Goal: Task Accomplishment & Management: Use online tool/utility

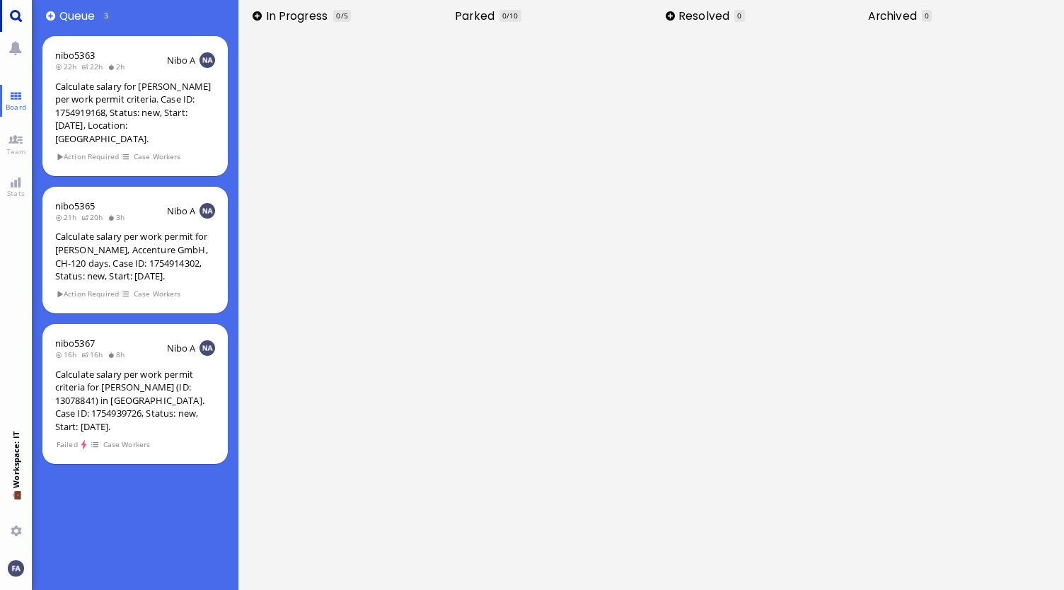
click at [11, 13] on link "Main menu" at bounding box center [16, 16] width 32 height 32
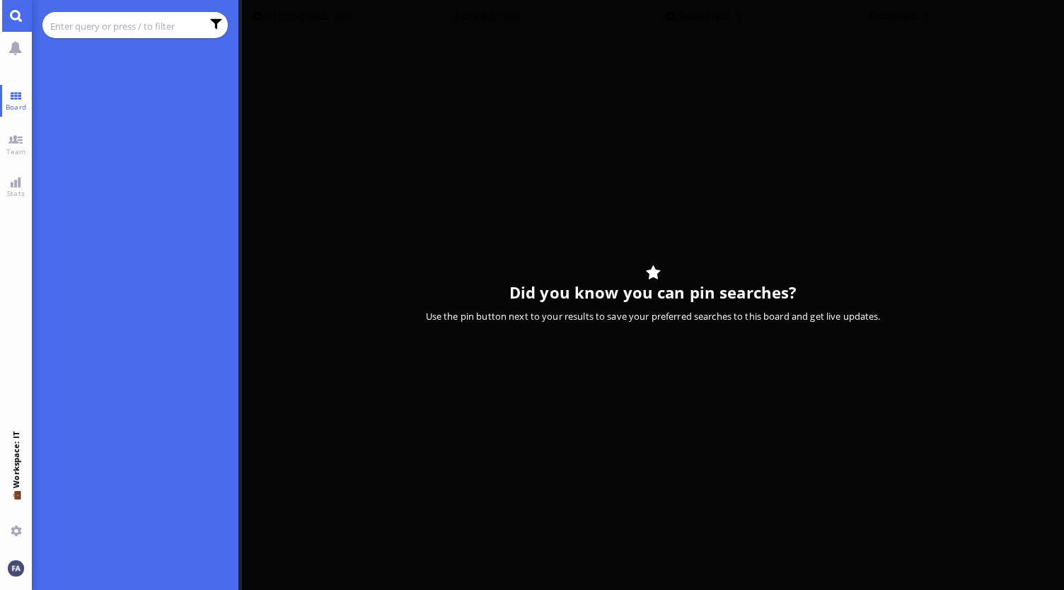
click at [104, 20] on input "text" at bounding box center [125, 26] width 151 height 16
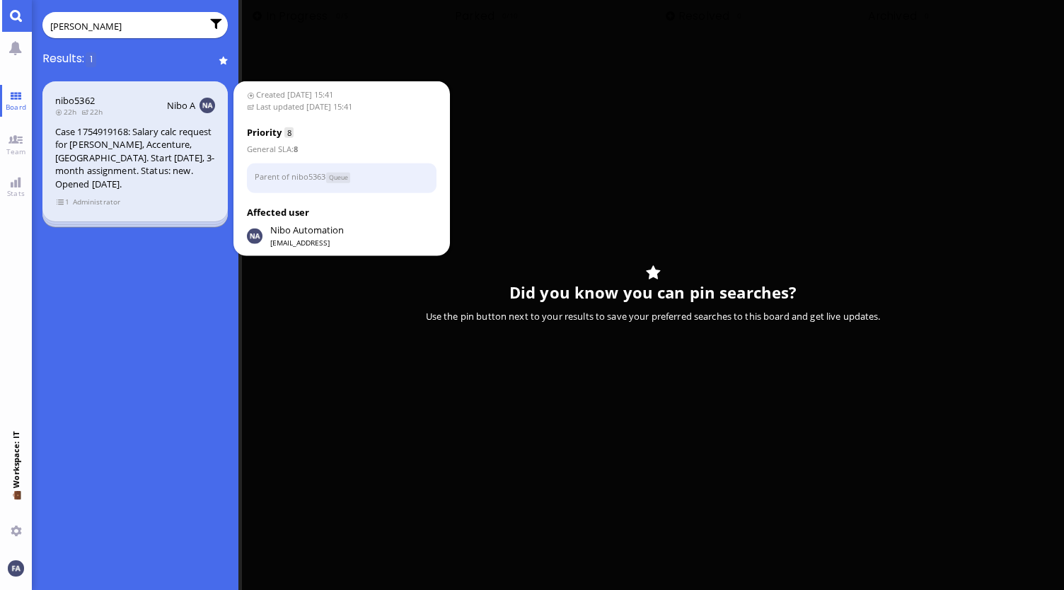
type input "O'Sullivan"
click at [124, 98] on header "nibo5362 22h 22h Nibo A" at bounding box center [135, 105] width 160 height 23
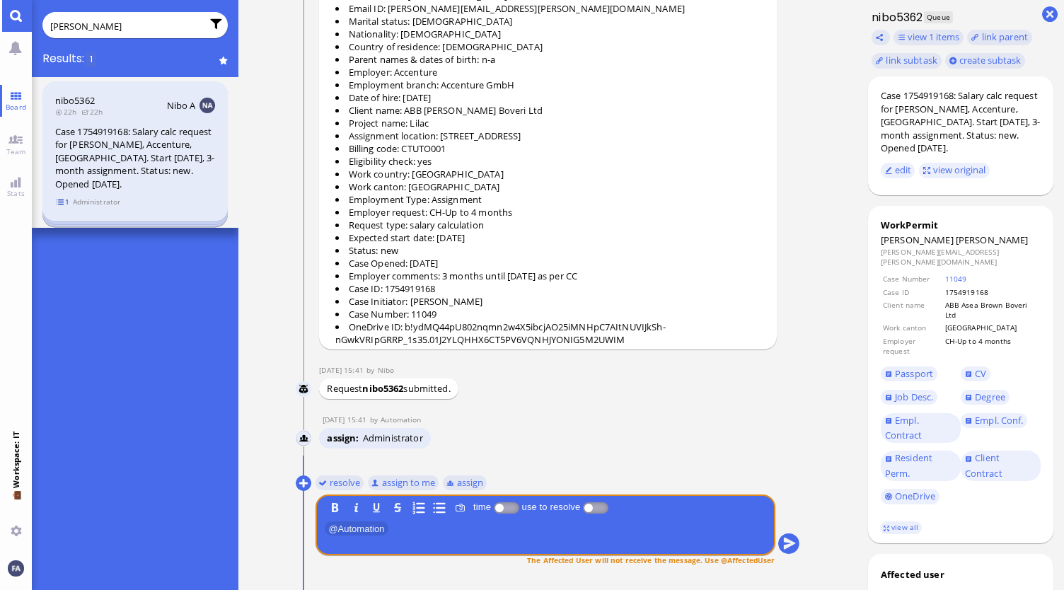
click at [62, 207] on span "1" at bounding box center [63, 202] width 14 height 12
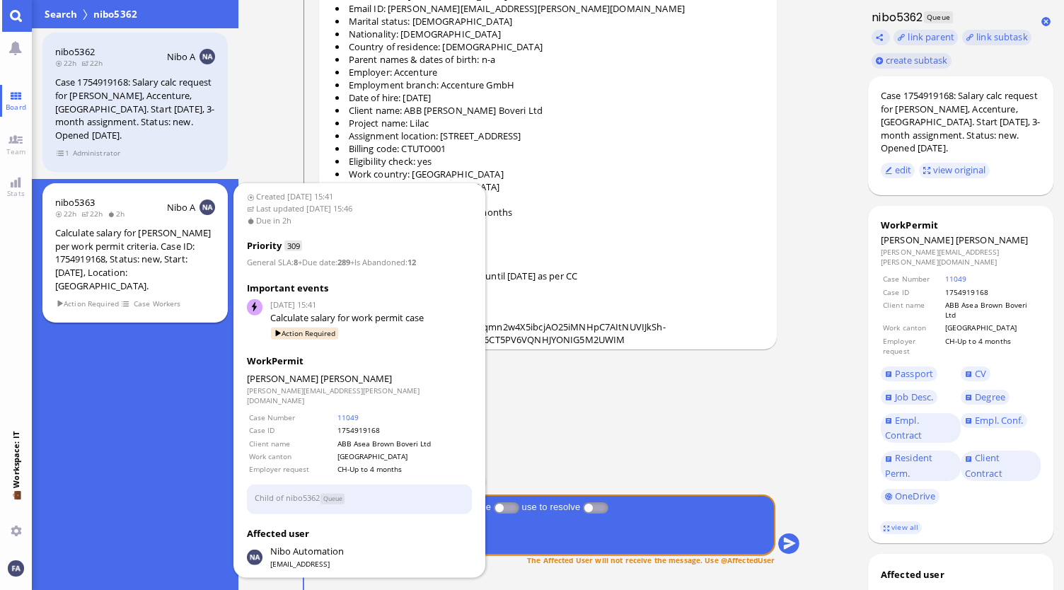
click at [141, 240] on div "Calculate salary for [PERSON_NAME] per work permit criteria. Case ID: 175491916…" at bounding box center [135, 259] width 160 height 66
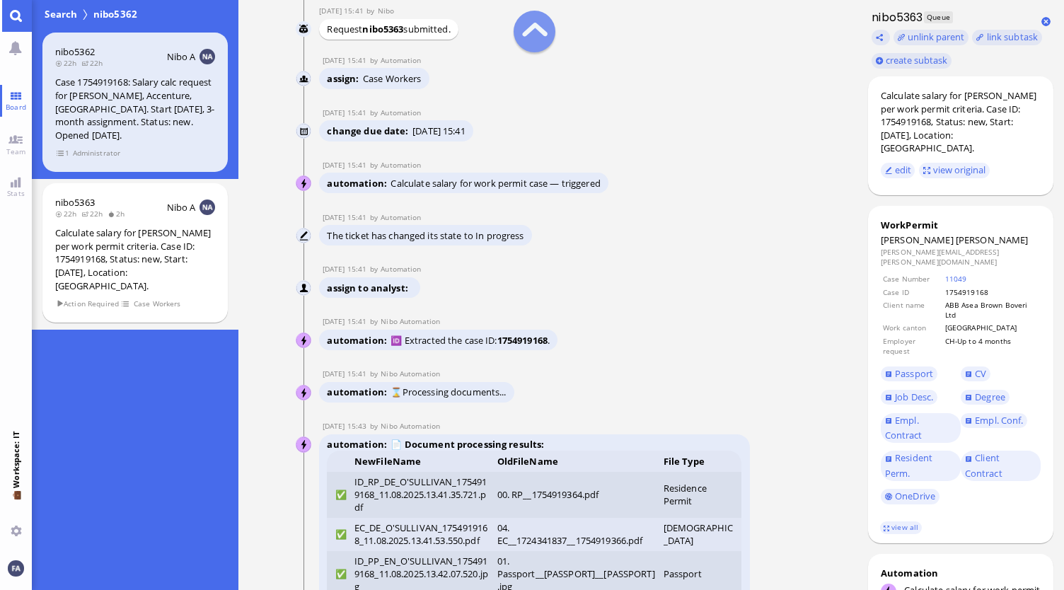
scroll to position [-3527, 0]
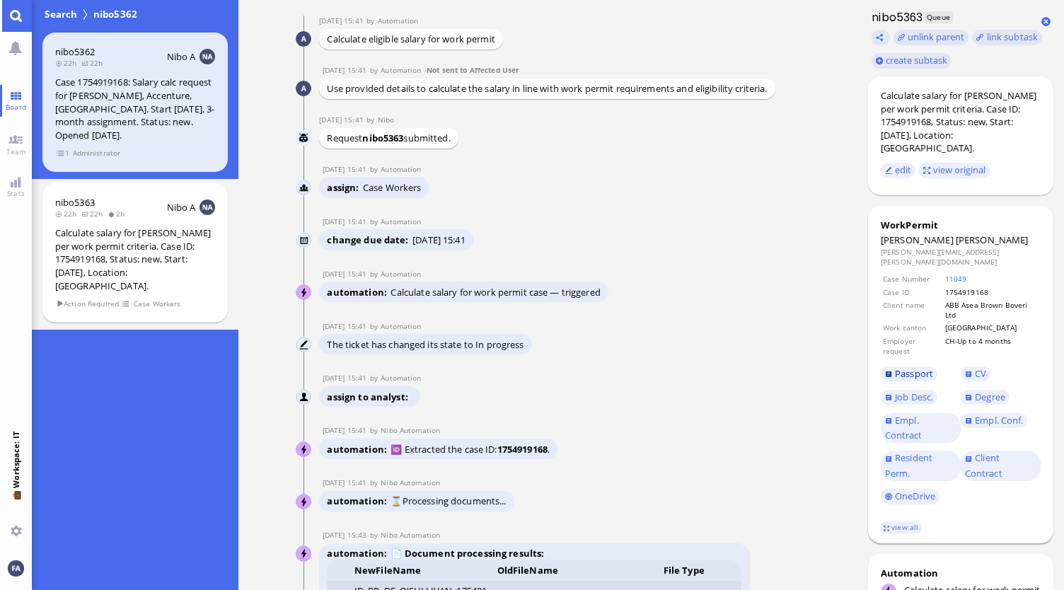
click at [895, 367] on span "Passport" at bounding box center [914, 373] width 38 height 13
click at [910, 489] on link "OneDrive" at bounding box center [910, 497] width 59 height 16
click at [954, 274] on link "11049" at bounding box center [956, 279] width 22 height 10
click at [901, 521] on link "view all" at bounding box center [900, 527] width 41 height 12
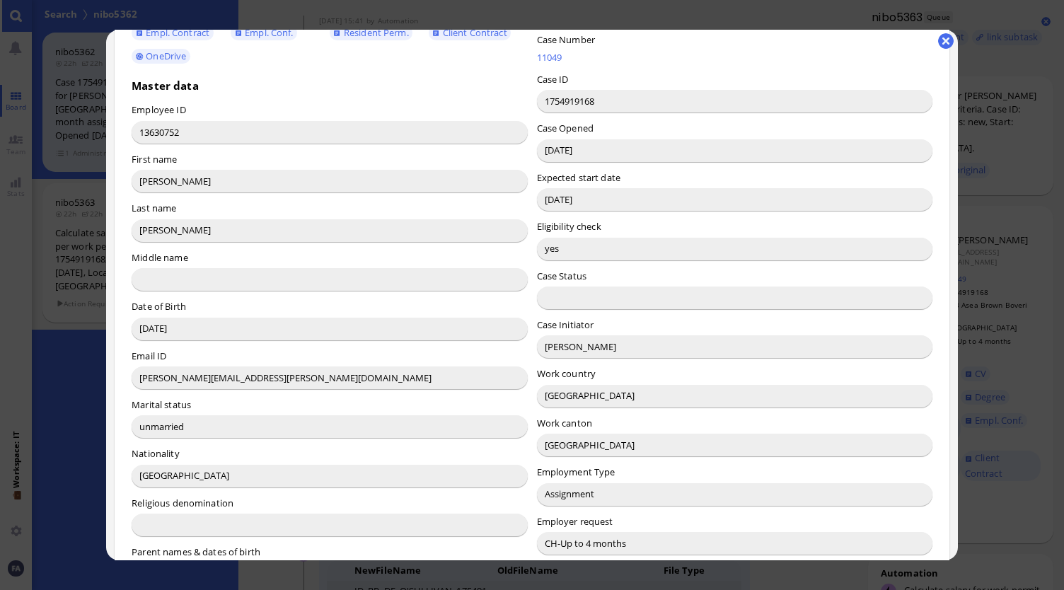
scroll to position [25, 0]
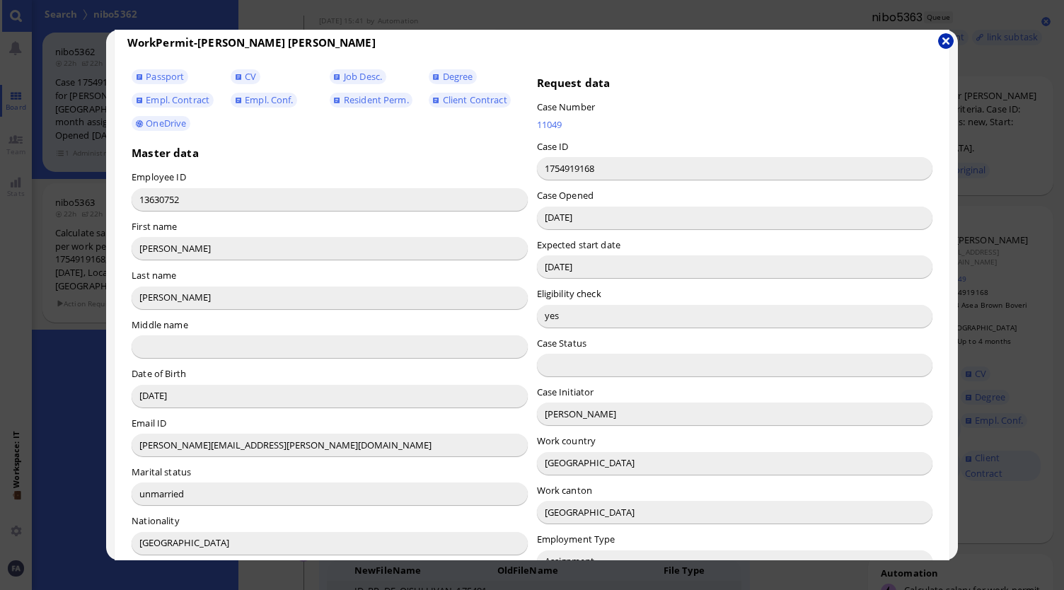
click at [946, 41] on button "button" at bounding box center [946, 41] width 16 height 16
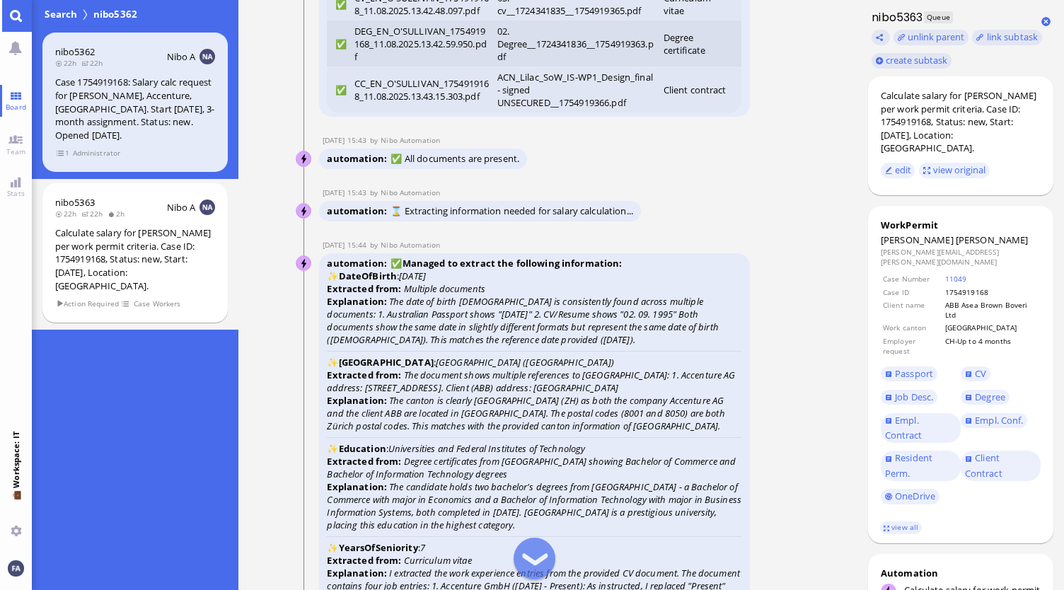
scroll to position [-2678, 0]
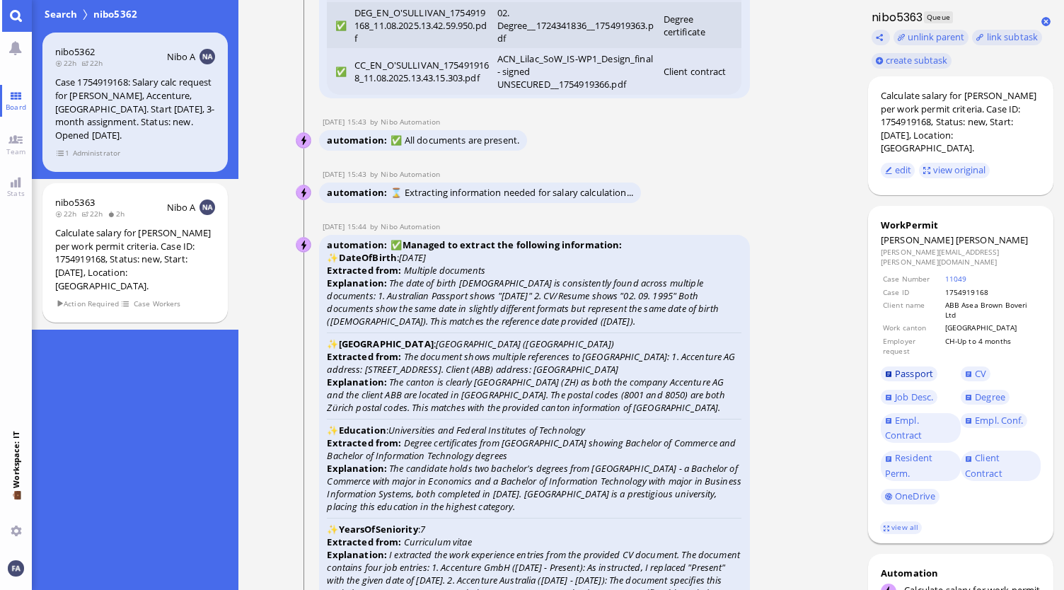
click at [900, 367] on span "Passport" at bounding box center [914, 373] width 38 height 13
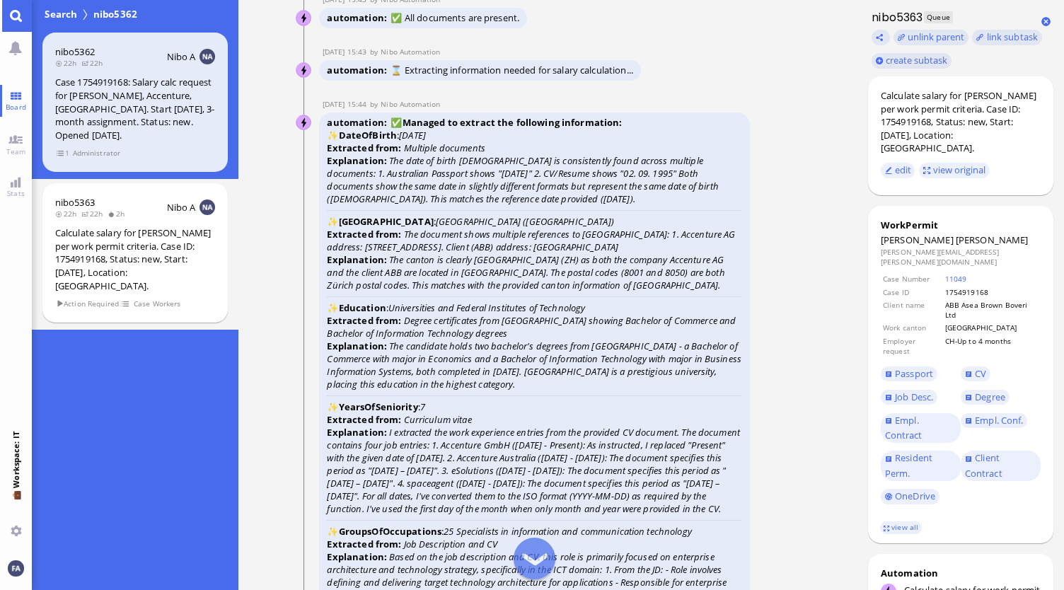
scroll to position [-2537, 0]
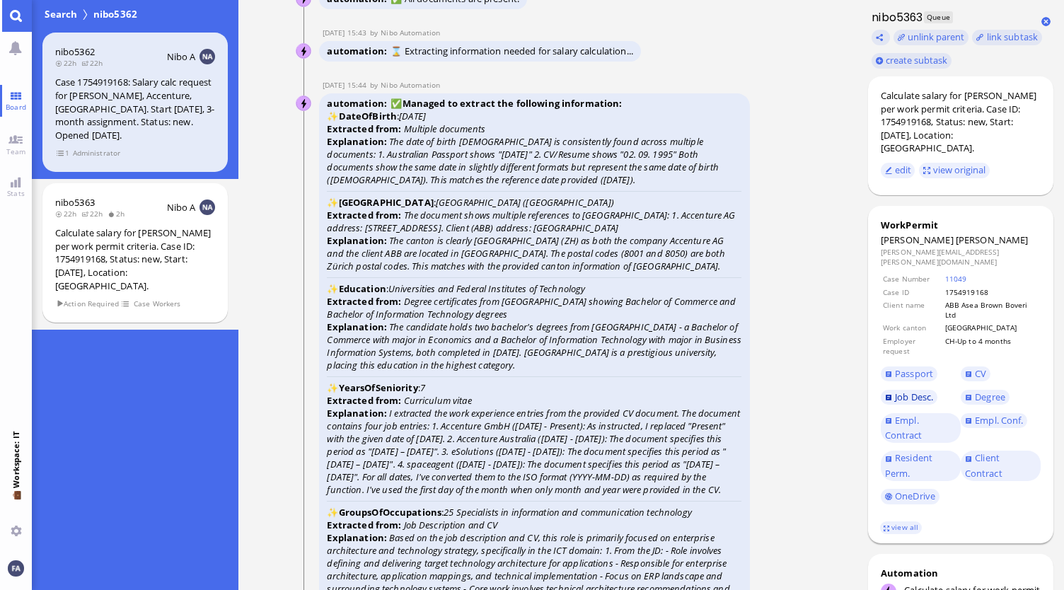
click at [918, 391] on span "Job Desc." at bounding box center [914, 397] width 38 height 13
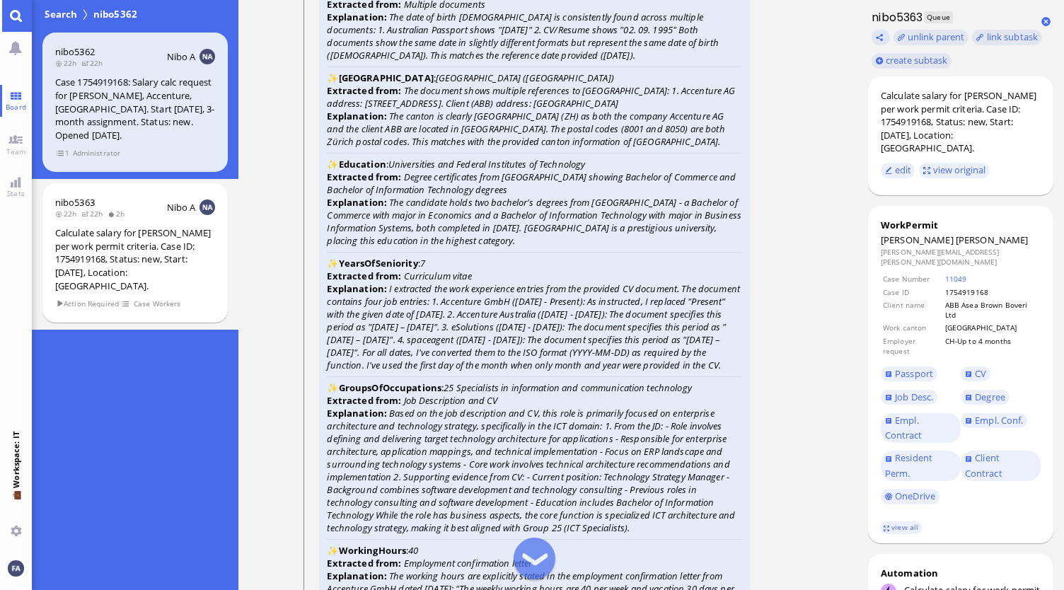
scroll to position [-2395, 0]
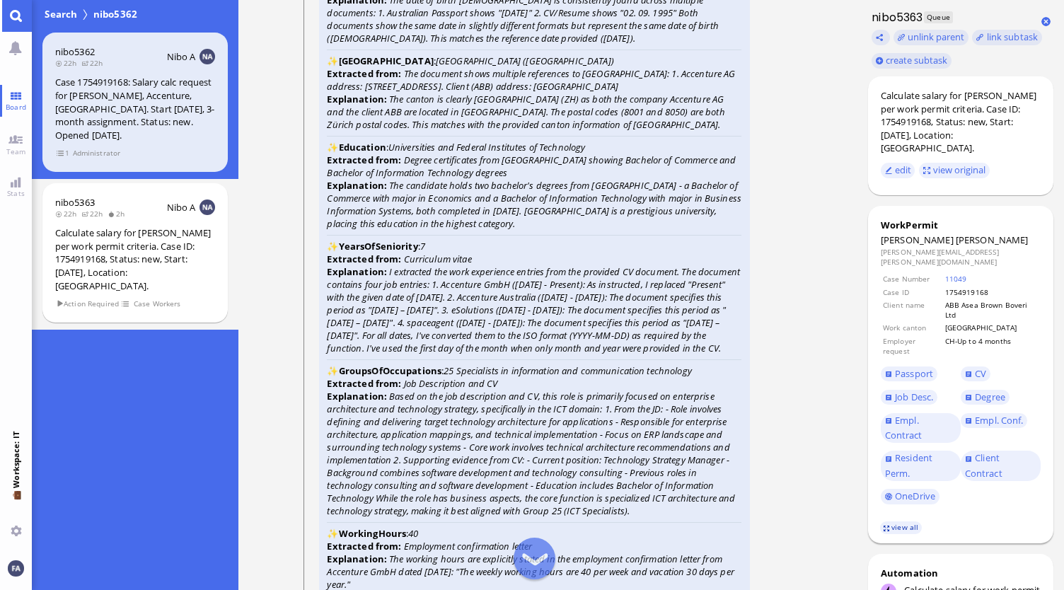
click at [904, 521] on link "view all" at bounding box center [900, 527] width 41 height 12
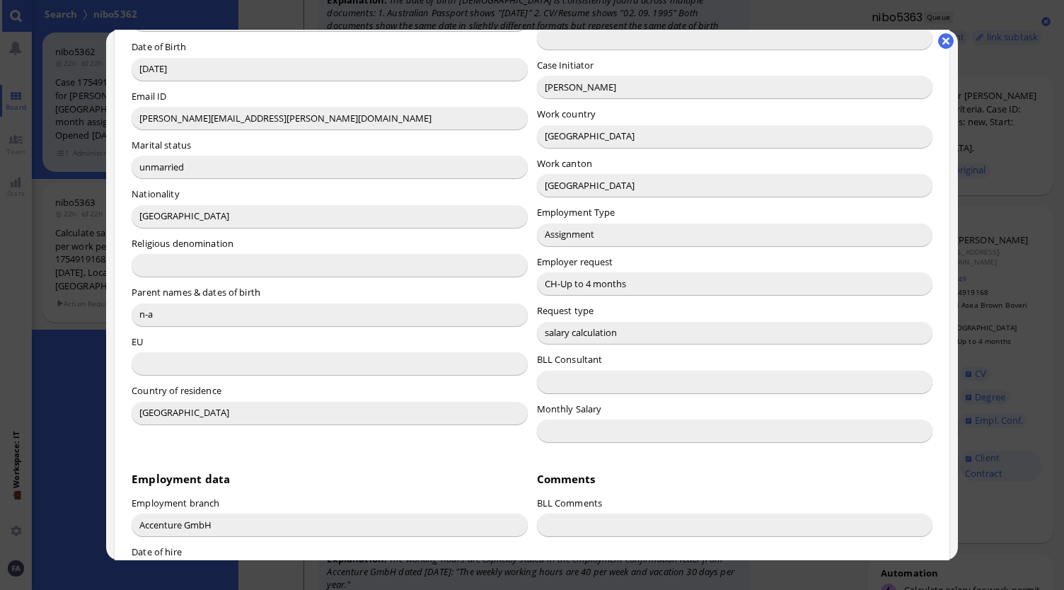
scroll to position [354, 0]
click at [945, 45] on button "button" at bounding box center [946, 41] width 16 height 16
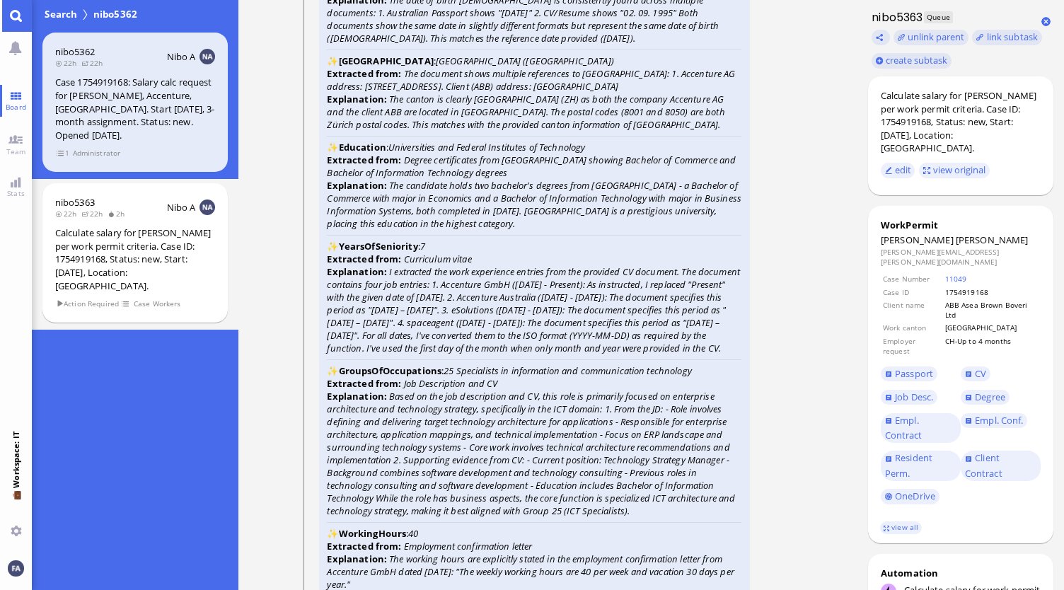
click at [997, 391] on span "Degree" at bounding box center [990, 397] width 30 height 13
click at [982, 367] on span "CV" at bounding box center [980, 373] width 11 height 13
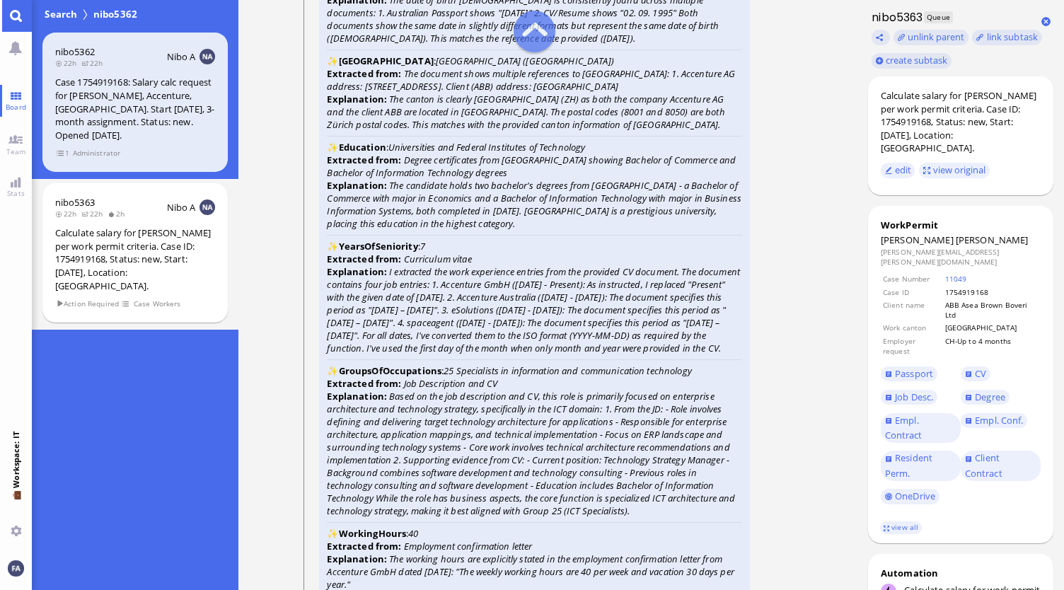
click at [981, 367] on span "CV" at bounding box center [980, 373] width 11 height 13
click at [896, 521] on link "view all" at bounding box center [900, 527] width 41 height 12
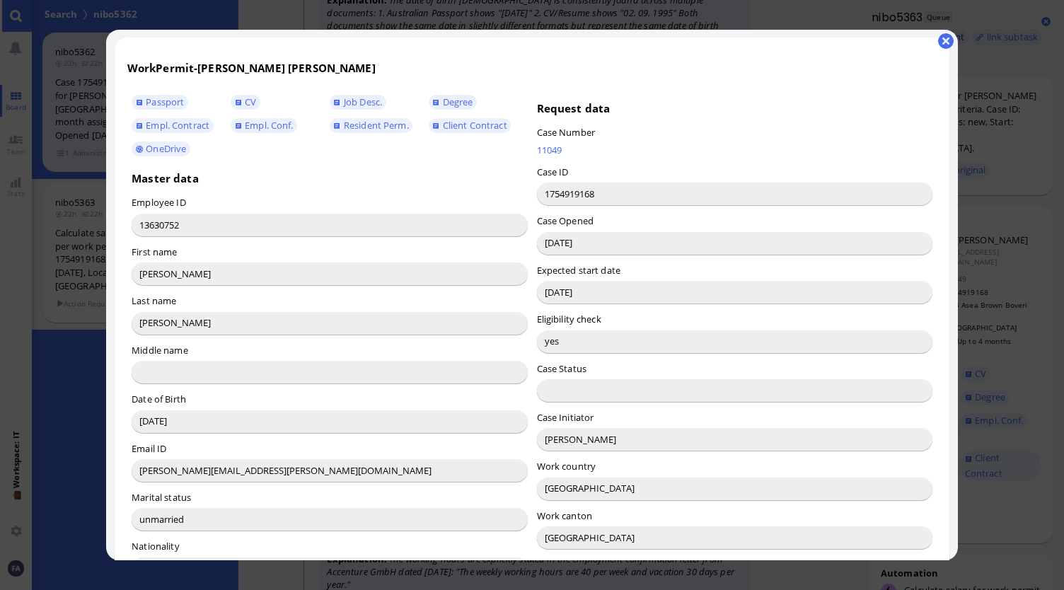
click at [950, 37] on button "button" at bounding box center [946, 41] width 16 height 16
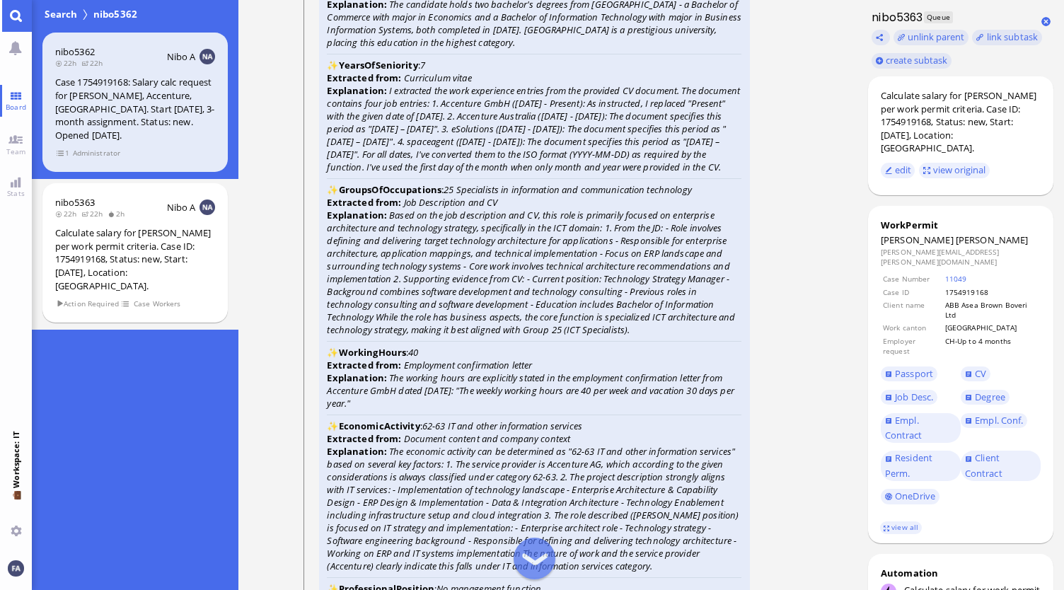
scroll to position [-2183, 0]
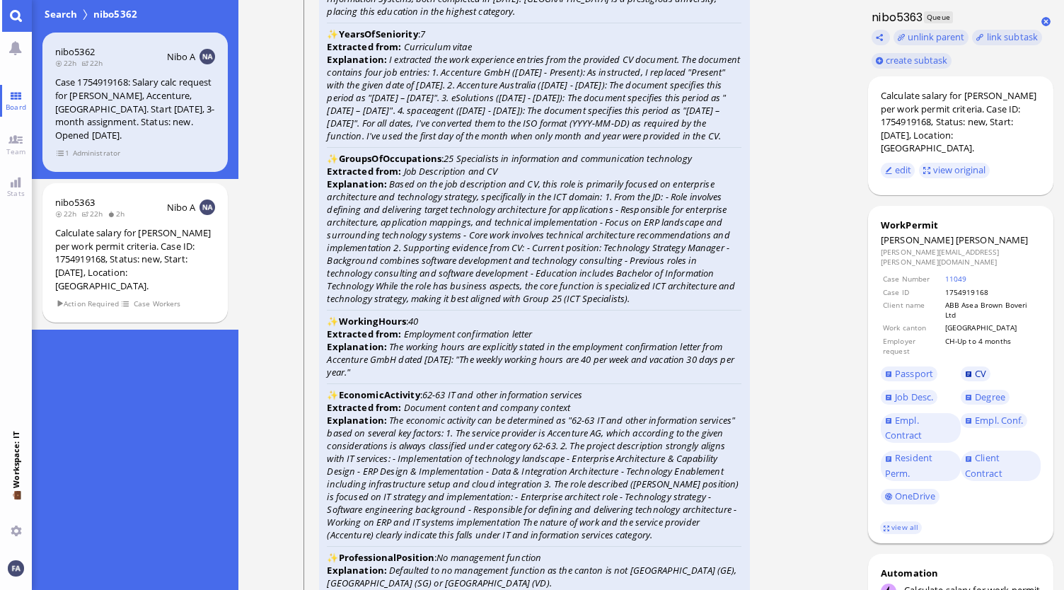
click at [972, 366] on link "CV" at bounding box center [976, 374] width 30 height 16
click at [916, 391] on span "Job Desc." at bounding box center [914, 397] width 38 height 13
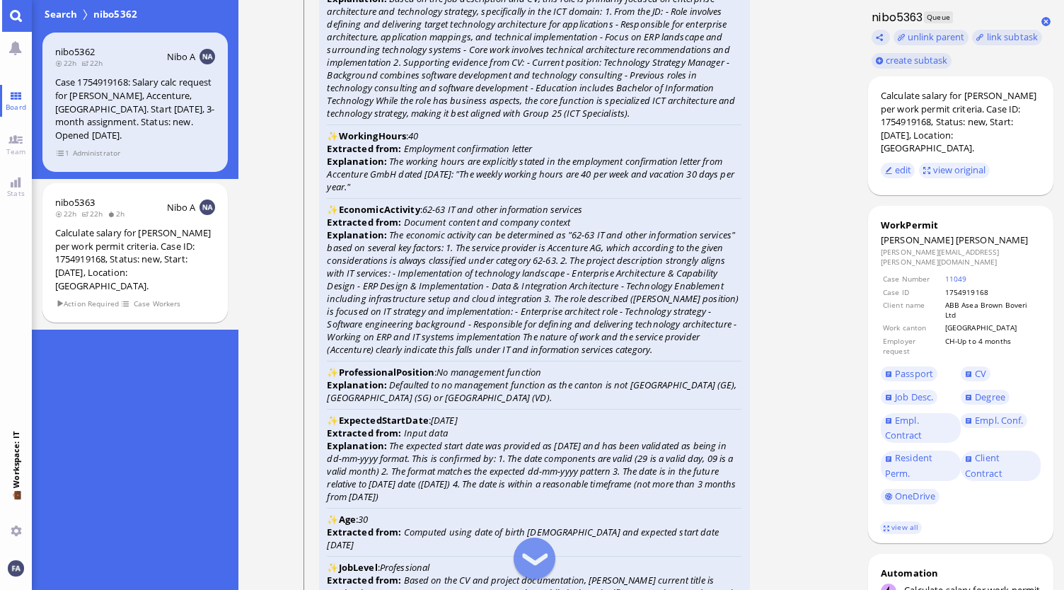
scroll to position [-1971, 0]
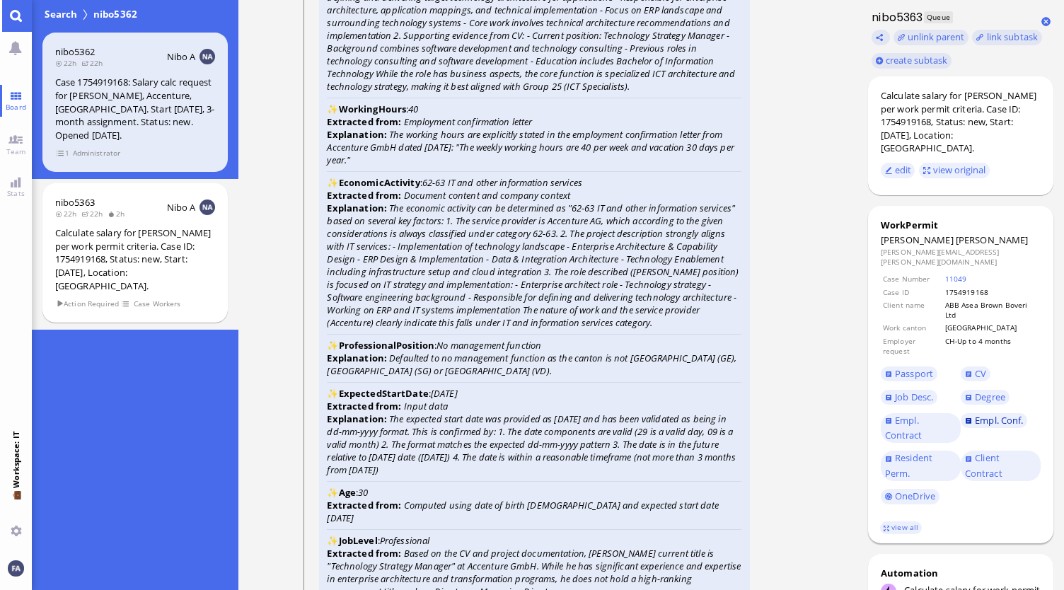
click at [994, 414] on span "Empl. Conf." at bounding box center [999, 420] width 48 height 13
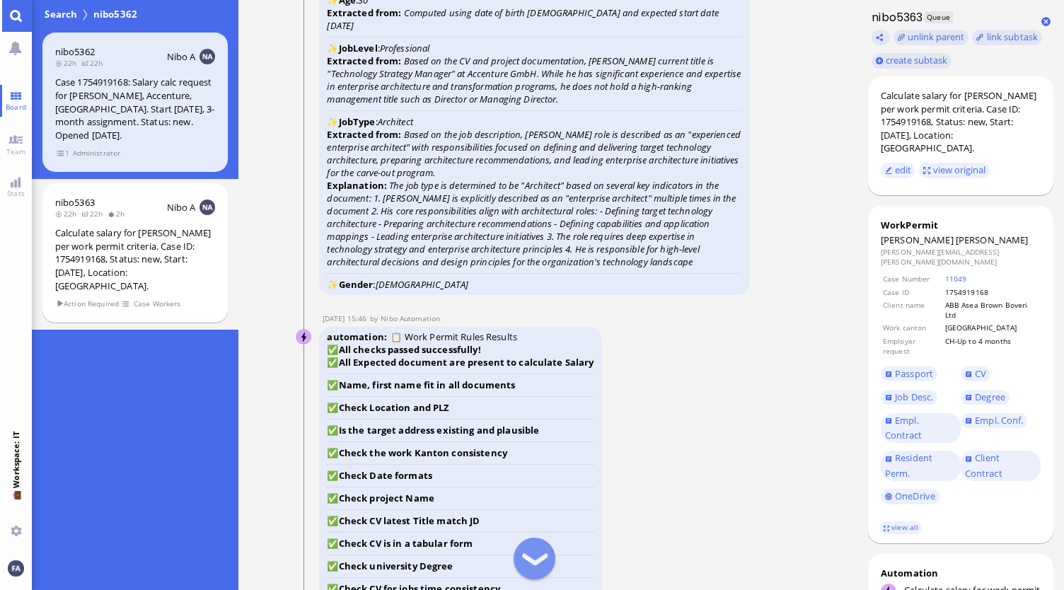
scroll to position [-1476, 0]
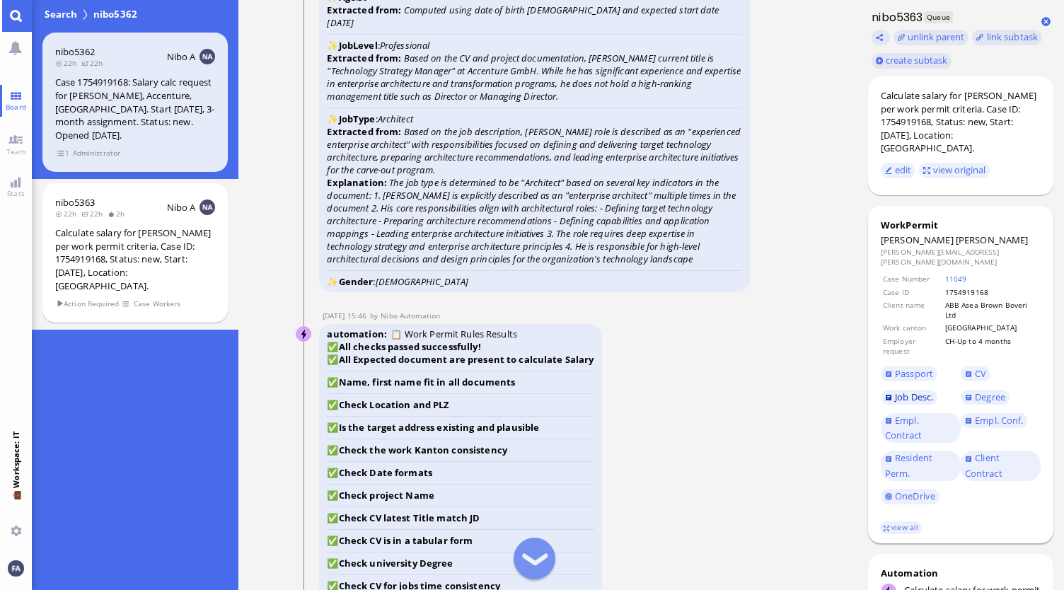
click at [906, 391] on span "Job Desc." at bounding box center [914, 397] width 38 height 13
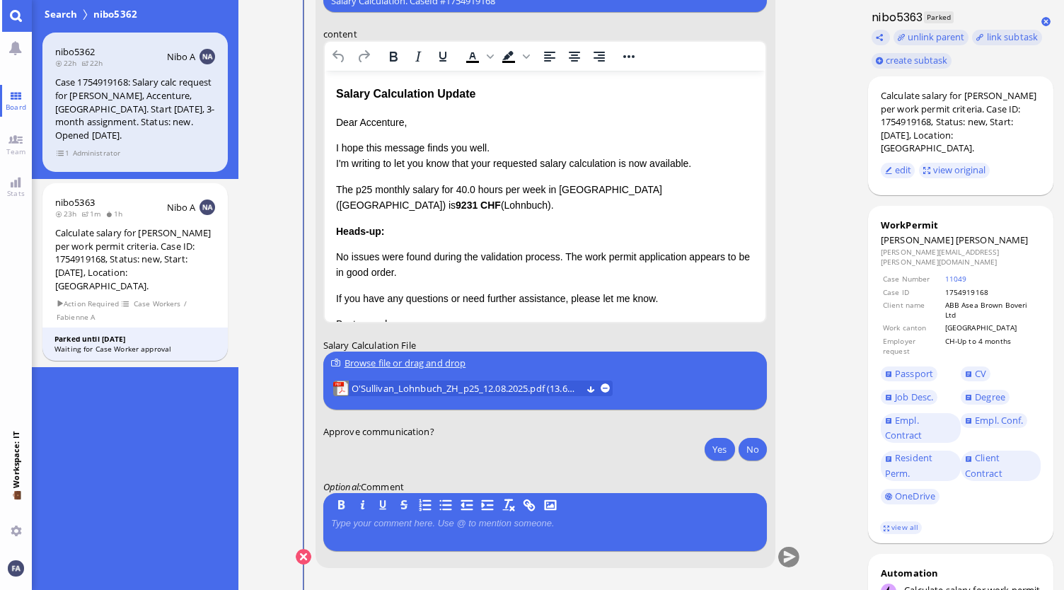
scroll to position [85, 0]
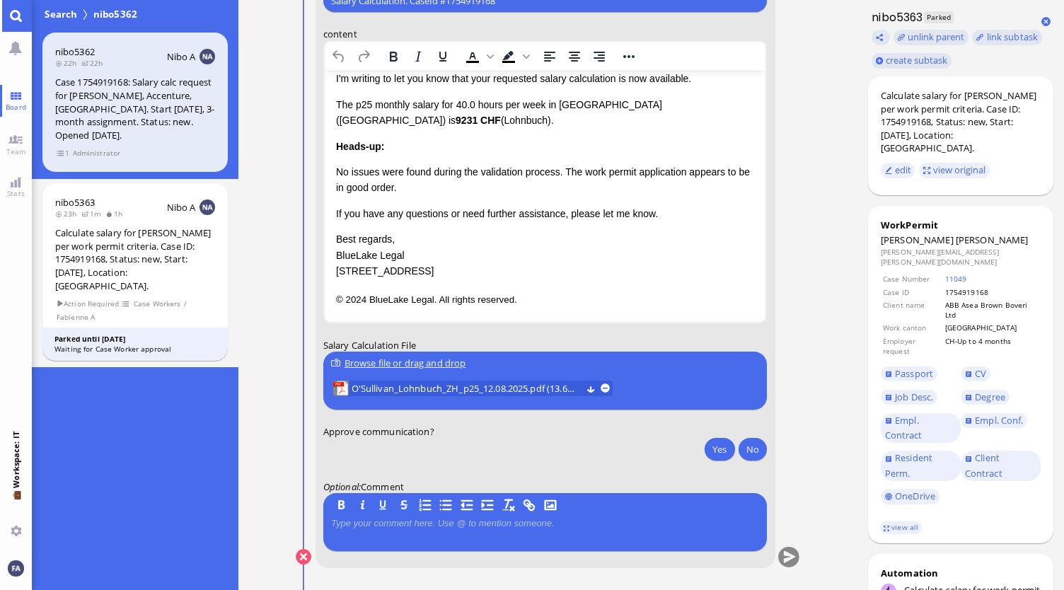
click at [419, 357] on div "Browse file or drag and drop" at bounding box center [545, 363] width 428 height 15
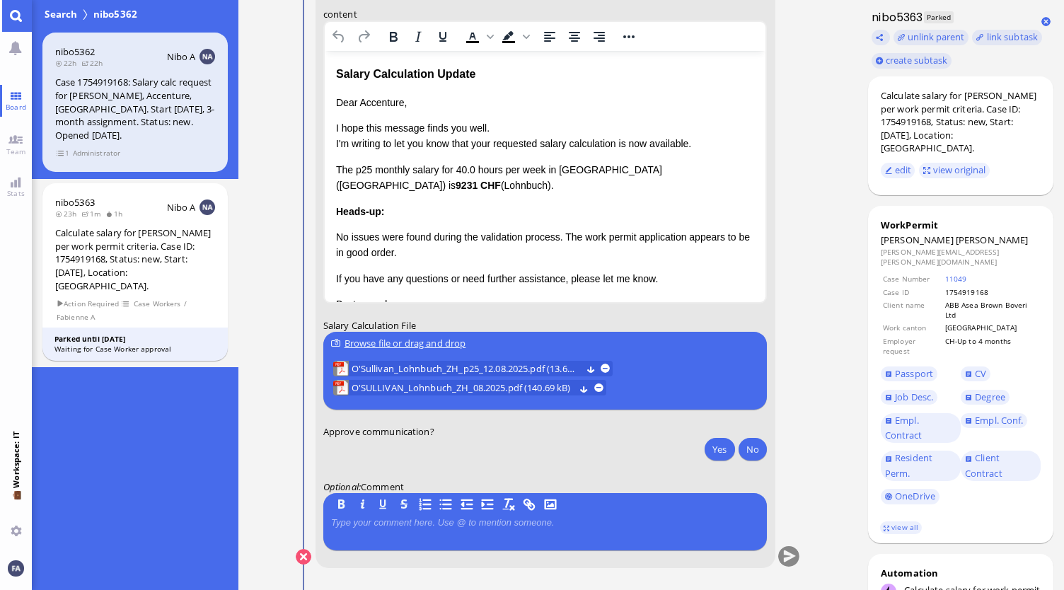
scroll to position [0, 0]
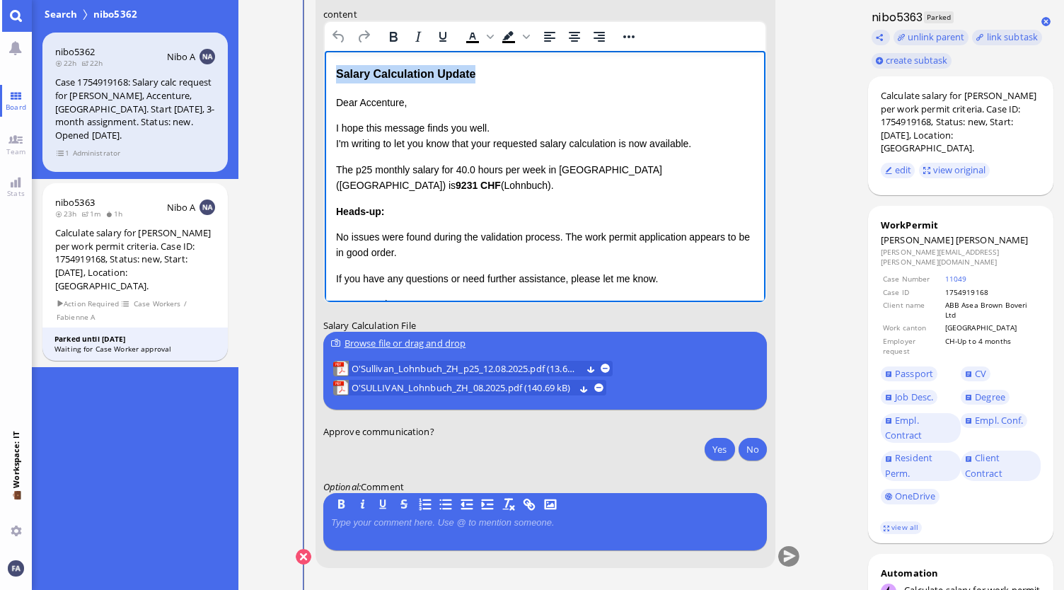
drag, startPoint x: 504, startPoint y: 69, endPoint x: 332, endPoint y: 74, distance: 172.7
click at [332, 74] on html "Salary Calculation Update Dear Accenture, I hope this message finds you well. I…" at bounding box center [544, 219] width 441 height 337
click at [425, 141] on p "I hope this message finds you well. I'm writing to let you know that your reque…" at bounding box center [544, 136] width 419 height 32
click at [335, 104] on p "Dear Accenture," at bounding box center [544, 103] width 419 height 16
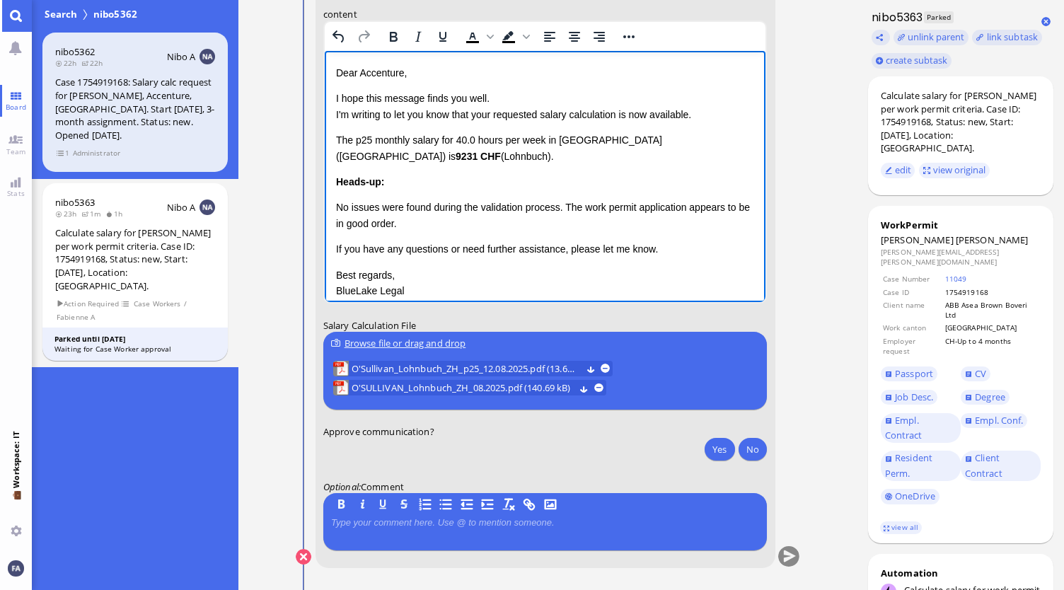
click at [401, 75] on p "Dear Accenture," at bounding box center [544, 73] width 419 height 16
click at [904, 521] on link "view all" at bounding box center [900, 527] width 41 height 12
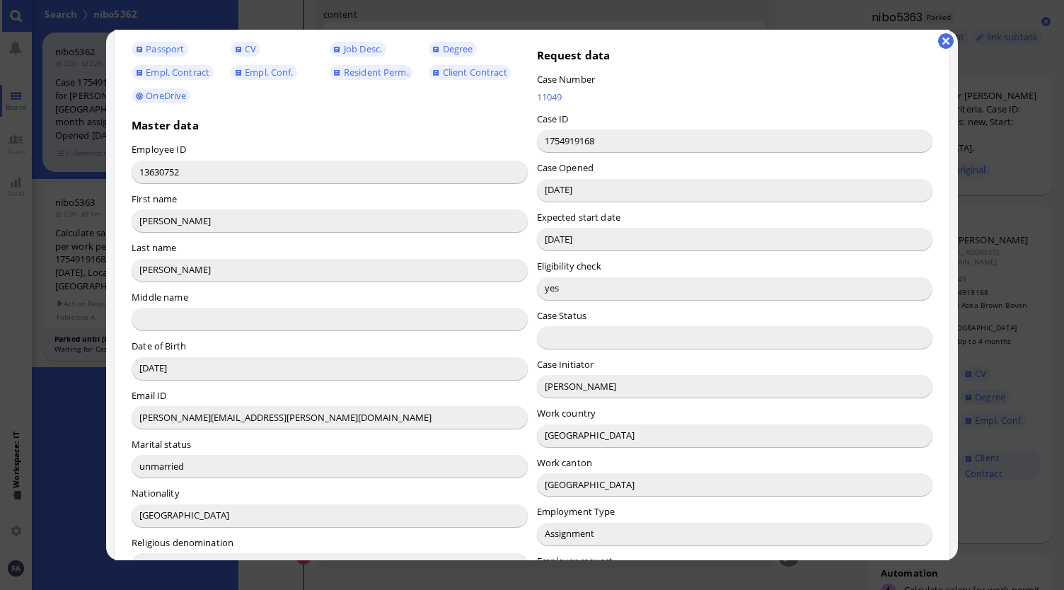
scroll to position [71, 0]
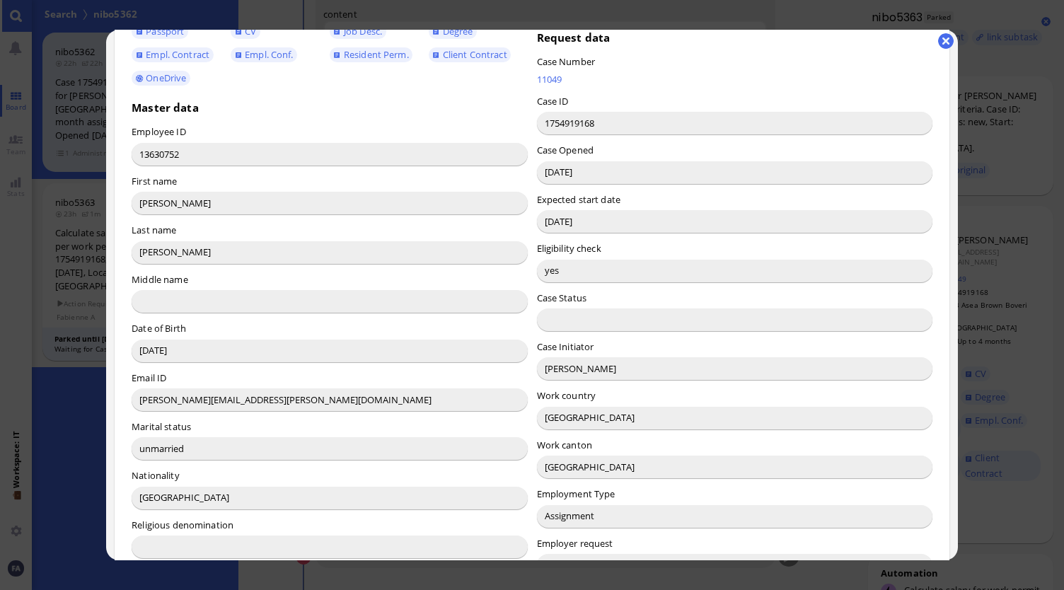
click at [937, 47] on div "WorkPermit - Tom Charles O'Sullivan Passport CV Job Desc. Degree Empl. Contract…" at bounding box center [532, 553] width 835 height 1173
click at [943, 40] on button "button" at bounding box center [946, 41] width 16 height 16
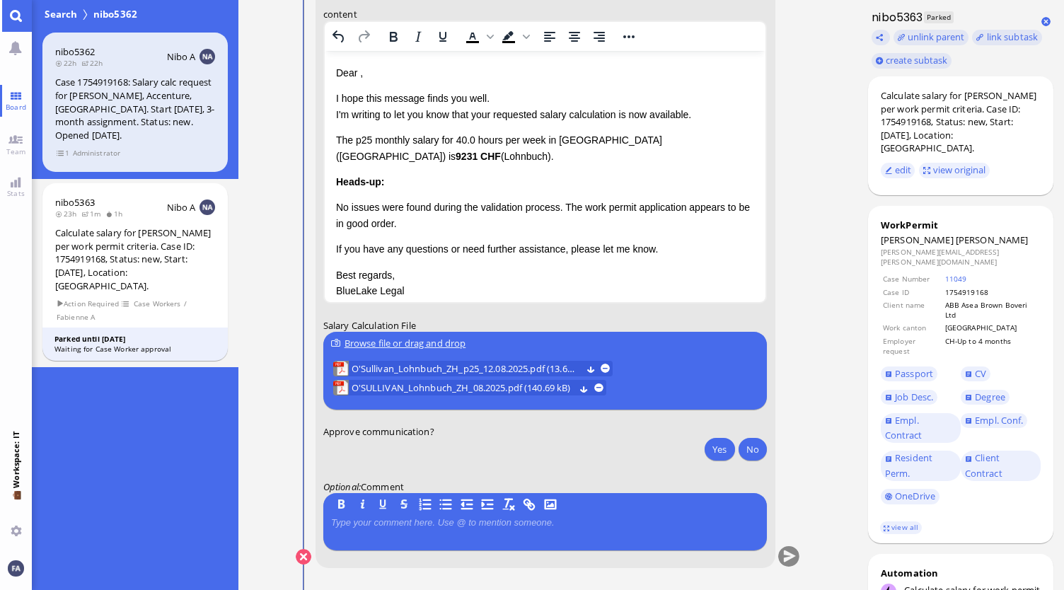
click at [399, 73] on p "Dear ," at bounding box center [544, 73] width 419 height 16
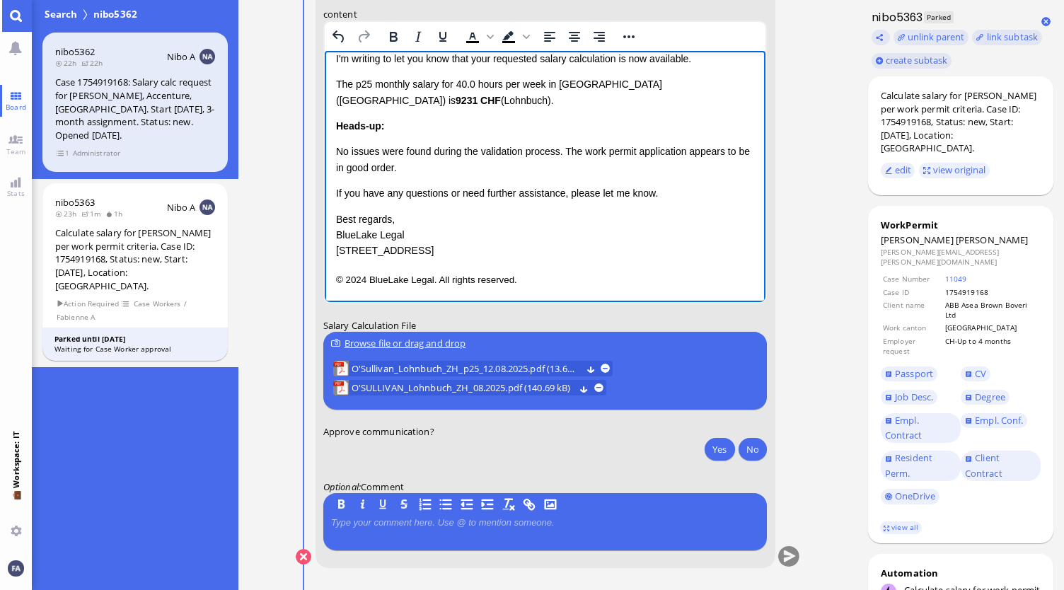
scroll to position [0, 0]
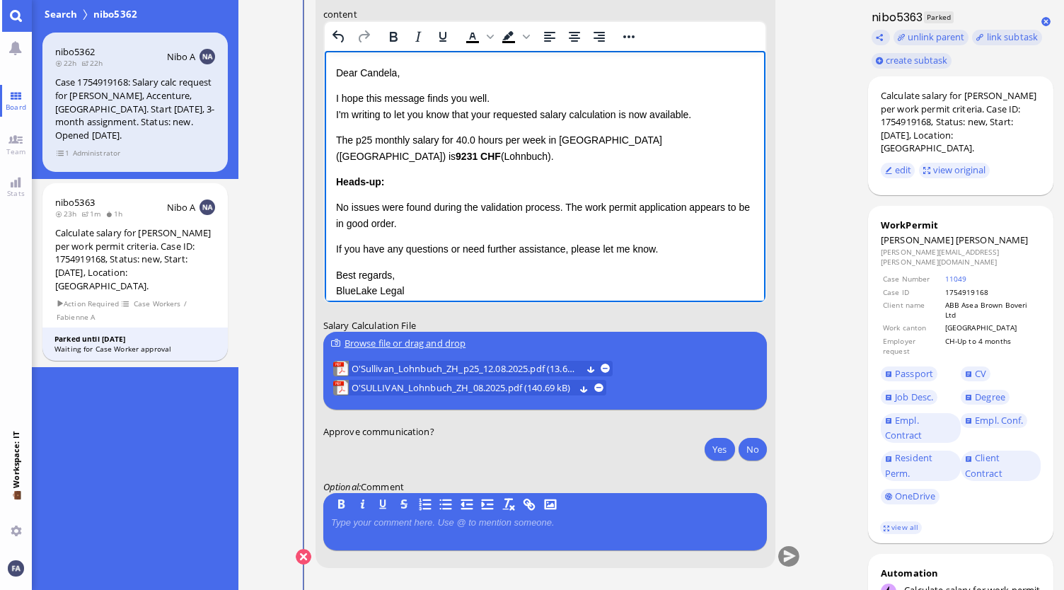
click at [468, 138] on p "The p25 monthly salary for 40.0 hours per week in Canton Zurich (ZH) is 9231 CH…" at bounding box center [544, 148] width 419 height 32
click at [495, 115] on p "I hope this message finds you well. I'm writing to let you know that your reque…" at bounding box center [544, 107] width 419 height 32
click at [612, 111] on p "I hope this message finds you well. I'm writing to let you know that the reques…" at bounding box center [544, 107] width 419 height 32
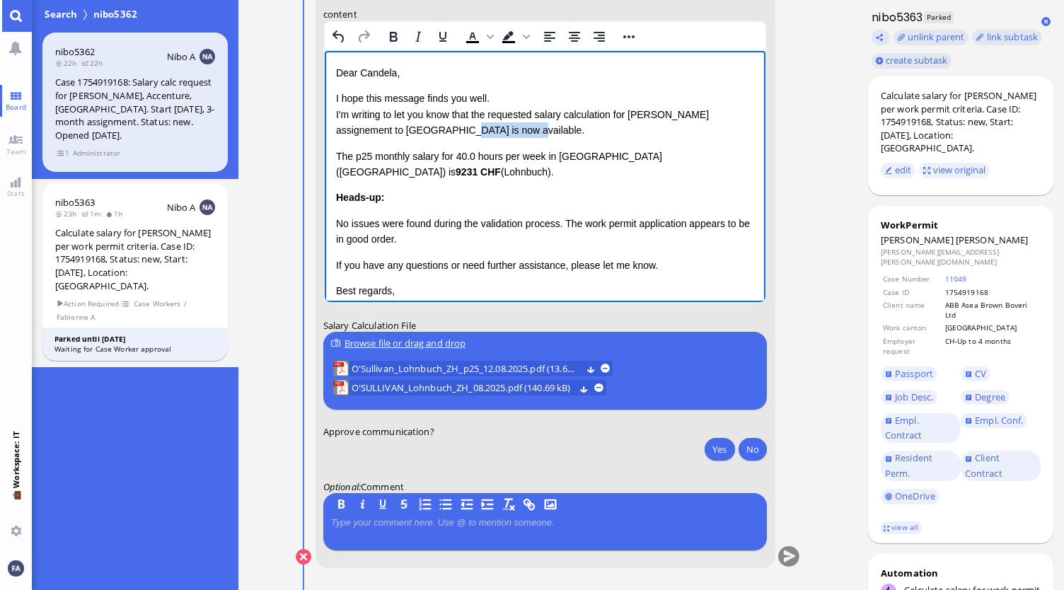
drag, startPoint x: 502, startPoint y: 132, endPoint x: 441, endPoint y: 137, distance: 60.3
click at [441, 137] on p "I hope this message finds you well. I'm writing to let you know that the reques…" at bounding box center [544, 114] width 419 height 47
click at [554, 176] on p "The p25 monthly salary for 40.0 hours per week in Canton Zurich (ZH) is 9231 CH…" at bounding box center [544, 165] width 419 height 32
drag, startPoint x: 404, startPoint y: 172, endPoint x: 332, endPoint y: 145, distance: 76.3
click at [332, 145] on html "Dear Candela, I hope this message finds you well. I'm writing to let you know t…" at bounding box center [544, 212] width 441 height 323
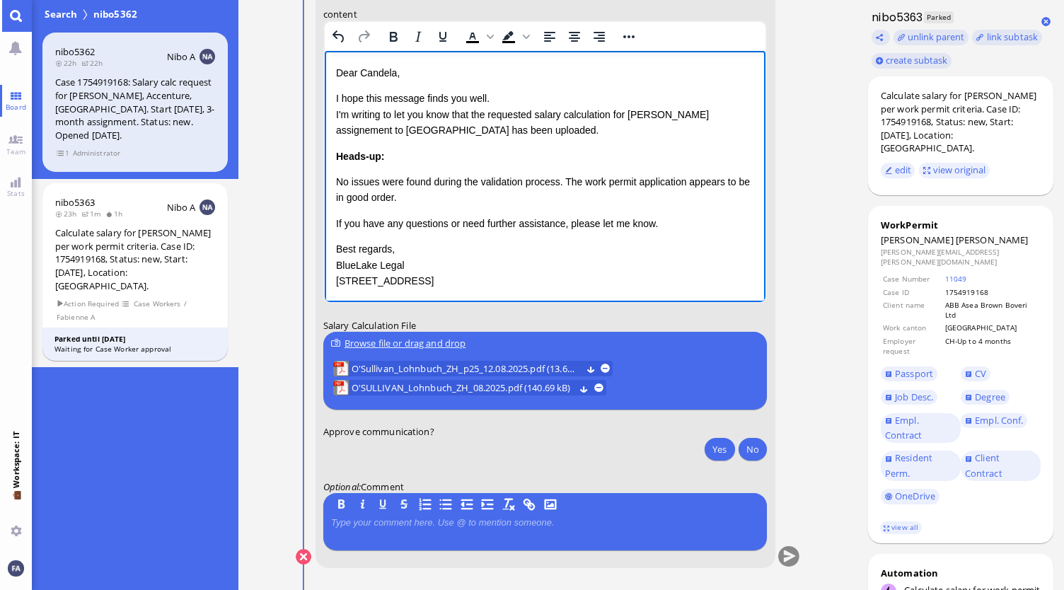
click at [497, 203] on p "No issues were found during the validation process. The work permit application…" at bounding box center [544, 190] width 419 height 32
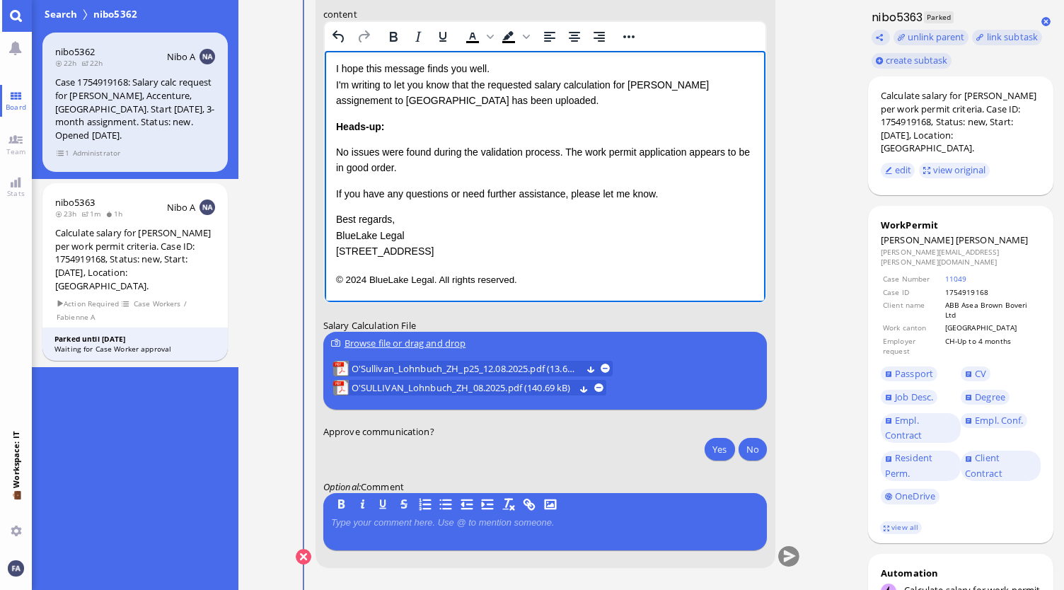
click at [630, 213] on p "Best regards, BlueLake Legal 1 Blue Street, Zurich" at bounding box center [544, 235] width 419 height 47
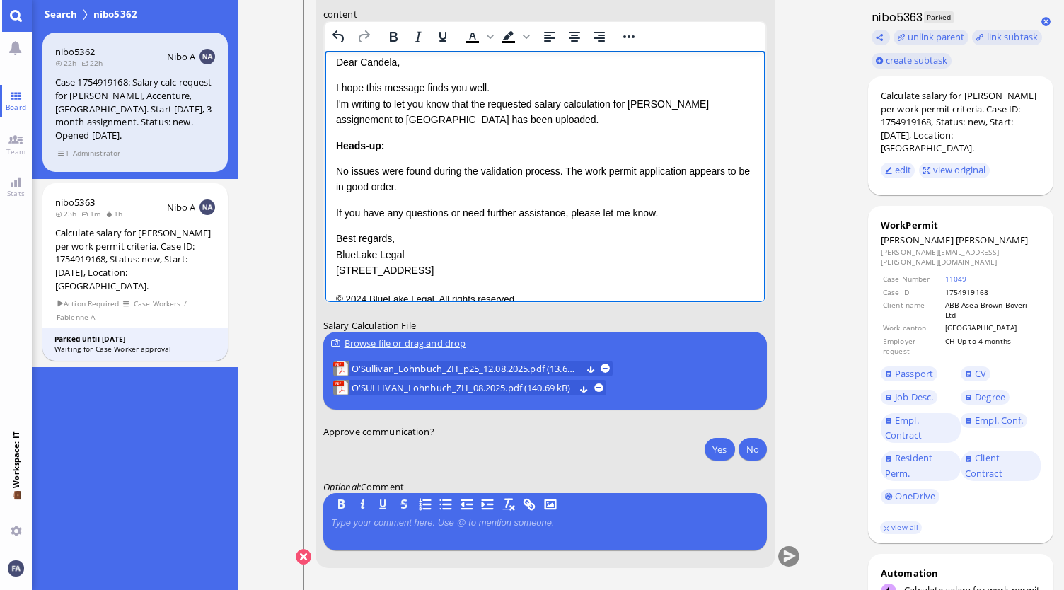
scroll to position [0, 0]
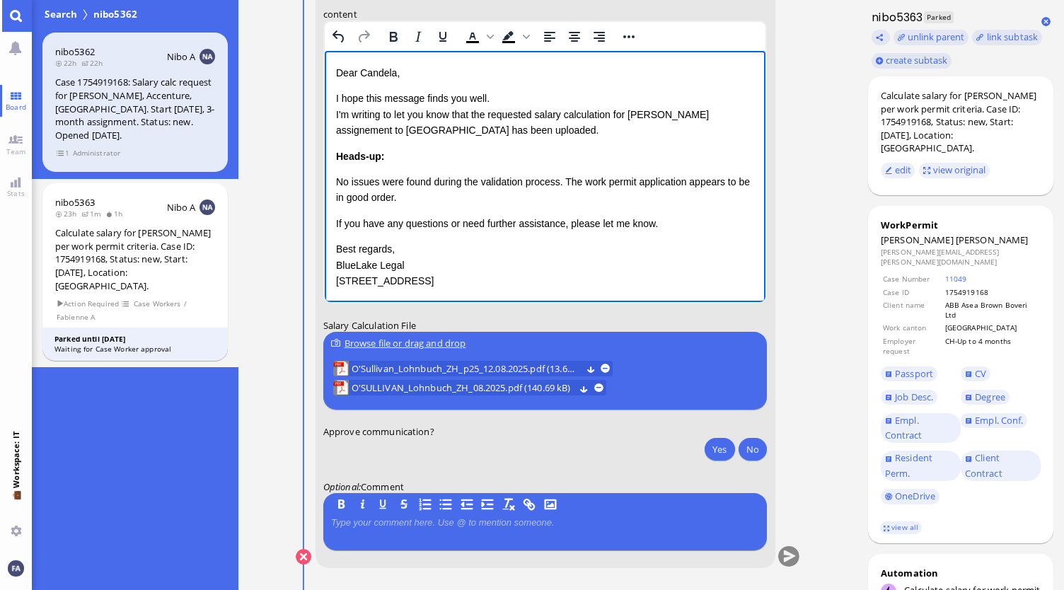
click at [494, 202] on p "No issues were found during the validation process. The work permit application…" at bounding box center [544, 190] width 419 height 32
drag, startPoint x: 429, startPoint y: 163, endPoint x: 336, endPoint y: 159, distance: 93.5
click at [336, 159] on div "Heads-up: No issues were found during the validation process. The work permit a…" at bounding box center [544, 177] width 419 height 57
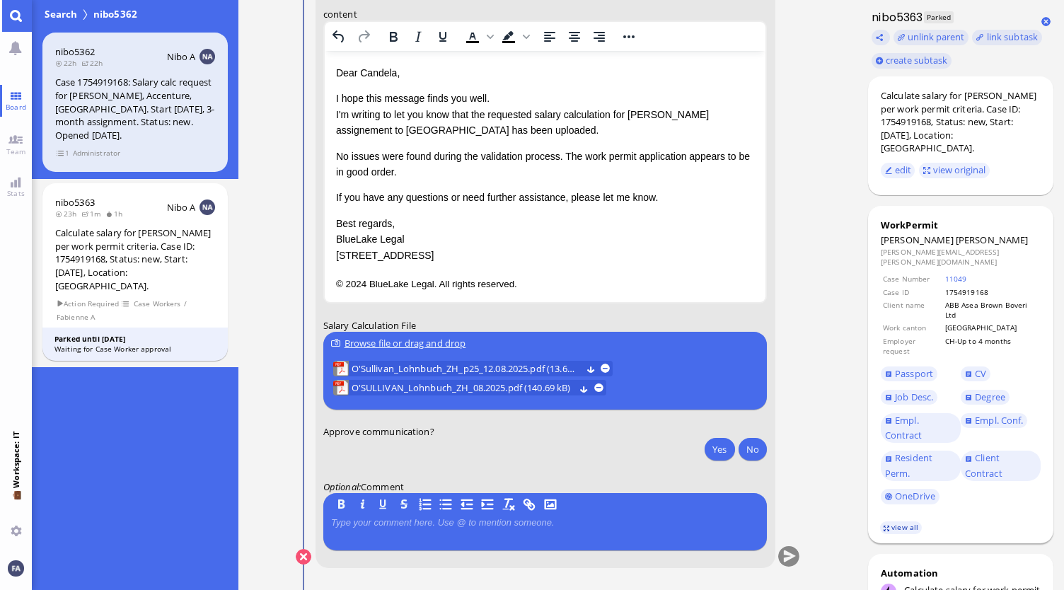
click at [914, 521] on link "view all" at bounding box center [900, 527] width 41 height 12
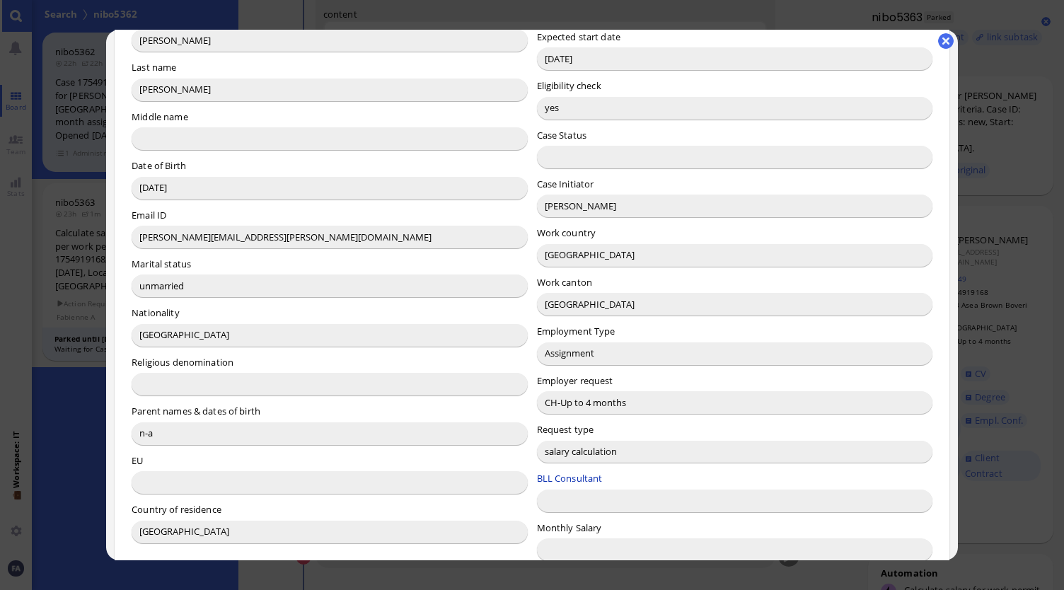
scroll to position [354, 0]
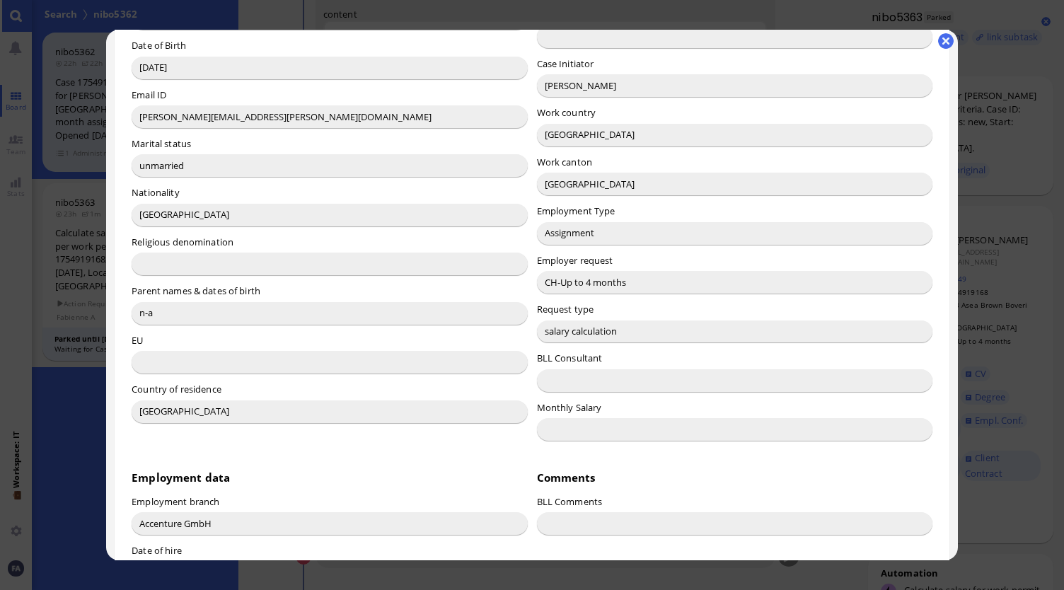
click at [973, 397] on div at bounding box center [532, 295] width 1064 height 590
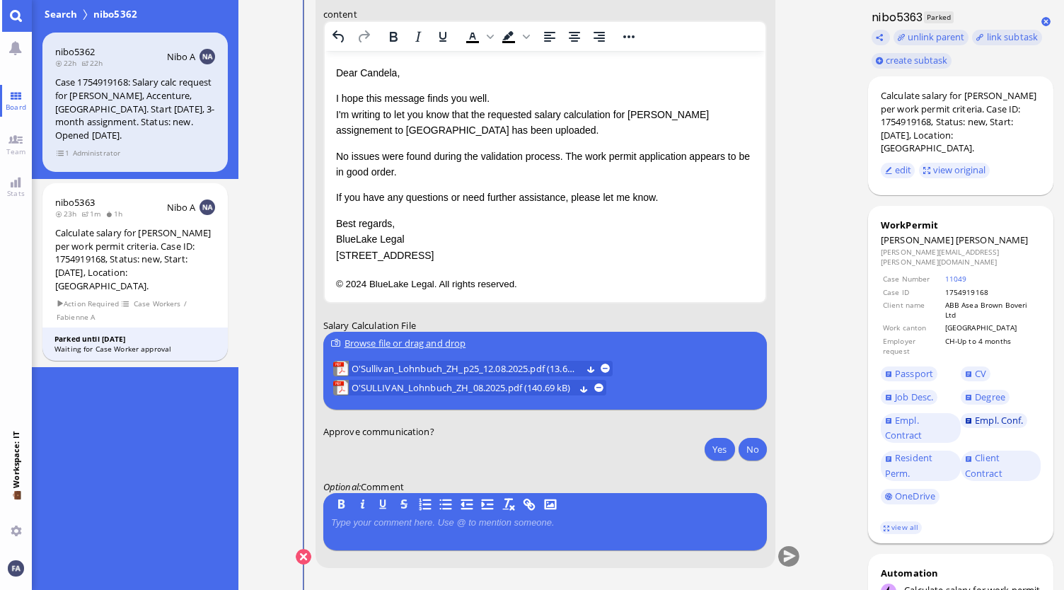
click at [1005, 414] on span "Empl. Conf." at bounding box center [999, 420] width 48 height 13
click at [915, 451] on link "Resident Perm." at bounding box center [921, 466] width 80 height 30
click at [907, 521] on link "view all" at bounding box center [900, 527] width 41 height 12
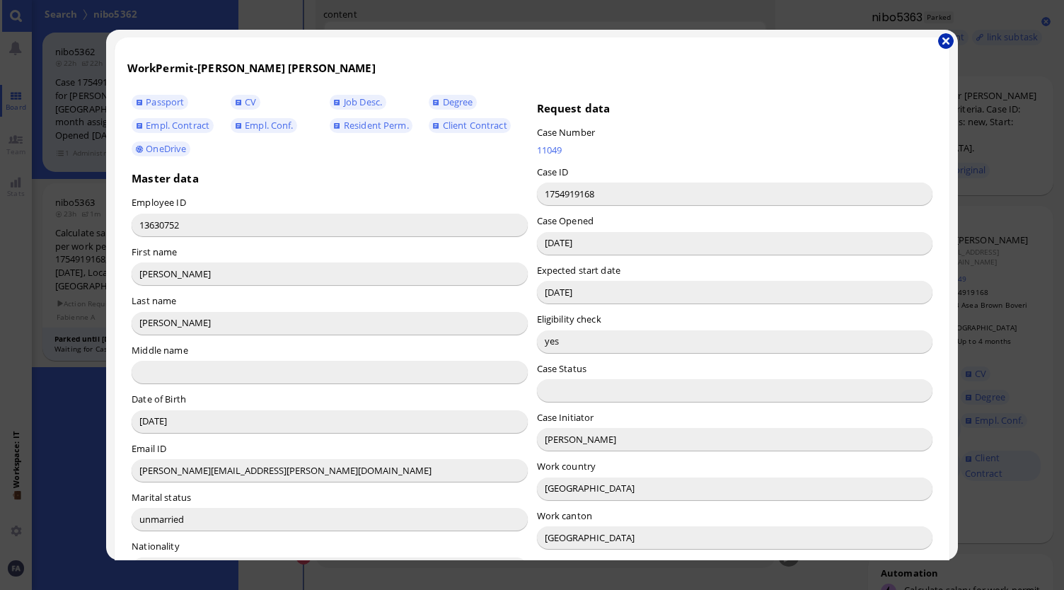
click at [949, 37] on button "button" at bounding box center [946, 41] width 16 height 16
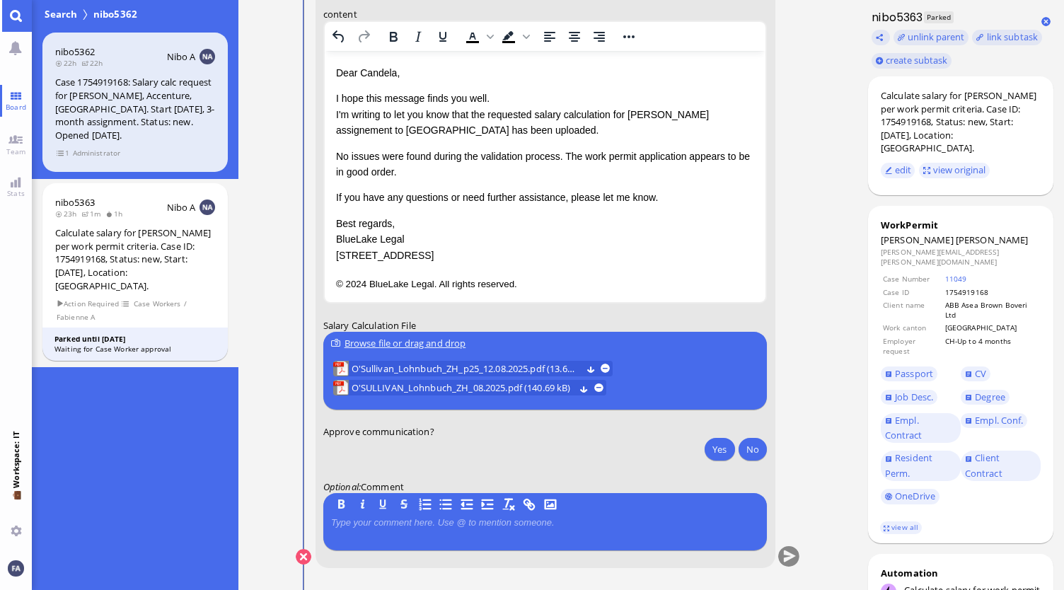
click at [550, 231] on p "Best regards, BlueLake Legal 1 Blue Street, Zurich" at bounding box center [544, 239] width 419 height 47
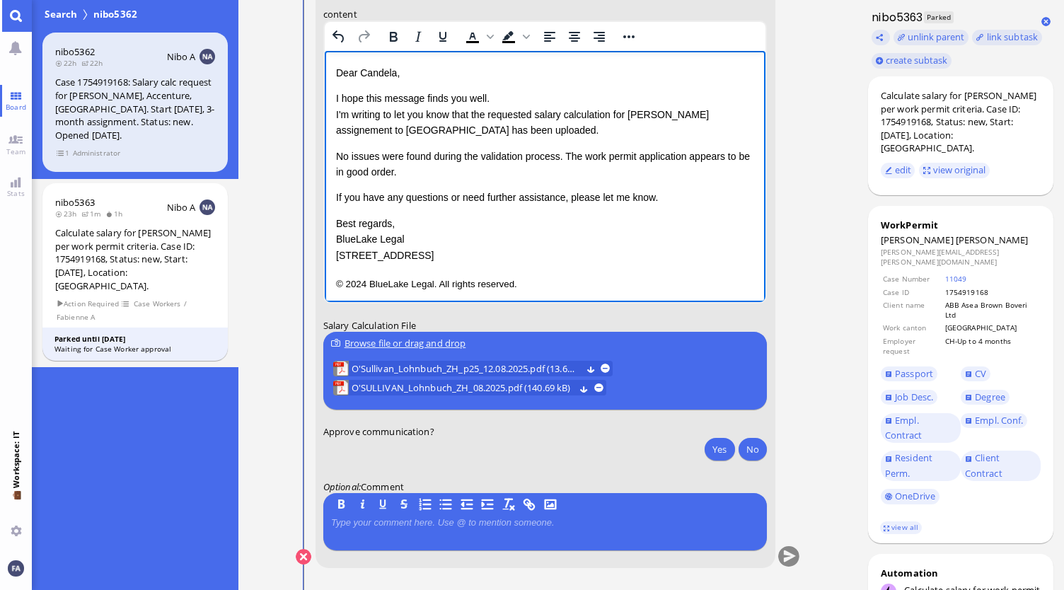
click at [486, 175] on p "No issues were found during the validation process. The work permit application…" at bounding box center [544, 165] width 419 height 32
drag, startPoint x: 561, startPoint y: 161, endPoint x: 398, endPoint y: 162, distance: 163.4
click at [398, 162] on p "No issues were found during the validation process. The work permit application…" at bounding box center [544, 165] width 419 height 32
drag, startPoint x: 449, startPoint y: 180, endPoint x: 365, endPoint y: 176, distance: 84.3
click at [365, 176] on div "Dear Candela, I hope this message finds you well. I'm writing to let you know t…" at bounding box center [544, 164] width 419 height 198
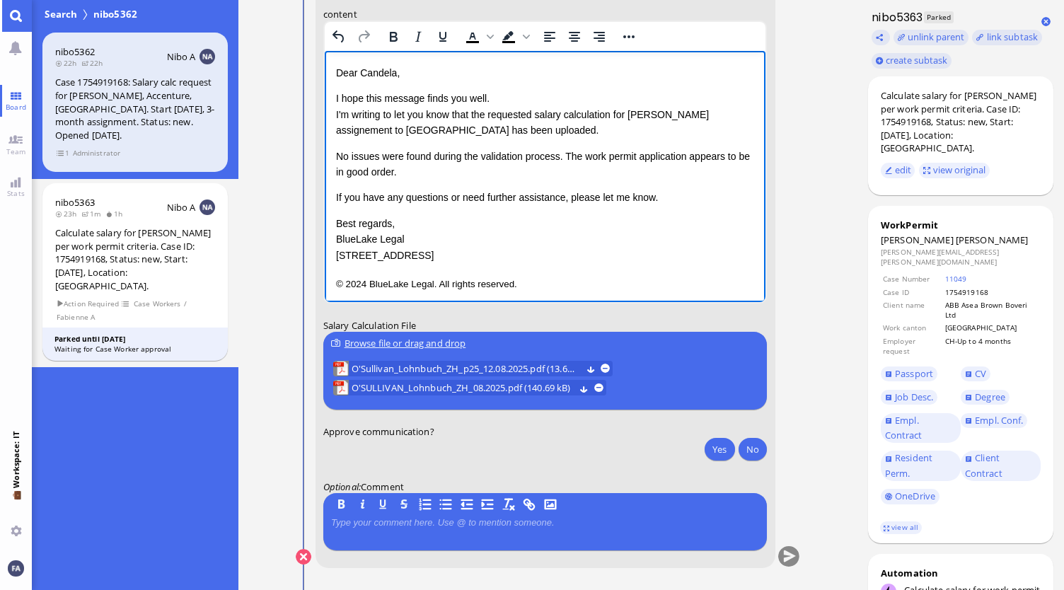
click at [465, 192] on p "If you have any questions or need further assistance, please let me know." at bounding box center [544, 198] width 419 height 16
drag, startPoint x: 427, startPoint y: 173, endPoint x: 345, endPoint y: 165, distance: 82.5
click at [346, 166] on p "No issues were found during the validation process. The work permit application…" at bounding box center [544, 165] width 419 height 32
click at [335, 157] on html "Dear Candela, I hope this message finds you well. I'm writing to let you know t…" at bounding box center [544, 179] width 441 height 256
click at [434, 170] on p "No issues were found during the validation process. The work permit application…" at bounding box center [544, 165] width 419 height 32
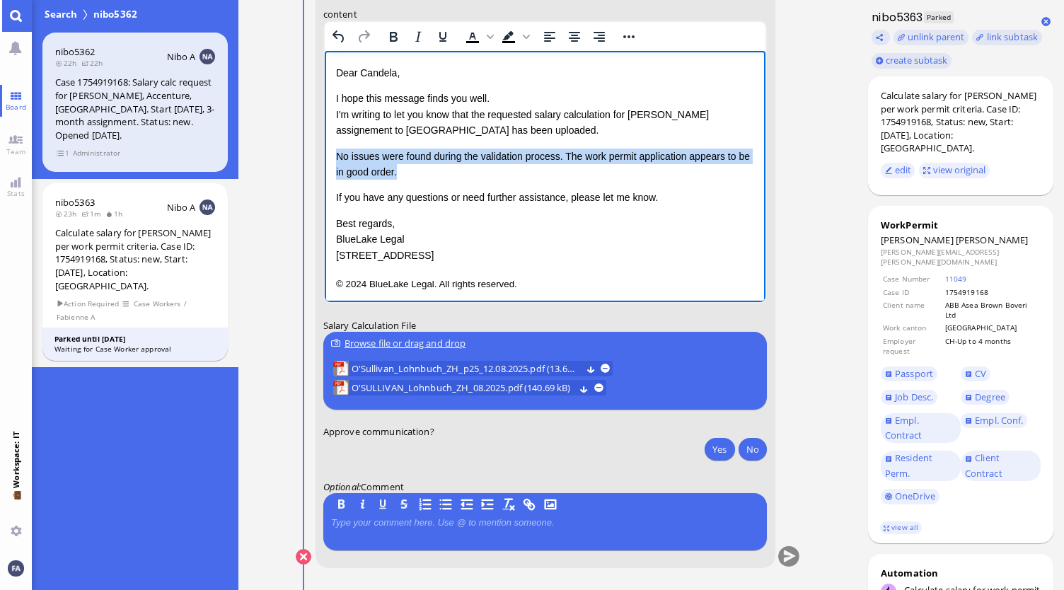
drag, startPoint x: 424, startPoint y: 173, endPoint x: 335, endPoint y: 159, distance: 90.1
click at [335, 159] on html "Dear Candela, I hope this message finds you well. I'm writing to let you know t…" at bounding box center [544, 179] width 441 height 256
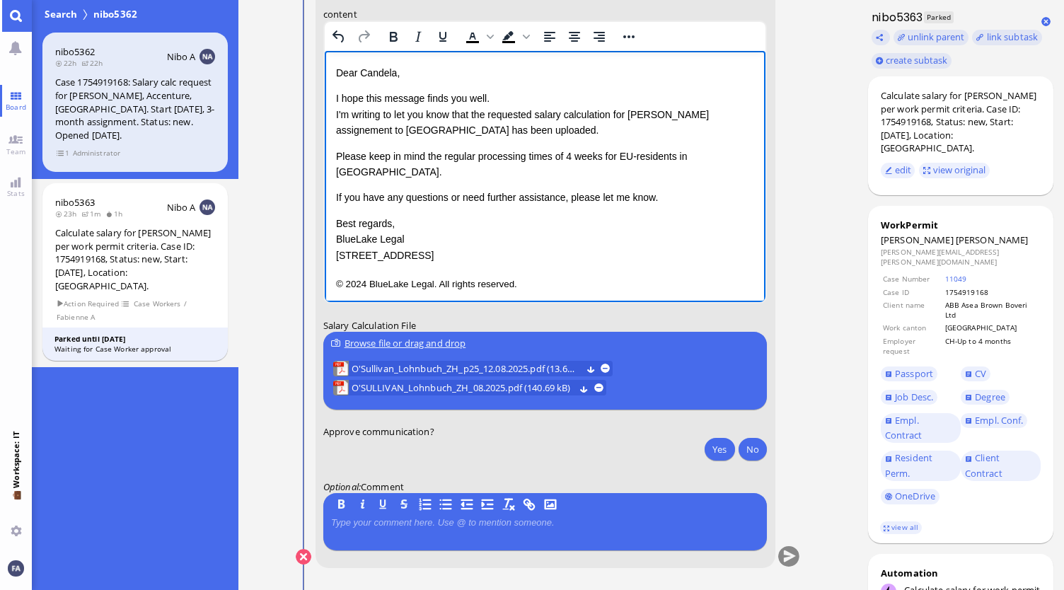
click at [405, 228] on p "Best regards, BlueLake Legal 1 Blue Street, Zurich" at bounding box center [544, 239] width 419 height 47
drag, startPoint x: 433, startPoint y: 239, endPoint x: 330, endPoint y: 213, distance: 105.9
click at [330, 213] on html "Dear Candela, I hope this message finds you well. I'm writing to let you know t…" at bounding box center [544, 179] width 441 height 256
drag, startPoint x: 528, startPoint y: 247, endPoint x: 366, endPoint y: 240, distance: 162.9
click at [366, 240] on html "Dear Candela, I hope this message finds you well. I'm writing to let you know t…" at bounding box center [544, 163] width 441 height 224
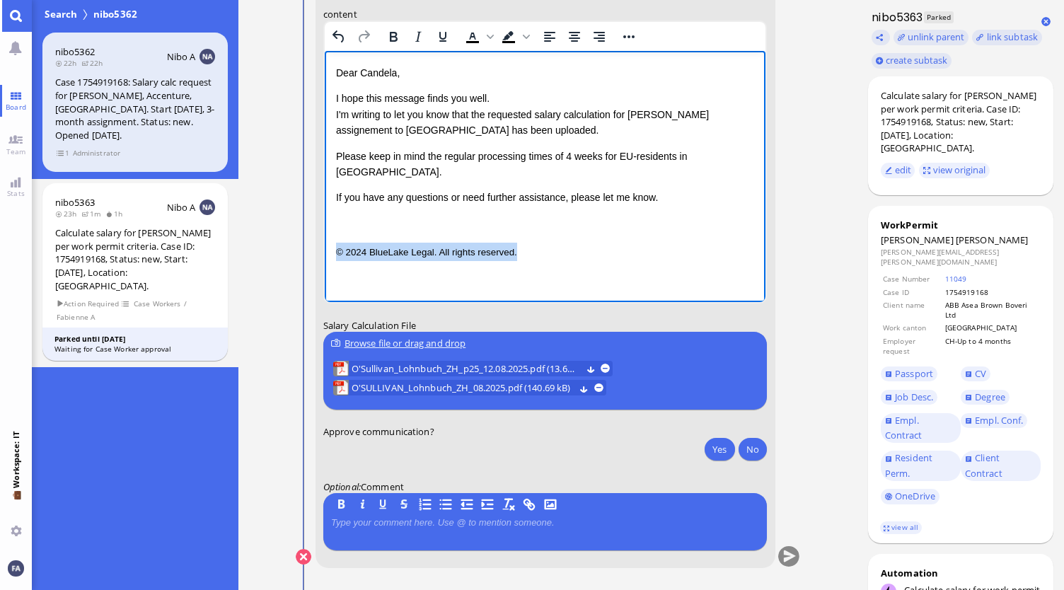
drag, startPoint x: 516, startPoint y: 238, endPoint x: 337, endPoint y: 239, distance: 179.0
click at [337, 243] on p "© 2024 BlueLake Legal. All rights reserved." at bounding box center [544, 252] width 419 height 18
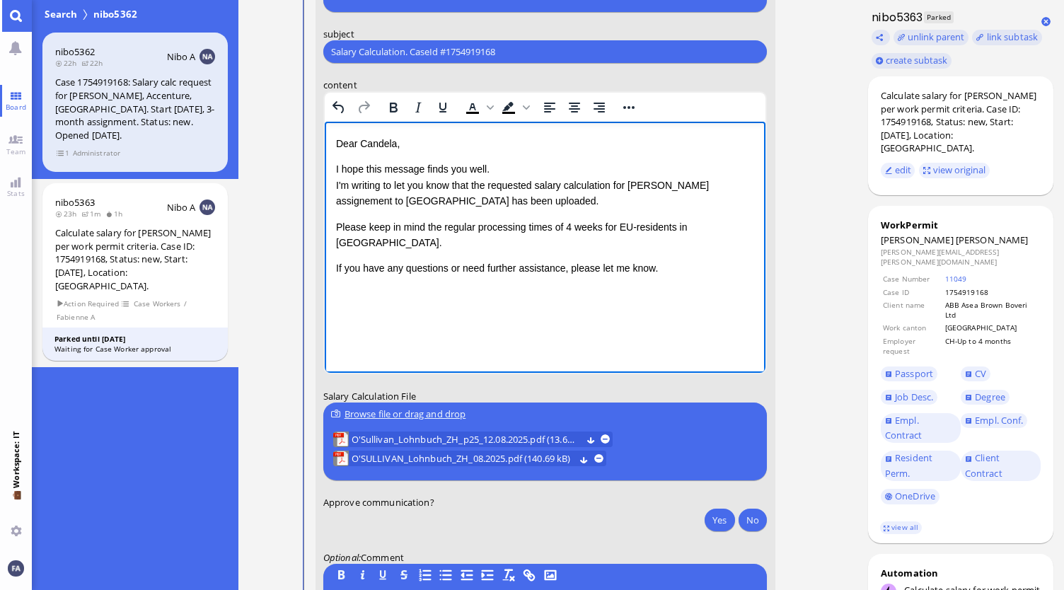
click at [395, 313] on p "Rich Text Area. Press ALT-0 for help." at bounding box center [544, 322] width 419 height 18
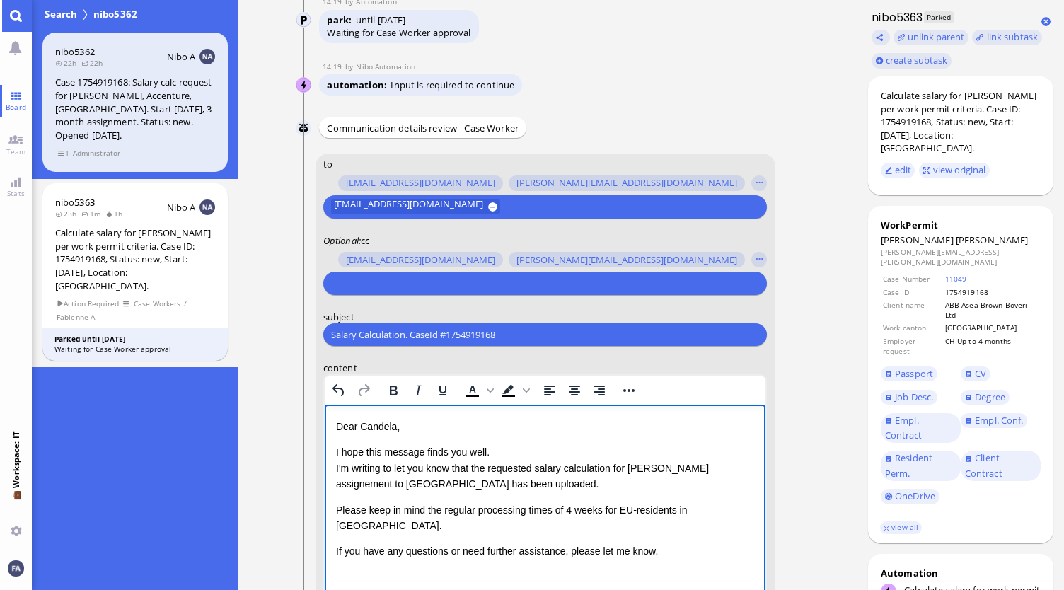
scroll to position [-354, 0]
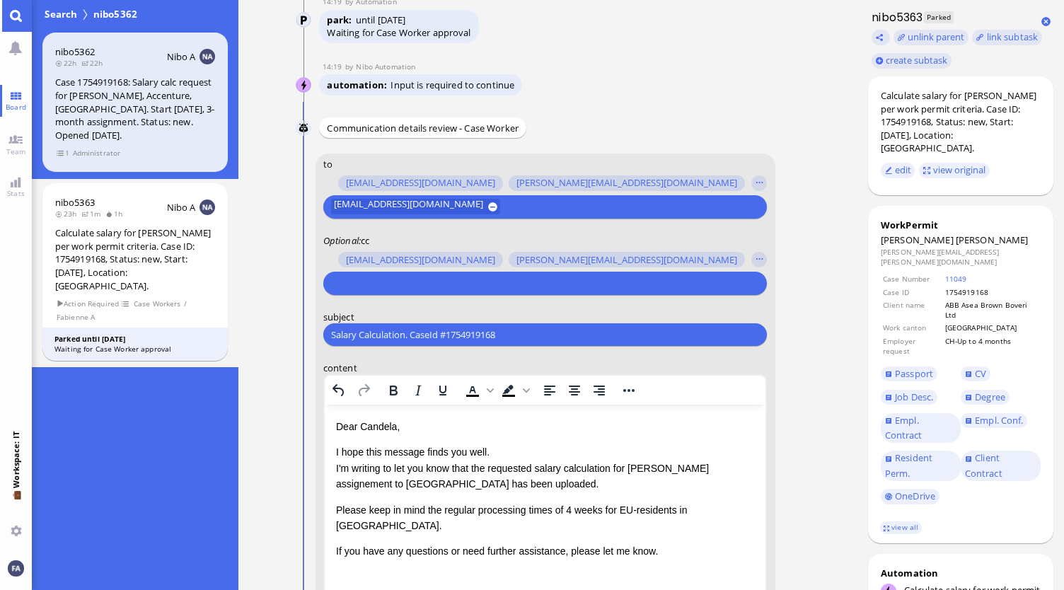
click at [425, 288] on input "text" at bounding box center [543, 283] width 424 height 15
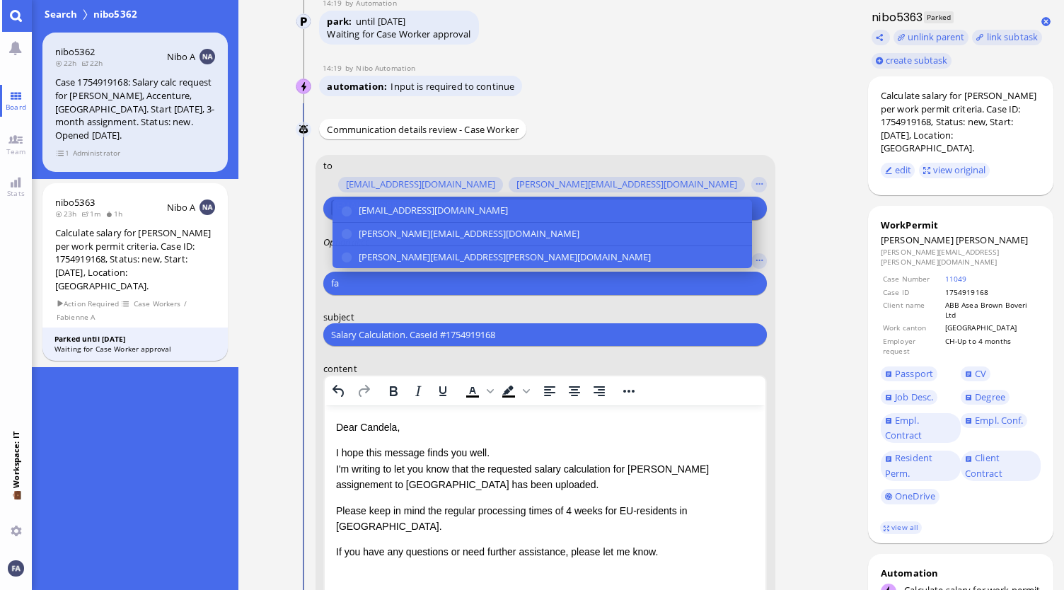
scroll to position [-352, 0]
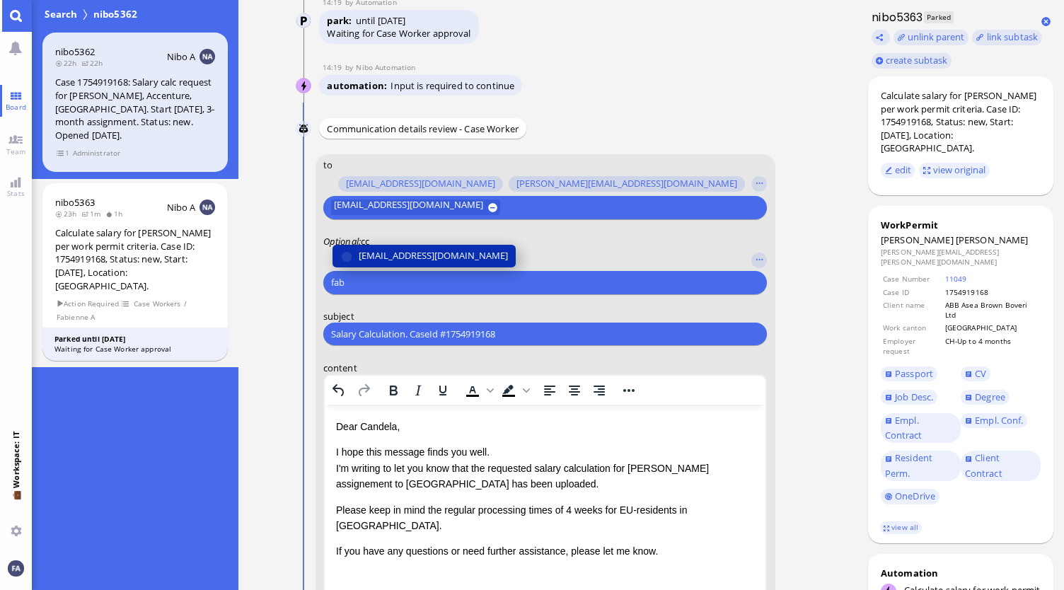
type input "fab"
click at [439, 262] on span "[EMAIL_ADDRESS][DOMAIN_NAME]" at bounding box center [433, 256] width 149 height 15
type input "anush"
click at [441, 258] on span "anusha.thakur@bluelakelegal.com" at bounding box center [469, 256] width 221 height 15
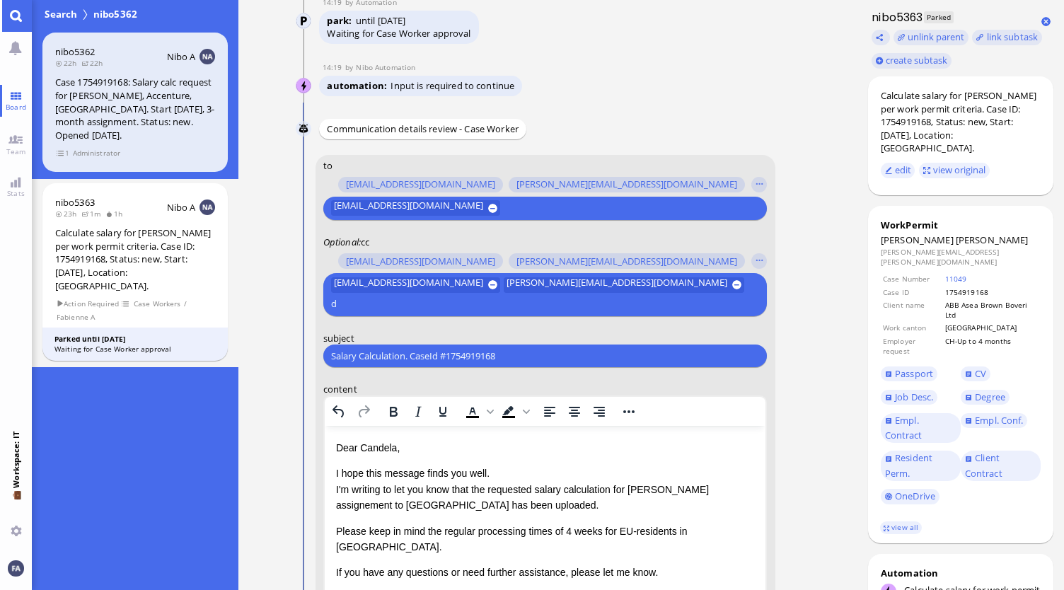
scroll to position [-372, 0]
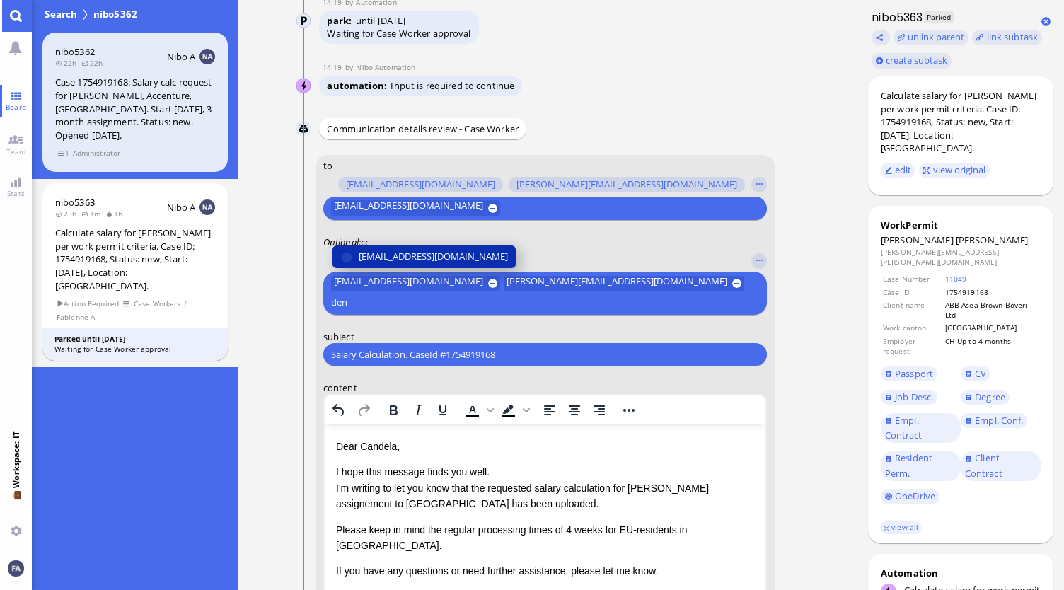
type input "den"
click at [441, 261] on span "den.ezhukattil@bluelakelegal.com" at bounding box center [433, 256] width 149 height 15
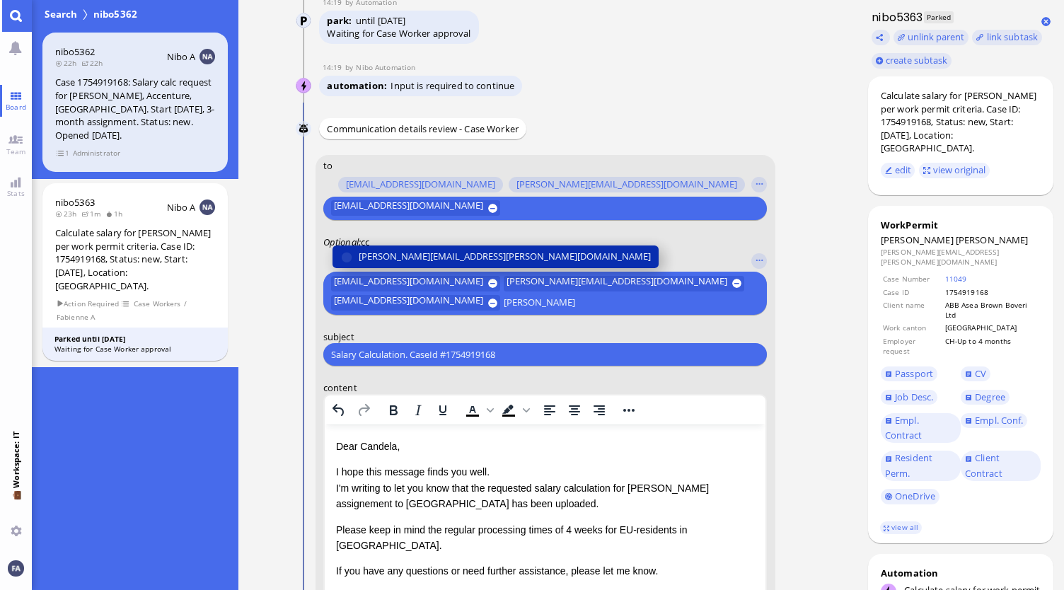
type input "janet"
click at [436, 255] on span "janet.mathews@bluelakelegal.com" at bounding box center [505, 256] width 292 height 15
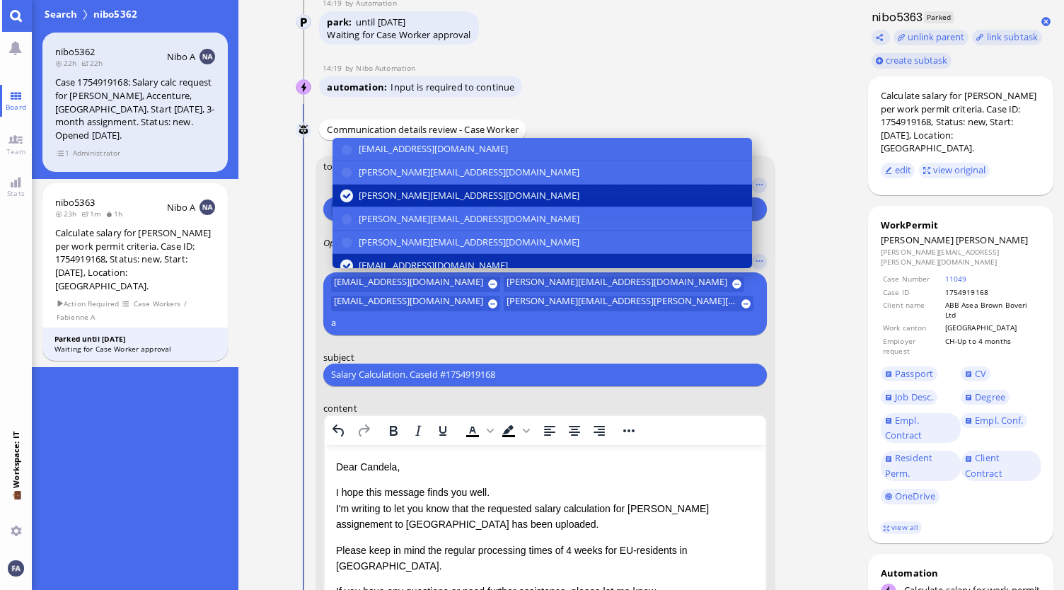
scroll to position [-392, 0]
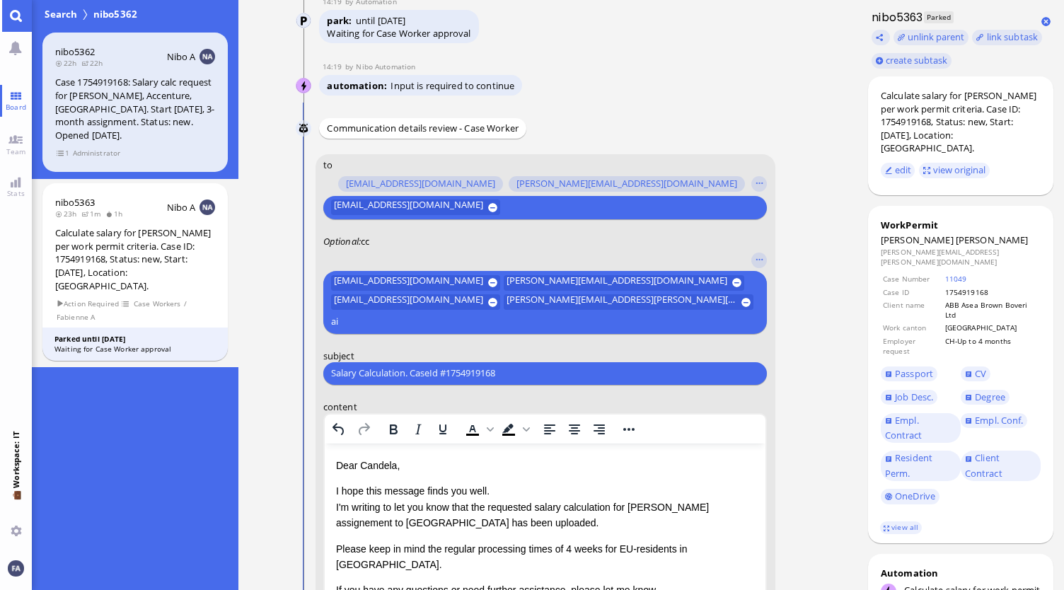
type input "a"
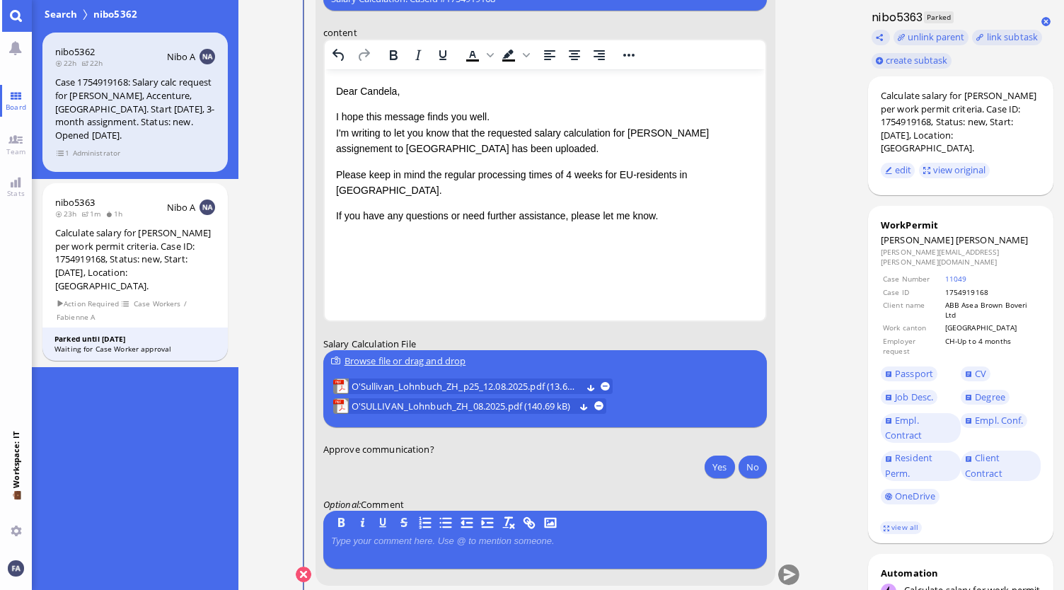
scroll to position [0, 0]
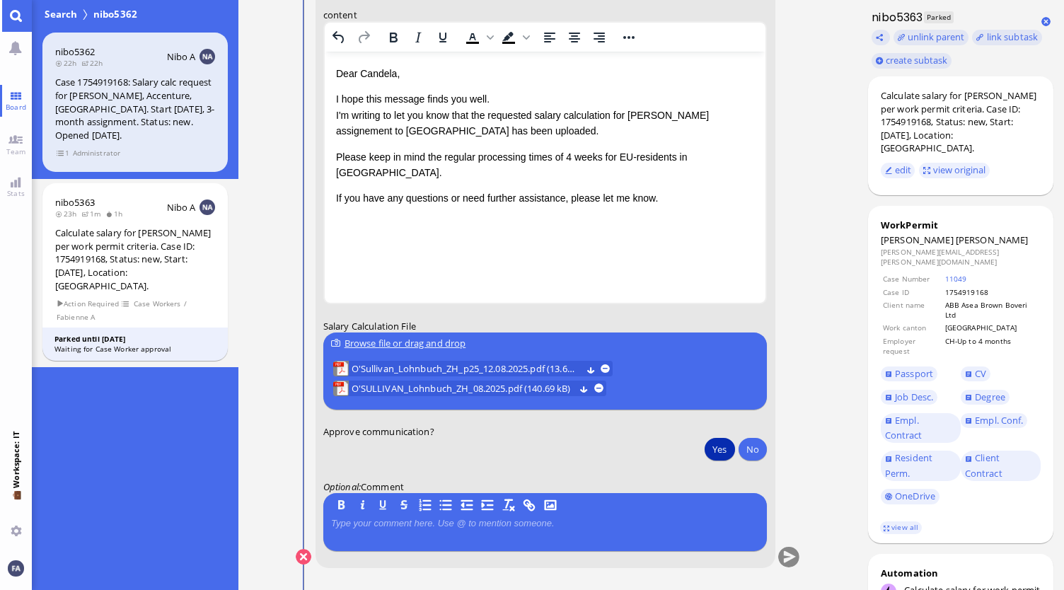
click at [718, 444] on button "Yes" at bounding box center [720, 449] width 30 height 23
click at [792, 558] on button "submit" at bounding box center [788, 557] width 21 height 21
click at [497, 367] on span "O'Sullivan_Lohnbuch_ZH_p25_12.08.2025.pdf" at bounding box center [450, 369] width 197 height 16
click at [419, 392] on span "O'SULLIVAN_Lohnbuch_ZH_08.2025.pdf" at bounding box center [439, 389] width 175 height 16
click at [72, 16] on span "Search" at bounding box center [60, 14] width 37 height 14
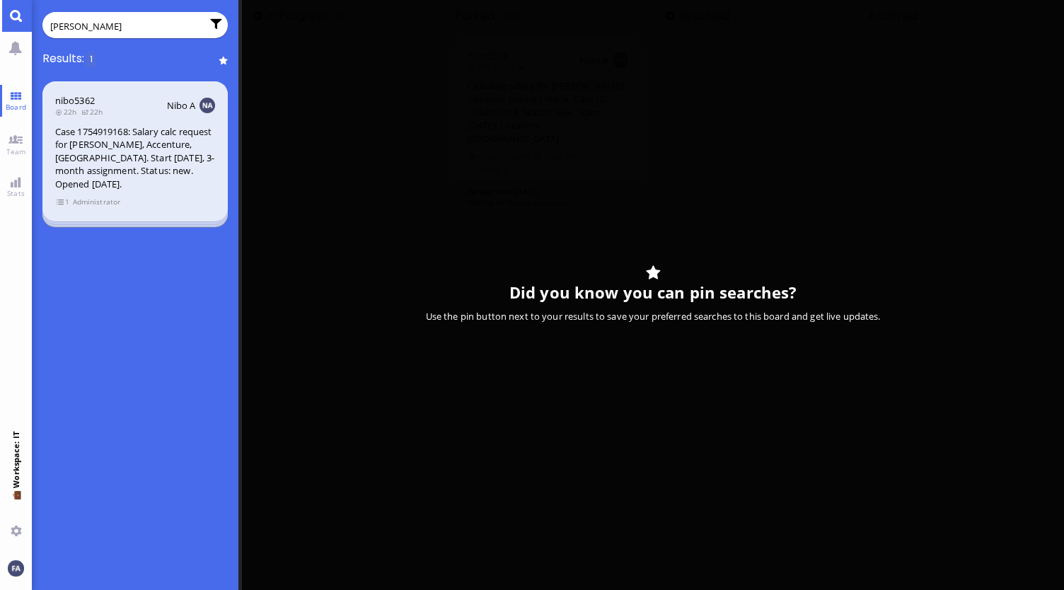
click at [129, 26] on input "O'Sullivan" at bounding box center [125, 26] width 151 height 16
type input "O"
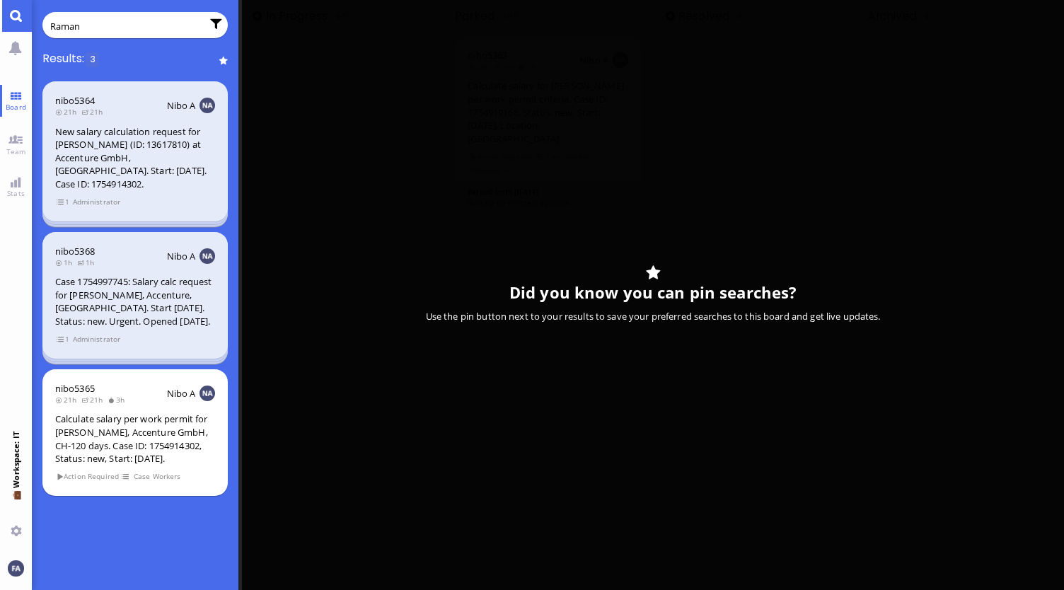
type input "Raman"
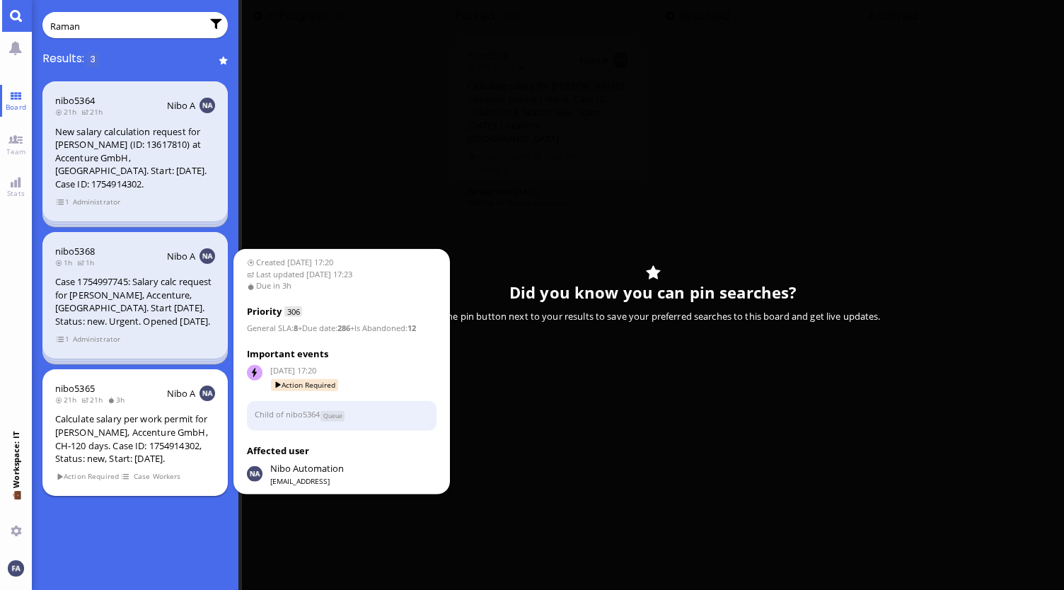
click at [126, 405] on div "nibo5365 21h 21h 3h Nibo A Calculate salary per work permit for Nishant Raman, …" at bounding box center [135, 432] width 186 height 127
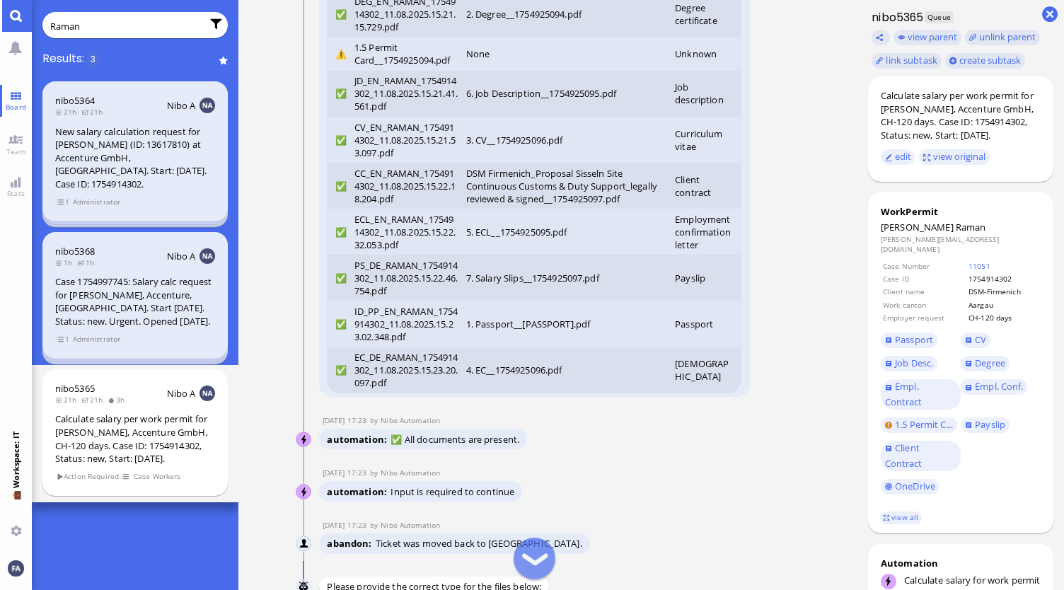
scroll to position [-810, 0]
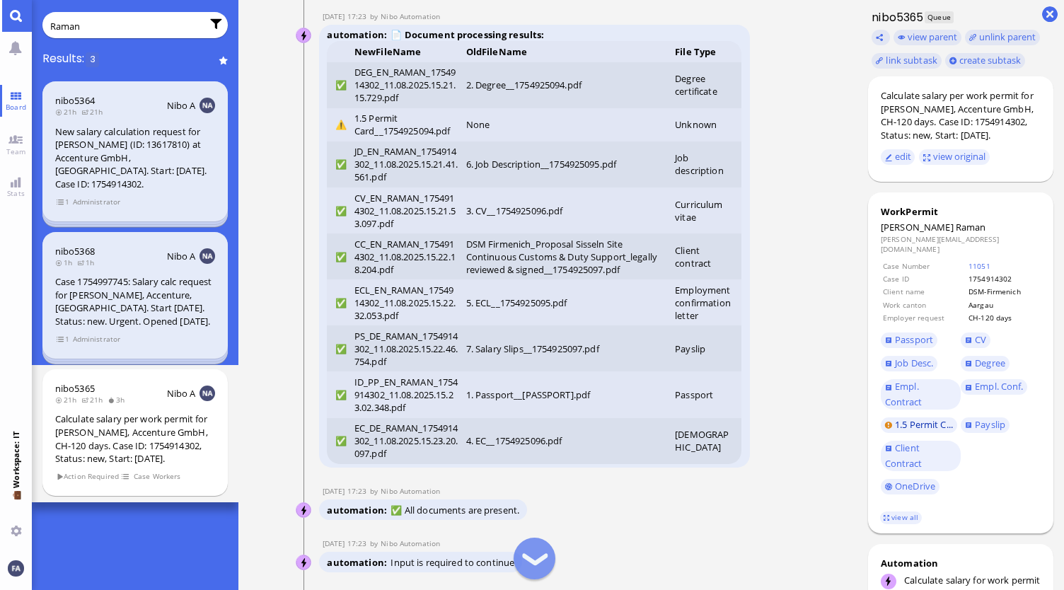
click at [930, 418] on span "1.5 Permit C..." at bounding box center [924, 424] width 58 height 13
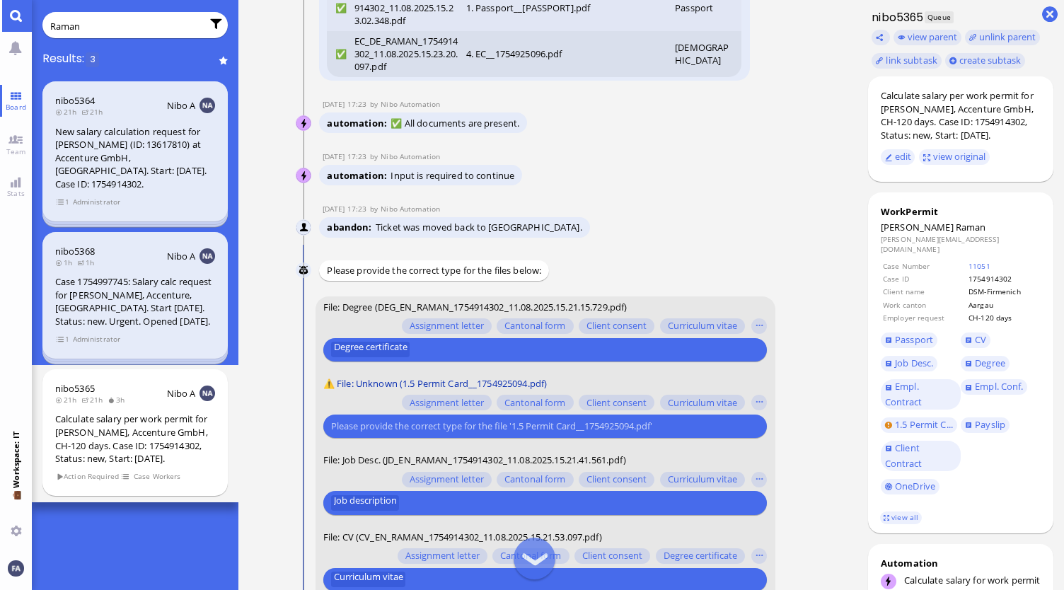
scroll to position [-386, 0]
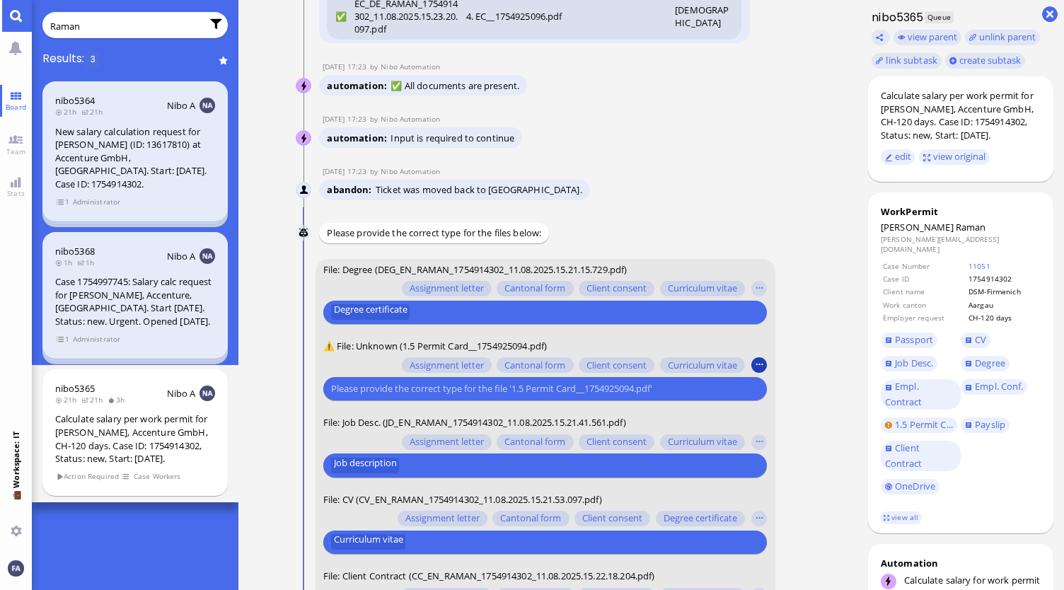
click at [759, 361] on button "button" at bounding box center [759, 365] width 16 height 16
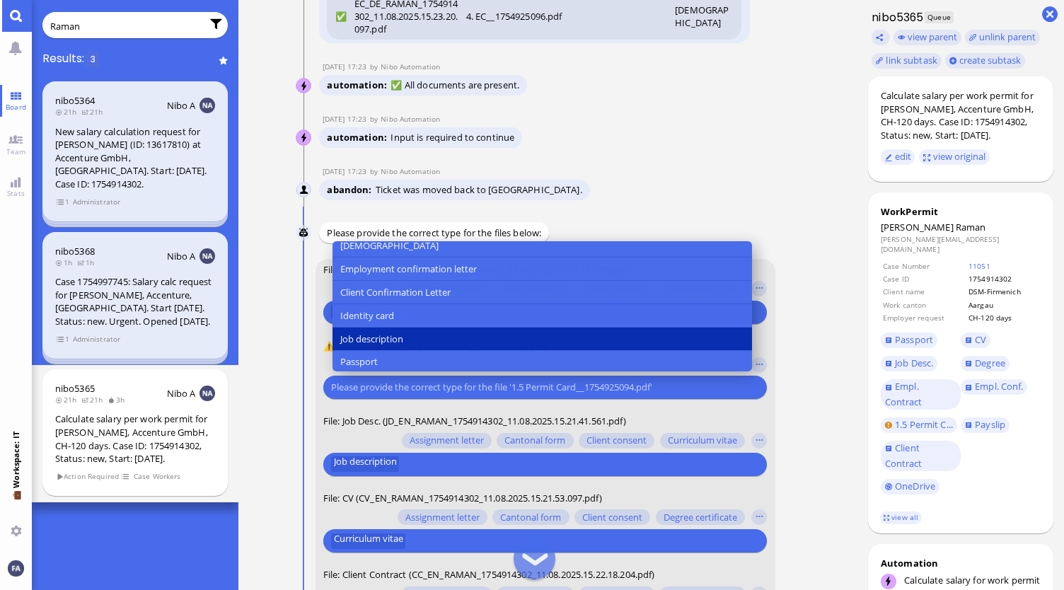
scroll to position [141, 0]
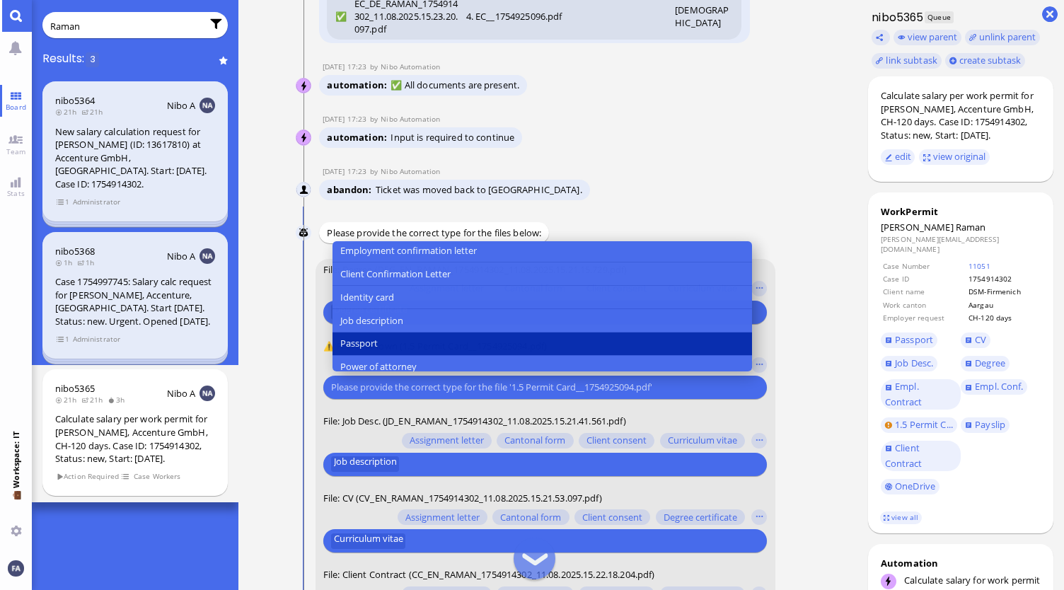
click at [395, 340] on button "Passport" at bounding box center [542, 343] width 420 height 23
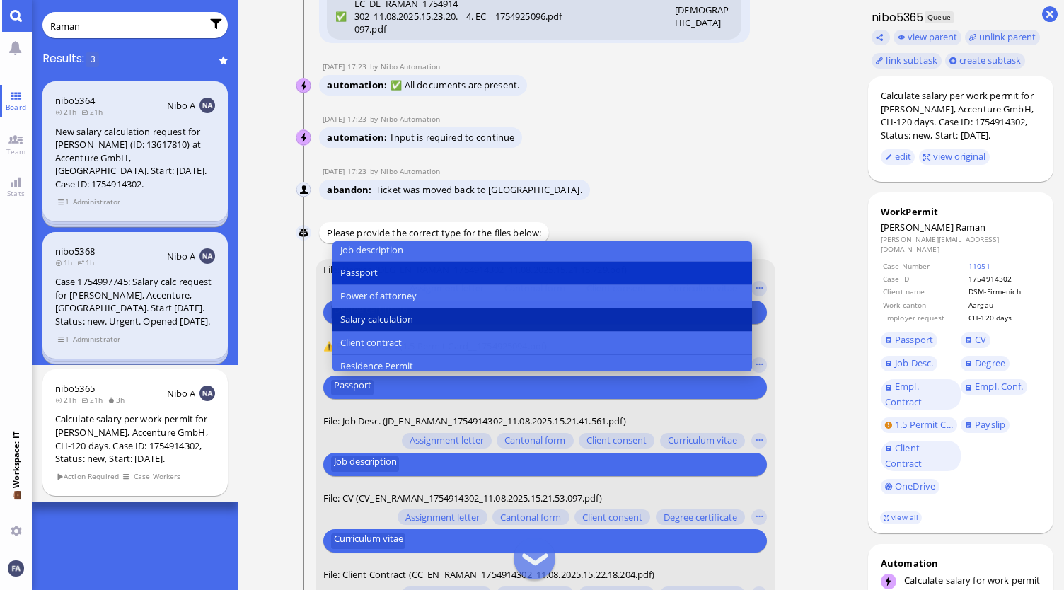
scroll to position [283, 0]
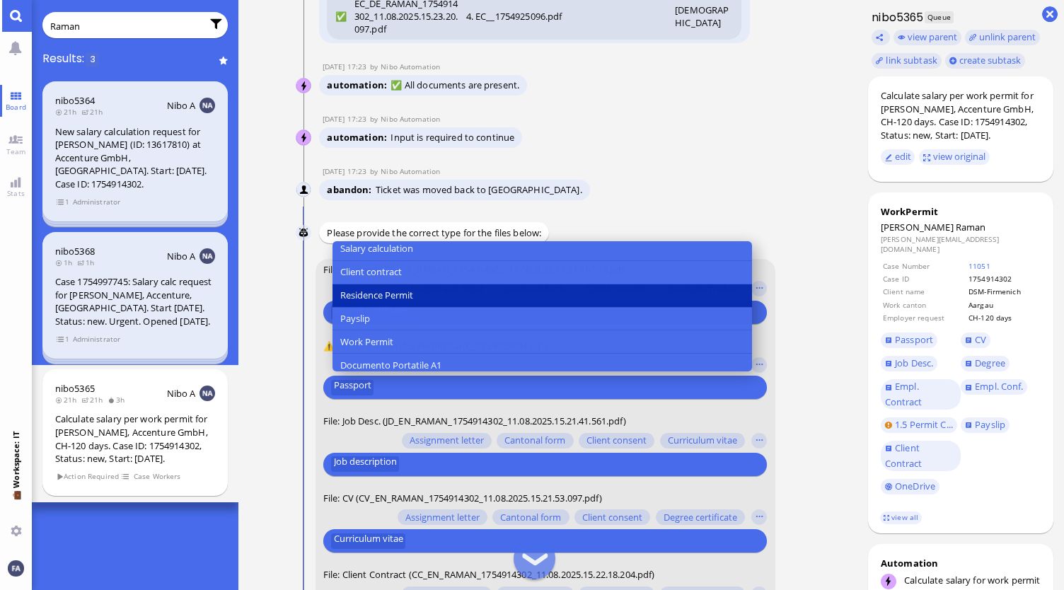
click at [429, 292] on button "Residence Permit" at bounding box center [542, 295] width 420 height 23
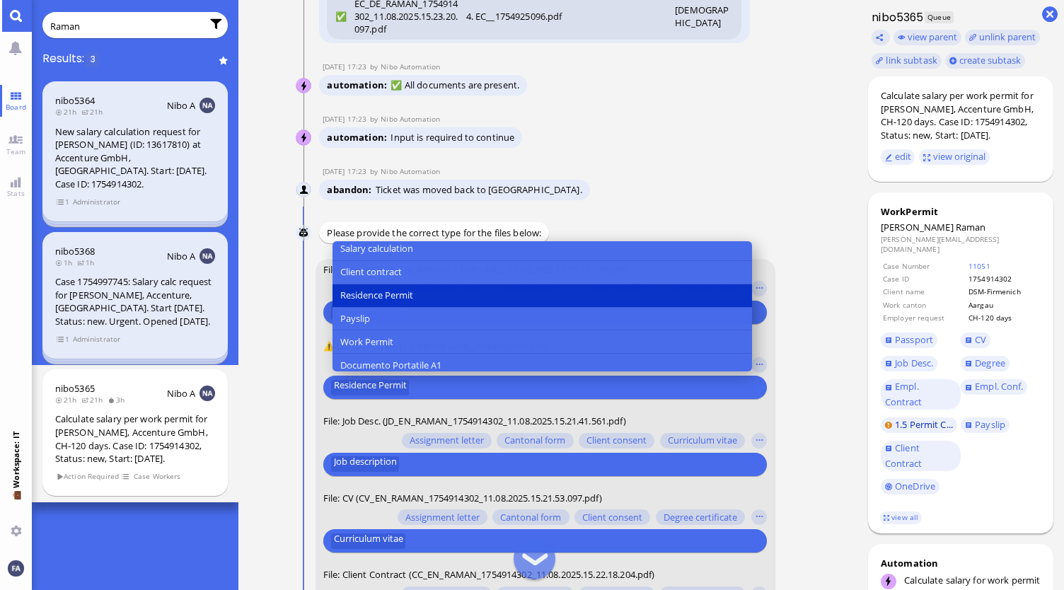
click at [910, 422] on span "1.5 Permit C..." at bounding box center [924, 424] width 58 height 13
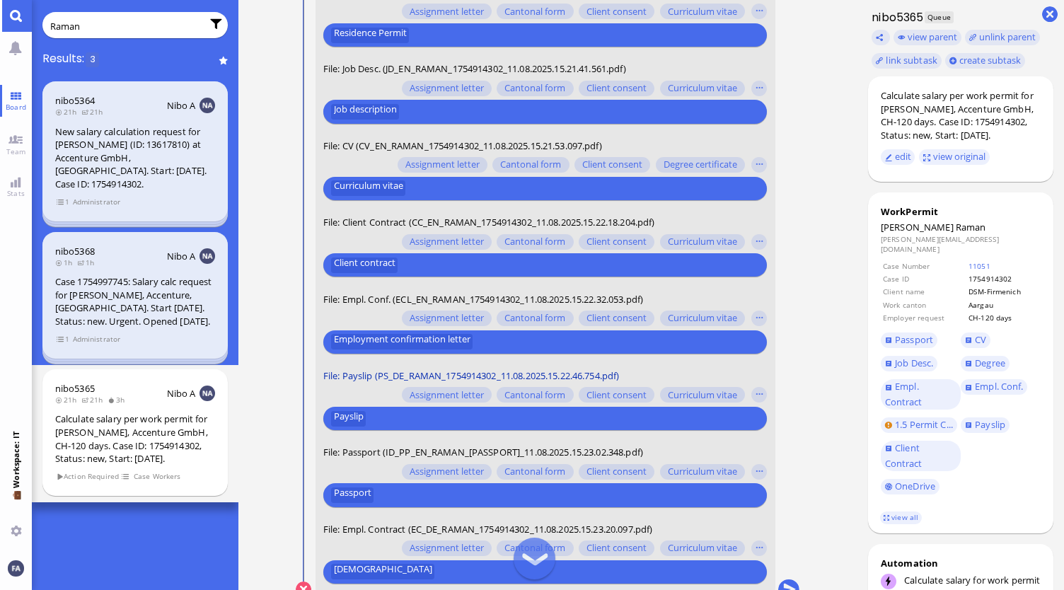
scroll to position [0, 0]
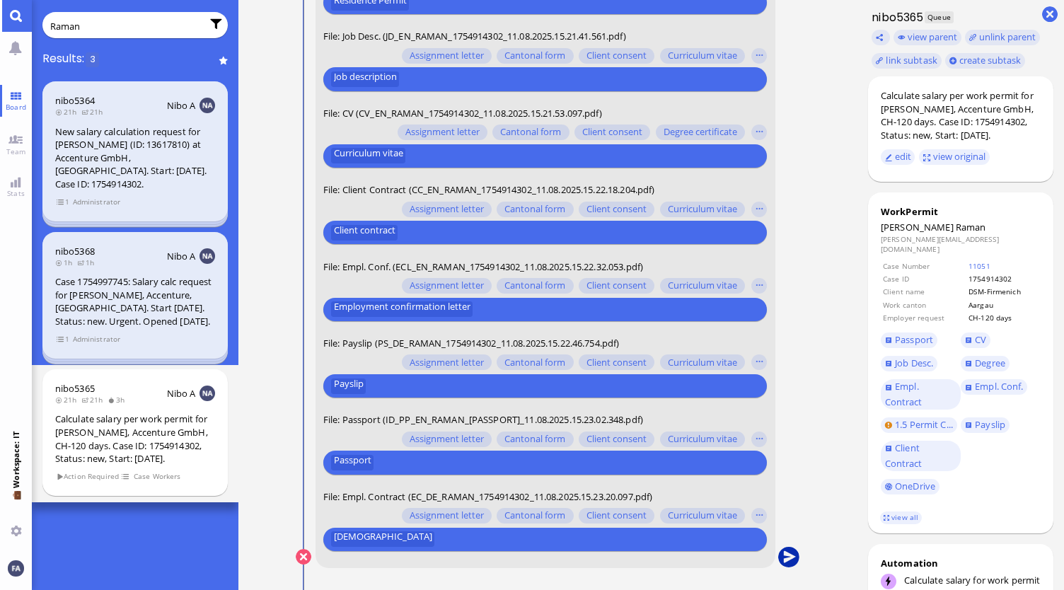
click at [791, 562] on button "submit" at bounding box center [788, 557] width 21 height 21
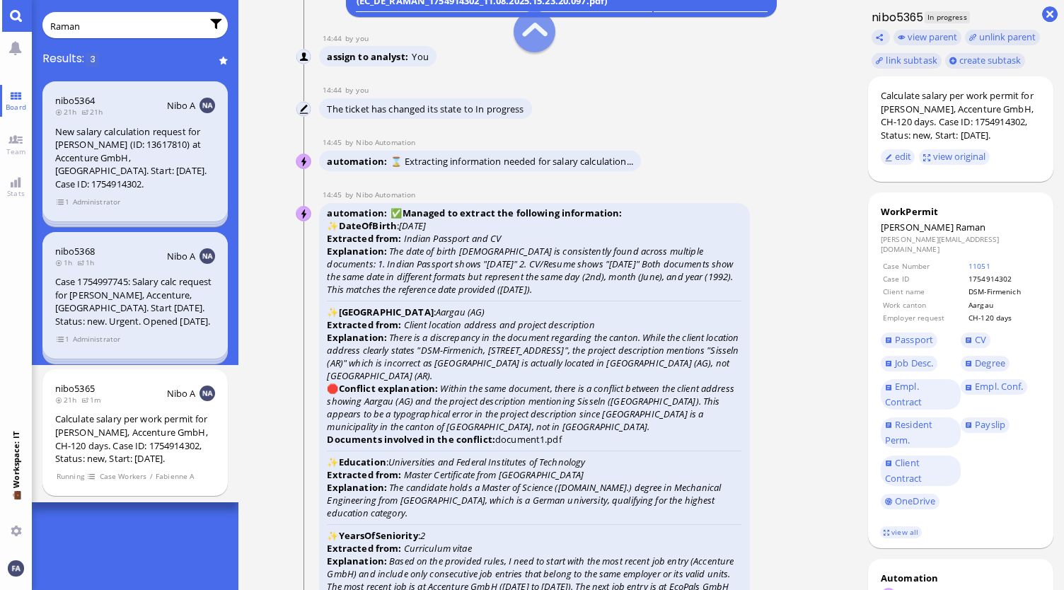
scroll to position [-920, 0]
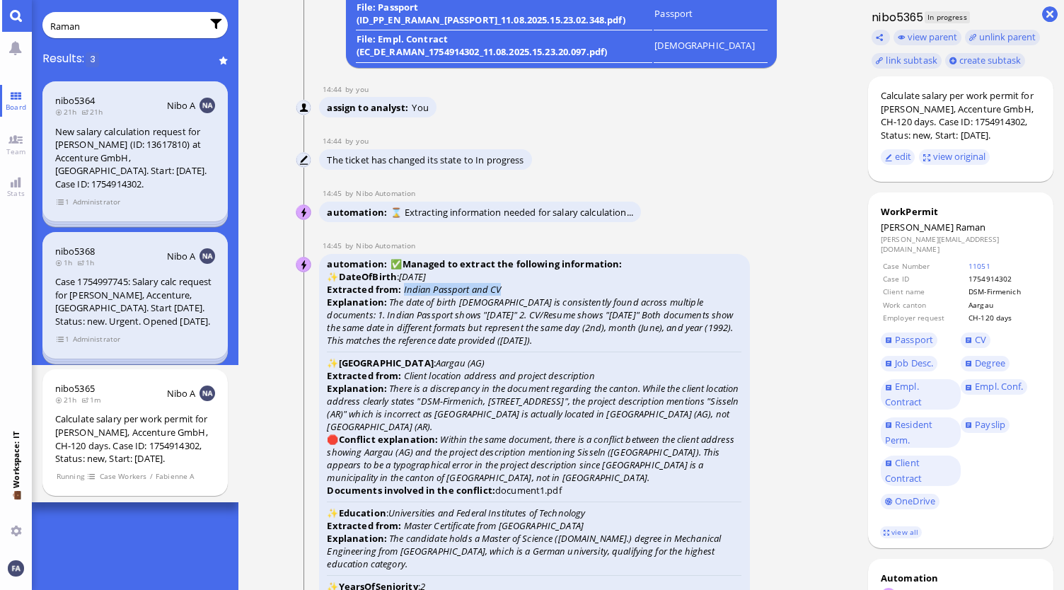
drag, startPoint x: 415, startPoint y: 292, endPoint x: 500, endPoint y: 292, distance: 85.6
click at [441, 329] on icon "The date of birth 02-06-1992 is consistently found across multiple documents: 1…" at bounding box center [530, 321] width 406 height 51
click at [981, 333] on span "CV" at bounding box center [980, 339] width 11 height 13
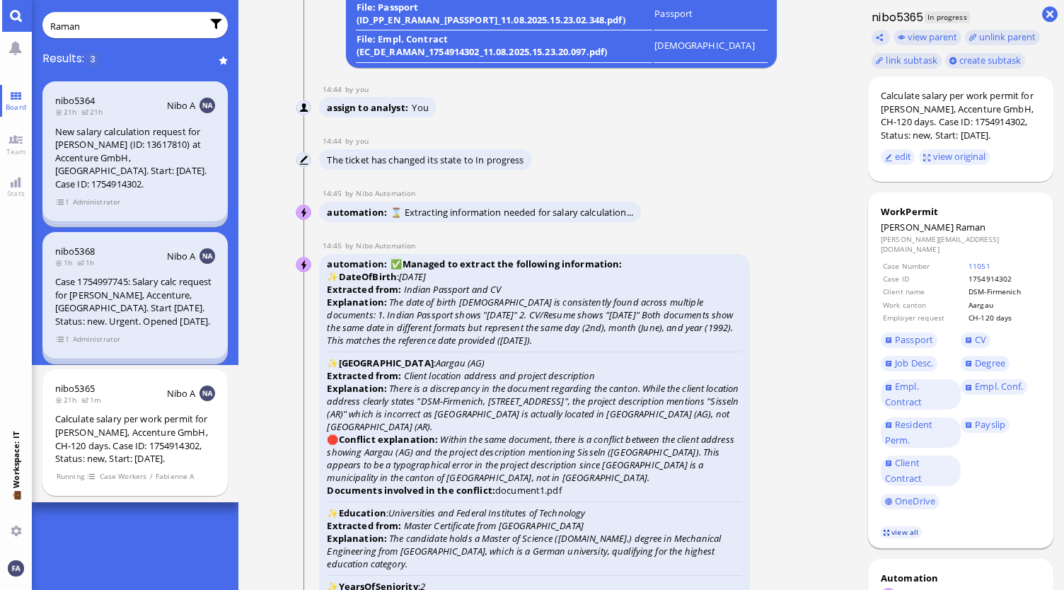
click at [900, 526] on link "view all" at bounding box center [900, 532] width 41 height 12
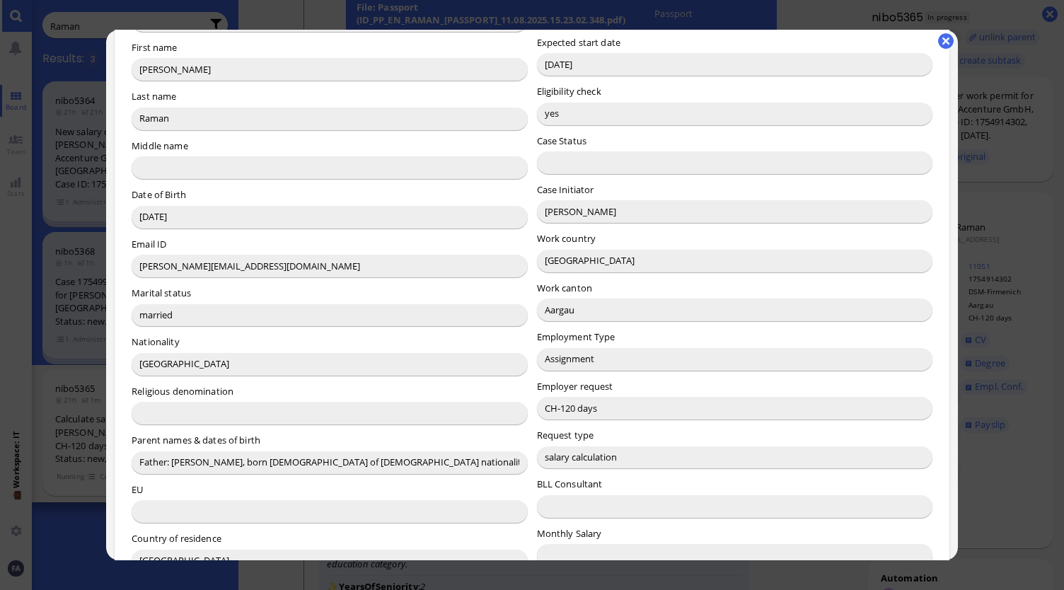
scroll to position [212, 0]
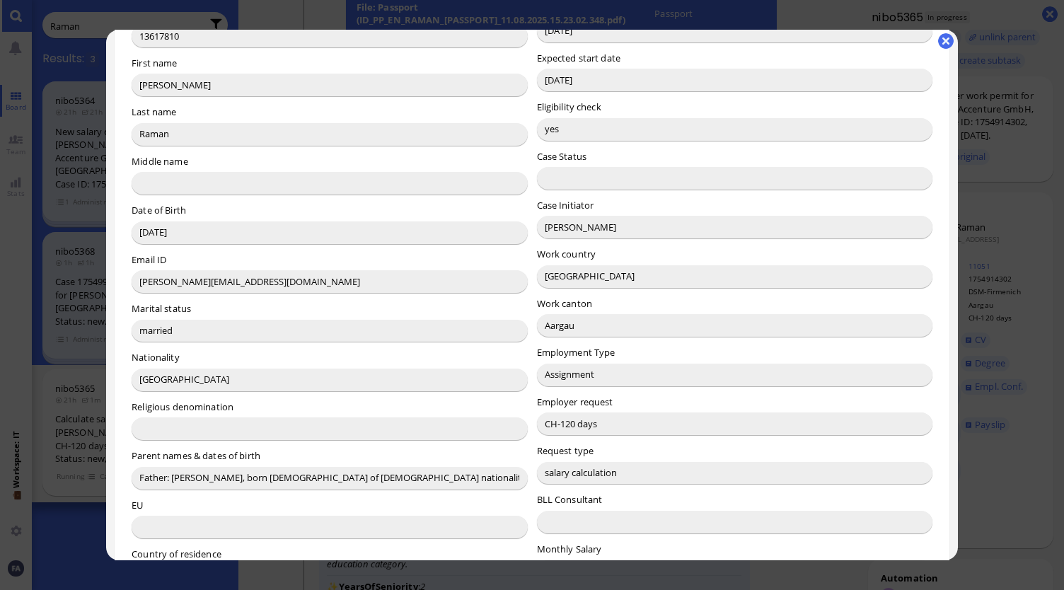
click at [983, 384] on div at bounding box center [532, 295] width 1064 height 590
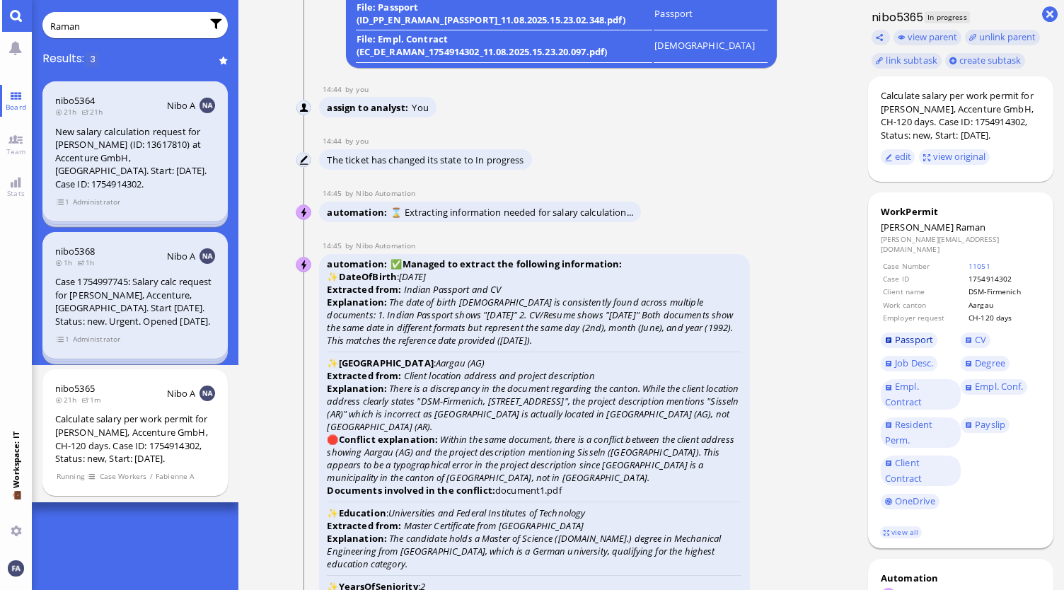
click at [913, 334] on span "Passport" at bounding box center [914, 339] width 38 height 13
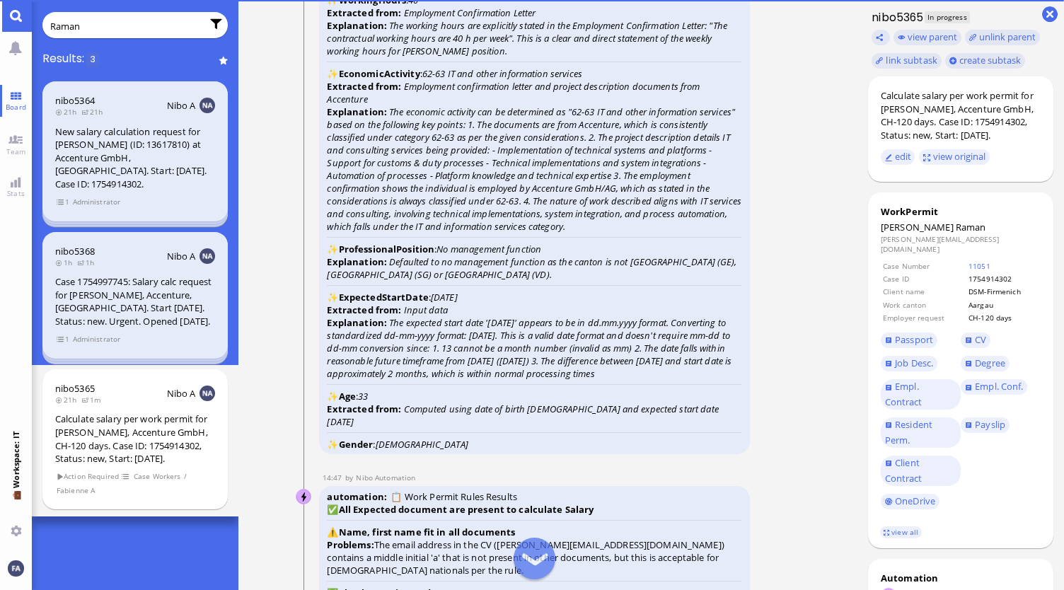
scroll to position [-1449, 0]
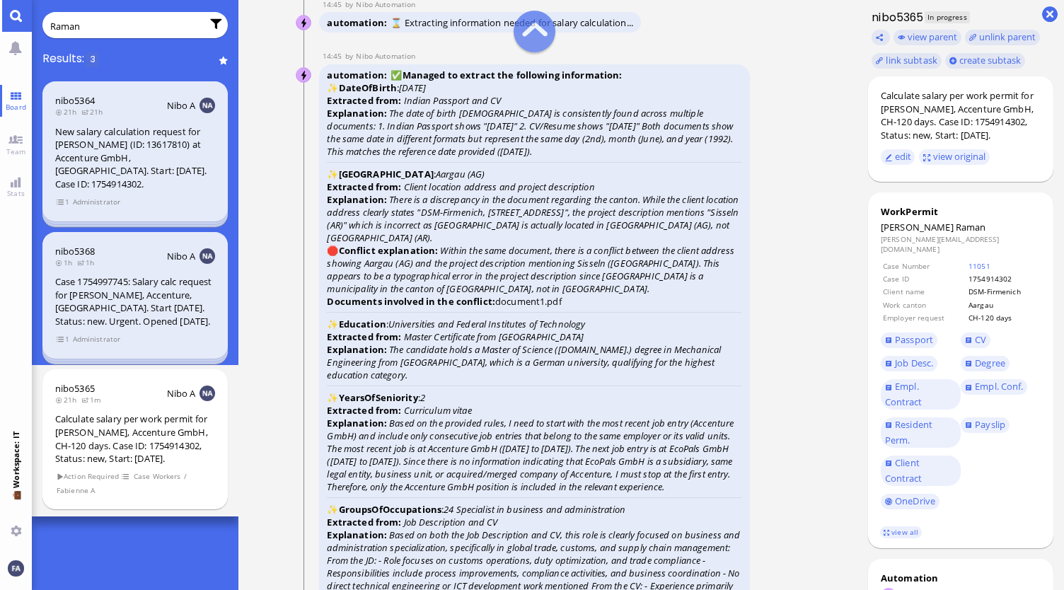
scroll to position [-2052, 0]
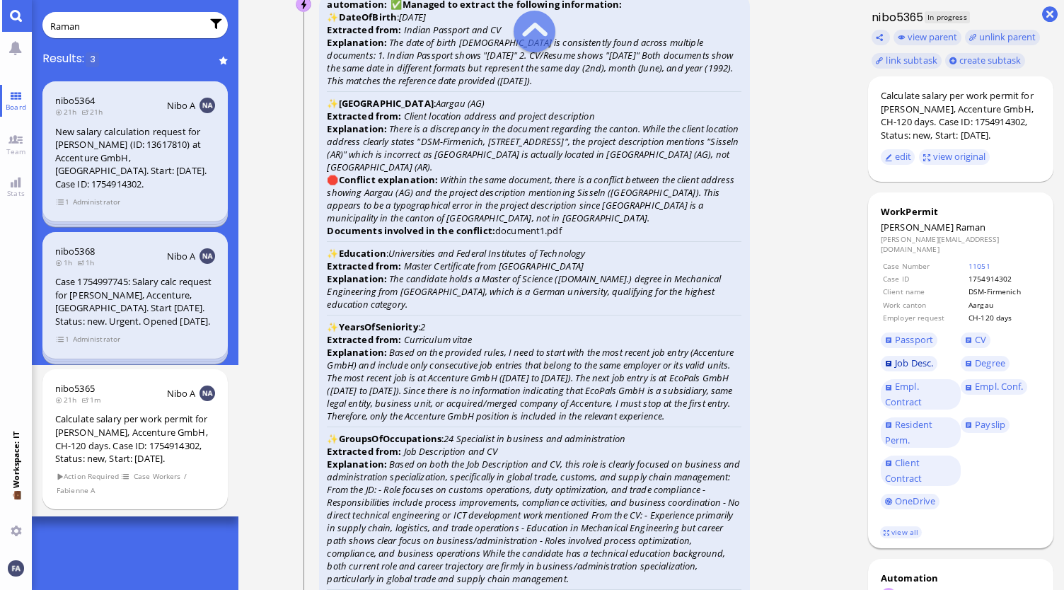
click at [917, 357] on span "Job Desc." at bounding box center [914, 363] width 38 height 13
click at [1006, 244] on dd "nishant.a.raman@accenture.com" at bounding box center [961, 244] width 160 height 21
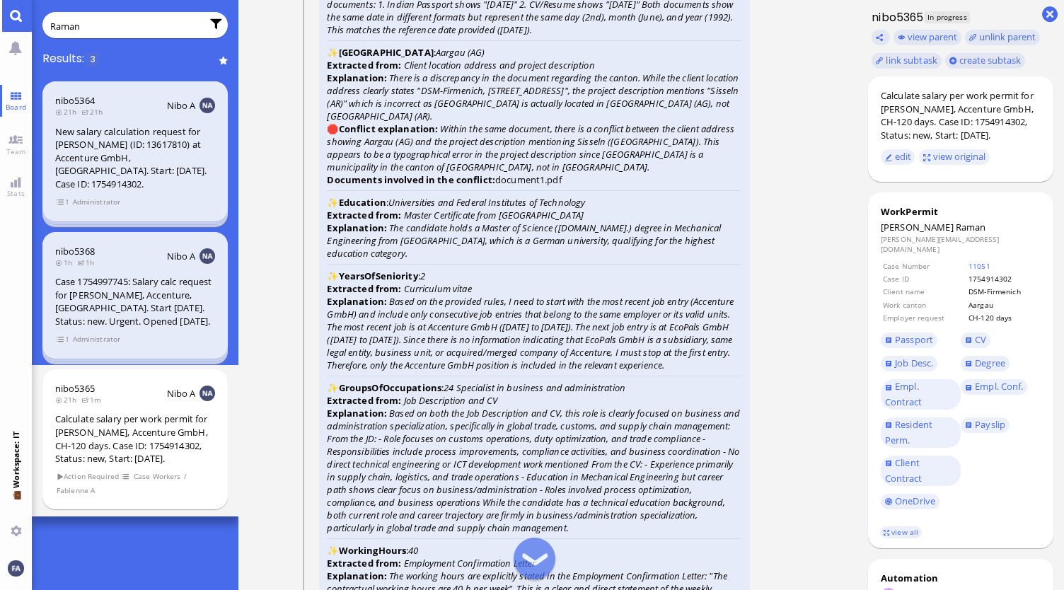
scroll to position [-1981, 0]
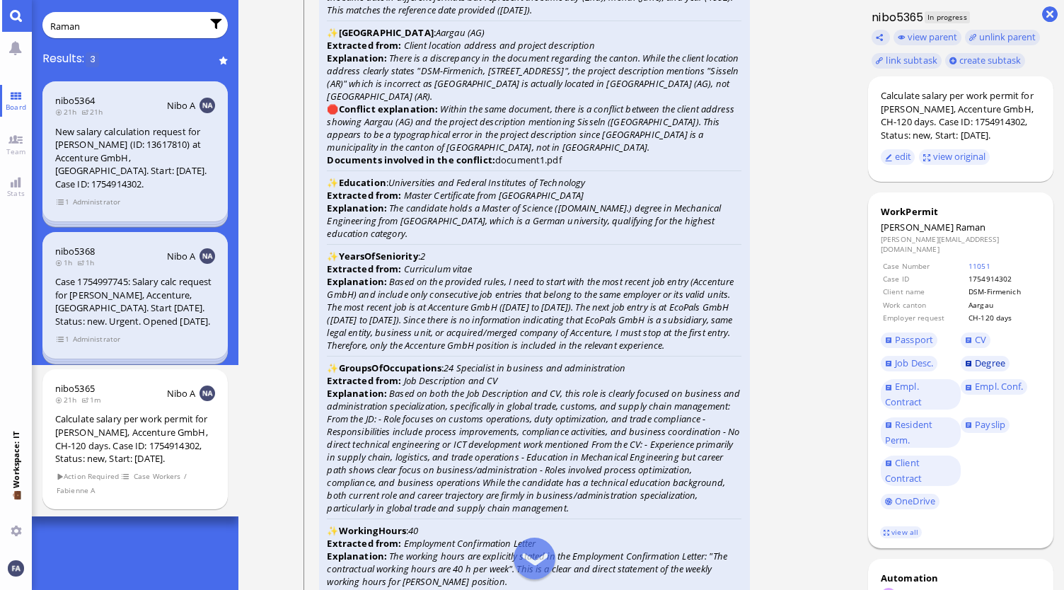
click at [974, 356] on link "Degree" at bounding box center [985, 364] width 48 height 16
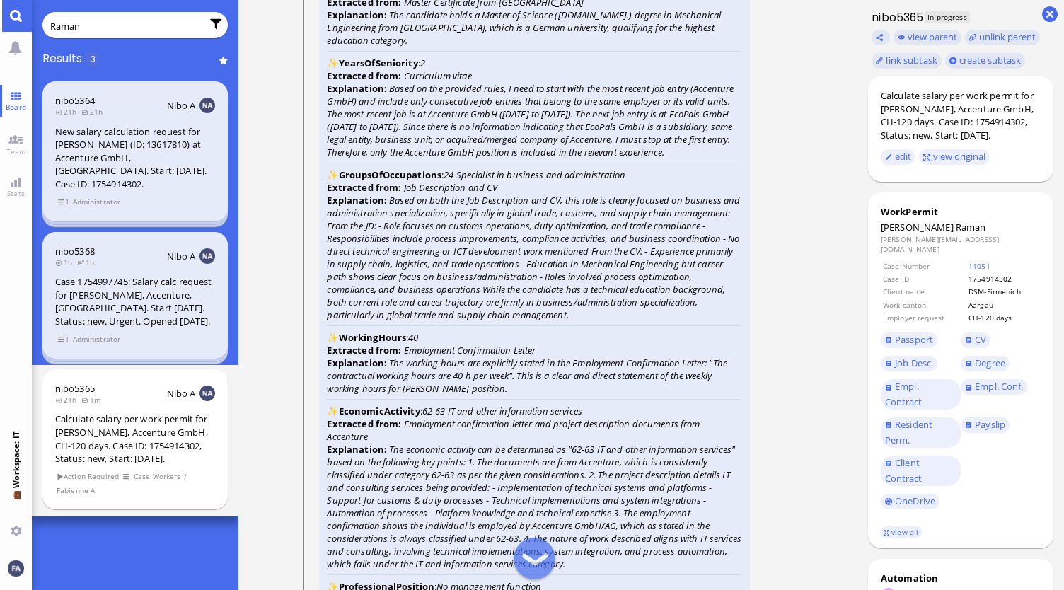
scroll to position [-1769, 0]
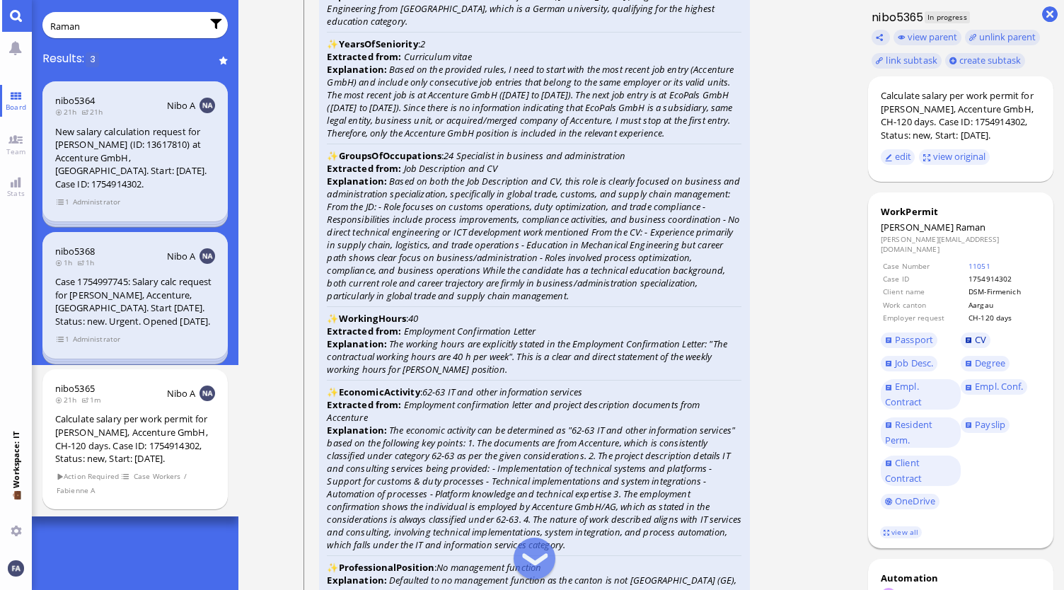
click at [979, 333] on span "CV" at bounding box center [980, 339] width 11 height 13
click at [614, 101] on icon "Based on the provided rules, I need to start with the most recent job entry (Ac…" at bounding box center [530, 101] width 407 height 76
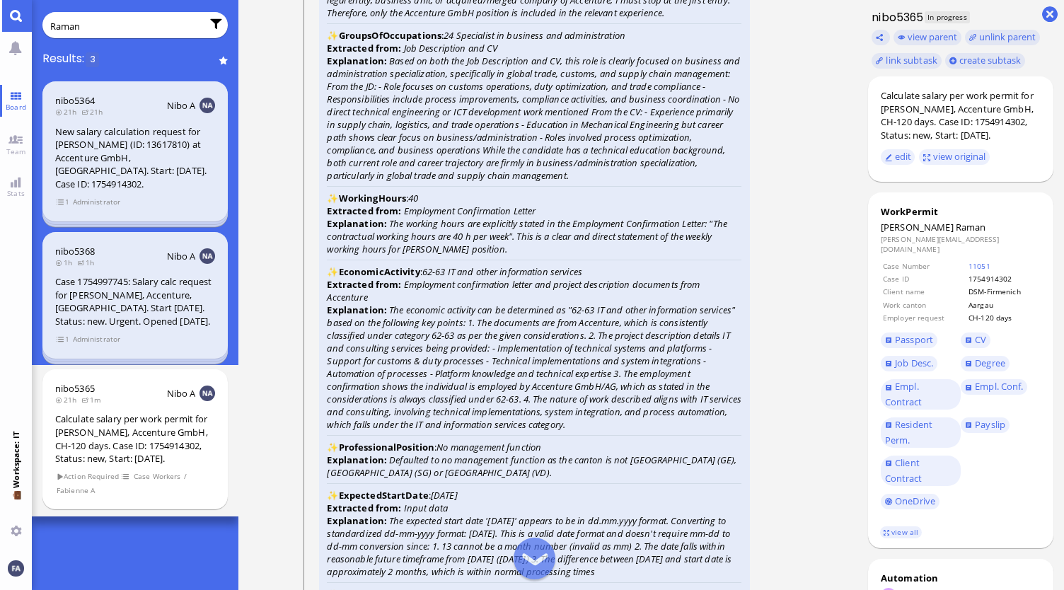
scroll to position [-1627, 0]
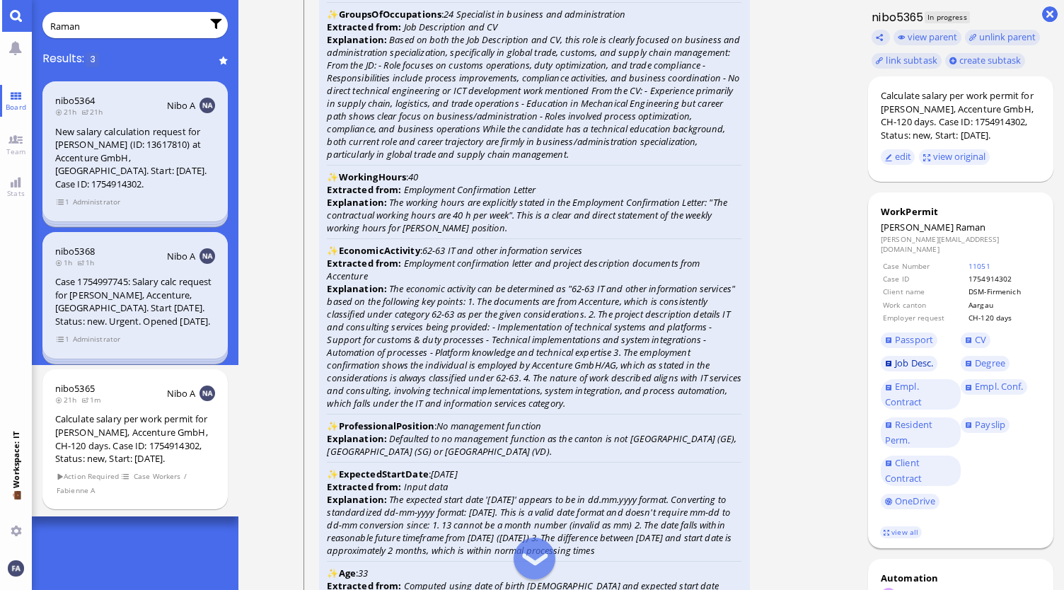
click at [920, 357] on span "Job Desc." at bounding box center [914, 363] width 38 height 13
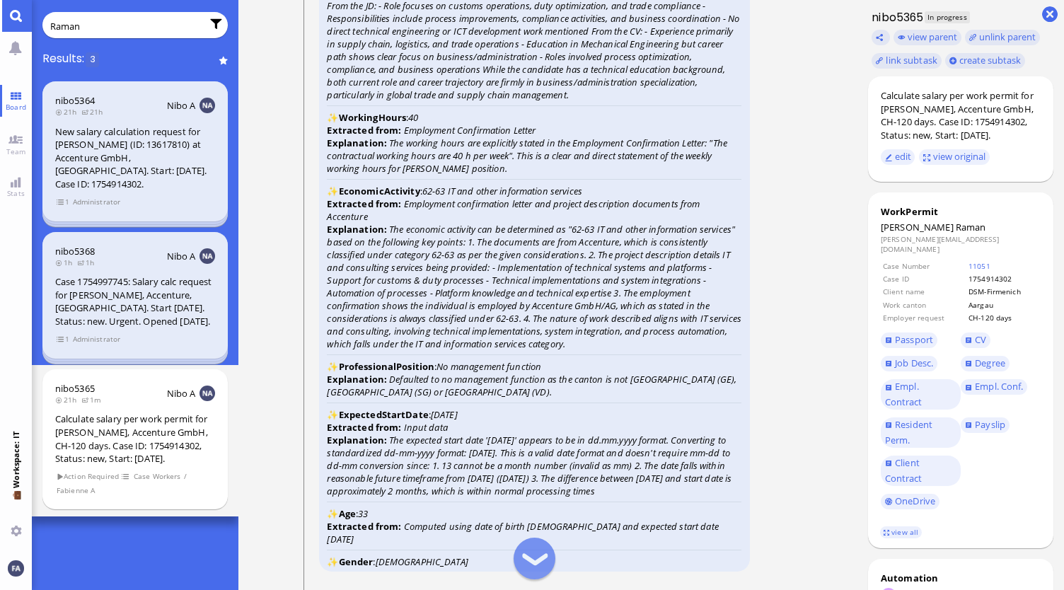
scroll to position [-1556, 0]
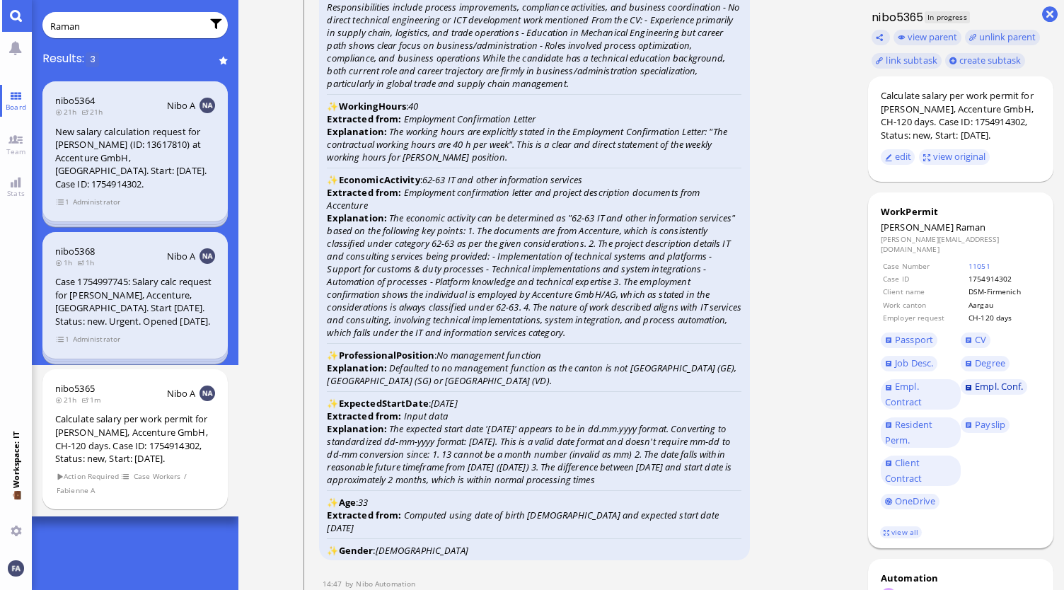
click at [1001, 380] on span "Empl. Conf." at bounding box center [999, 386] width 48 height 13
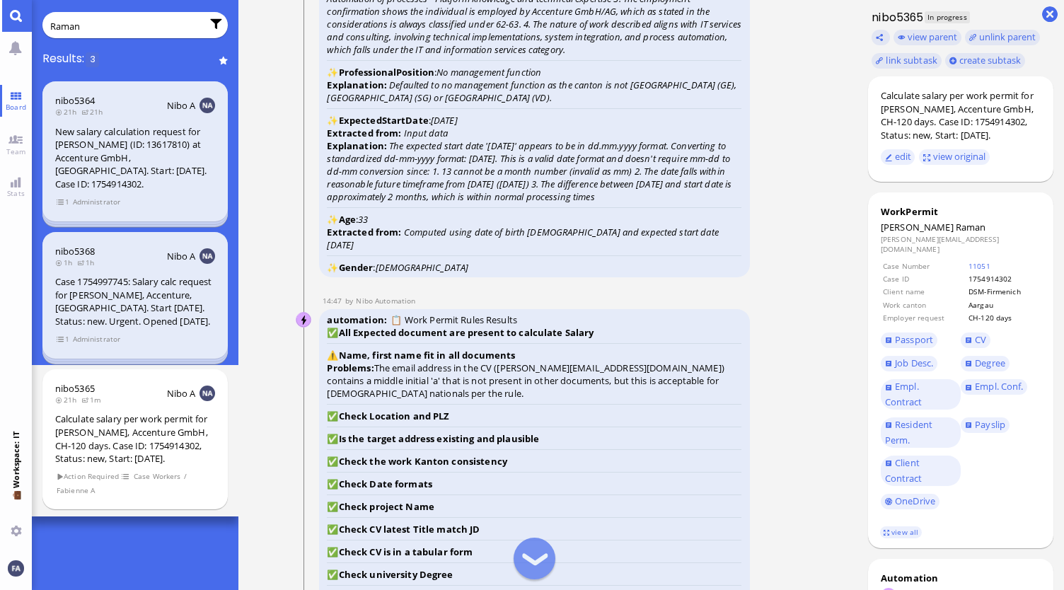
scroll to position [-1203, 0]
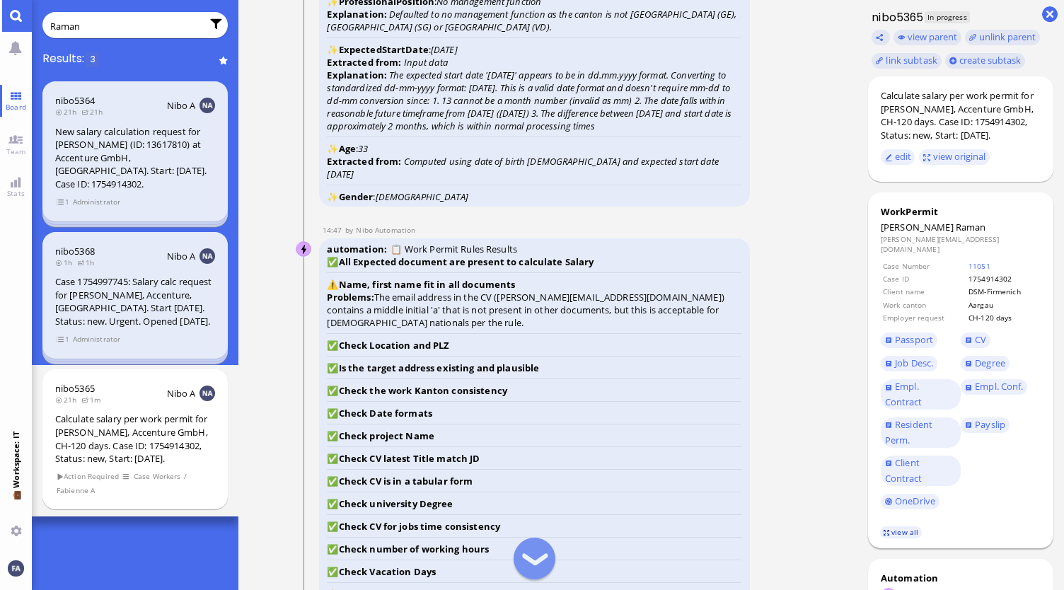
click at [913, 530] on link "view all" at bounding box center [900, 532] width 41 height 12
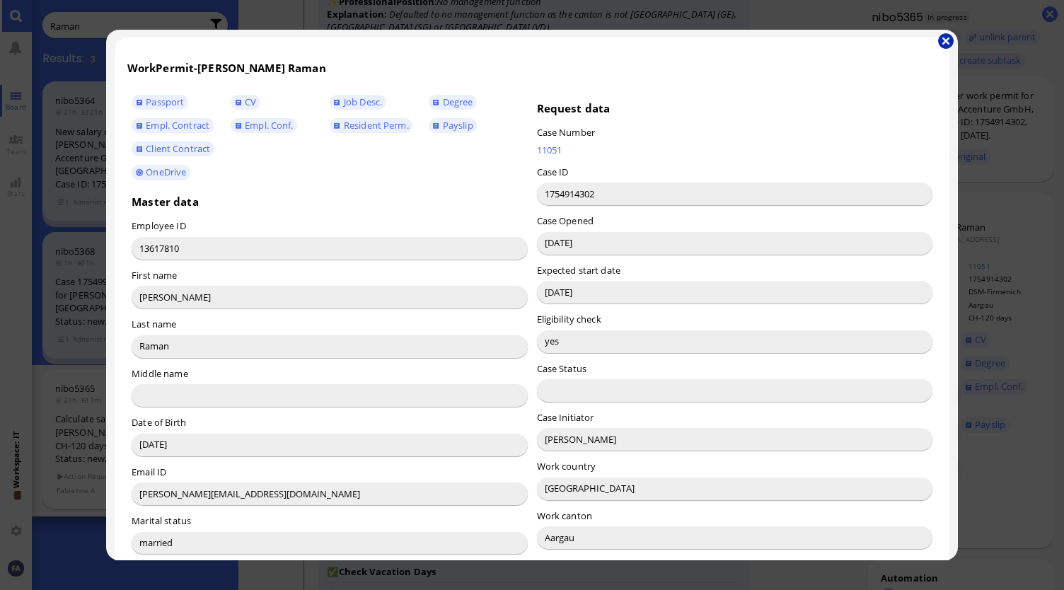
click at [948, 39] on button "button" at bounding box center [946, 41] width 16 height 16
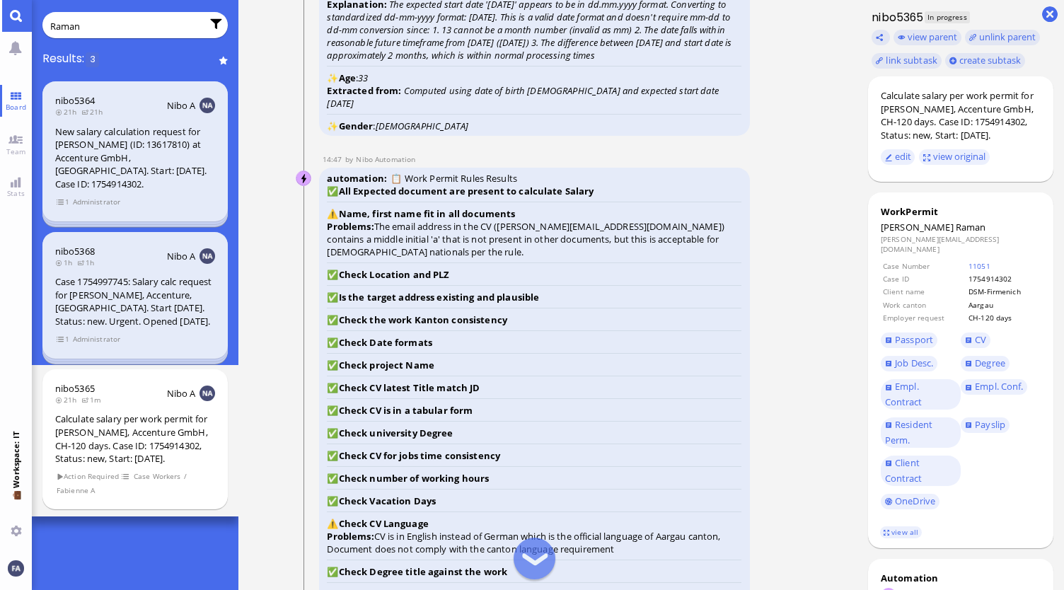
scroll to position [-1061, 0]
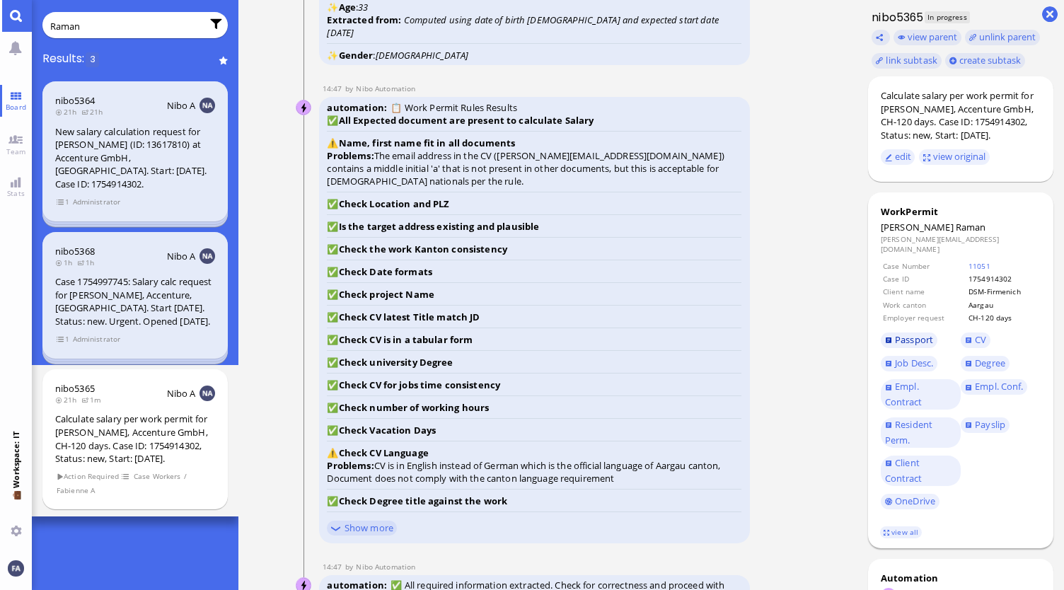
click at [927, 339] on link "Passport" at bounding box center [909, 340] width 57 height 16
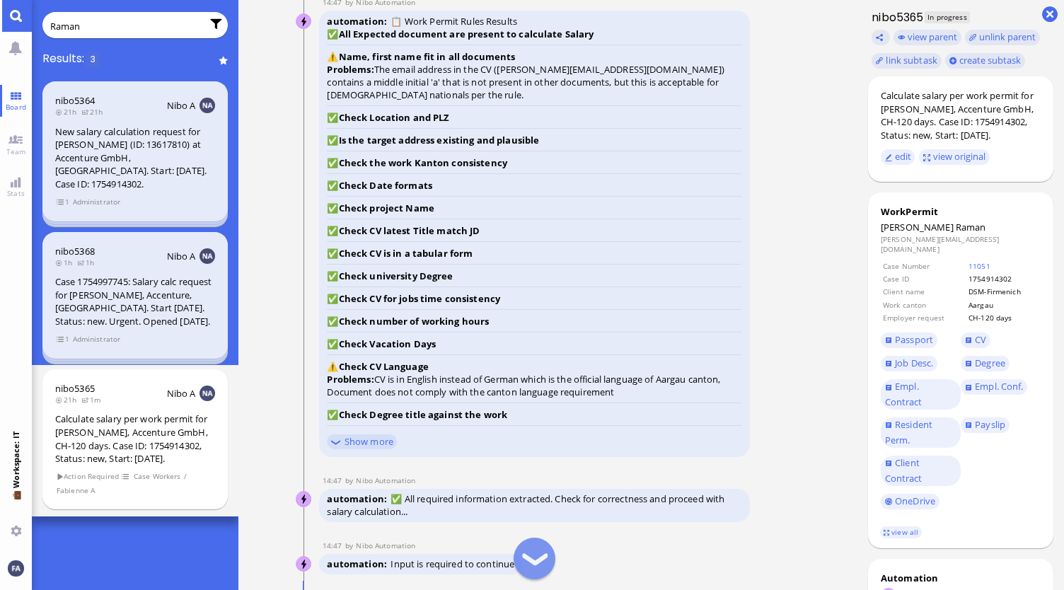
scroll to position [-849, 0]
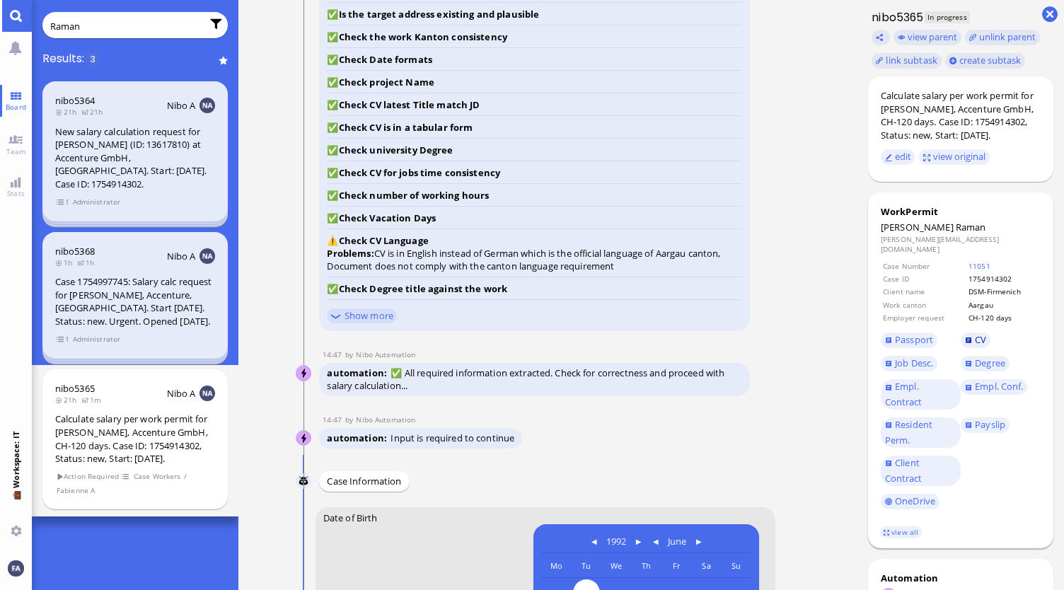
click at [971, 332] on link "CV" at bounding box center [976, 340] width 30 height 16
click at [357, 309] on link "Show more" at bounding box center [362, 315] width 70 height 15
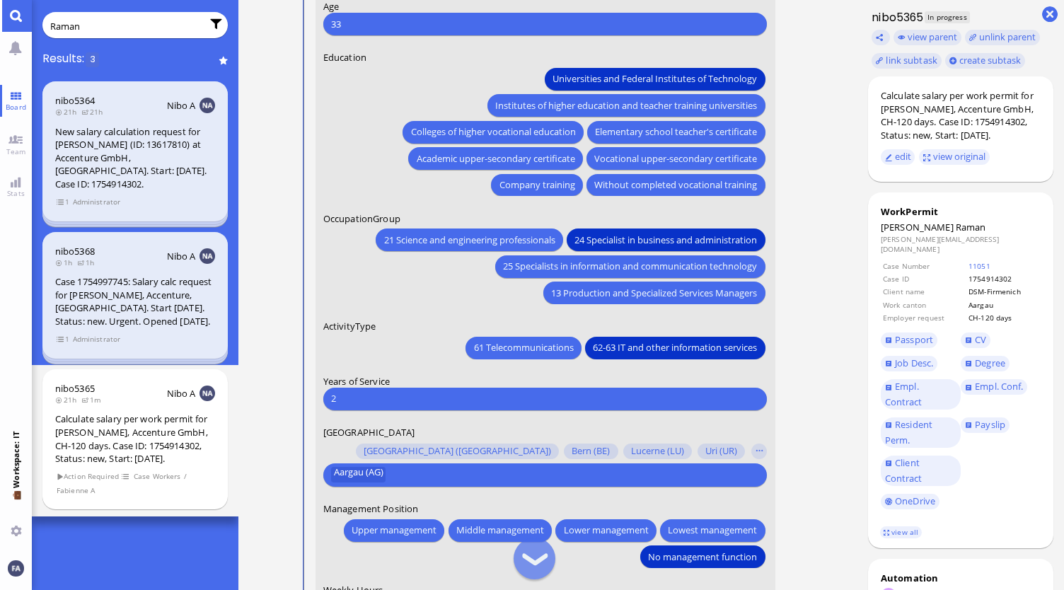
scroll to position [0, 0]
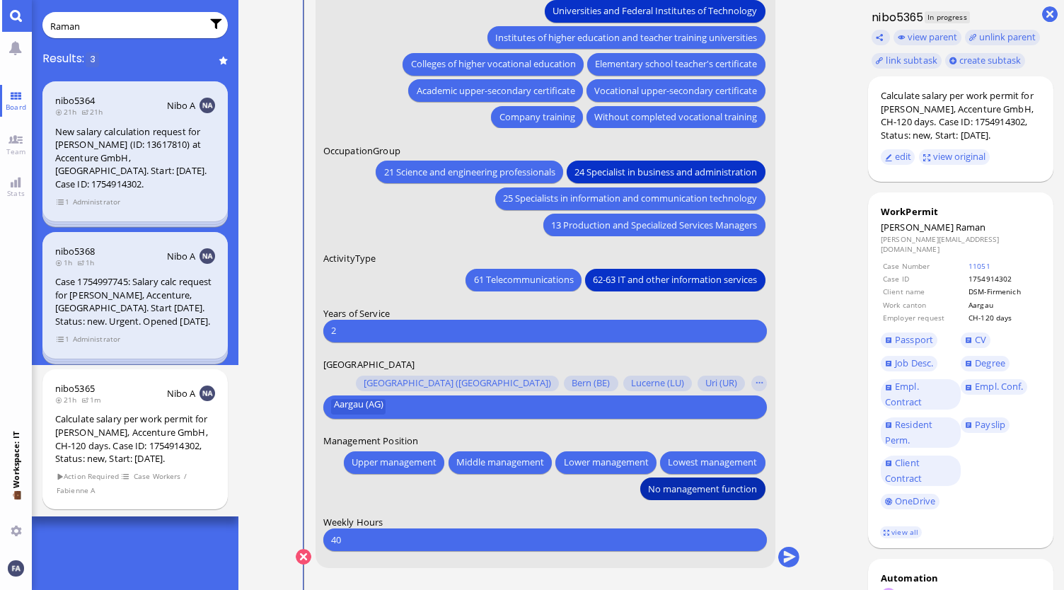
click at [729, 496] on button "No management function" at bounding box center [702, 489] width 125 height 23
click at [469, 546] on div "40 Please type something" at bounding box center [545, 539] width 444 height 23
click at [467, 528] on div "40 Please type something" at bounding box center [545, 539] width 444 height 23
click at [602, 538] on input "40" at bounding box center [545, 539] width 428 height 15
click at [708, 486] on span "No management function" at bounding box center [703, 488] width 109 height 15
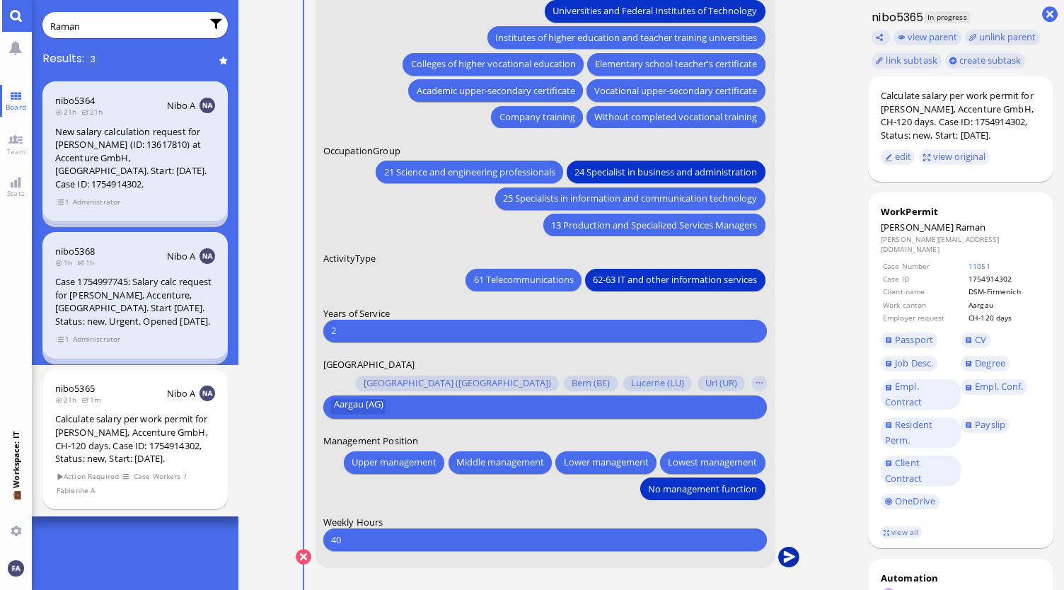
click at [791, 548] on button "submit" at bounding box center [788, 557] width 21 height 21
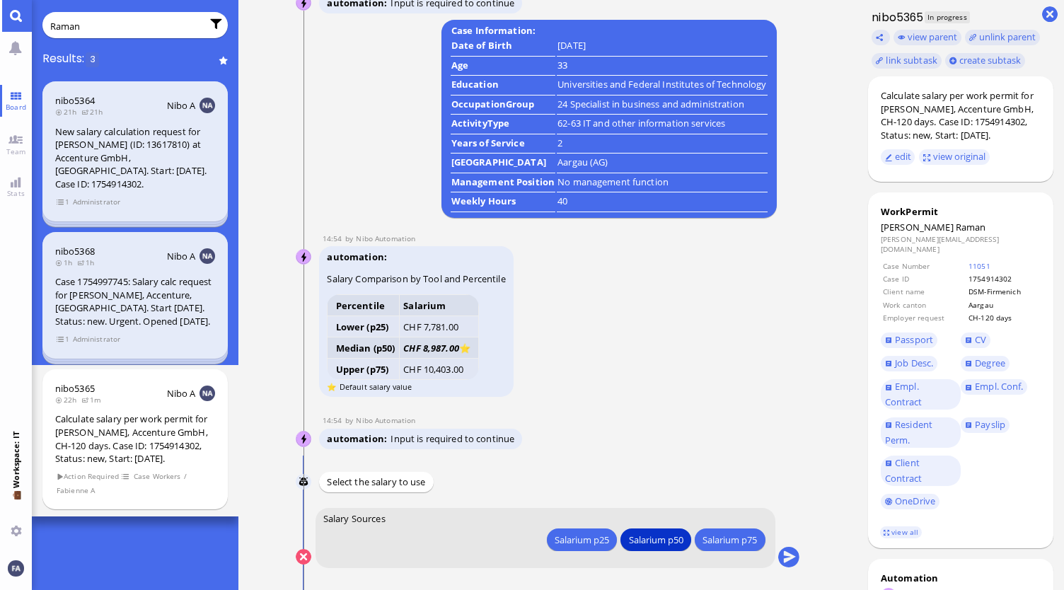
click at [436, 348] on icon "CHF 8,987.00" at bounding box center [431, 348] width 56 height 13
click at [401, 483] on div "Select the salary to use" at bounding box center [376, 482] width 114 height 21
click at [406, 524] on div "Salarium p25 Salarium p50 Salarium p75" at bounding box center [545, 537] width 444 height 26
click at [642, 540] on div "Salarium p50" at bounding box center [656, 539] width 54 height 15
click at [644, 531] on button "Salarium p50" at bounding box center [656, 539] width 70 height 23
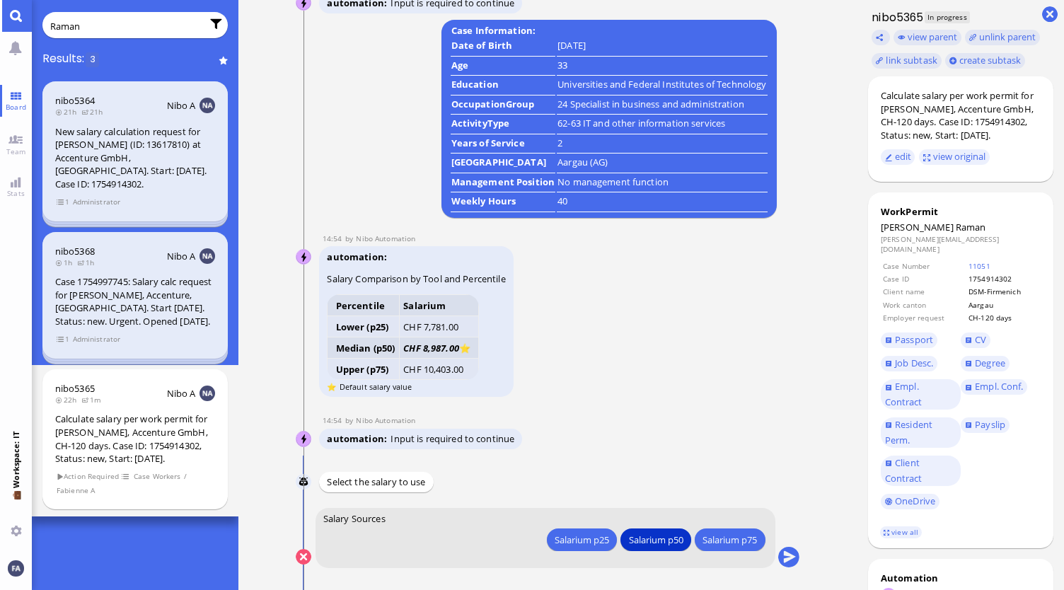
click at [590, 541] on div "Salarium p25" at bounding box center [582, 539] width 54 height 15
click at [620, 476] on conversation-line "Nibo Select the salary to use" at bounding box center [548, 482] width 504 height 21
click at [562, 545] on div "Salarium p25" at bounding box center [582, 539] width 54 height 15
click at [585, 528] on button "Salarium p25" at bounding box center [582, 539] width 70 height 23
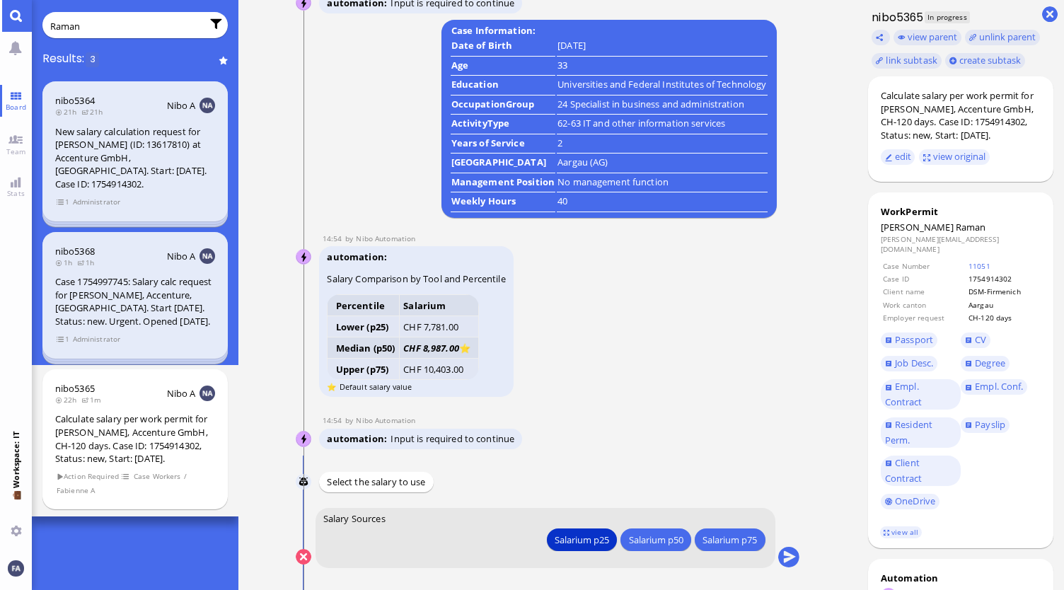
click at [576, 537] on div "Salarium p25" at bounding box center [582, 539] width 54 height 15
click at [583, 536] on div "Salarium p25" at bounding box center [582, 539] width 54 height 15
click at [780, 550] on conversation-line "You Salary Sources Salarium p25 Salarium p50 Salarium p75 Salarium p25 Salarium…" at bounding box center [548, 547] width 504 height 79
click at [790, 553] on button "submit" at bounding box center [788, 557] width 21 height 21
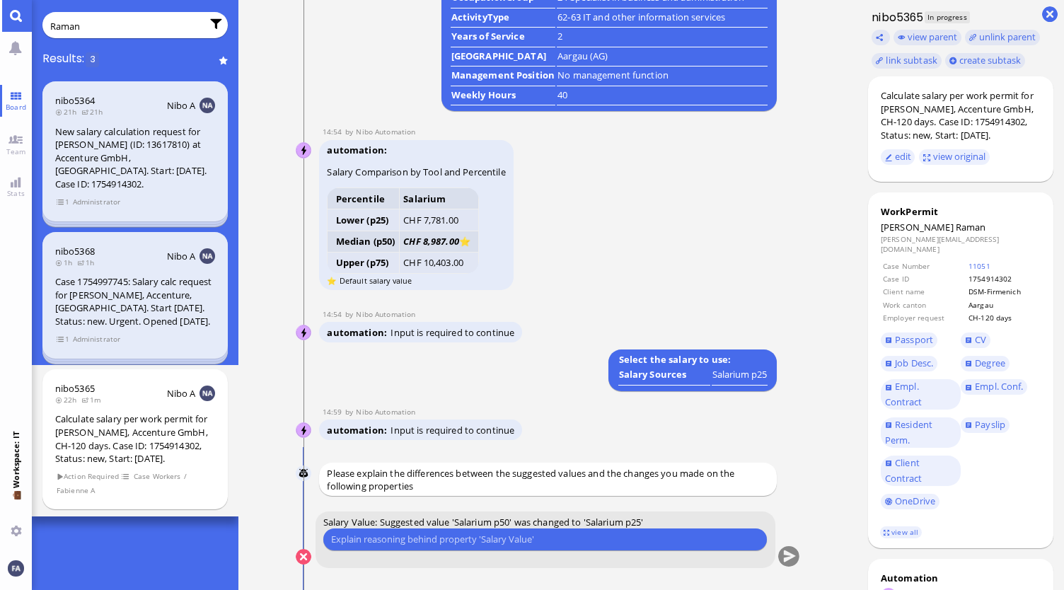
click at [623, 532] on input "text" at bounding box center [545, 539] width 428 height 15
type input "H"
type input "N"
type input "Raman is an EU resident, but not official statesman."
click at [785, 560] on button "submit" at bounding box center [788, 557] width 21 height 21
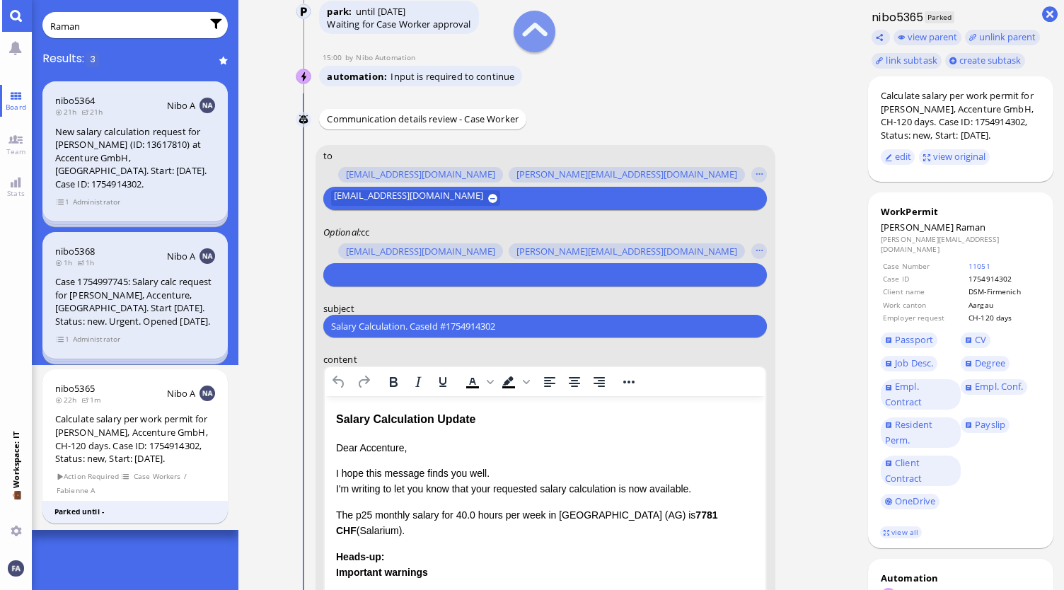
scroll to position [-354, 0]
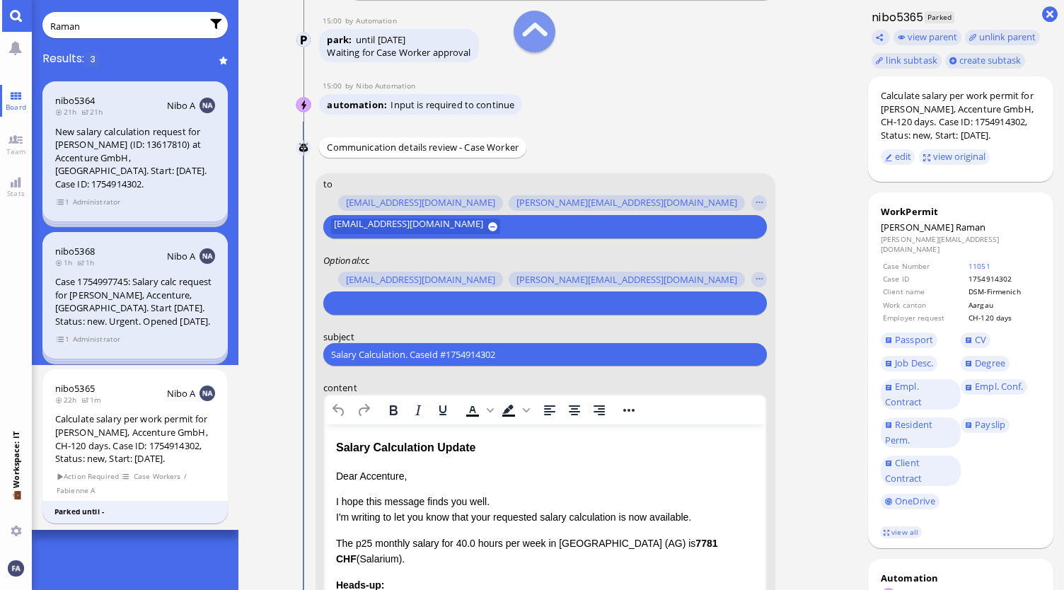
click at [429, 296] on input "text" at bounding box center [543, 303] width 424 height 15
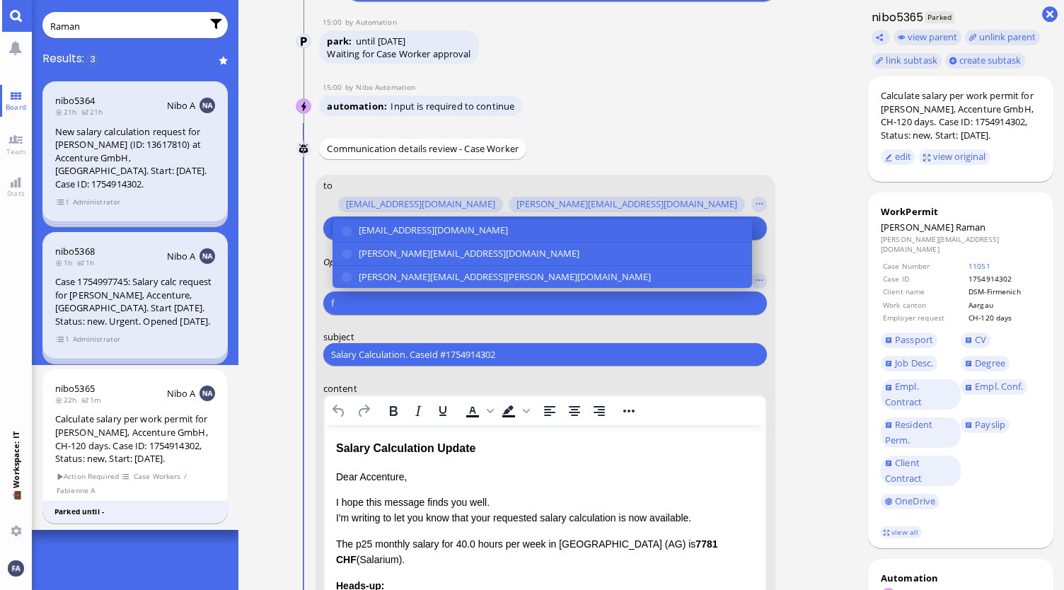
scroll to position [-352, 0]
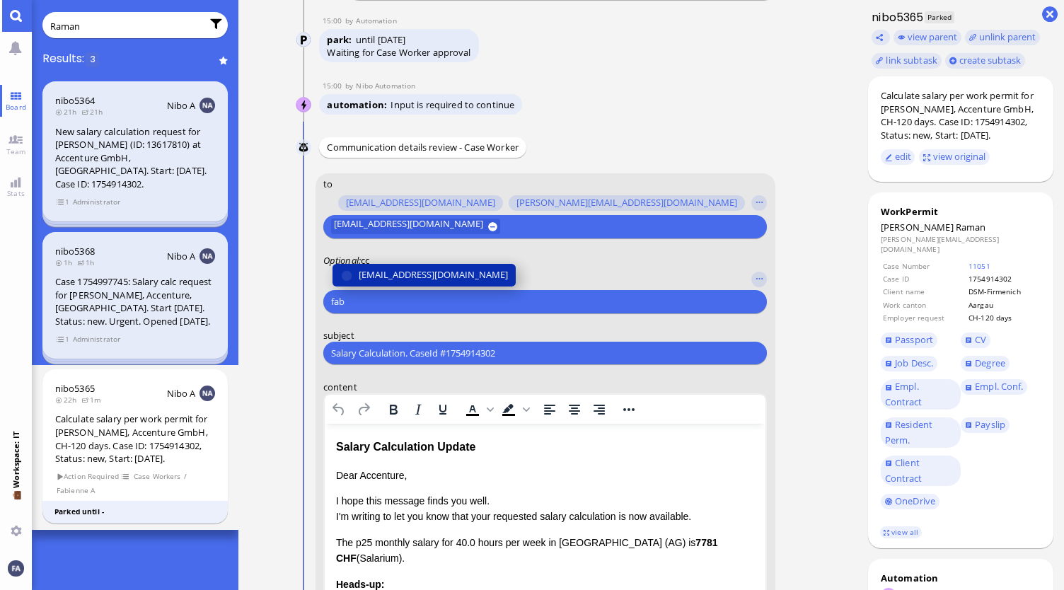
type input "fab"
click at [456, 282] on button "[EMAIL_ADDRESS][DOMAIN_NAME]" at bounding box center [423, 275] width 183 height 23
type input "den"
click at [461, 279] on span "den.ezhukattil@bluelakelegal.com" at bounding box center [433, 274] width 149 height 15
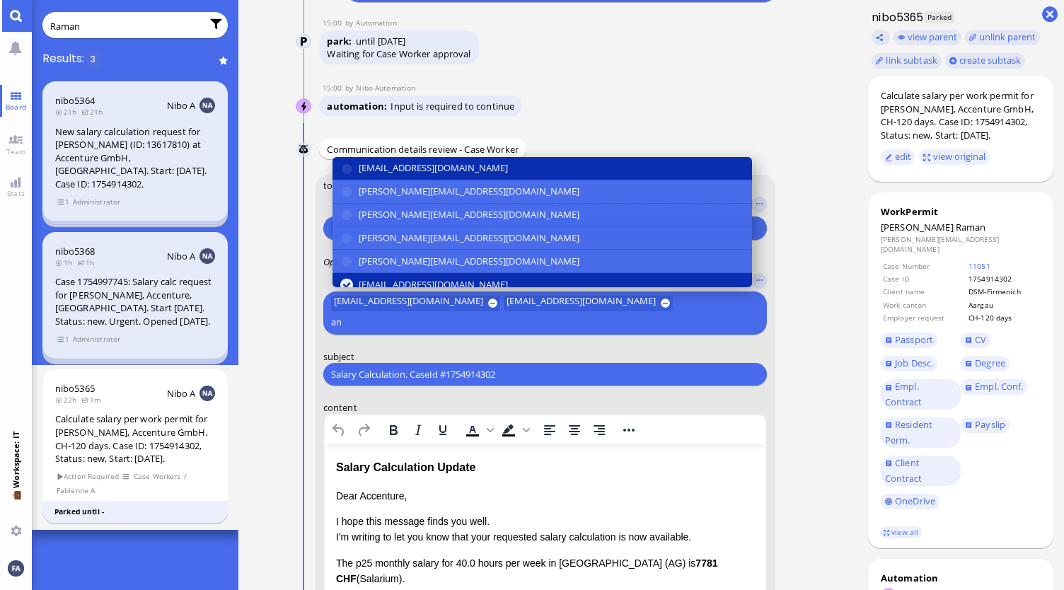
scroll to position [-371, 0]
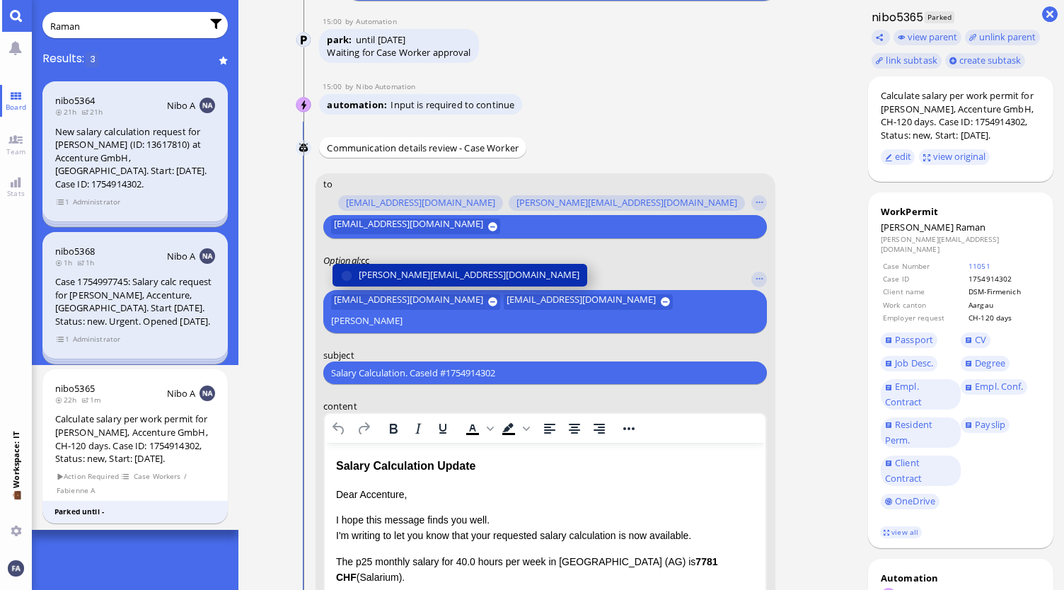
type input "anush"
click at [449, 266] on button "anusha.thakur@bluelakelegal.com" at bounding box center [459, 275] width 255 height 23
type input "janet"
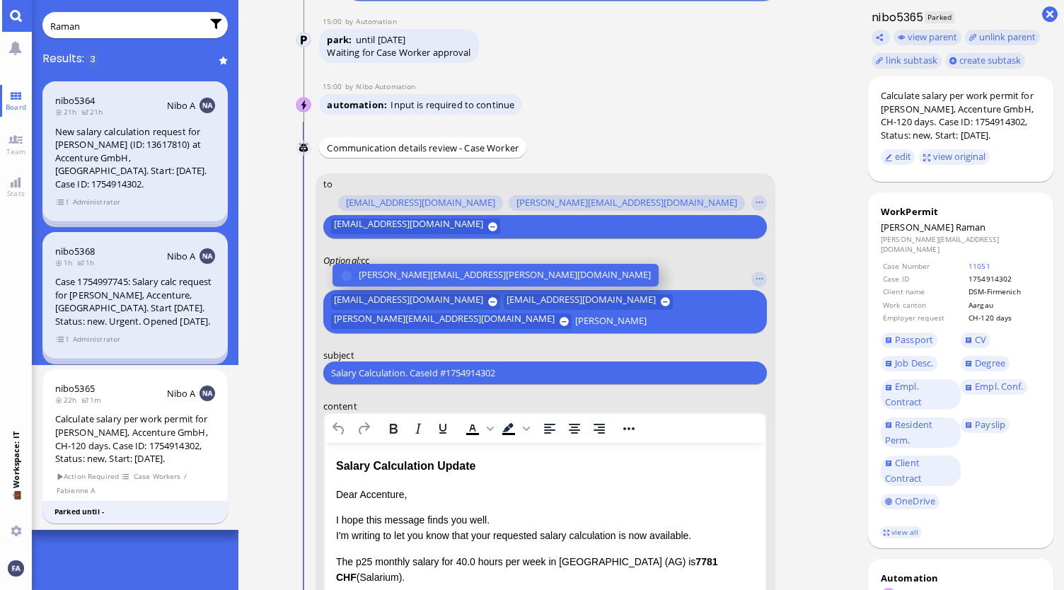
click at [440, 271] on span "janet.mathews@bluelakelegal.com" at bounding box center [505, 275] width 292 height 15
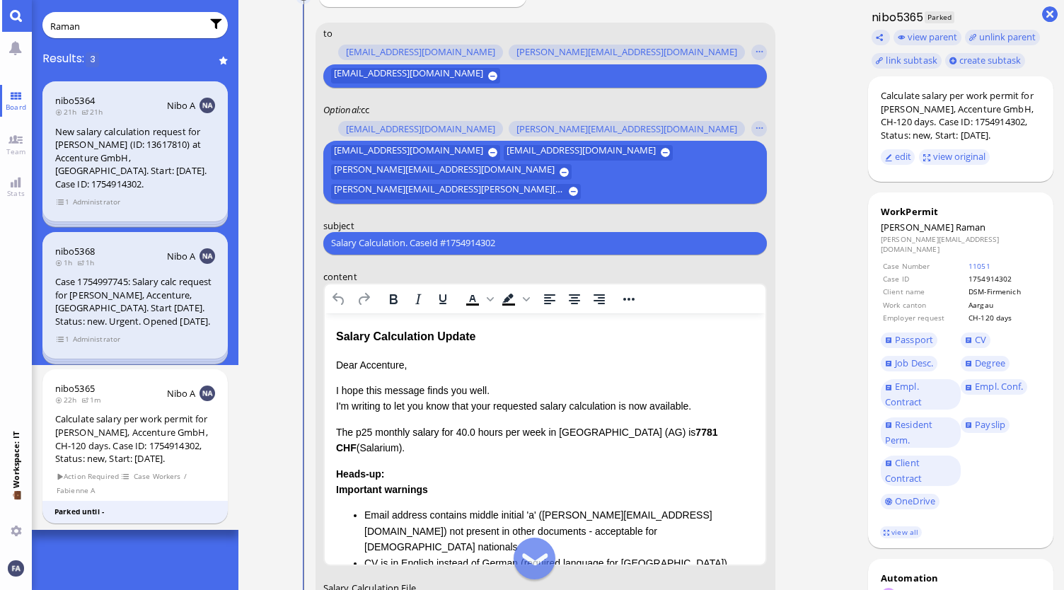
scroll to position [-110, 0]
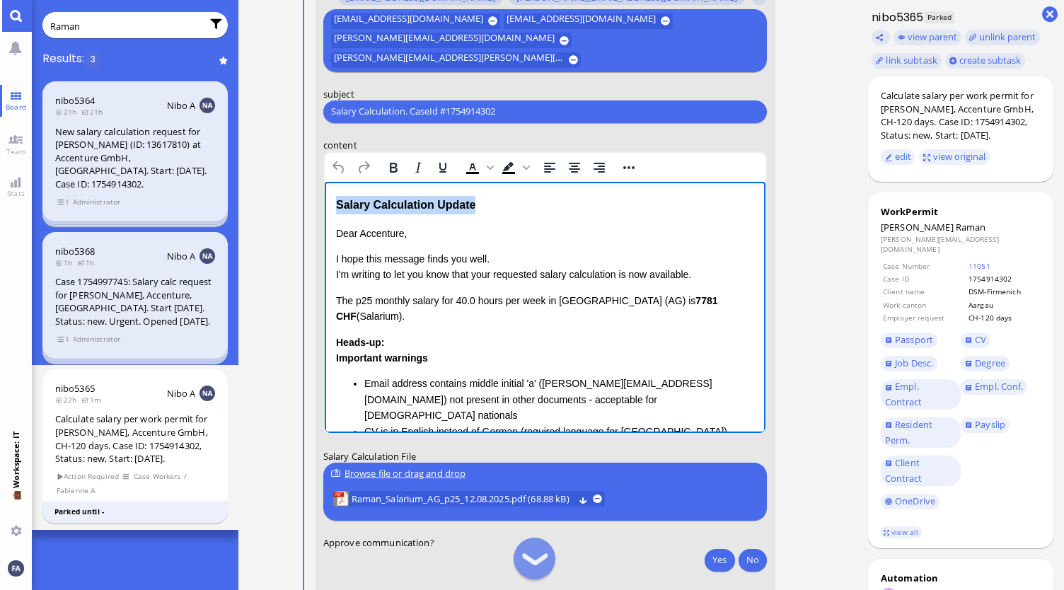
drag, startPoint x: 482, startPoint y: 207, endPoint x: 645, endPoint y: 377, distance: 235.7
click at [324, 197] on html "Salary Calculation Update Dear Accenture, I hope this message finds you well. I…" at bounding box center [544, 373] width 441 height 384
click at [407, 335] on div "Heads-up: Important warnings Email address contains middle initial 'a' (nishant…" at bounding box center [544, 386] width 419 height 105
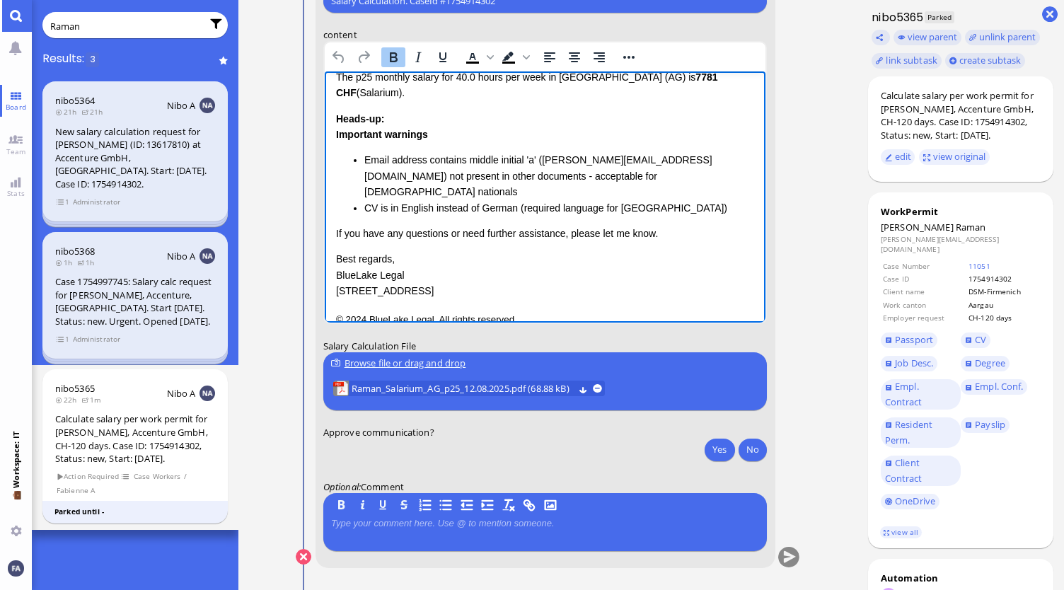
scroll to position [117, 0]
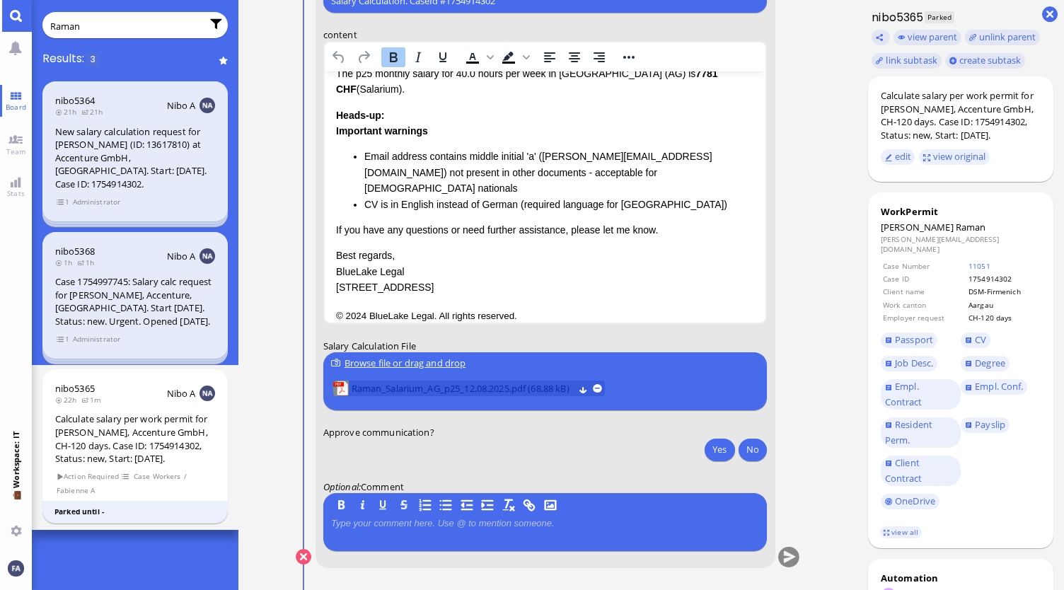
click at [507, 381] on span "Raman_Salarium_AG_p25_12.08.2025.pdf (68.88 kB)" at bounding box center [463, 389] width 222 height 16
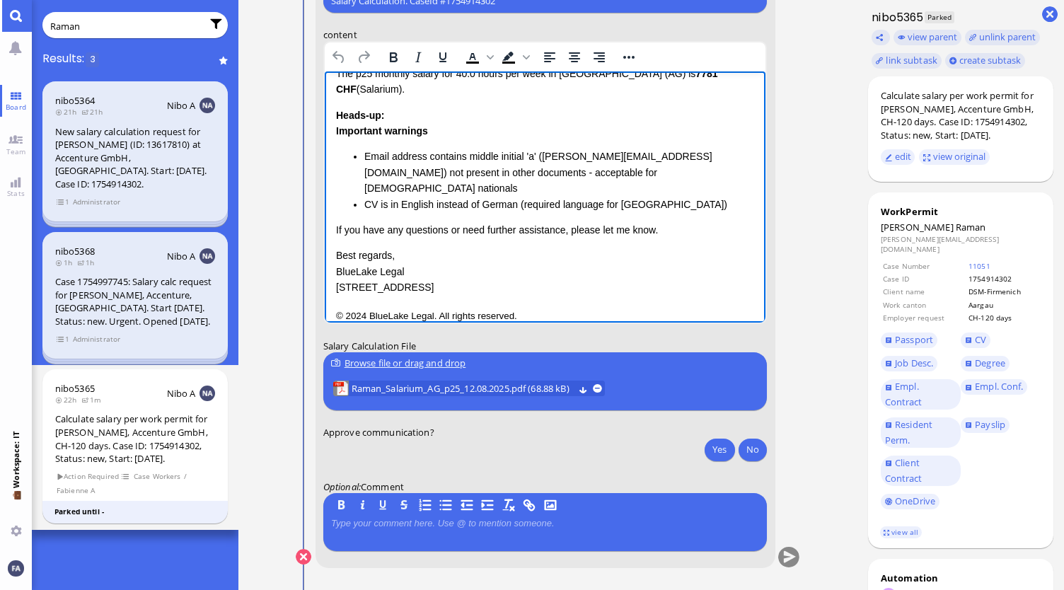
click at [504, 247] on p "Best regards, BlueLake Legal 1 Blue Street, Zurich" at bounding box center [544, 270] width 419 height 47
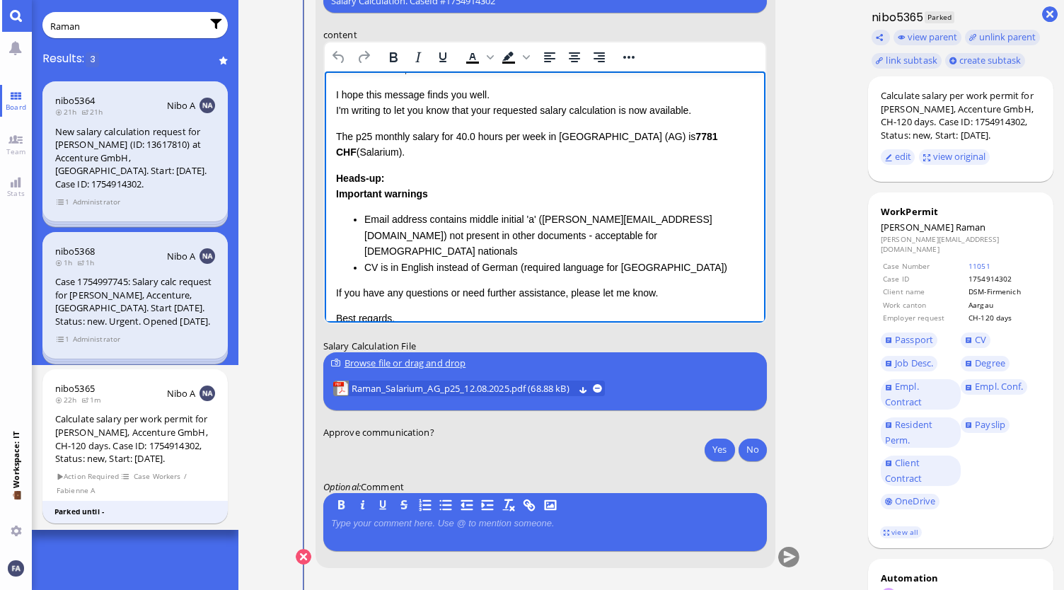
scroll to position [0, 0]
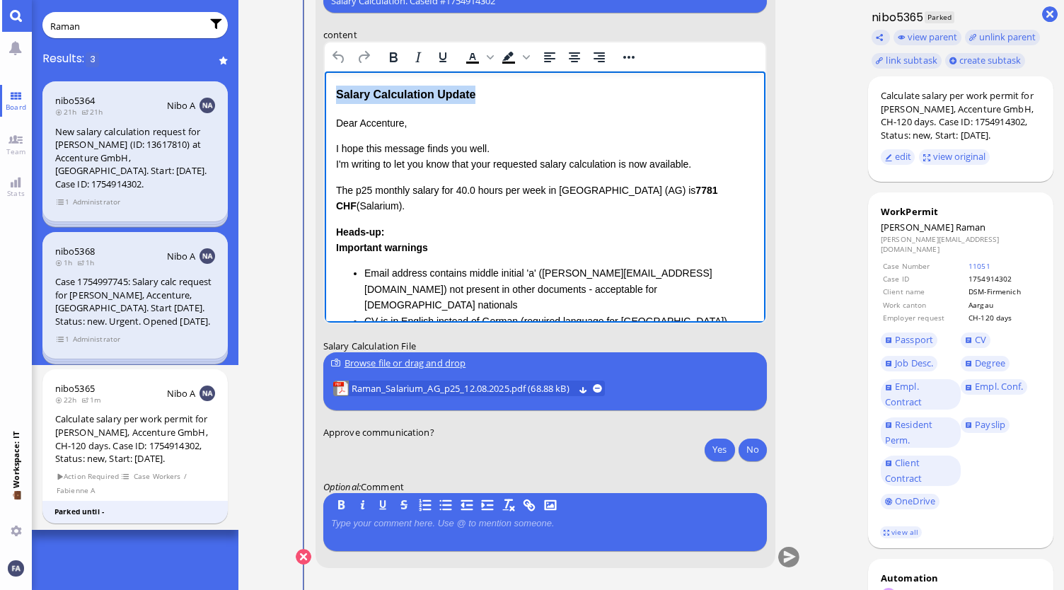
drag, startPoint x: 536, startPoint y: 98, endPoint x: 332, endPoint y: 93, distance: 203.1
click at [332, 93] on html "Salary Calculation Update Dear Accenture, I hope this message finds you well. I…" at bounding box center [544, 263] width 441 height 384
click at [903, 526] on link "view all" at bounding box center [900, 532] width 41 height 12
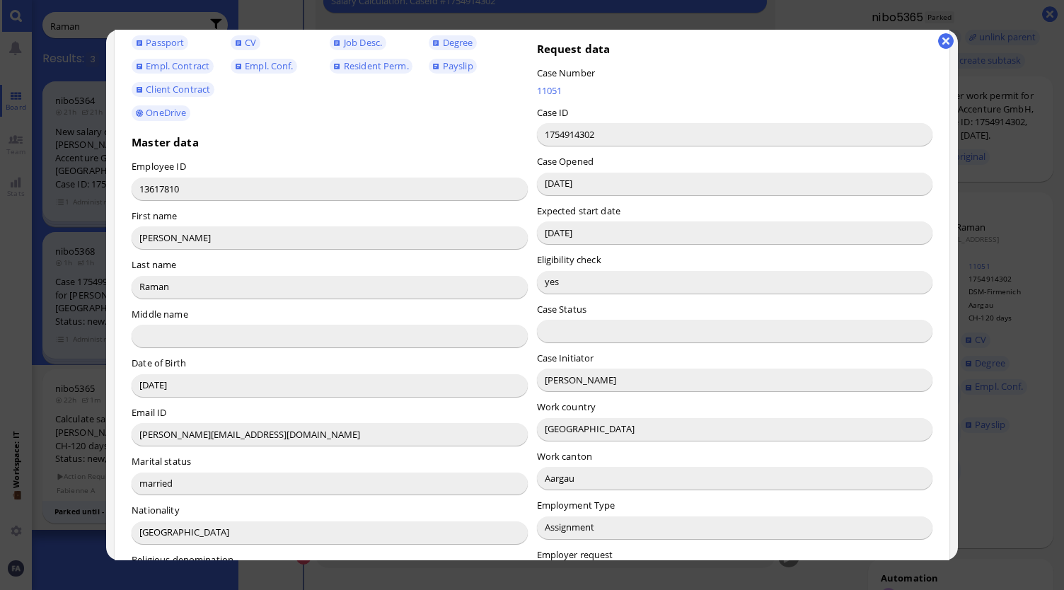
scroll to position [71, 0]
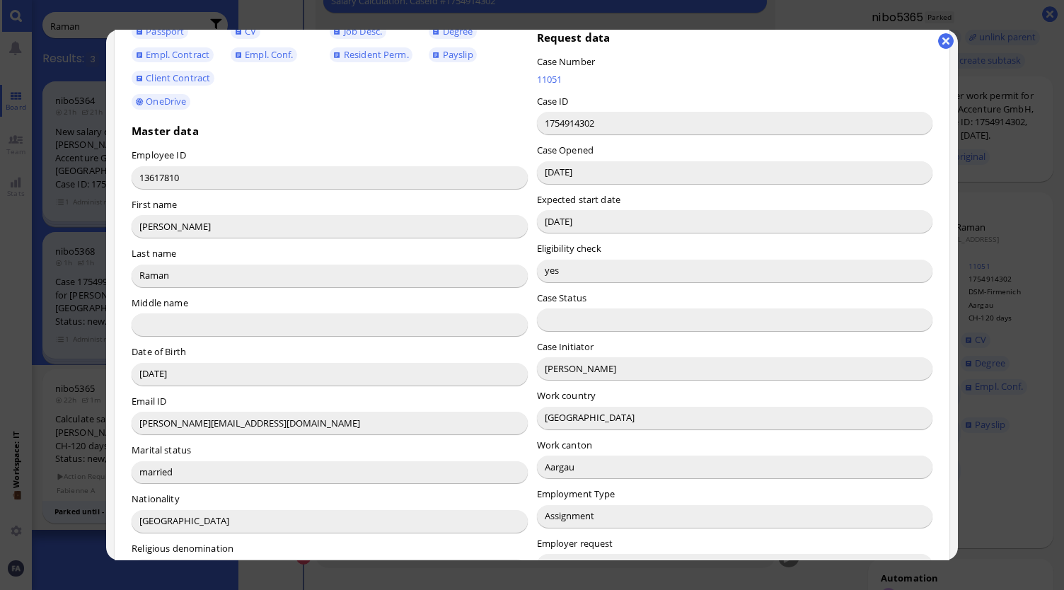
drag, startPoint x: 575, startPoint y: 373, endPoint x: 529, endPoint y: 368, distance: 46.2
click at [532, 368] on div "Request data Case Number 11051 Case ID 1754914302 Case Opened 11.08.2025 Expect…" at bounding box center [734, 376] width 405 height 722
click at [949, 43] on button "button" at bounding box center [946, 41] width 16 height 16
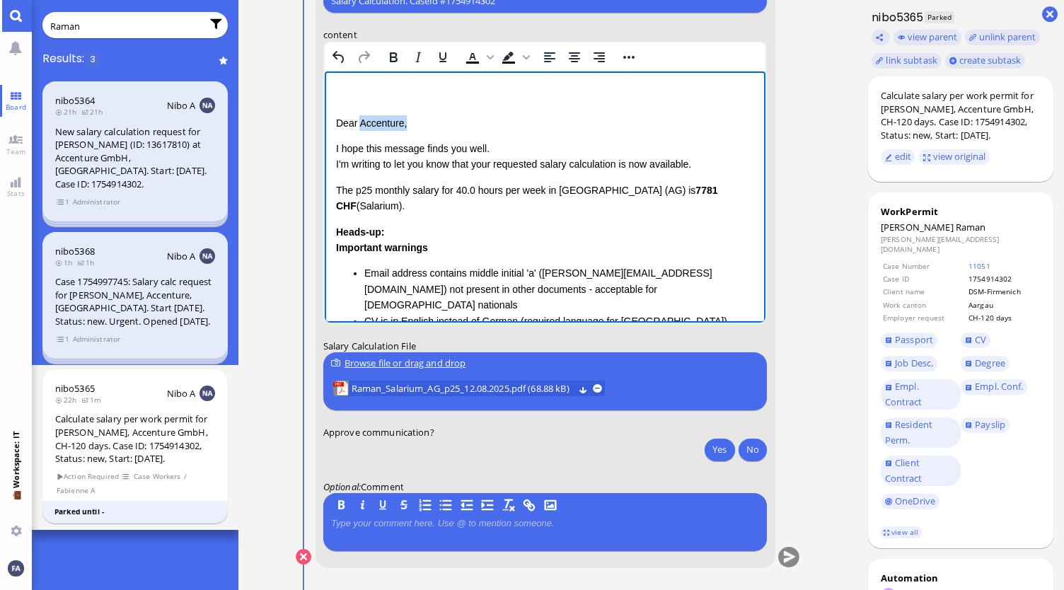
drag, startPoint x: 413, startPoint y: 127, endPoint x: 361, endPoint y: 122, distance: 52.5
click at [361, 122] on p "Dear Accenture," at bounding box center [544, 123] width 419 height 16
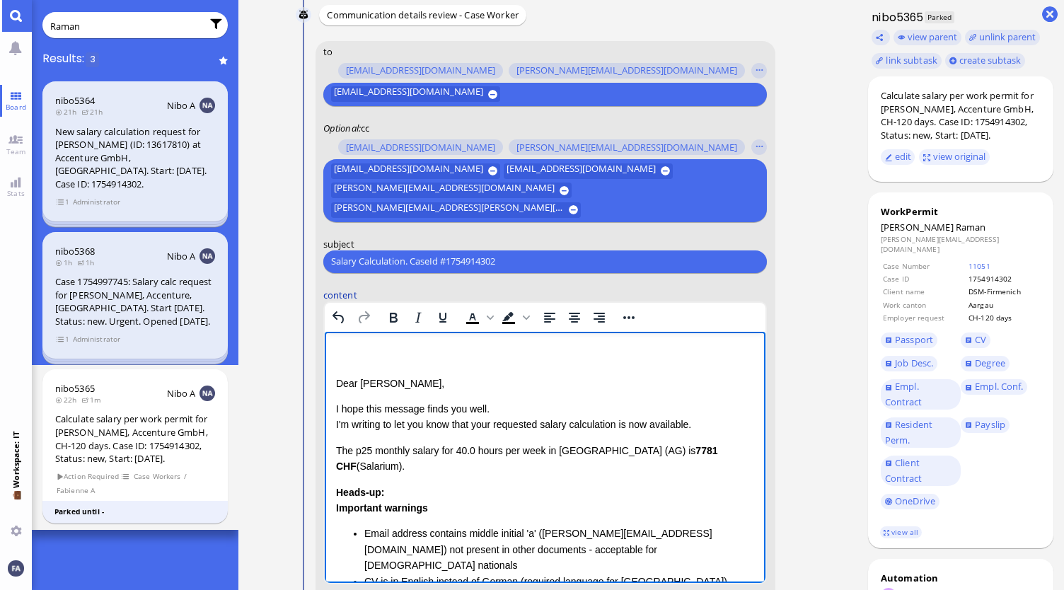
scroll to position [-282, 0]
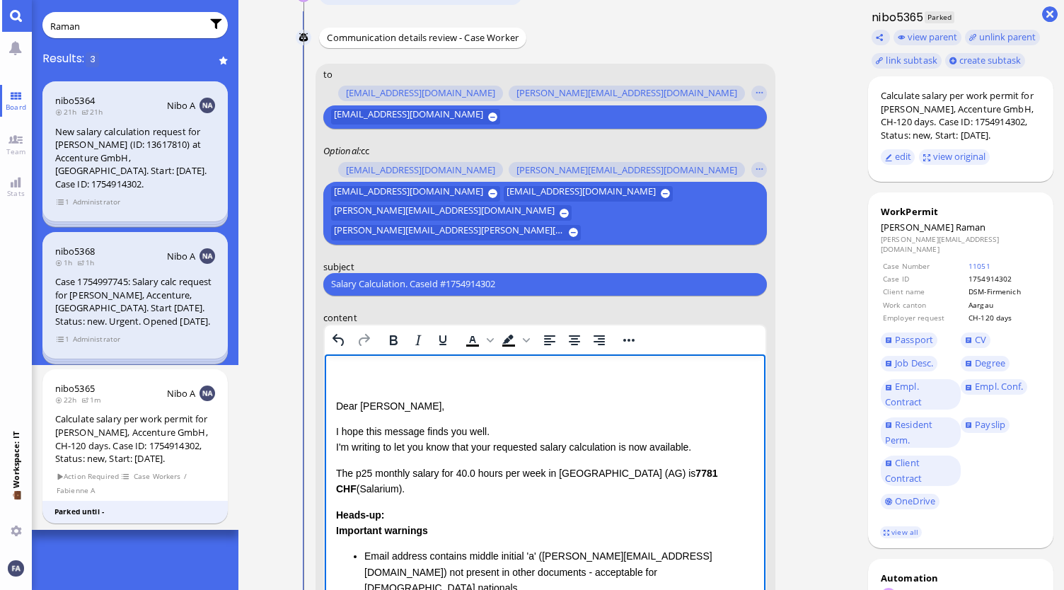
click at [366, 393] on div "Dear Emiliano, I hope this message finds you well. I'm writing to let you know …" at bounding box center [544, 546] width 419 height 356
click at [1063, 532] on div "Calculate salary per work permit for Nishant Raman, Accenture GmbH, CH-120 days…" at bounding box center [960, 331] width 207 height 518
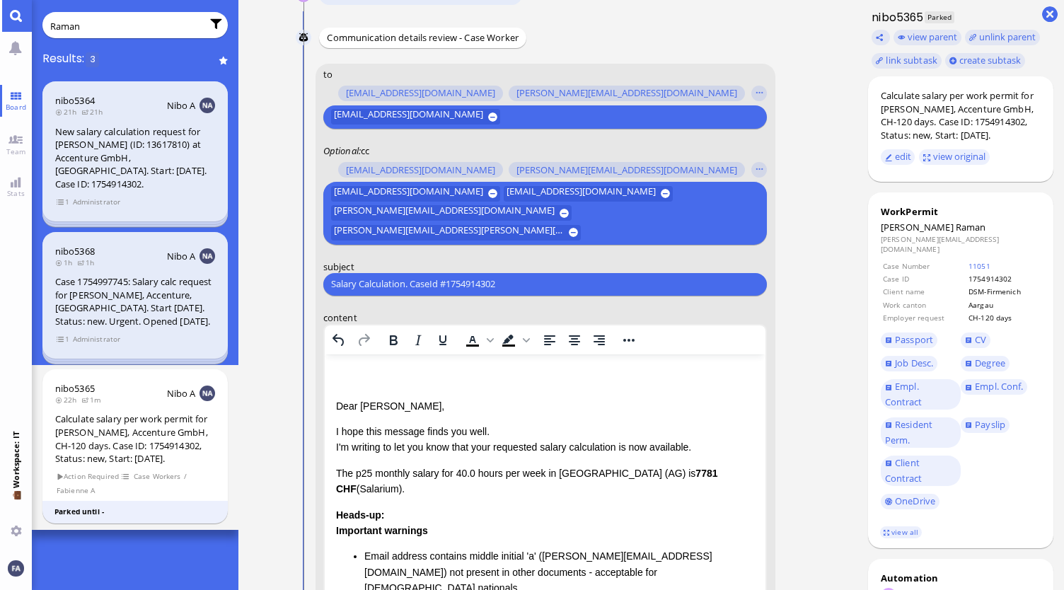
click at [345, 388] on div "Dear Emiliano, I hope this message finds you well. I'm writing to let you know …" at bounding box center [544, 546] width 419 height 356
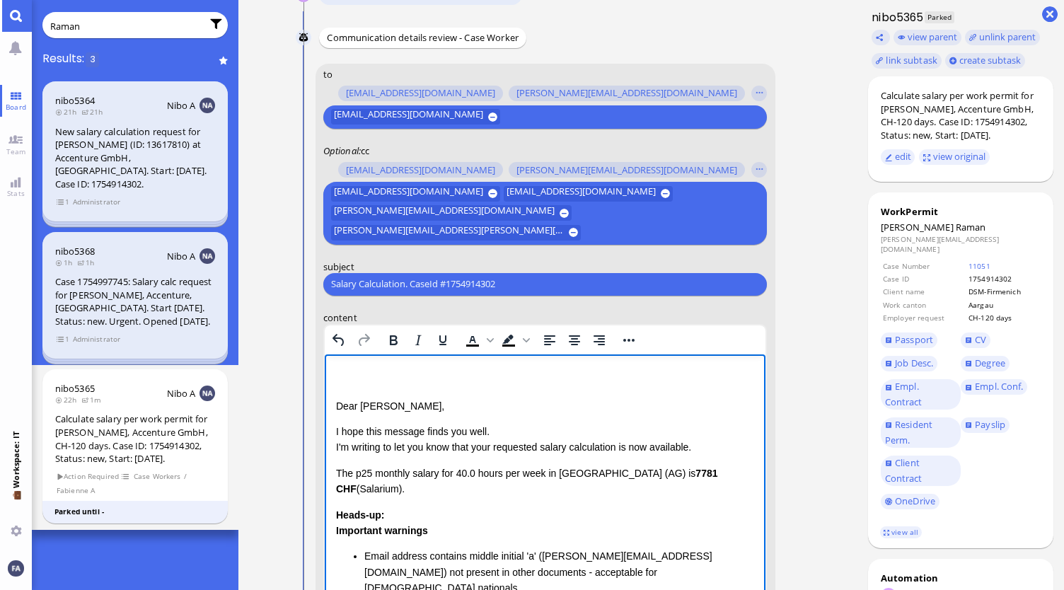
click at [335, 402] on html "Dear Emiliano, I hope this message finds you well. I'm writing to let you know …" at bounding box center [544, 546] width 441 height 384
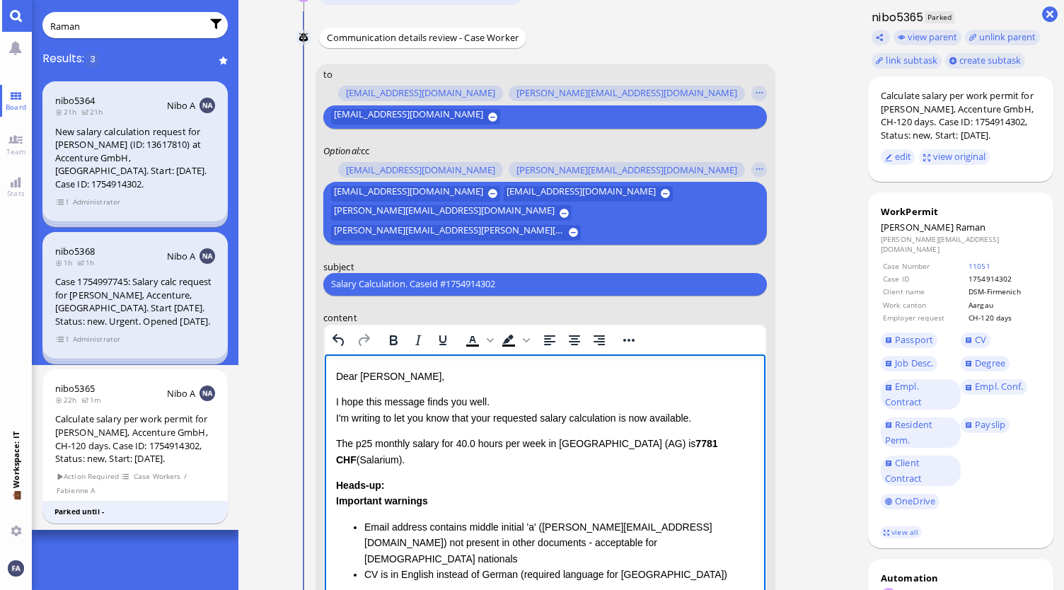
click at [598, 468] on div "Dear Emiliano, I hope this message finds you well. I'm writing to let you know …" at bounding box center [544, 516] width 419 height 297
click at [495, 415] on p "I hope this message finds you well. I'm writing to let you know that your reque…" at bounding box center [544, 409] width 419 height 32
click at [615, 423] on p "I hope this message finds you well. I'm writing to let you know that the reques…" at bounding box center [544, 409] width 419 height 32
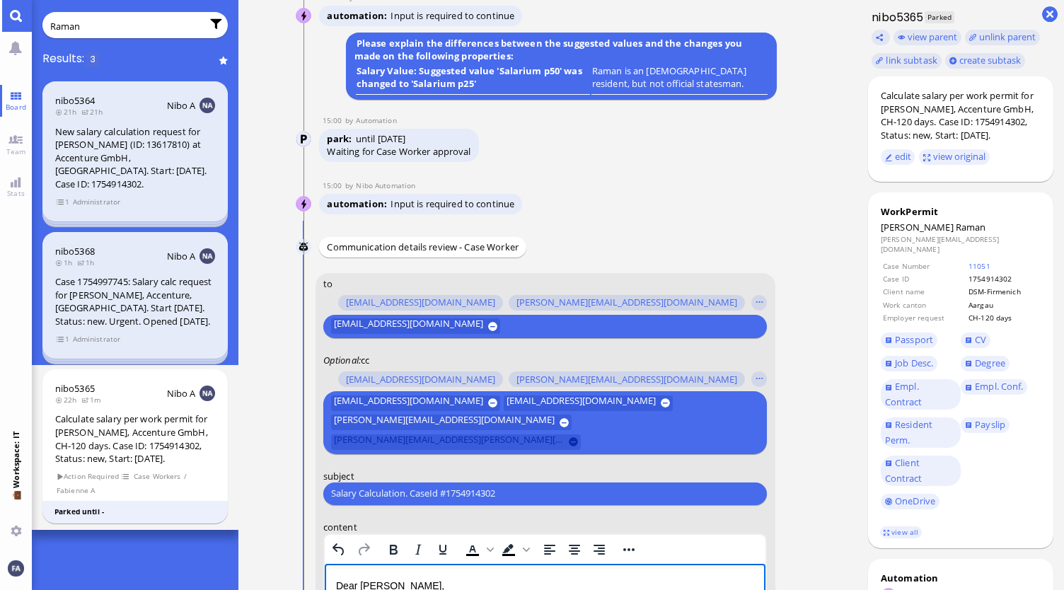
scroll to position [-495, 0]
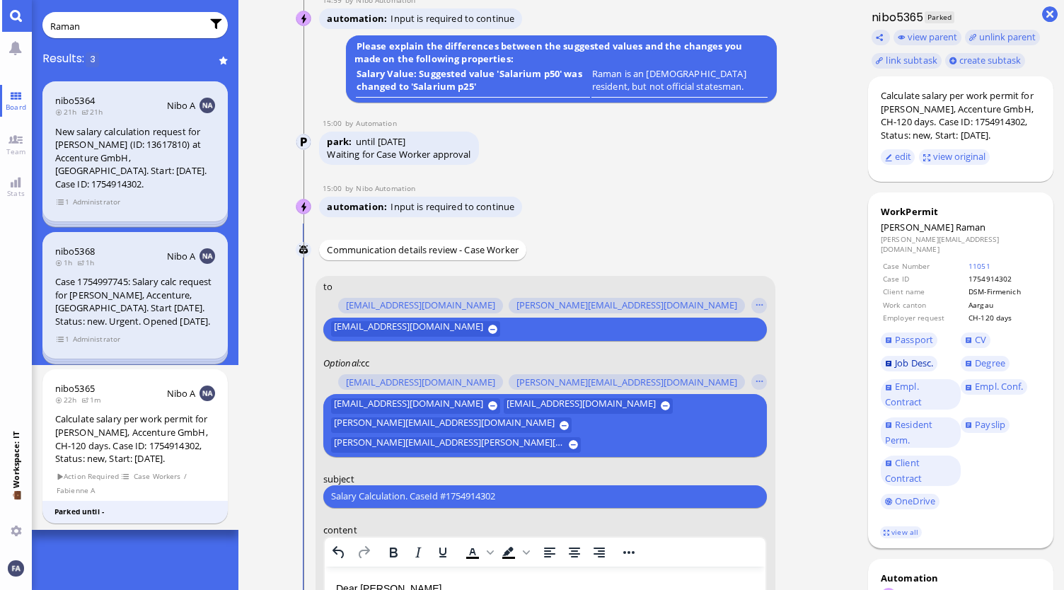
click at [923, 357] on span "Job Desc." at bounding box center [914, 363] width 38 height 13
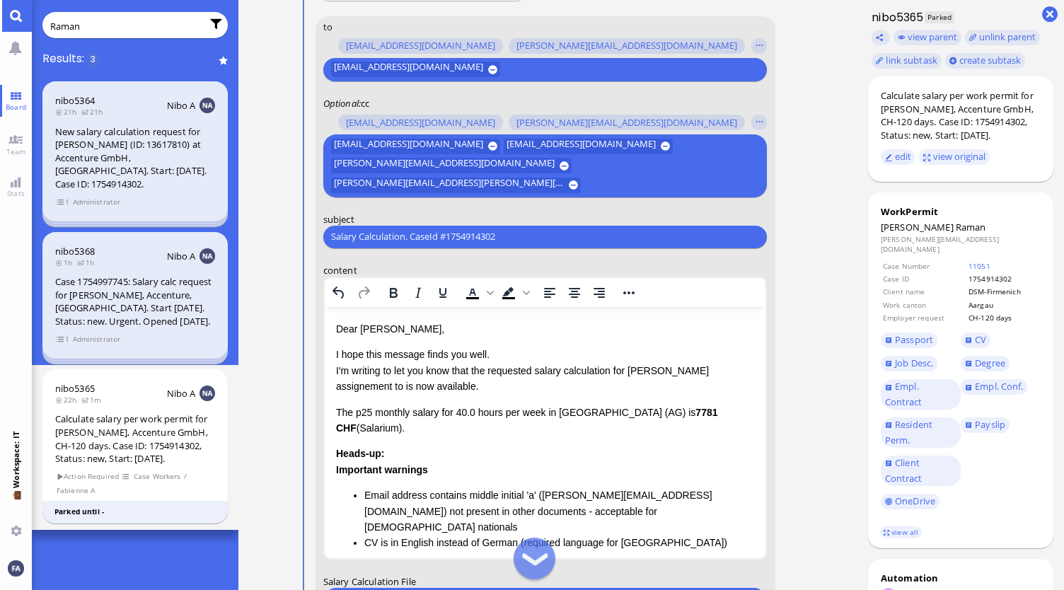
scroll to position [-212, 0]
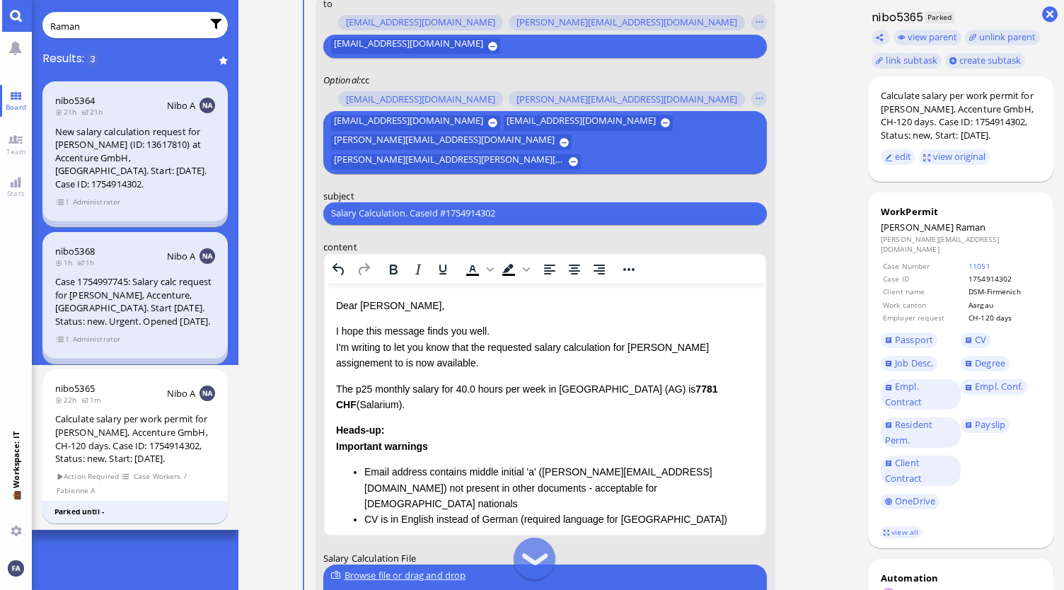
click at [699, 363] on p "I hope this message finds you well. I'm writing to let you know that the reques…" at bounding box center [544, 346] width 419 height 47
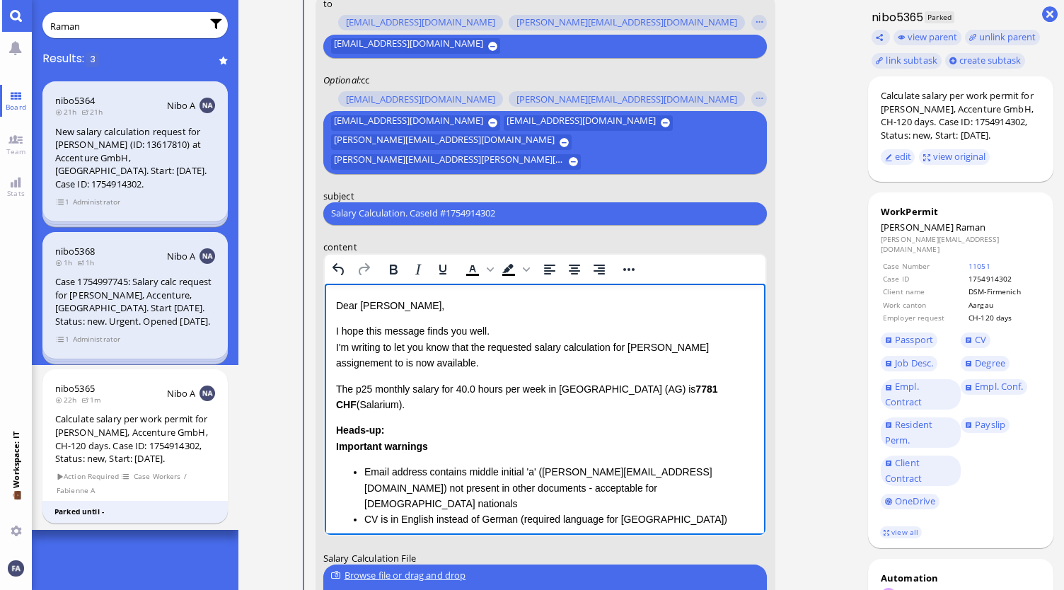
click at [347, 364] on p "I hope this message finds you well. I'm writing to let you know that the reques…" at bounding box center [544, 346] width 419 height 47
drag, startPoint x: 456, startPoint y: 368, endPoint x: 383, endPoint y: 369, distance: 73.6
click at [383, 369] on p "I hope this message finds you well. I'm writing to let you know that the reques…" at bounding box center [544, 346] width 419 height 47
click at [468, 398] on p "The p25 monthly salary for 40.0 hours per week in Canton Aargau (AG) is 7781 CH…" at bounding box center [544, 397] width 419 height 32
drag, startPoint x: 340, startPoint y: 386, endPoint x: 405, endPoint y: 402, distance: 67.6
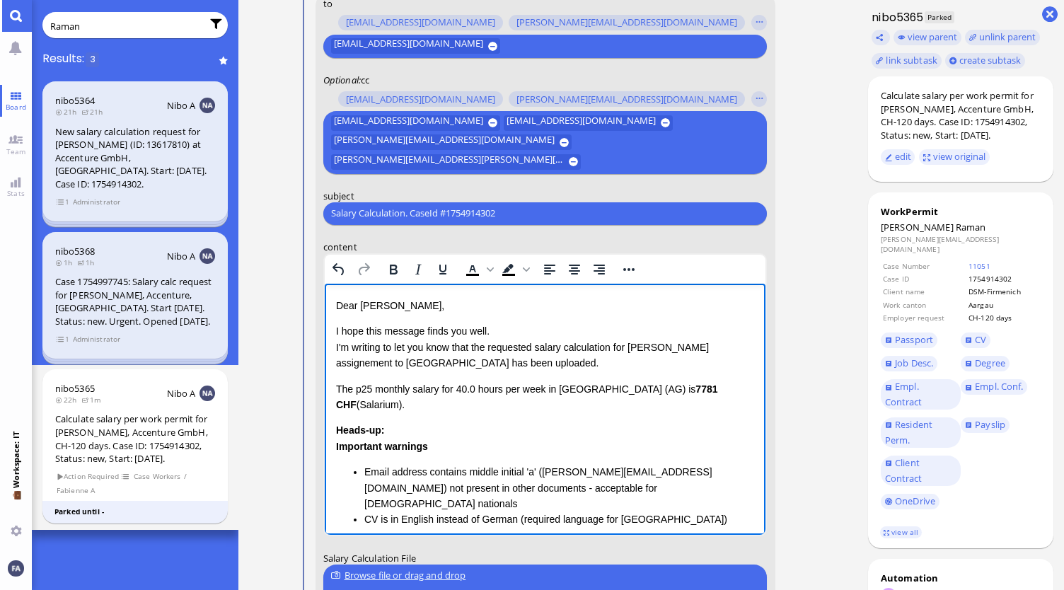
click at [405, 402] on p "The p25 monthly salary for 40.0 hours per week in Canton Aargau (AG) is 7781 CH…" at bounding box center [544, 397] width 419 height 32
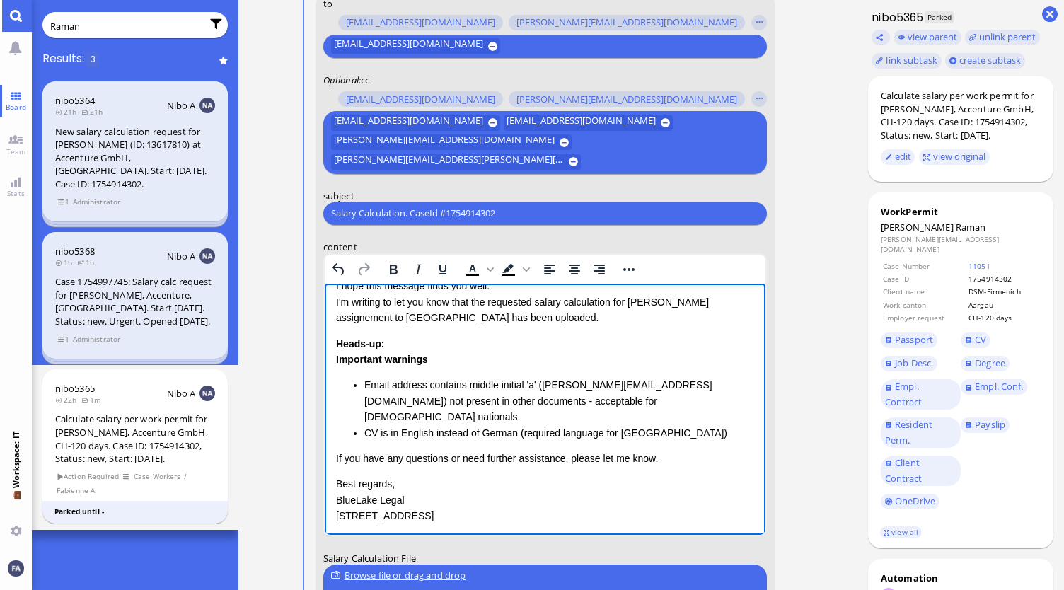
scroll to position [62, 0]
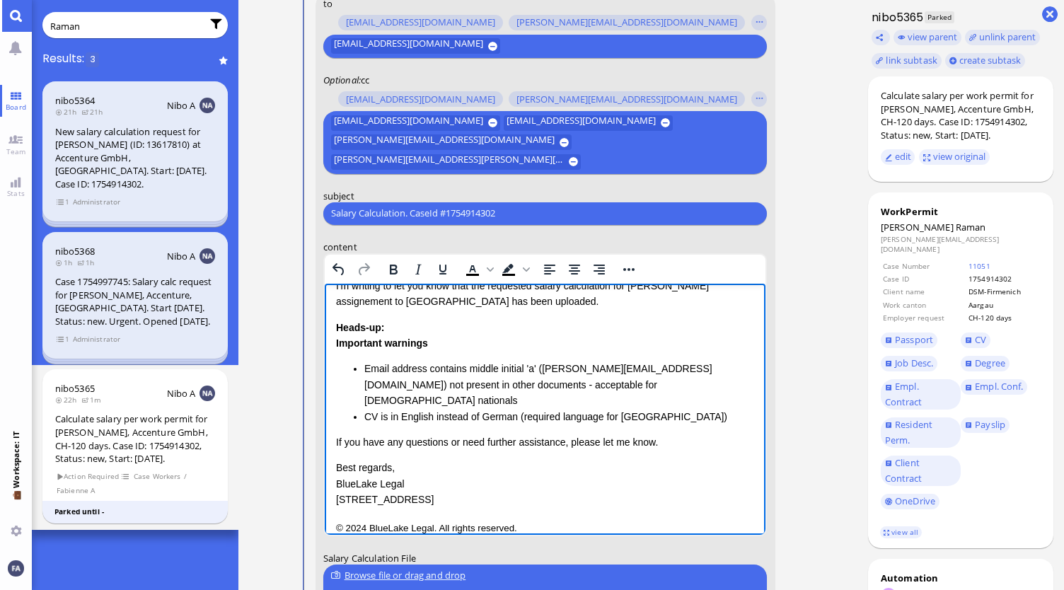
click at [666, 408] on li "CV is in English instead of German (required language for Aargau canton)" at bounding box center [559, 416] width 391 height 16
click at [608, 379] on li "Email address contains middle initial 'a' (nishant.a.raman@accenture.com) not p…" at bounding box center [559, 383] width 391 height 47
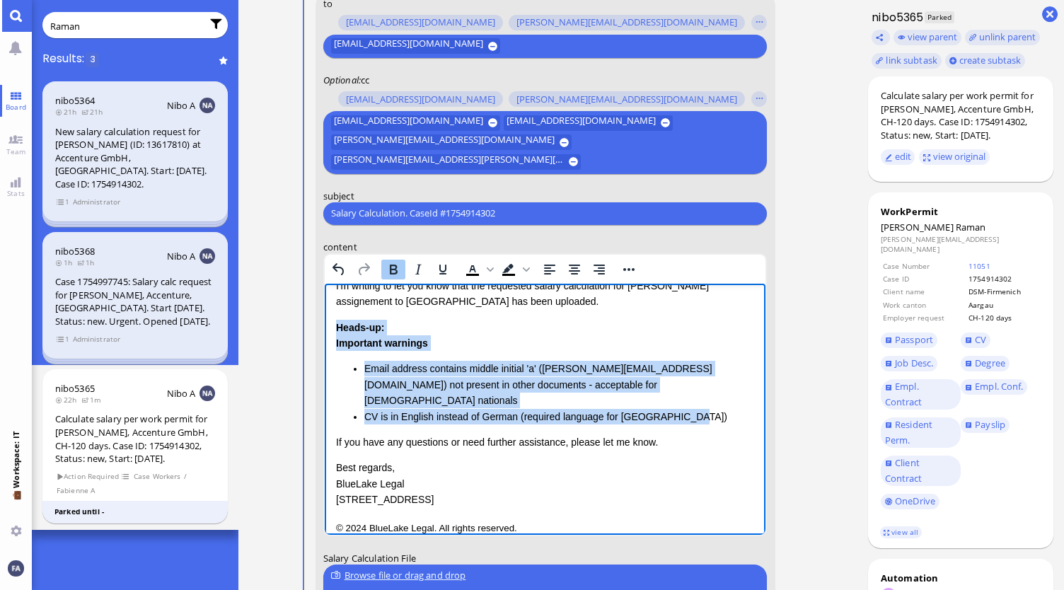
drag, startPoint x: 708, startPoint y: 405, endPoint x: 324, endPoint y: 320, distance: 393.3
click at [324, 320] on html "Dear Emiliano, I hope this message finds you well. I'm writing to let you know …" at bounding box center [544, 385] width 441 height 329
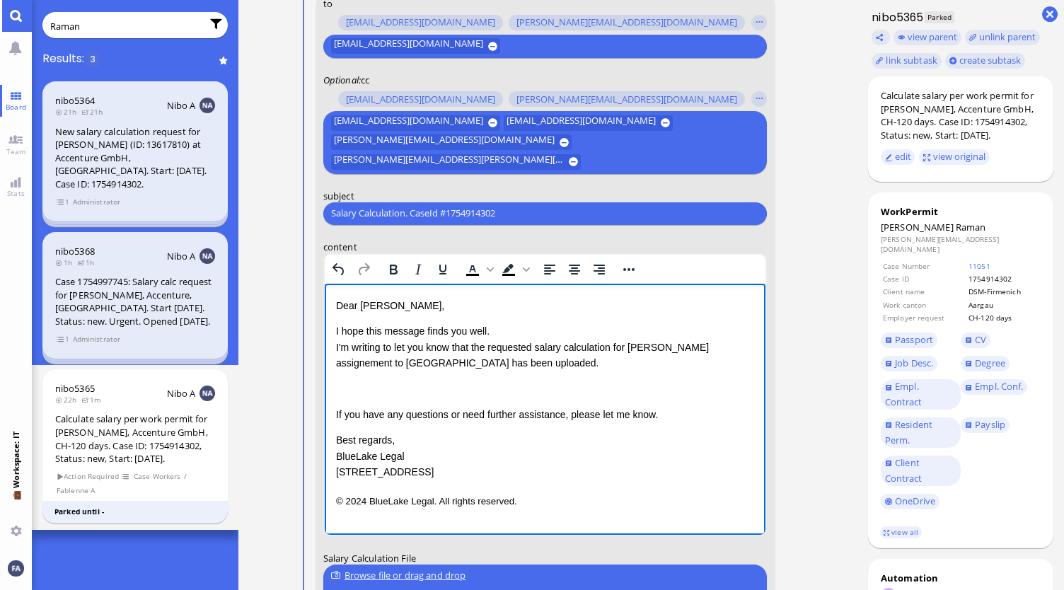
scroll to position [0, 0]
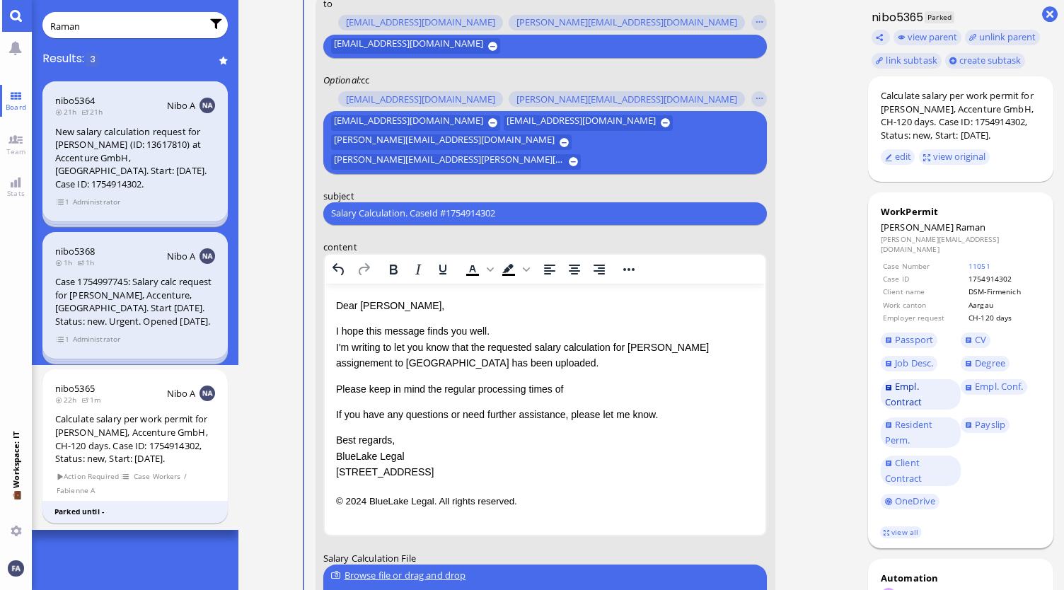
click at [930, 398] on link "Empl. Contract" at bounding box center [921, 394] width 80 height 30
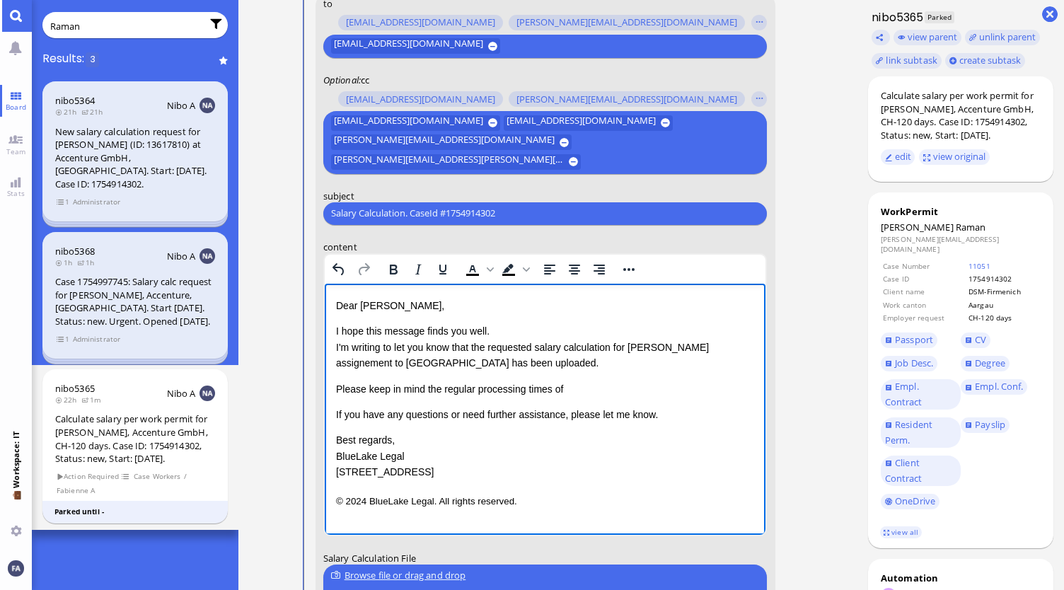
click at [596, 386] on div "Please keep in mind the regular processing times of" at bounding box center [544, 389] width 419 height 16
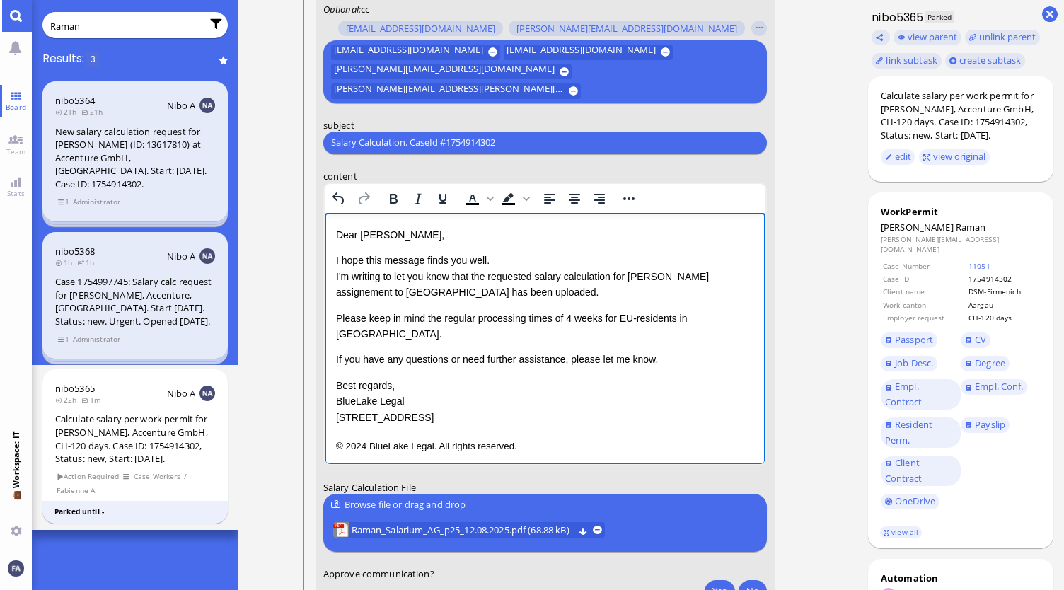
scroll to position [-70, 0]
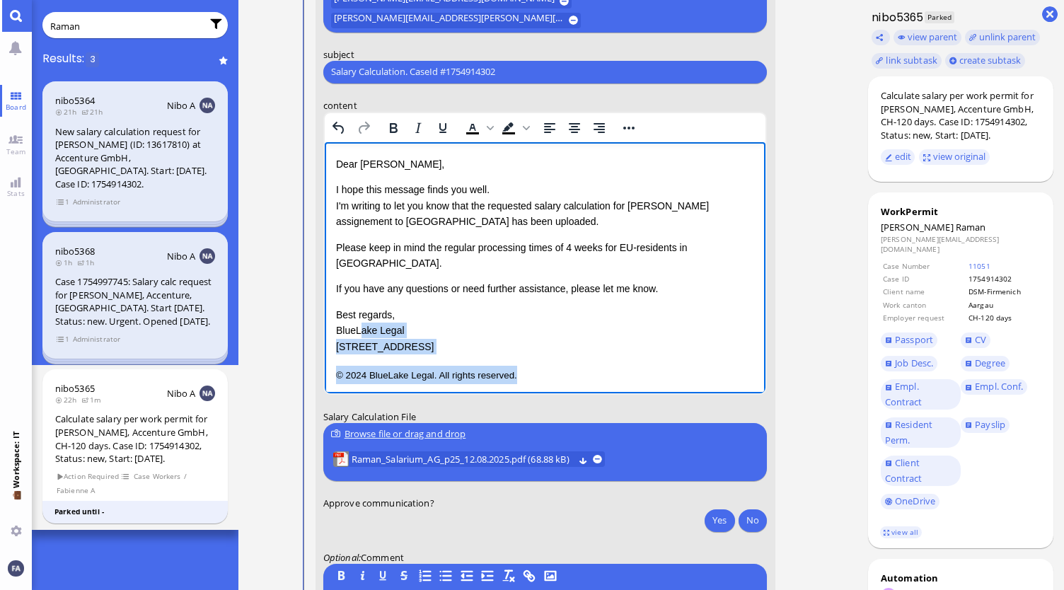
drag, startPoint x: 551, startPoint y: 365, endPoint x: 350, endPoint y: 310, distance: 208.4
click at [352, 311] on div "Dear Emiliano, I hope this message finds you well. I'm writing to let you know …" at bounding box center [544, 270] width 419 height 228
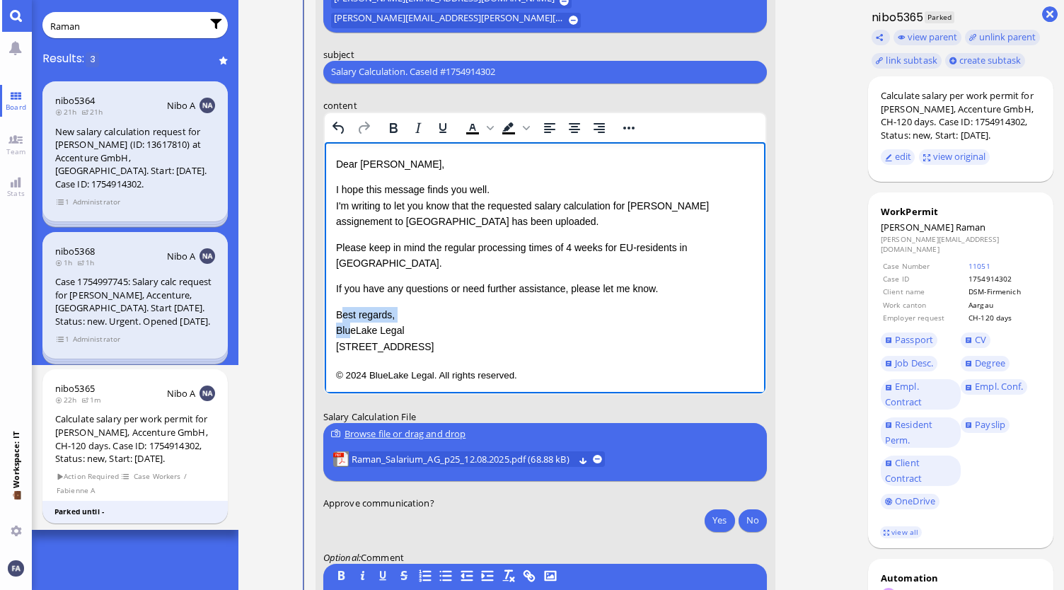
drag, startPoint x: 345, startPoint y: 304, endPoint x: 339, endPoint y: 301, distance: 7.3
click at [339, 306] on p "Best regards, BlueLake Legal 1 Blue Street, Zurich" at bounding box center [544, 329] width 419 height 47
click at [515, 365] on p "© 2024 BlueLake Legal. All rights reserved." at bounding box center [544, 374] width 419 height 18
drag, startPoint x: 516, startPoint y: 369, endPoint x: 371, endPoint y: 329, distance: 149.7
click at [371, 329] on html "Dear Emiliano, I hope this message finds you well. I'm writing to let you know …" at bounding box center [544, 269] width 441 height 256
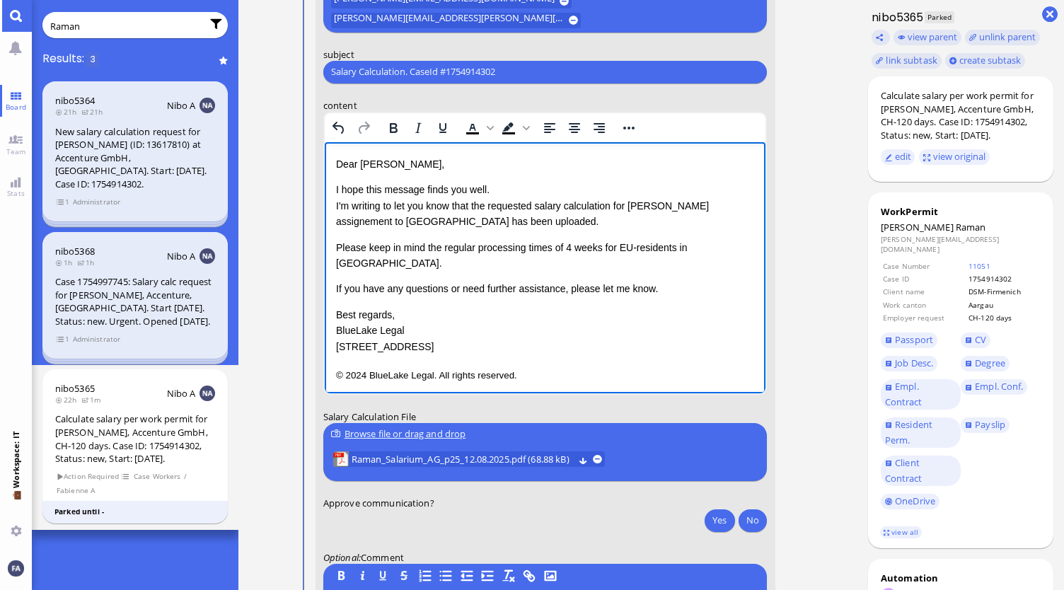
click at [573, 376] on html "Dear Emiliano, I hope this message finds you well. I'm writing to let you know …" at bounding box center [544, 269] width 441 height 256
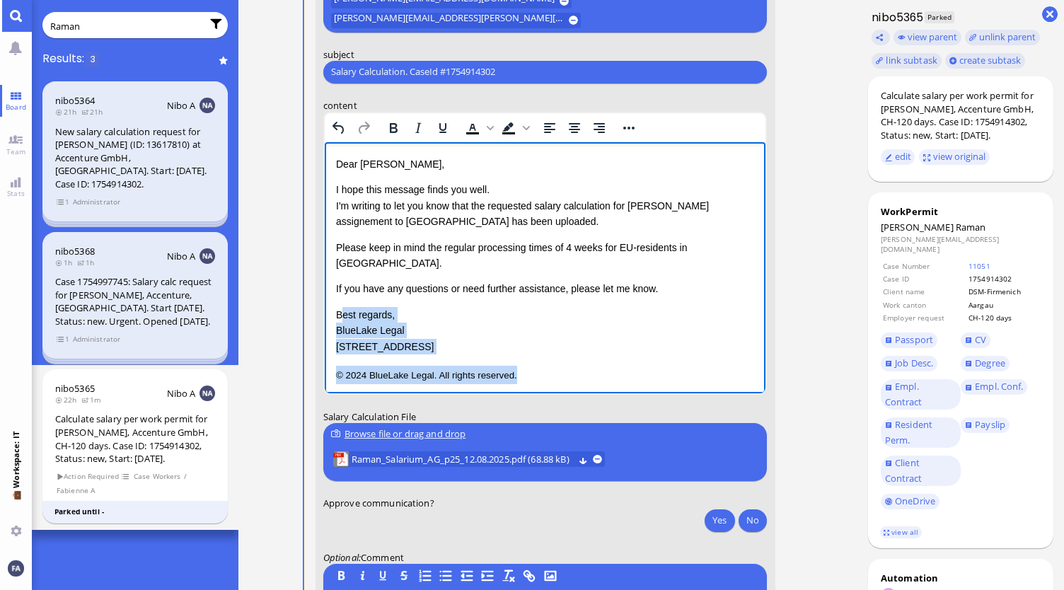
drag, startPoint x: 516, startPoint y: 359, endPoint x: 340, endPoint y: 300, distance: 186.6
click at [340, 300] on div "Dear Emiliano, I hope this message finds you well. I'm writing to let you know …" at bounding box center [544, 270] width 419 height 228
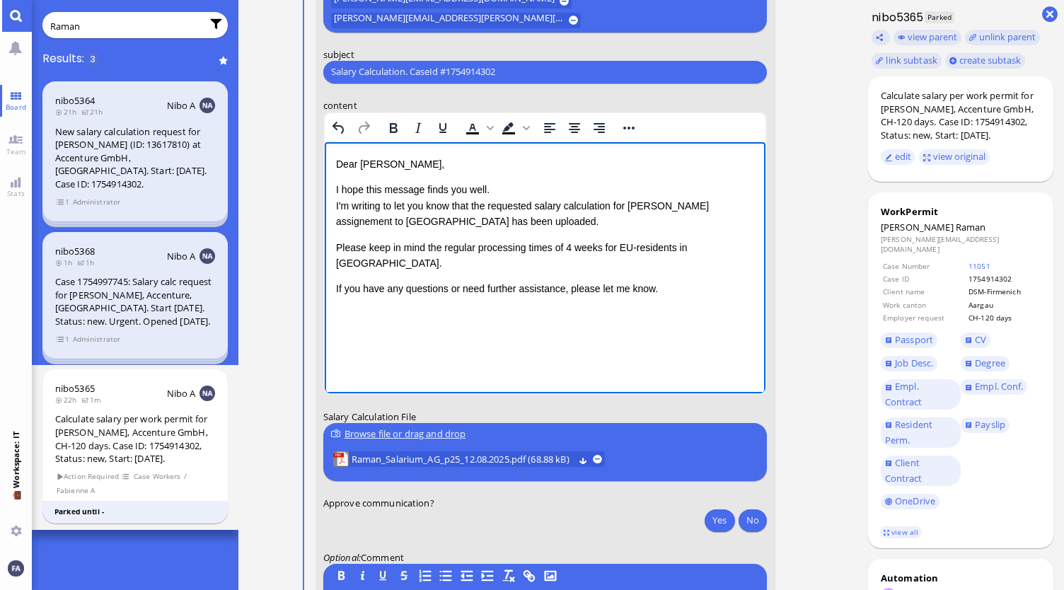
click at [677, 282] on html "Dear Emiliano, I hope this message finds you well. I'm writing to let you know …" at bounding box center [544, 225] width 441 height 169
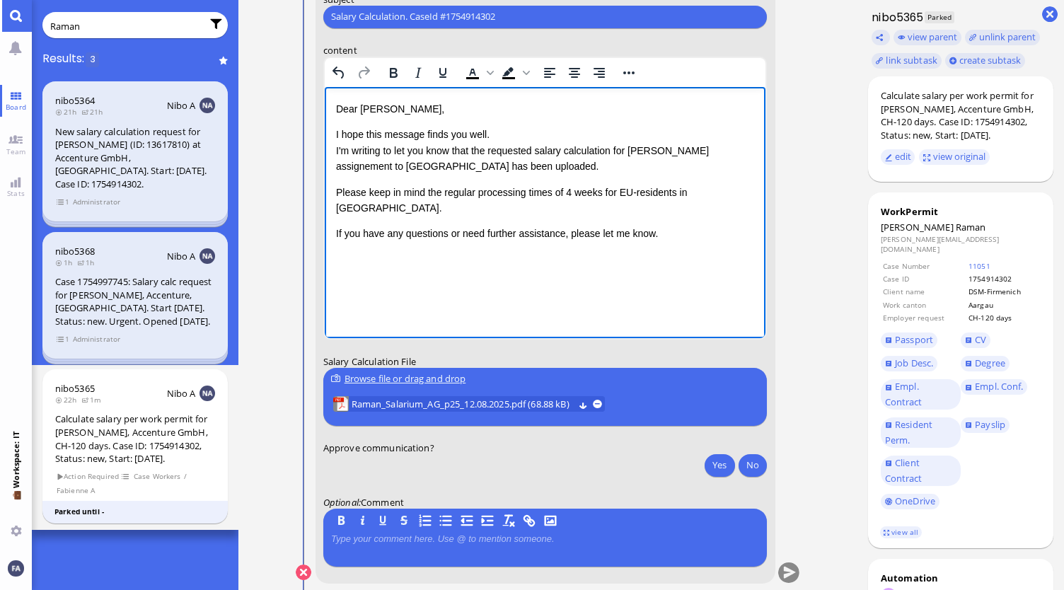
scroll to position [0, 0]
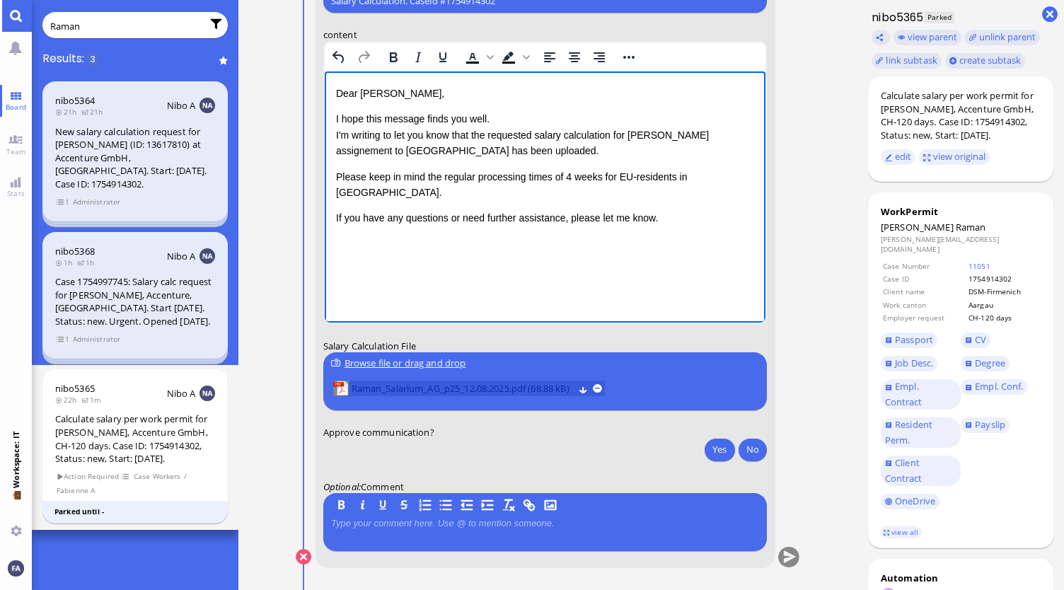
click at [533, 388] on span "Raman_Salarium_AG_p25_12.08.2025.pdf (68.88 kB)" at bounding box center [463, 389] width 222 height 16
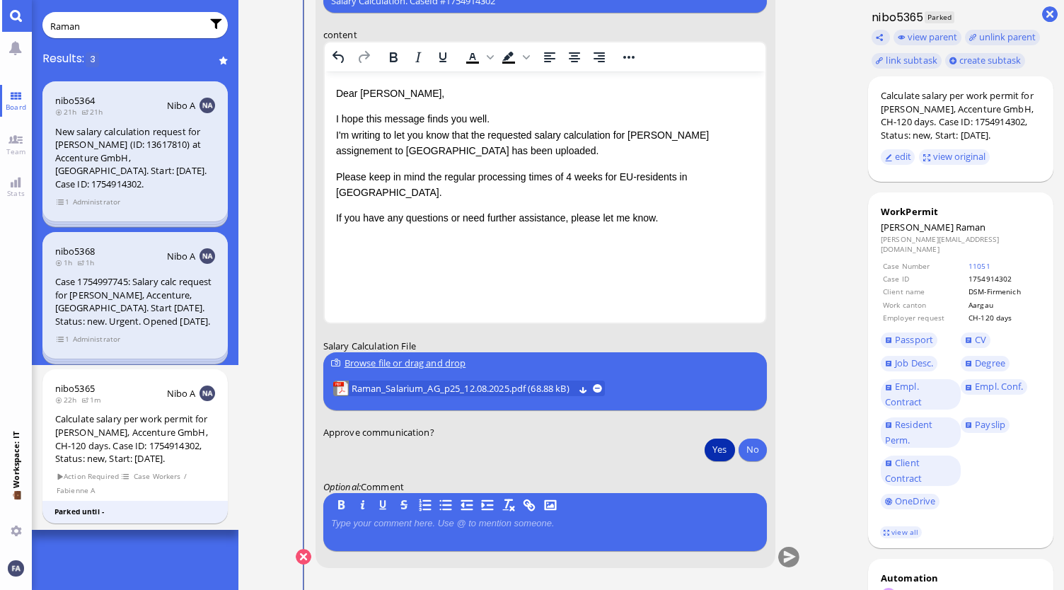
click at [717, 453] on button "Yes" at bounding box center [720, 449] width 30 height 23
click at [791, 557] on button "submit" at bounding box center [788, 557] width 21 height 21
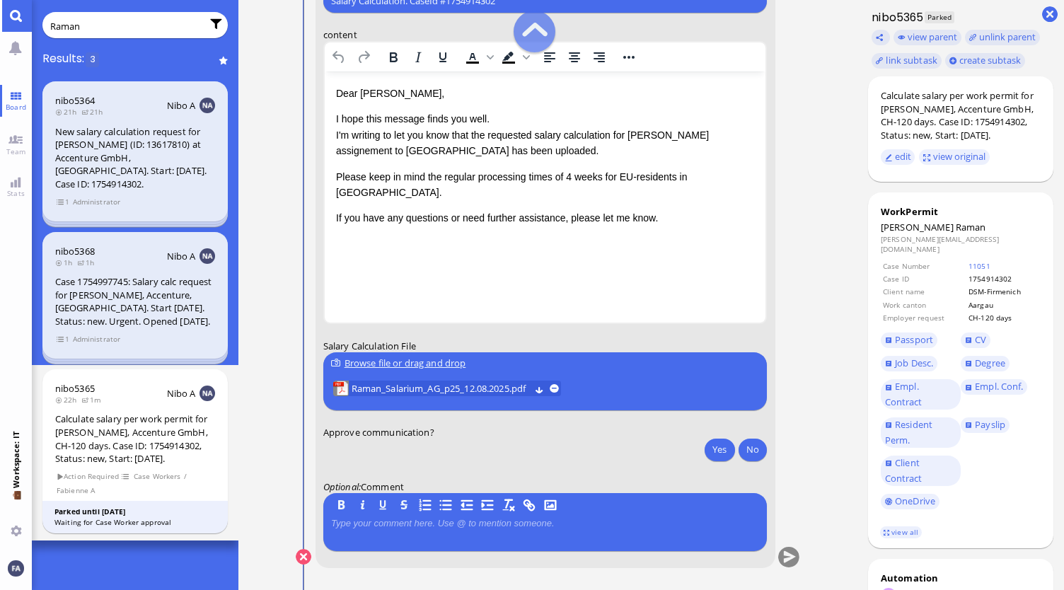
click at [187, 24] on input "Raman" at bounding box center [125, 26] width 151 height 16
type input "R"
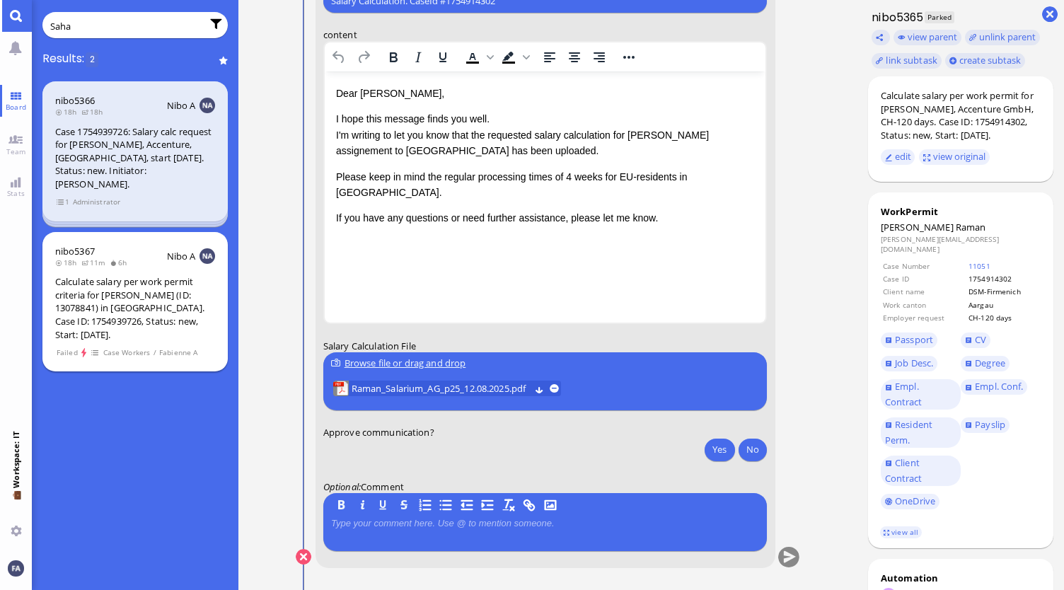
click at [66, 275] on div "Calculate salary per work permit criteria for [PERSON_NAME] (ID: 13078841) in […" at bounding box center [135, 308] width 160 height 66
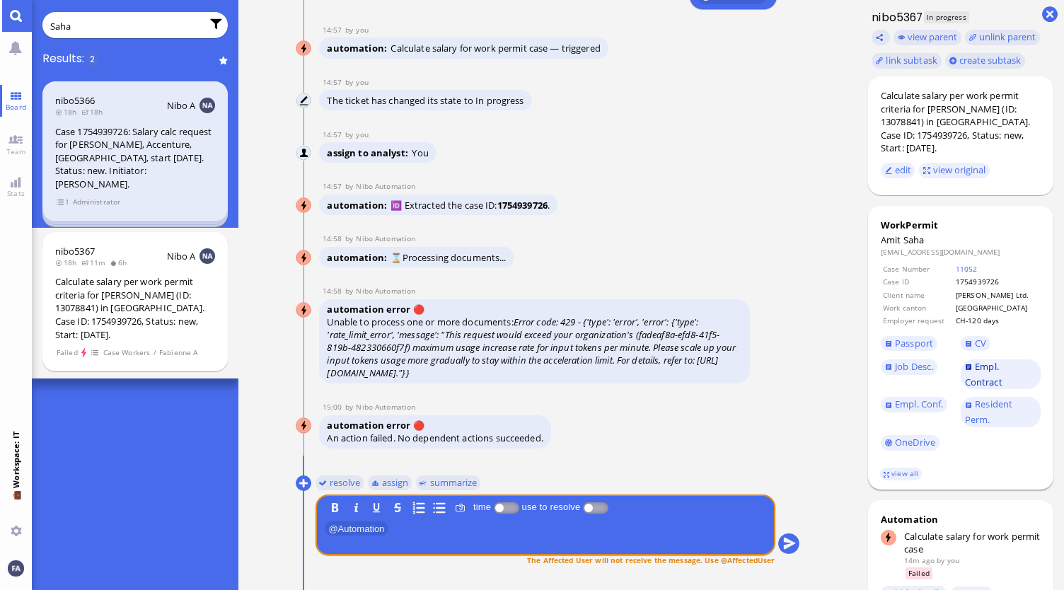
click at [988, 367] on span "Empl. Contract" at bounding box center [983, 374] width 37 height 28
click at [906, 337] on span "Passport" at bounding box center [914, 343] width 38 height 13
click at [926, 400] on link "Empl. Conf." at bounding box center [914, 405] width 66 height 16
click at [968, 336] on link "CV" at bounding box center [976, 344] width 30 height 16
click at [975, 399] on link "Resident Perm." at bounding box center [1001, 412] width 80 height 30
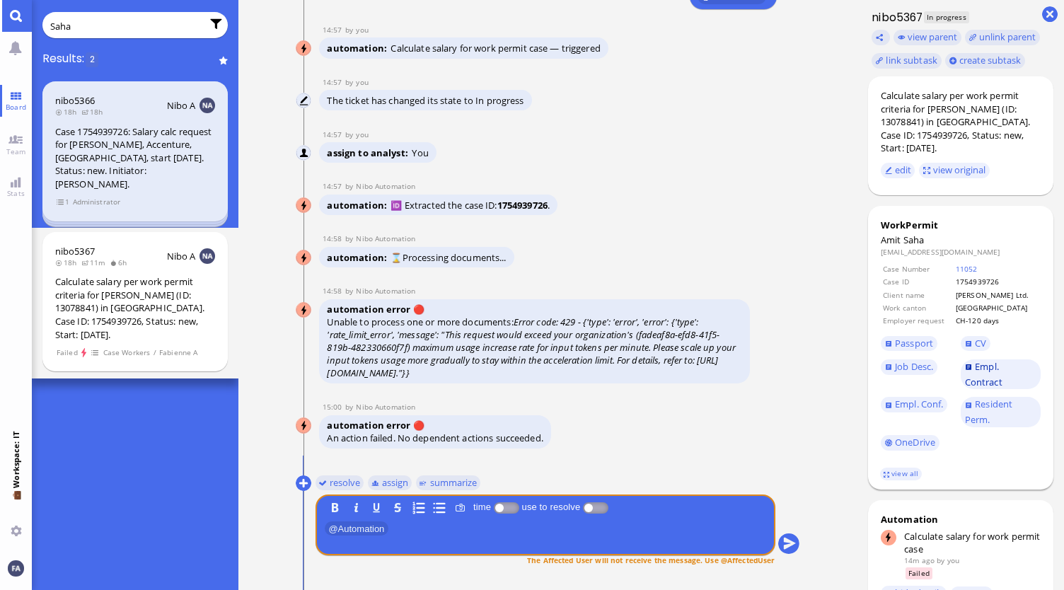
click at [988, 360] on span "Empl. Contract" at bounding box center [983, 374] width 37 height 28
click at [675, 218] on div "automation error 🔴 An action failed. No dependent actions succeeded." at bounding box center [534, 206] width 430 height 23
click at [785, 544] on button "submit" at bounding box center [788, 543] width 21 height 21
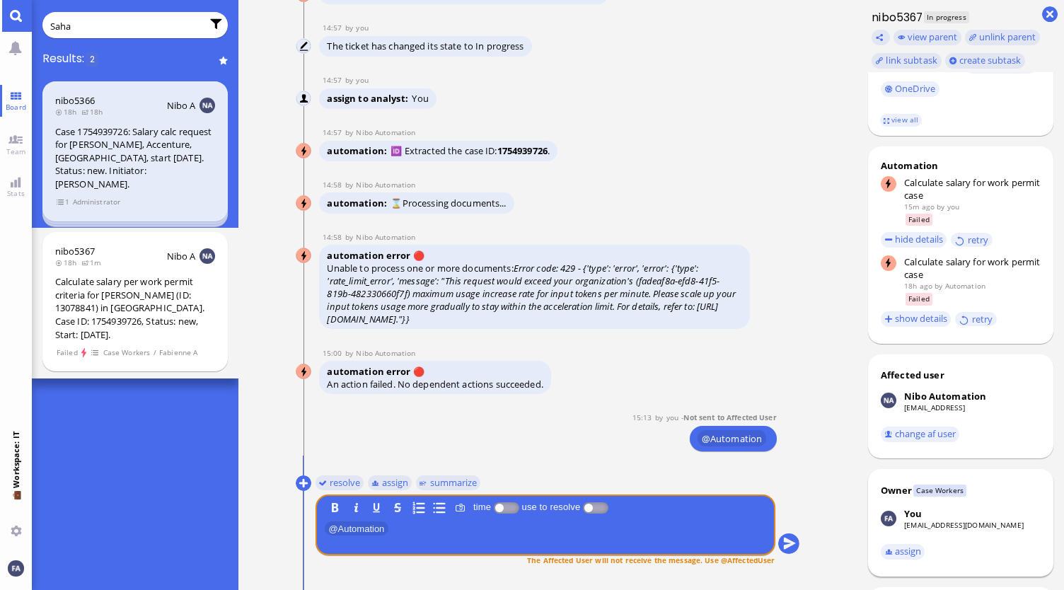
scroll to position [437, 0]
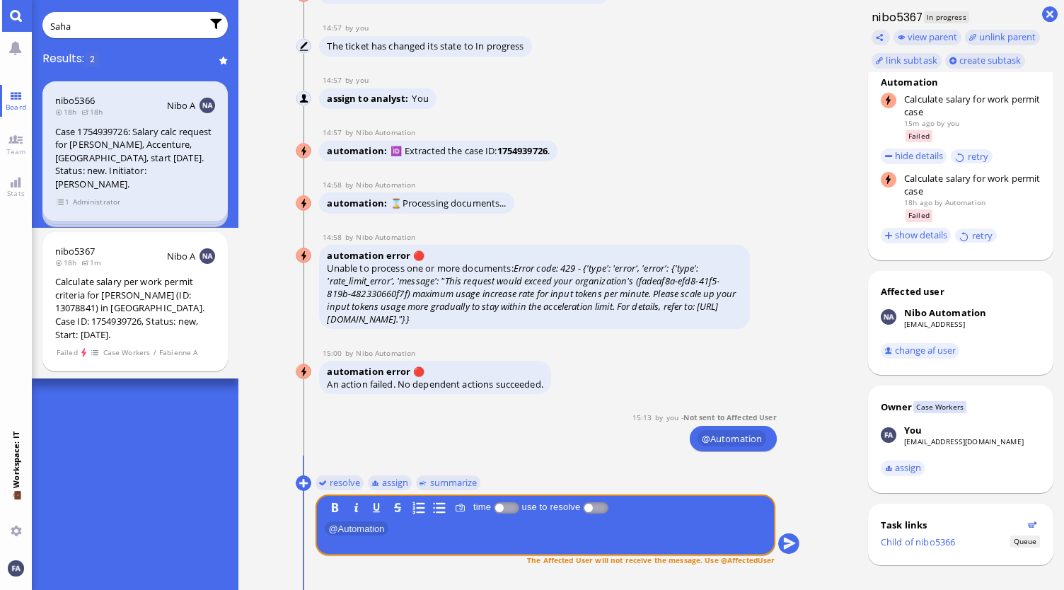
click at [703, 164] on div "automation error 🔴 Unable to process one or more documents: Error code: 429 - {…" at bounding box center [534, 152] width 430 height 23
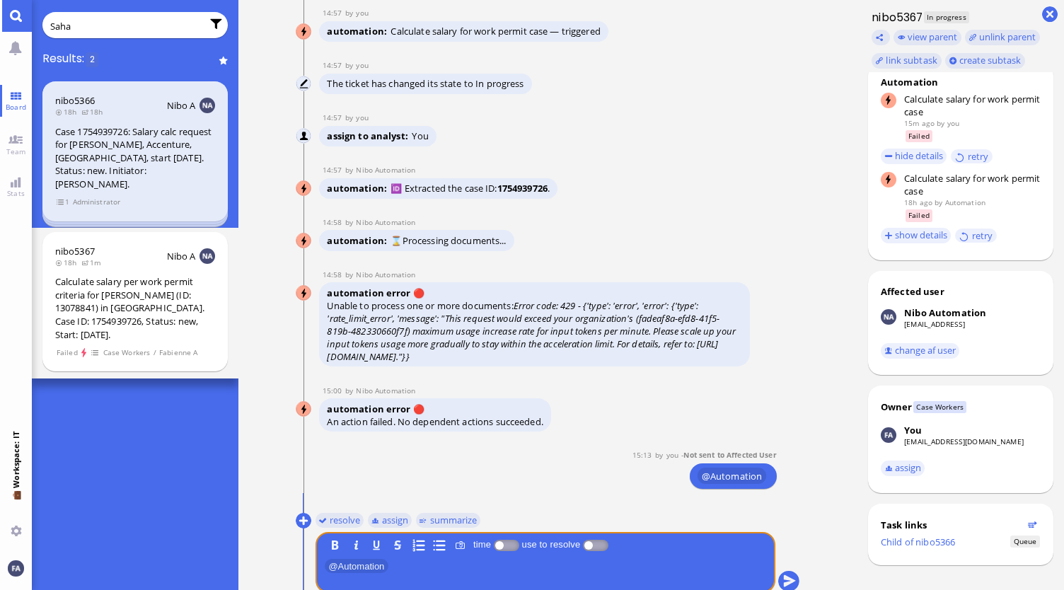
scroll to position [0, 0]
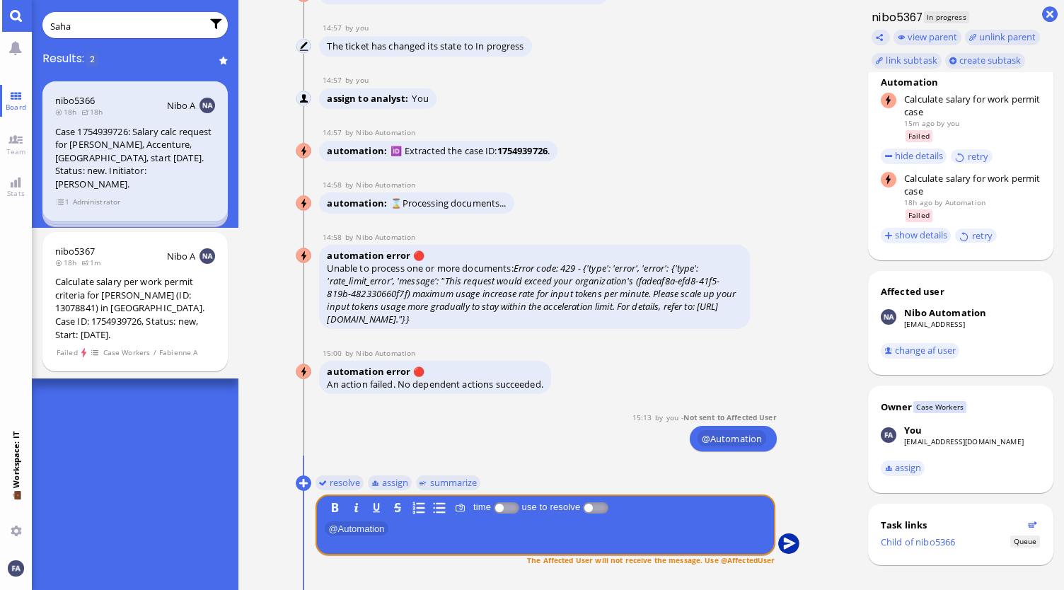
click at [788, 545] on button "submit" at bounding box center [788, 543] width 21 height 21
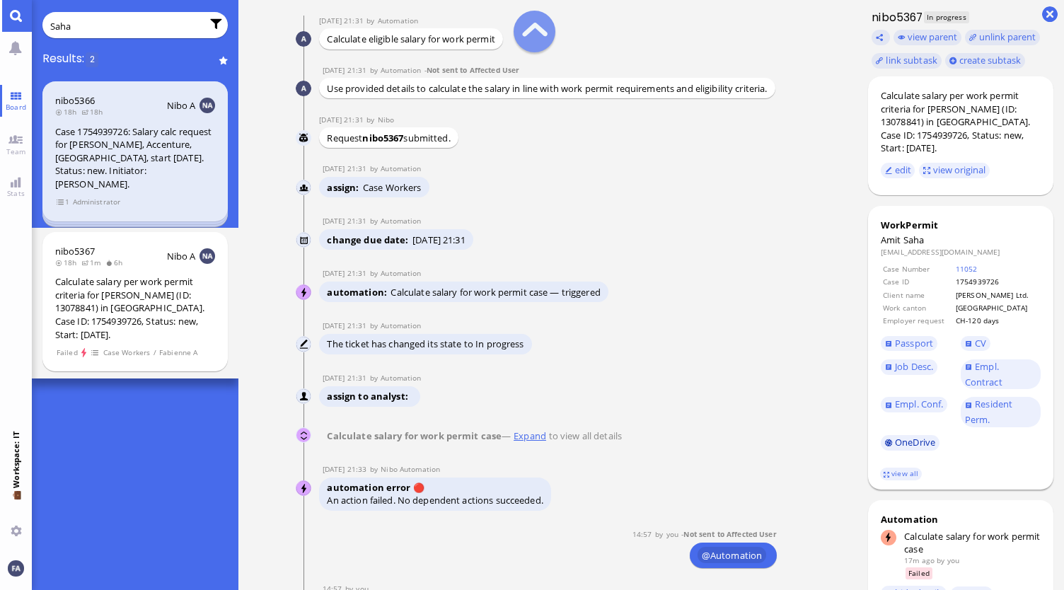
click at [887, 435] on link "OneDrive" at bounding box center [910, 443] width 59 height 16
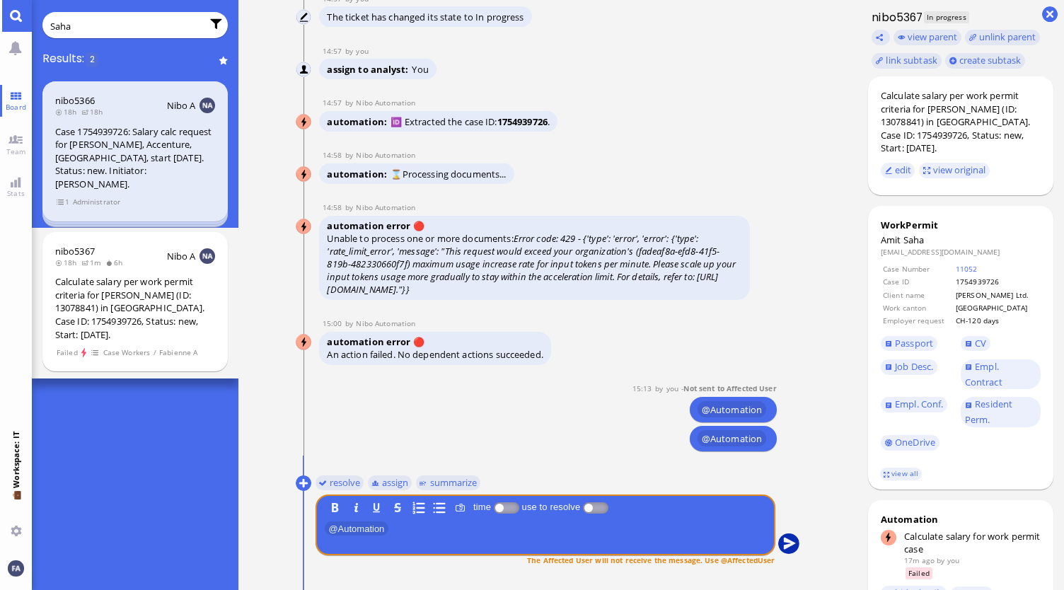
click at [797, 548] on button "submit" at bounding box center [788, 543] width 21 height 21
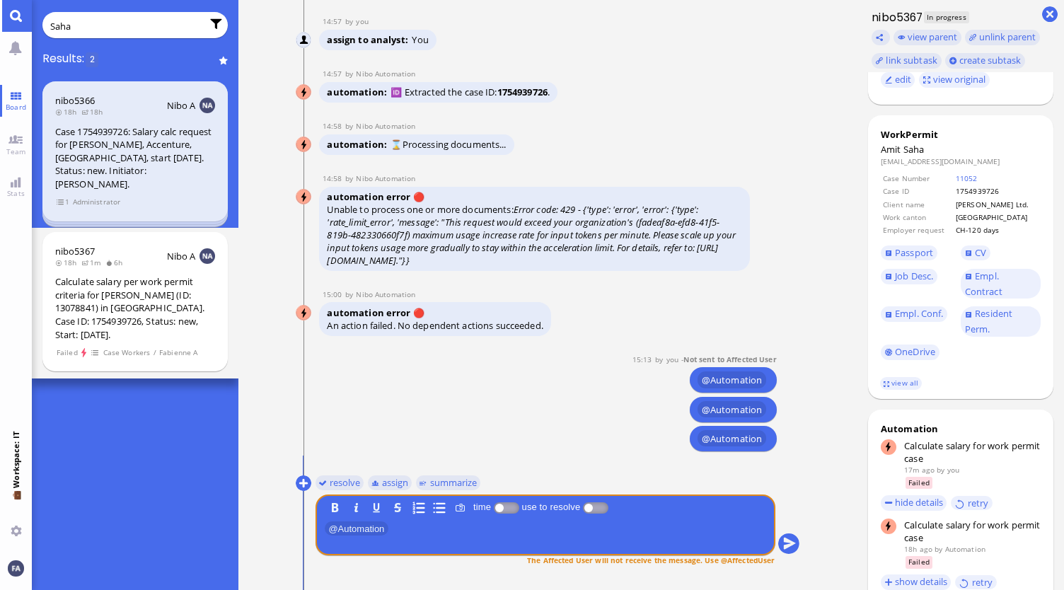
scroll to position [141, 0]
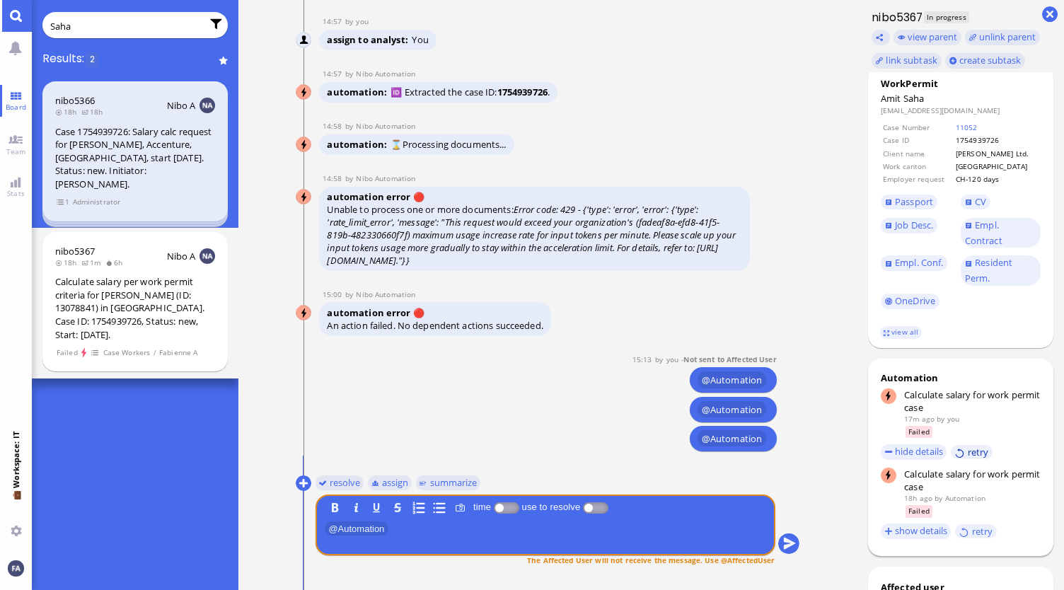
click at [971, 445] on button "retry" at bounding box center [972, 452] width 42 height 15
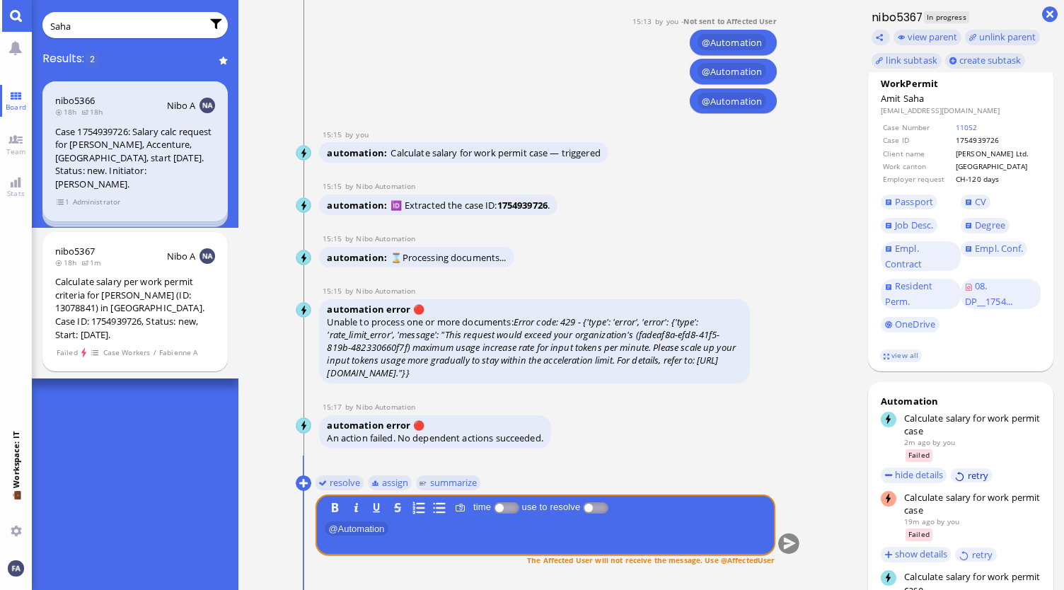
click at [969, 468] on button "retry" at bounding box center [972, 475] width 42 height 15
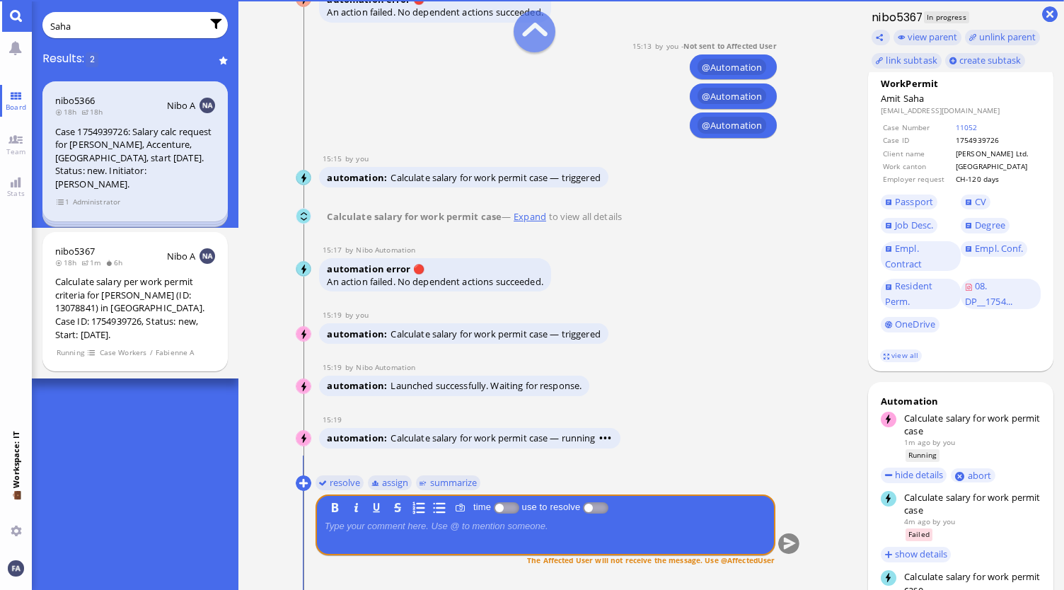
scroll to position [0, 0]
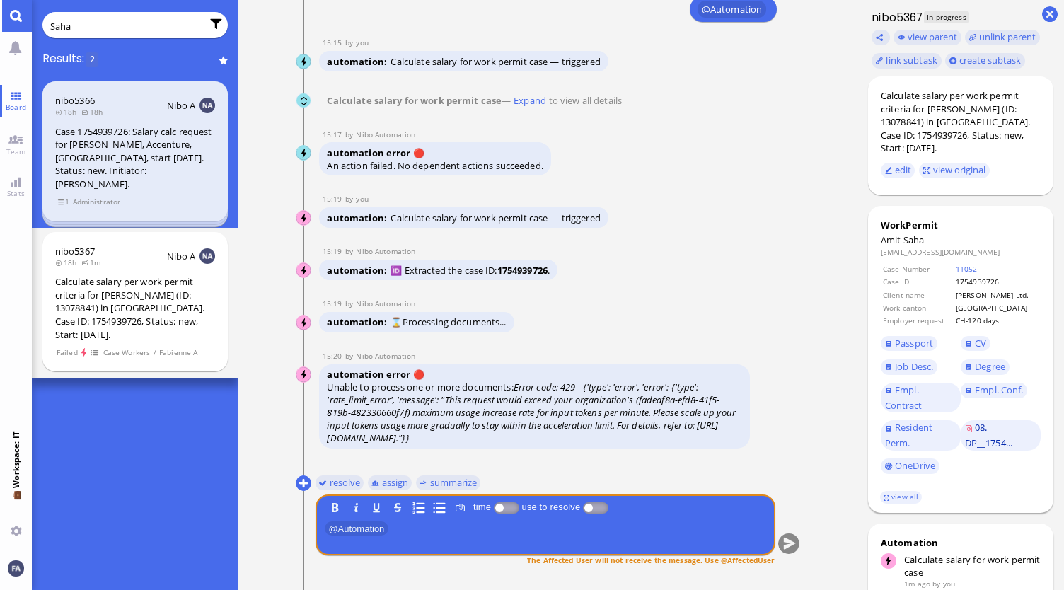
click at [999, 425] on span "08. DP__1754..." at bounding box center [988, 435] width 47 height 28
click at [984, 424] on link "08. DP__1754..." at bounding box center [1001, 435] width 80 height 30
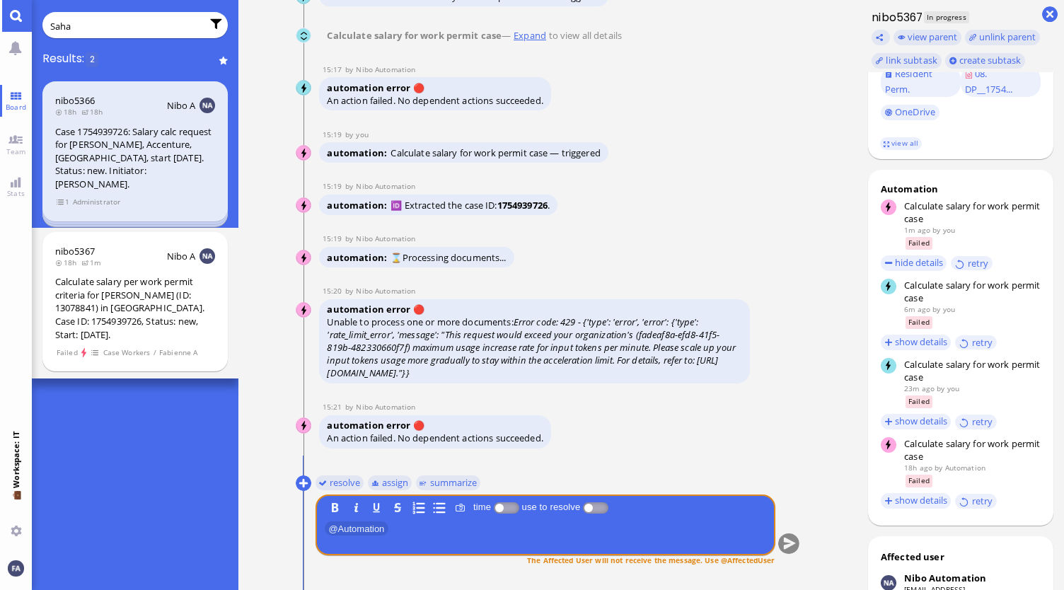
click at [109, 28] on input "Saha" at bounding box center [125, 26] width 151 height 16
type input "S"
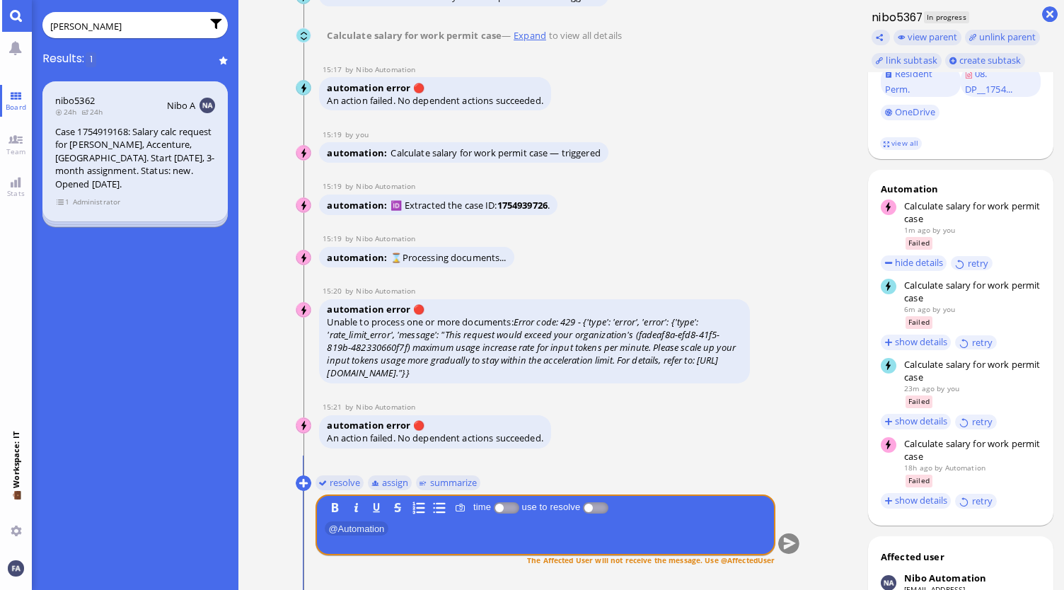
type input "O'Sullivan"
click at [158, 170] on div "Case 1754919168: Salary calc request for Tom O'Sullivan, Accenture, Zurich. Sta…" at bounding box center [135, 158] width 160 height 66
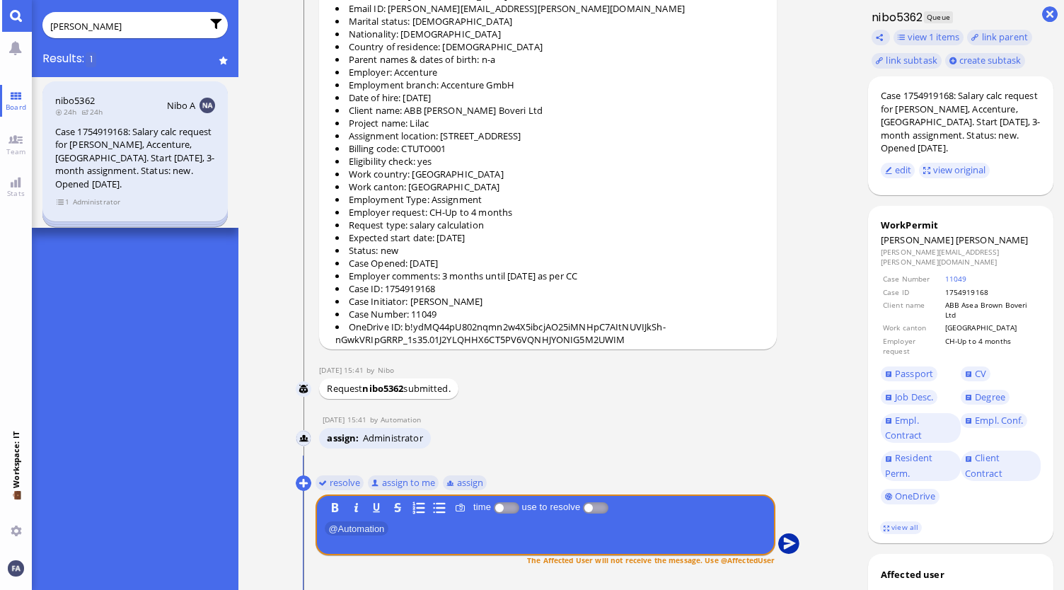
click at [787, 542] on button "submit" at bounding box center [788, 543] width 21 height 21
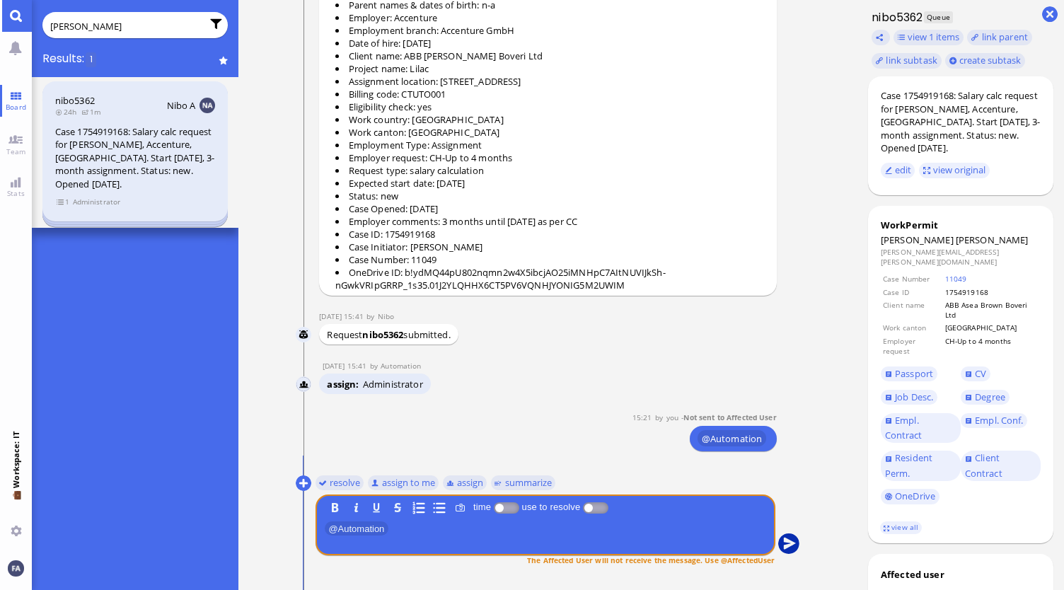
click at [785, 545] on button "submit" at bounding box center [788, 543] width 21 height 21
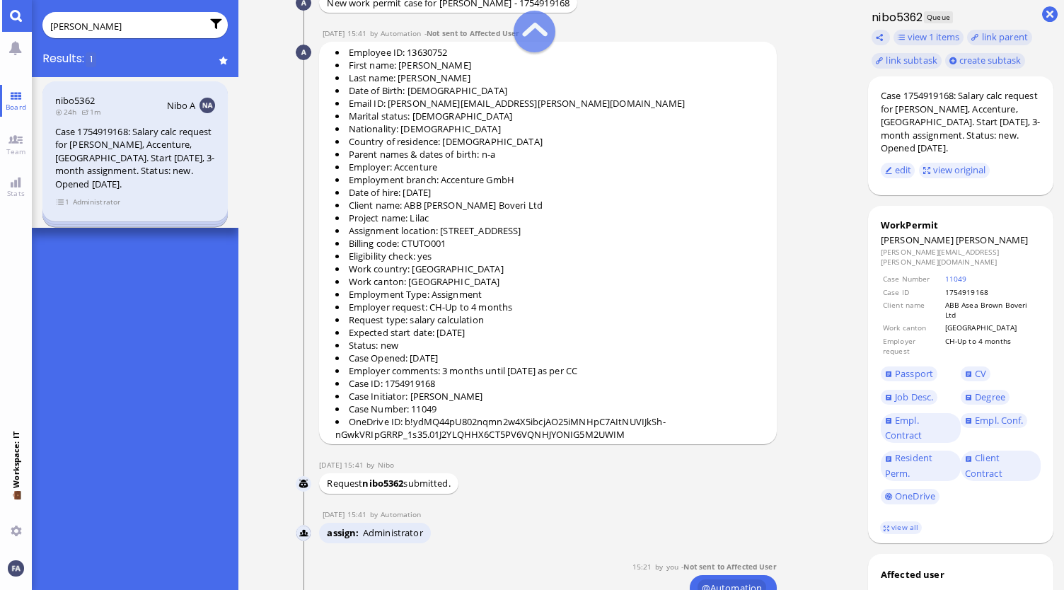
scroll to position [-215, 0]
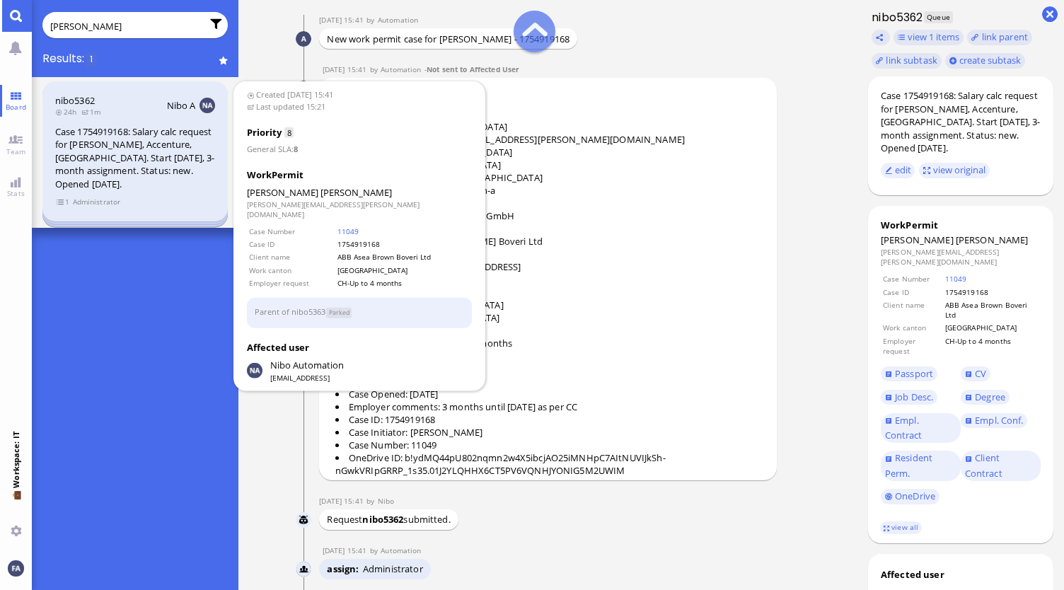
click at [132, 170] on div "Case 1754919168: Salary calc request for Tom O'Sullivan, Accenture, Zurich. Sta…" at bounding box center [135, 158] width 160 height 66
click at [61, 201] on span "1" at bounding box center [63, 202] width 14 height 12
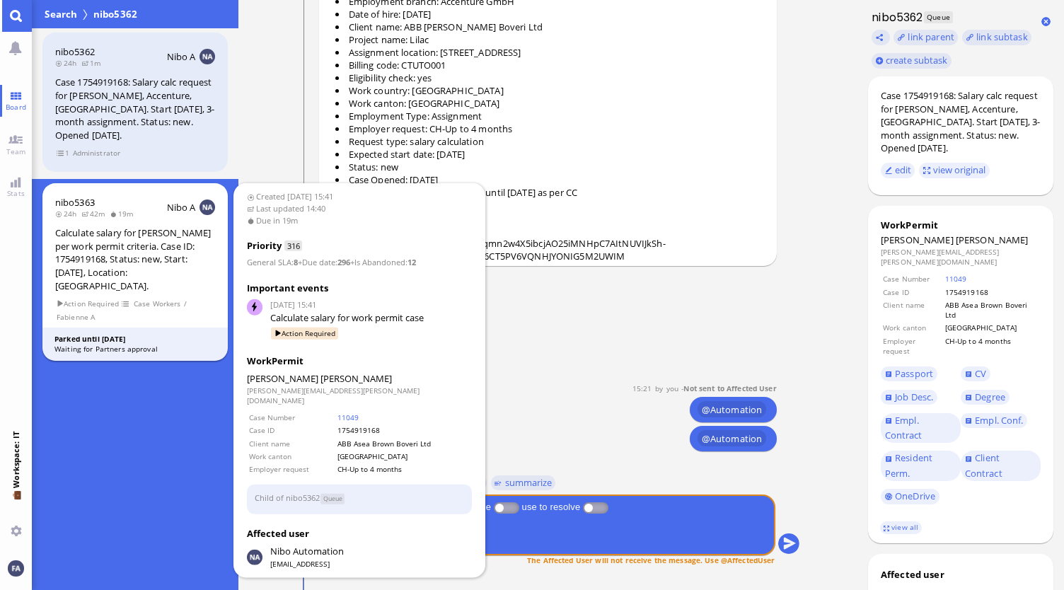
click at [140, 251] on div "Calculate salary for [PERSON_NAME] per work permit criteria. Case ID: 175491916…" at bounding box center [135, 259] width 160 height 66
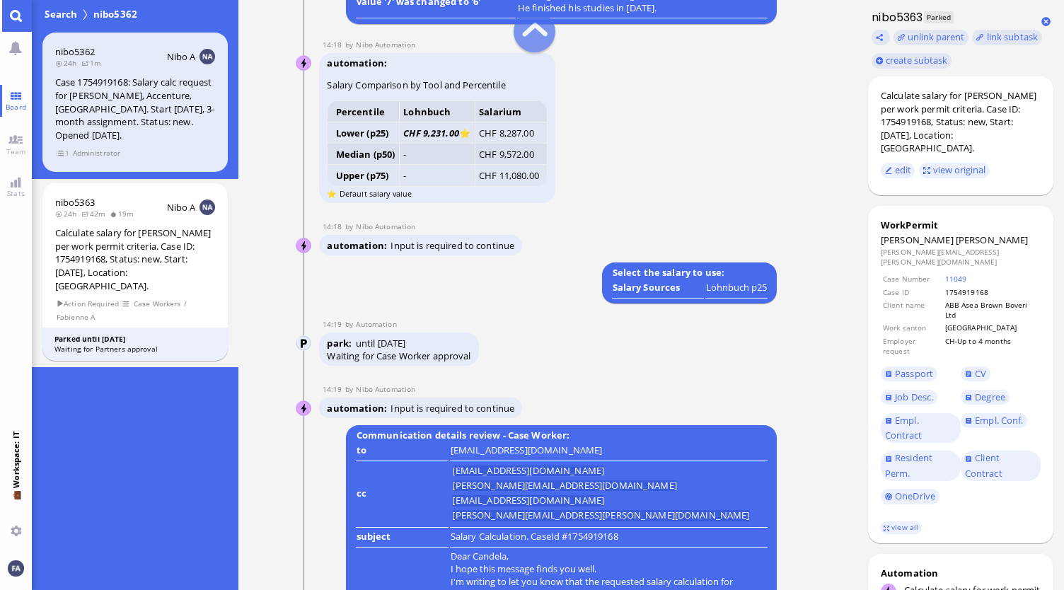
scroll to position [-1981, 0]
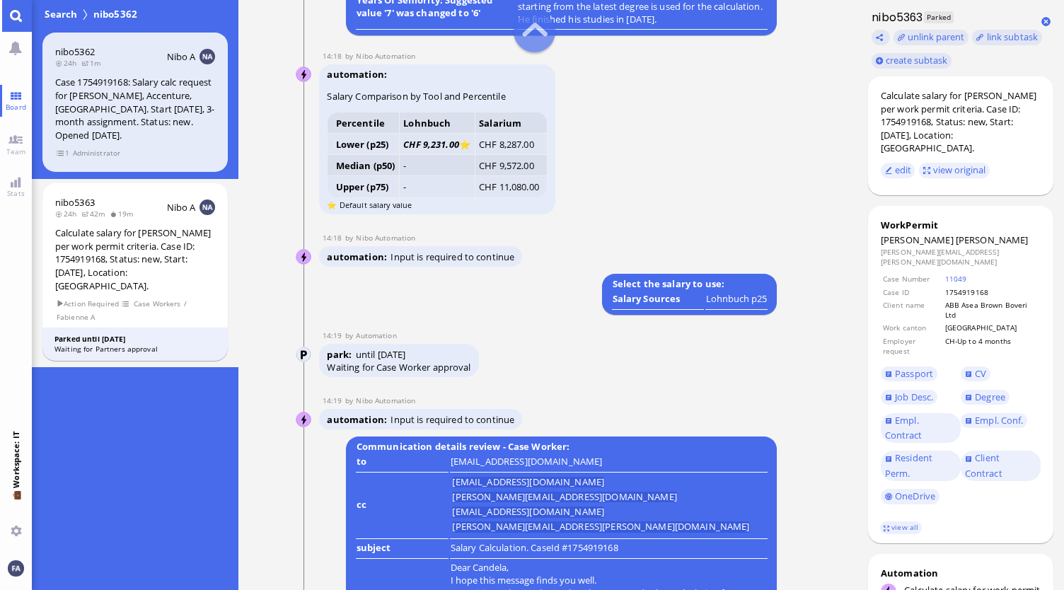
click at [761, 305] on div "Lohnbuch p25" at bounding box center [736, 298] width 61 height 13
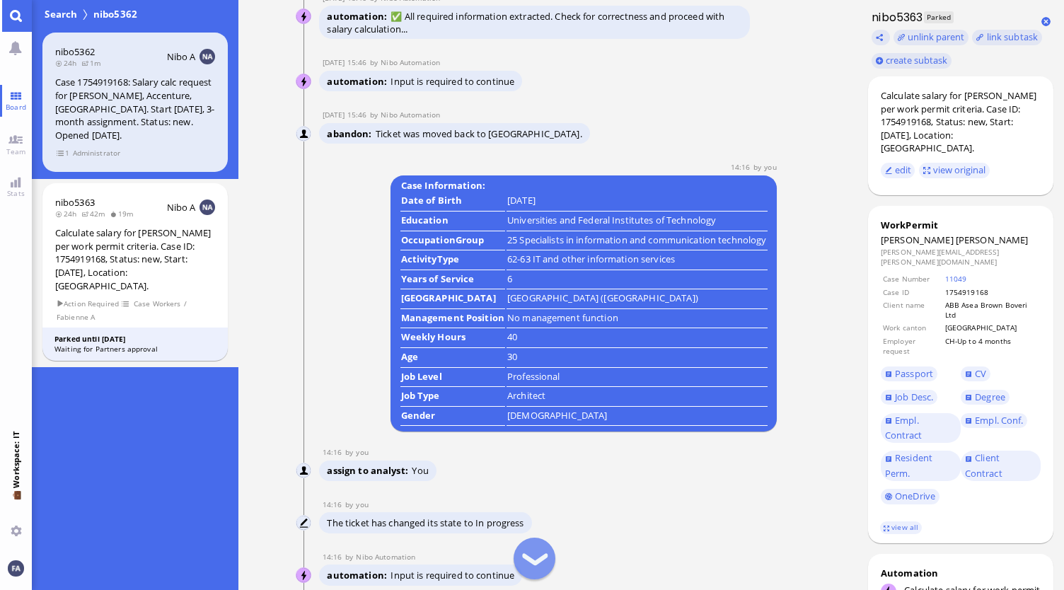
scroll to position [-2405, 0]
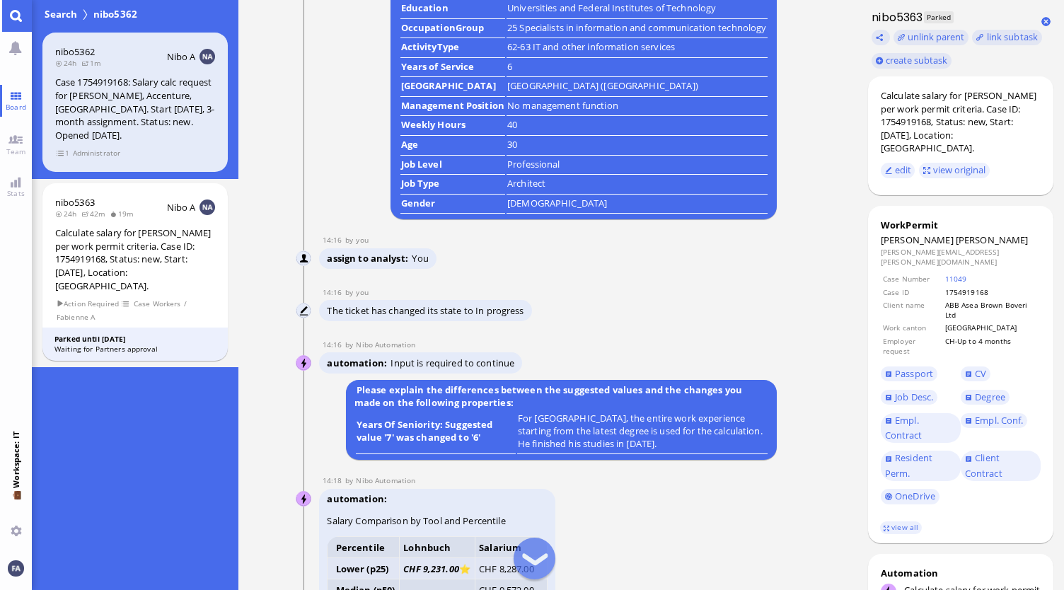
click at [573, 214] on td "Male" at bounding box center [637, 205] width 261 height 18
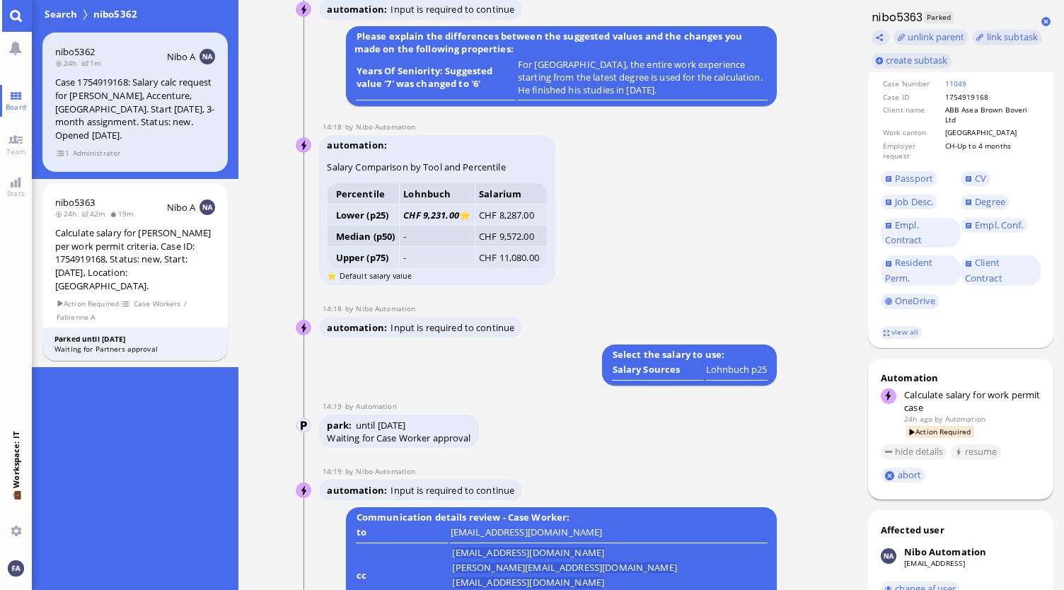
scroll to position [70, 0]
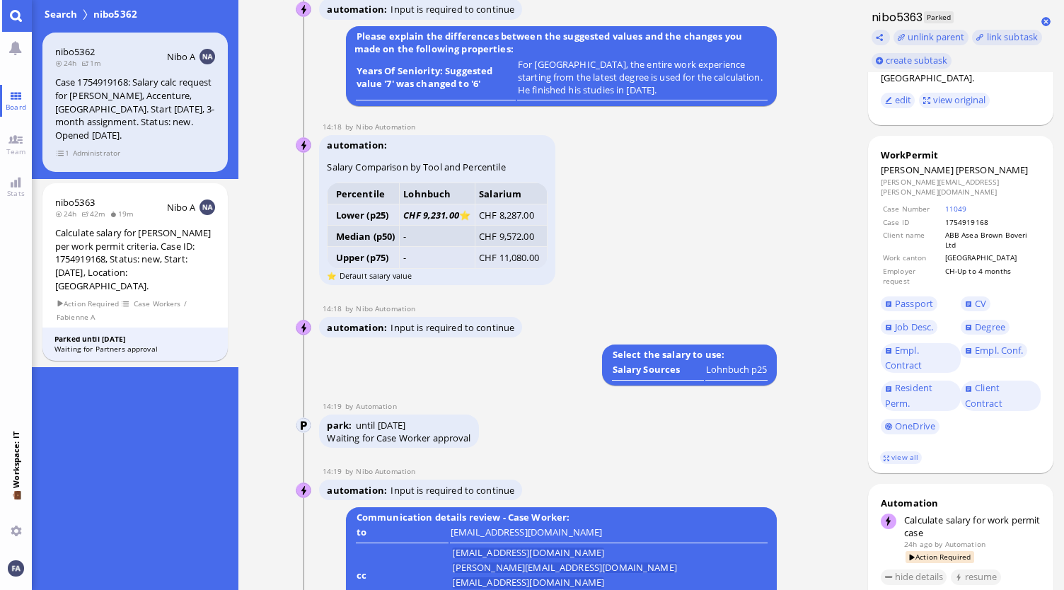
click at [351, 281] on small "⭐ Default salary value" at bounding box center [369, 275] width 85 height 11
click at [903, 93] on button "edit" at bounding box center [898, 101] width 35 height 16
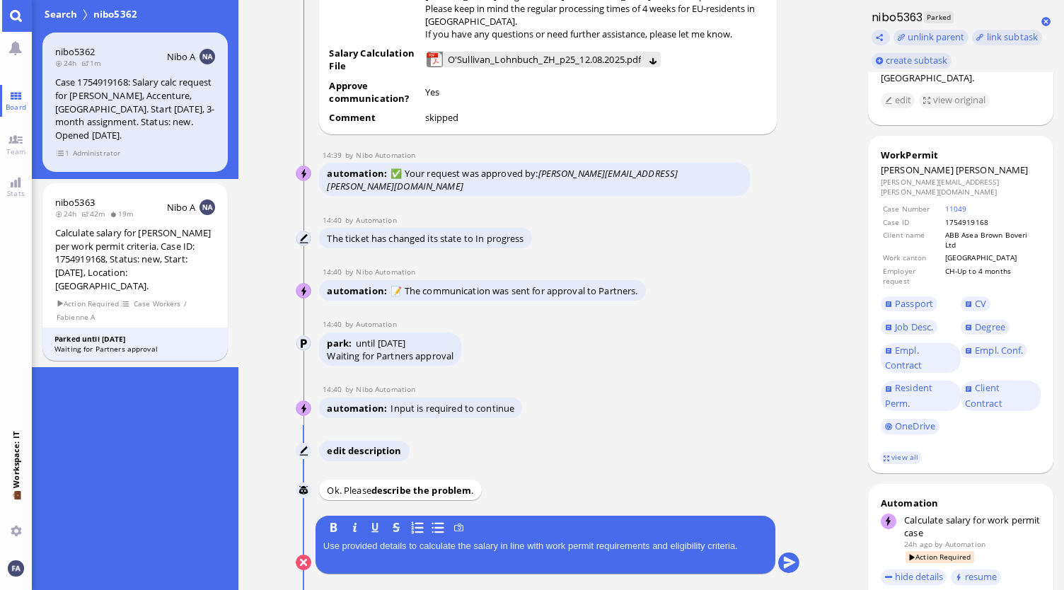
scroll to position [0, 0]
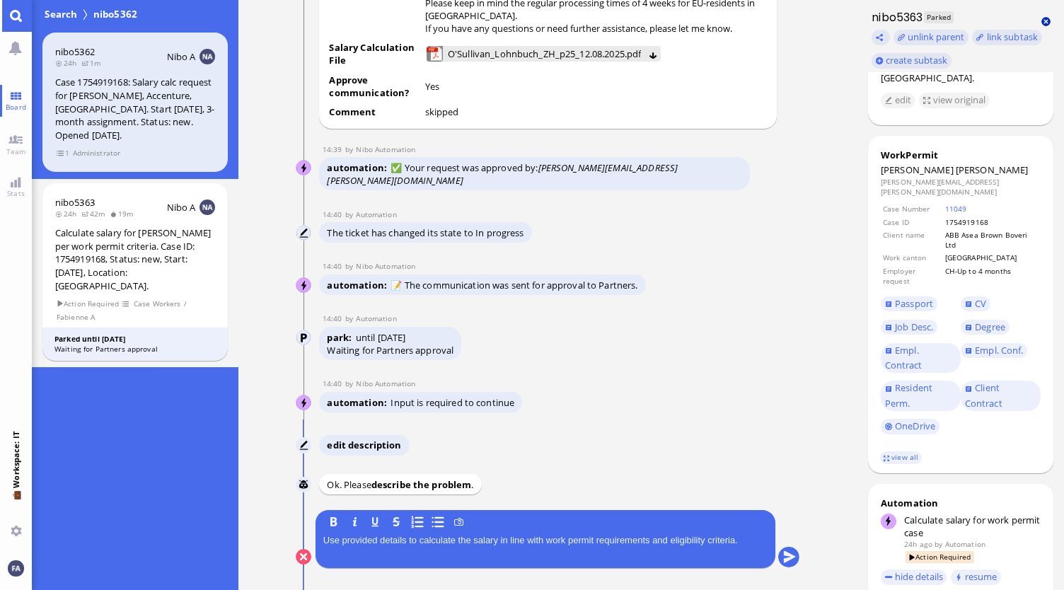
click at [1047, 23] on button at bounding box center [1045, 21] width 9 height 9
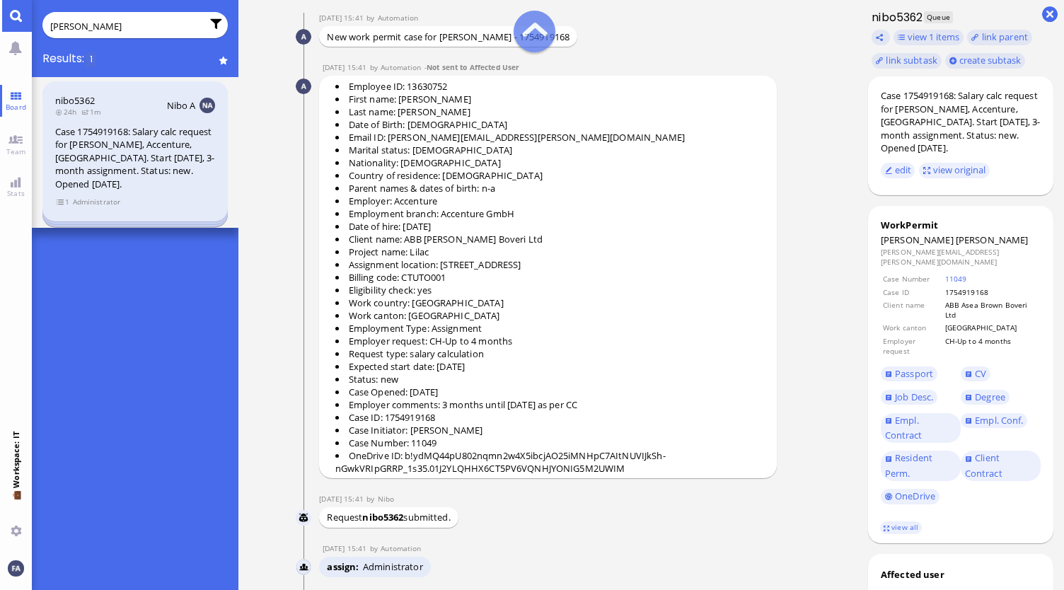
scroll to position [-215, 0]
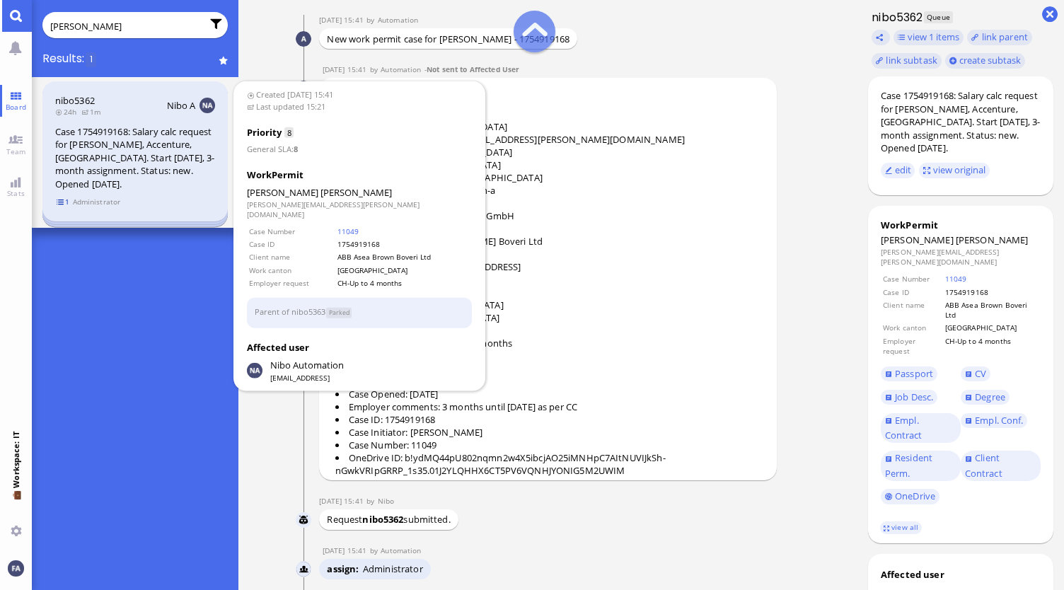
click at [65, 201] on span "1" at bounding box center [63, 202] width 14 height 12
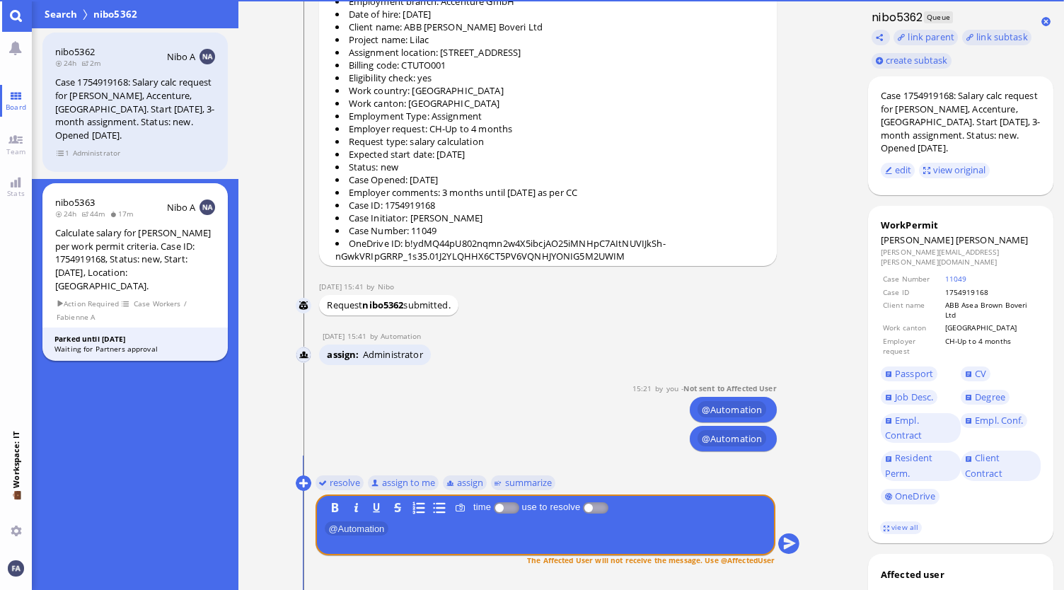
click at [87, 251] on div "Calculate salary for [PERSON_NAME] per work permit criteria. Case ID: 175491916…" at bounding box center [135, 259] width 160 height 66
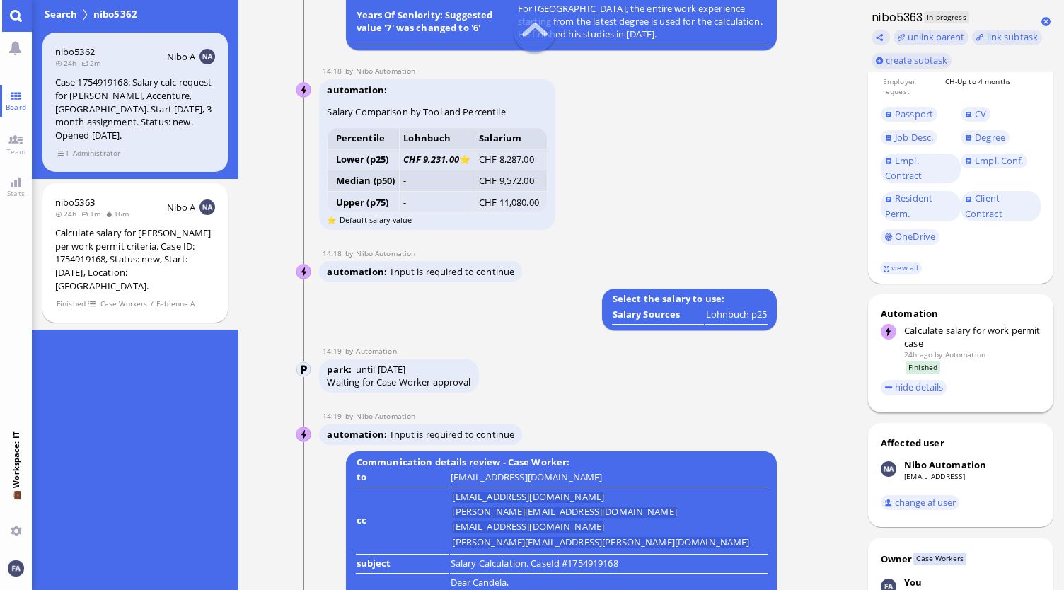
scroll to position [-1910, 0]
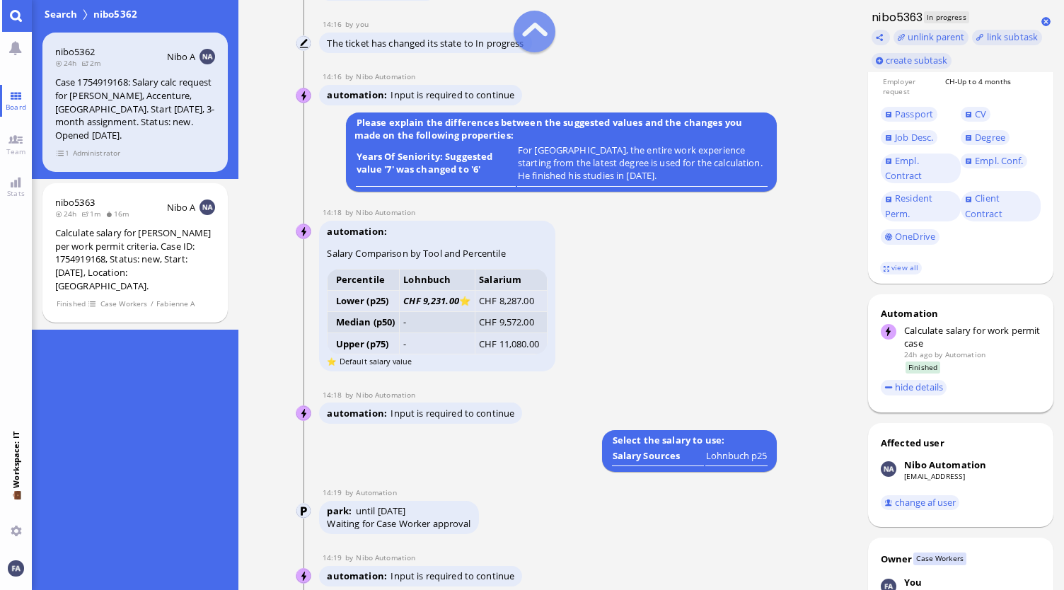
click at [474, 367] on p "⭐ Default salary value" at bounding box center [437, 360] width 221 height 13
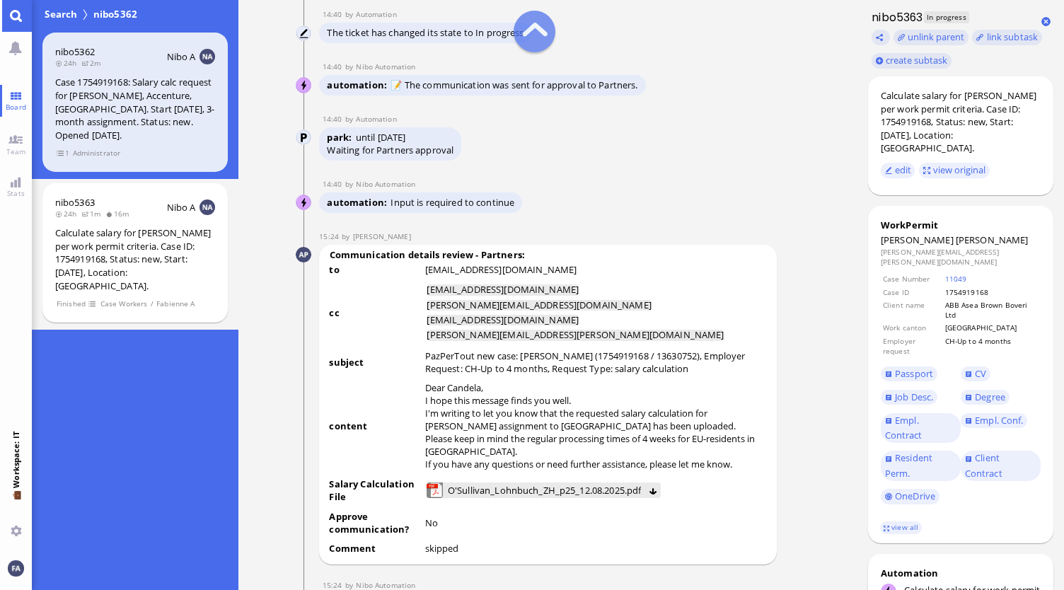
scroll to position [0, 0]
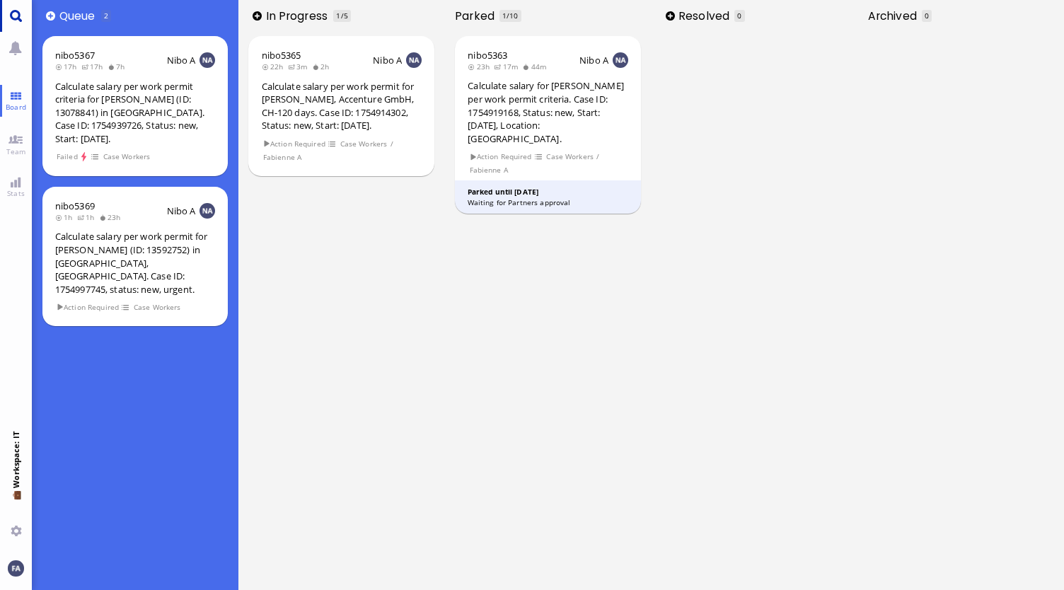
click at [6, 9] on link "Main menu" at bounding box center [16, 16] width 32 height 32
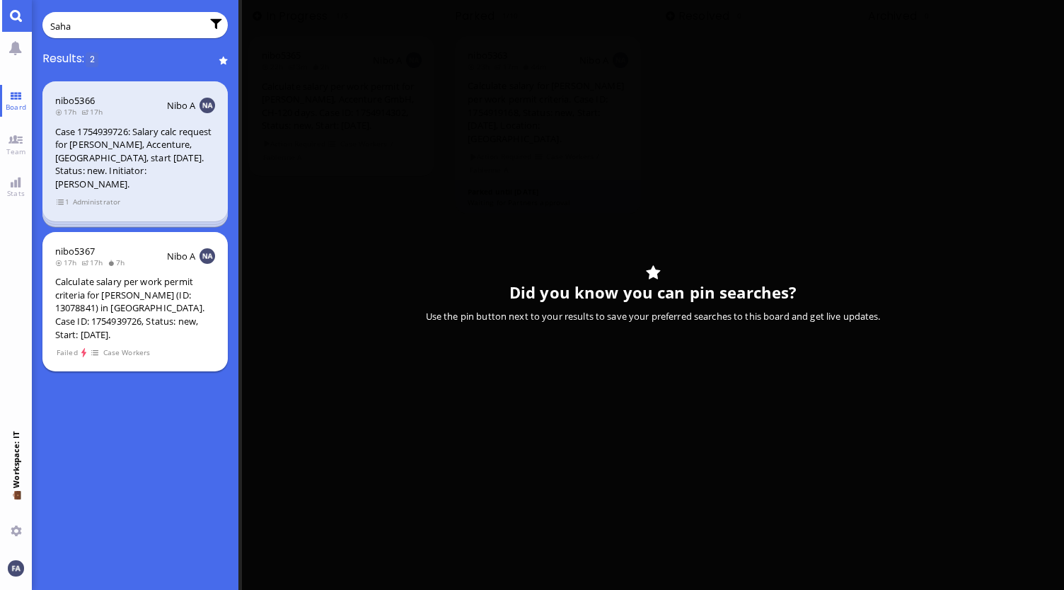
type input "Saha"
click at [99, 284] on div "Calculate salary per work permit criteria for [PERSON_NAME] (ID: 13078841) in […" at bounding box center [135, 308] width 160 height 66
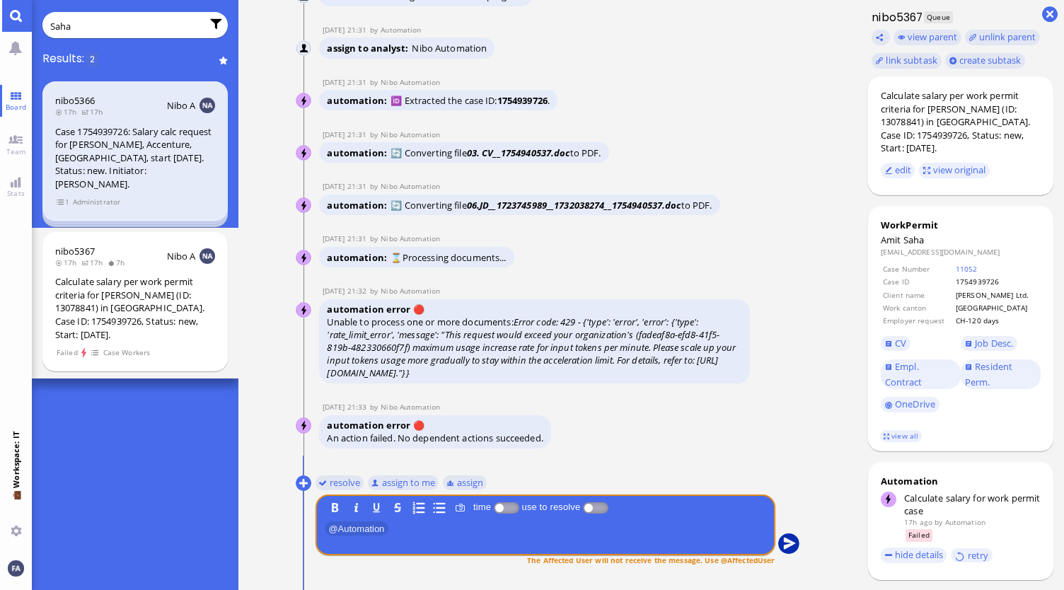
click at [784, 536] on button "submit" at bounding box center [788, 543] width 21 height 21
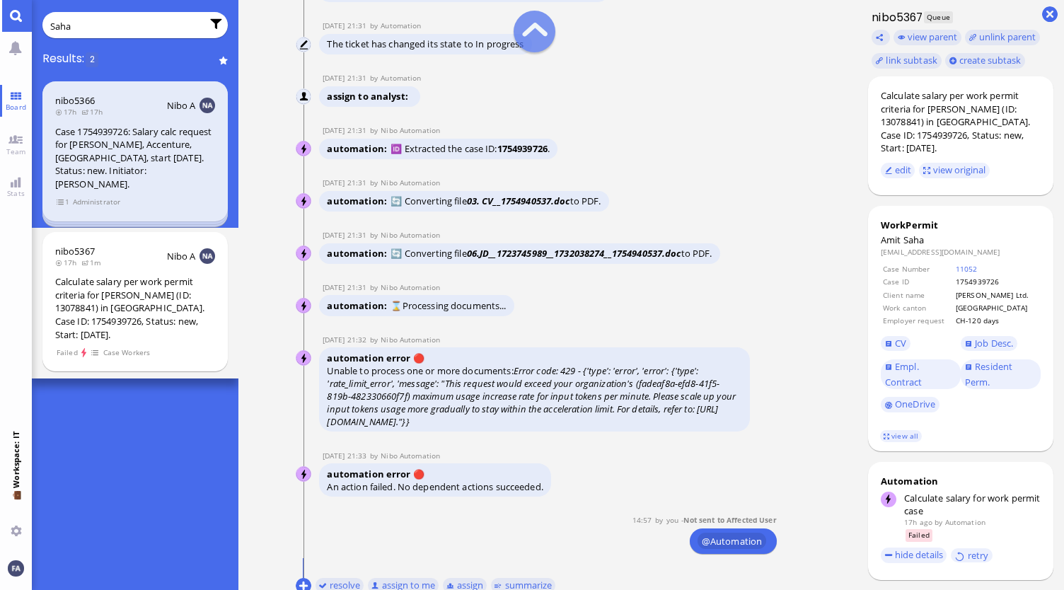
scroll to position [-212, 0]
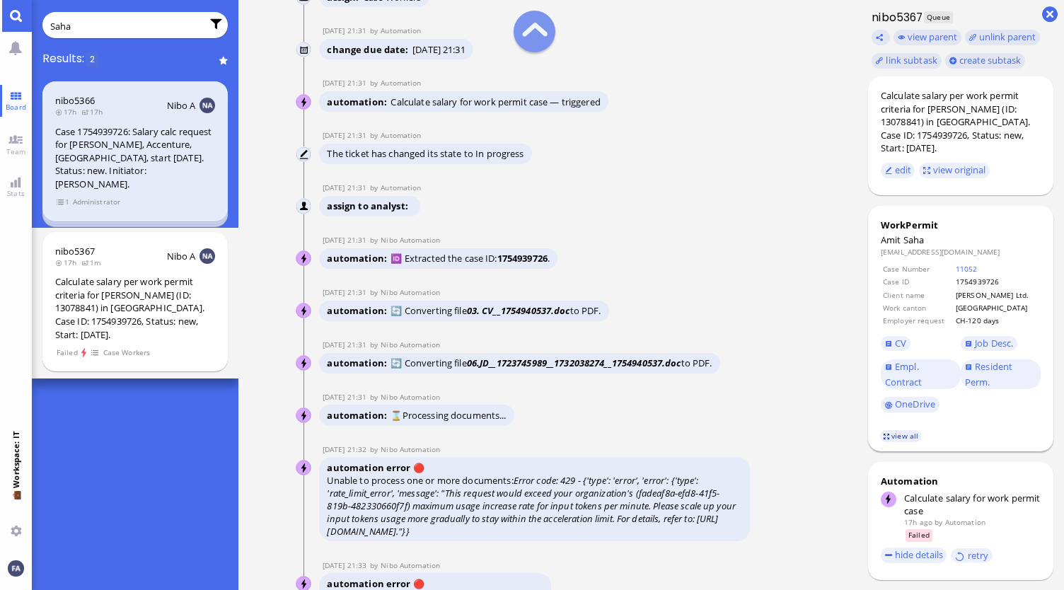
click at [897, 430] on link "view all" at bounding box center [900, 436] width 41 height 12
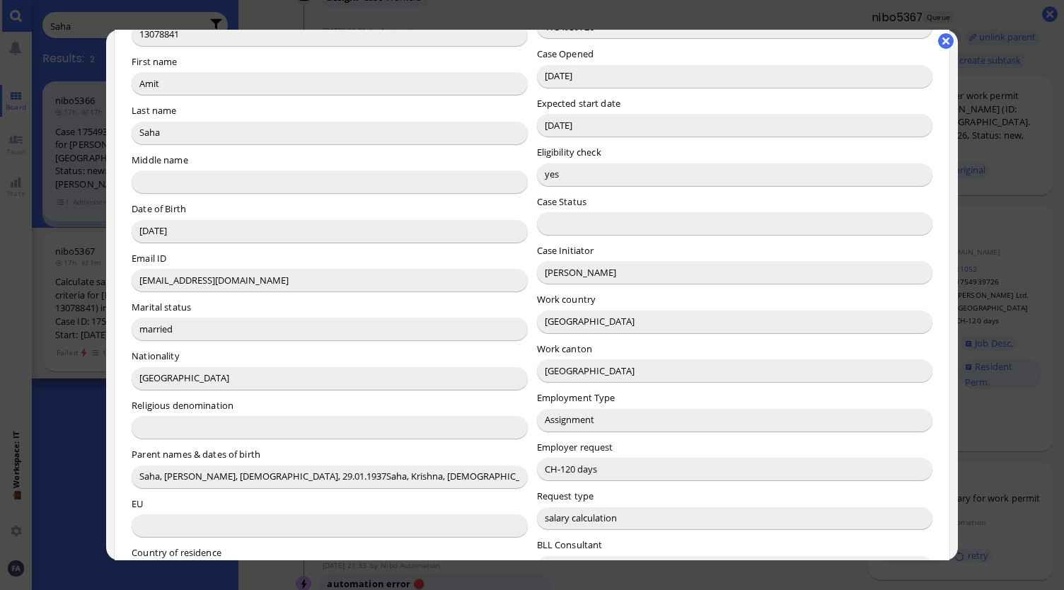
scroll to position [0, 0]
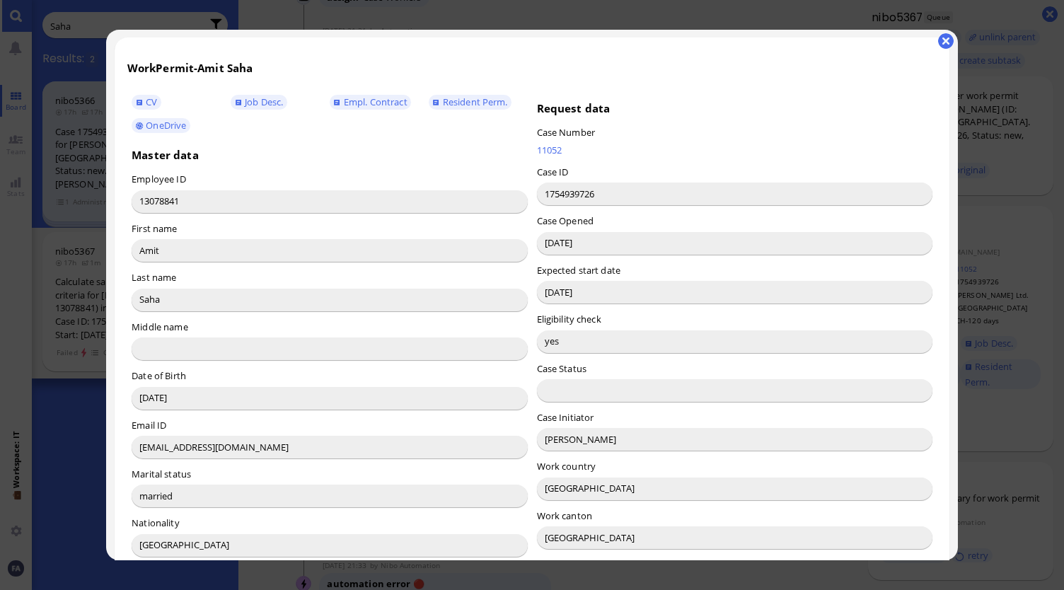
click at [944, 36] on button "button" at bounding box center [946, 41] width 16 height 16
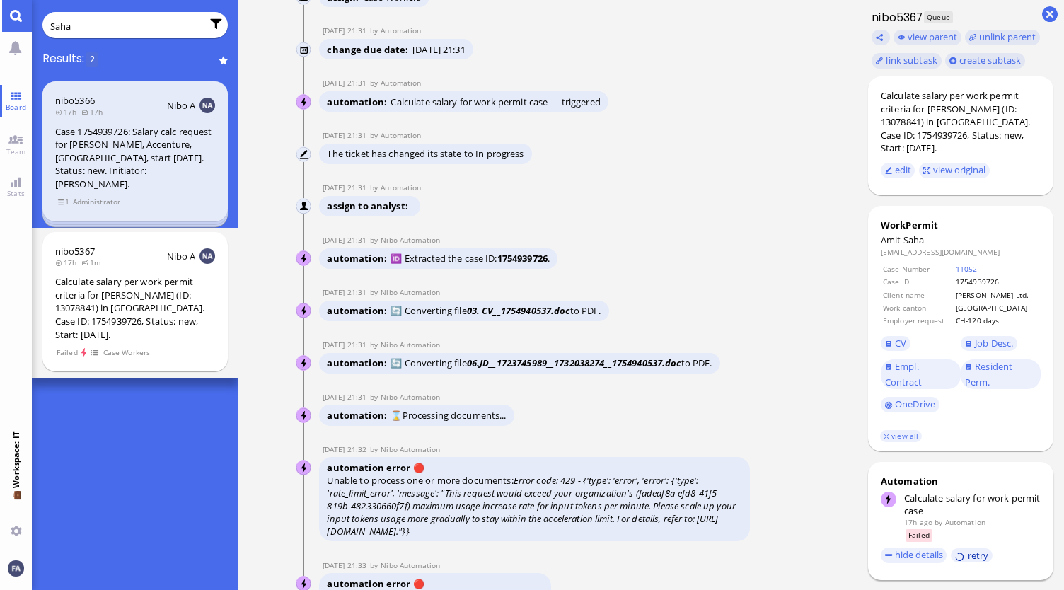
click at [979, 548] on button "retry" at bounding box center [972, 555] width 42 height 15
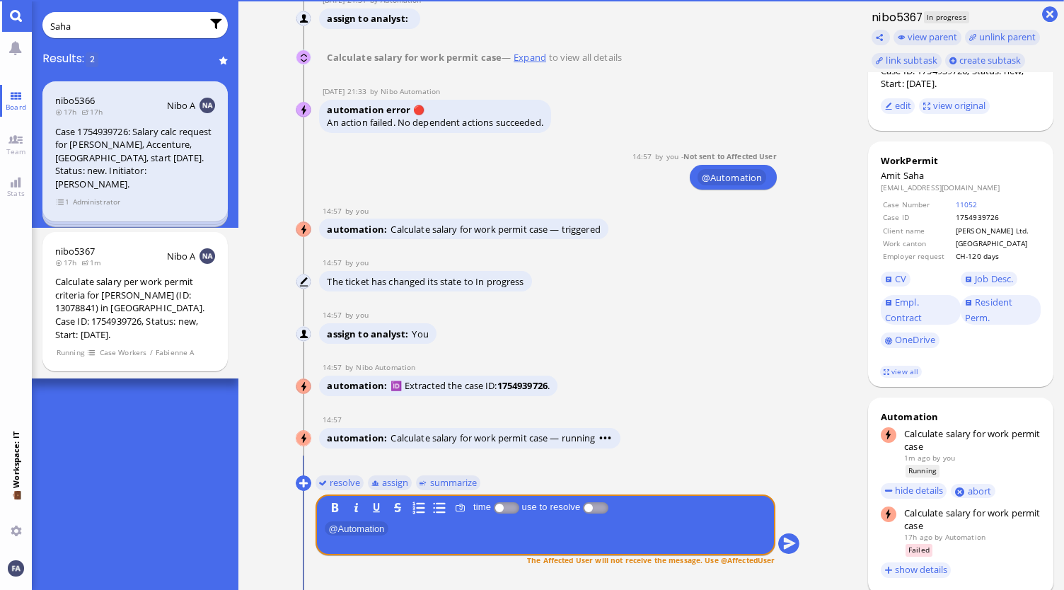
scroll to position [141, 0]
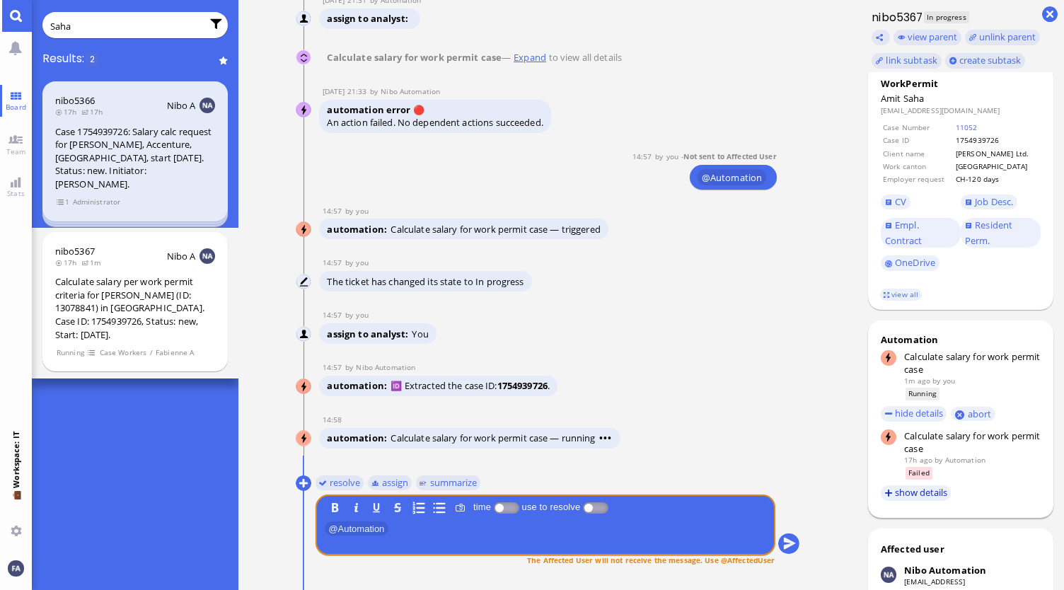
click at [935, 485] on button "show details" at bounding box center [916, 493] width 71 height 16
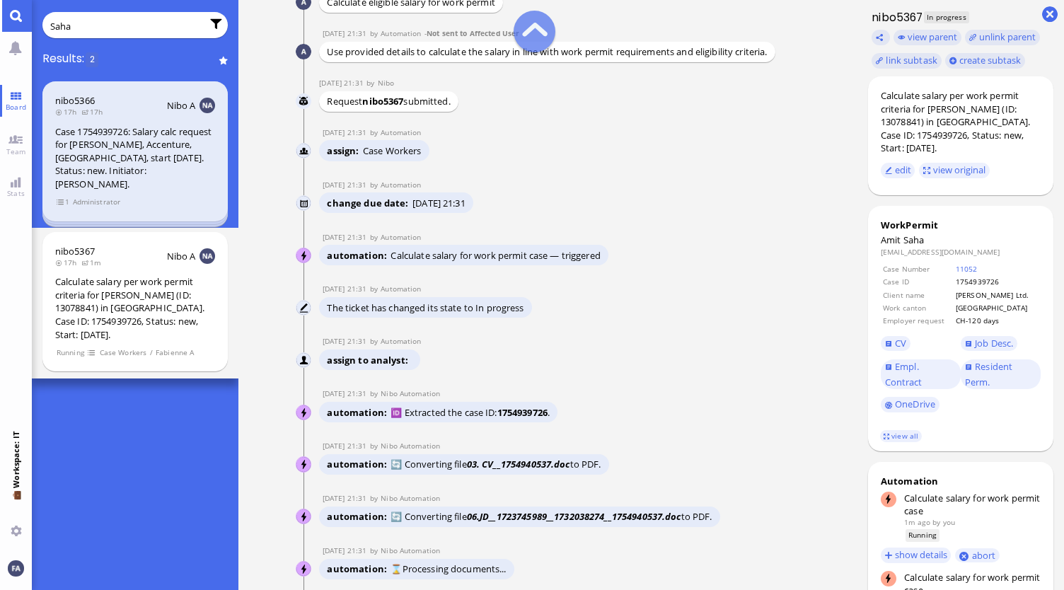
scroll to position [-716, 0]
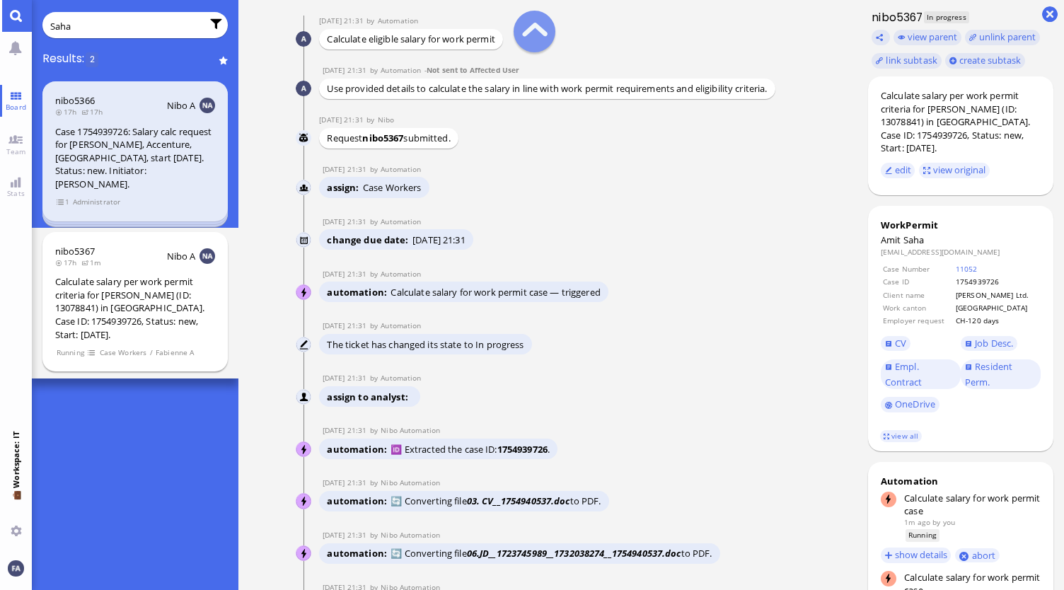
click at [127, 301] on div "Calculate salary per work permit criteria for [PERSON_NAME] (ID: 13078841) in […" at bounding box center [135, 308] width 160 height 66
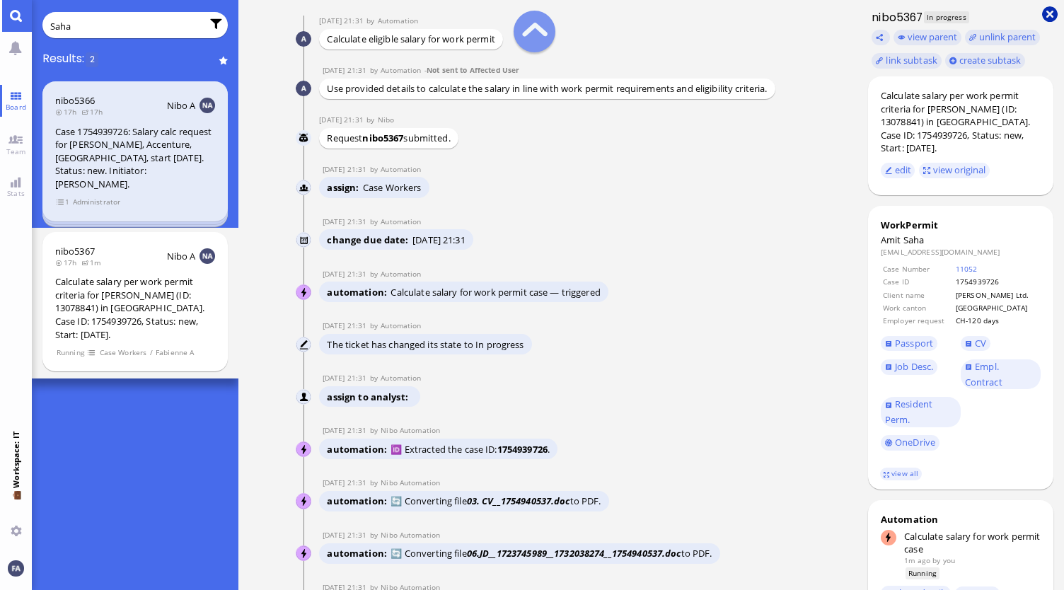
click at [1051, 16] on button at bounding box center [1050, 14] width 16 height 16
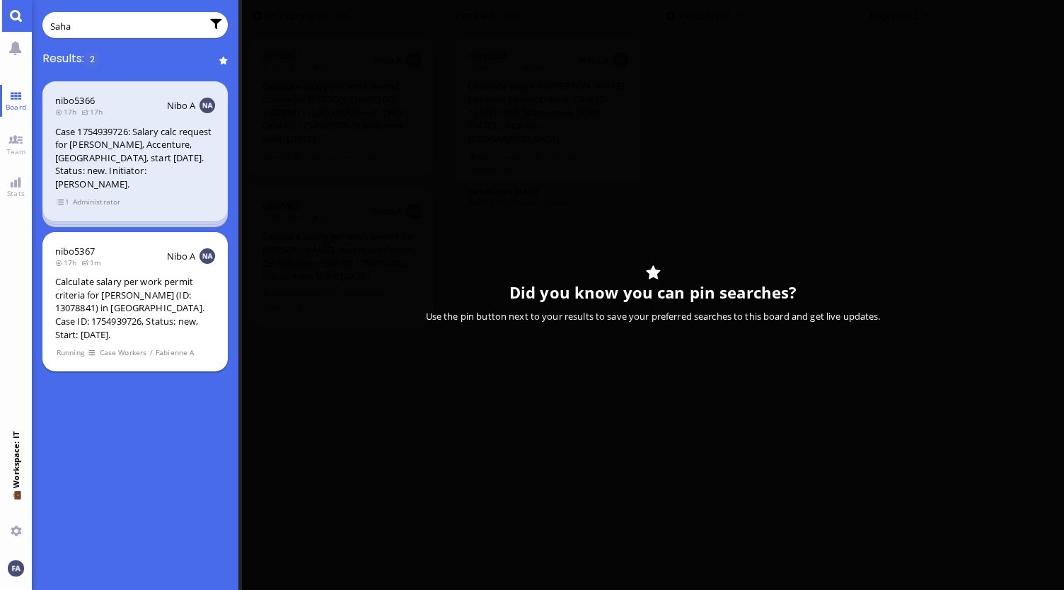
click at [110, 245] on header "nibo5367 17h 1m Nibo A" at bounding box center [135, 256] width 160 height 23
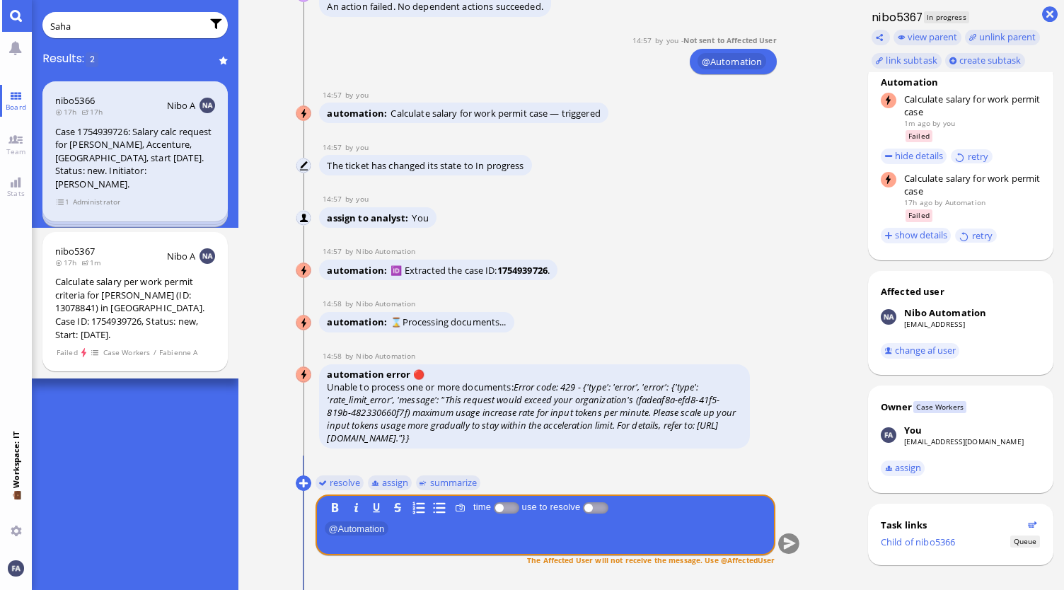
scroll to position [0, 0]
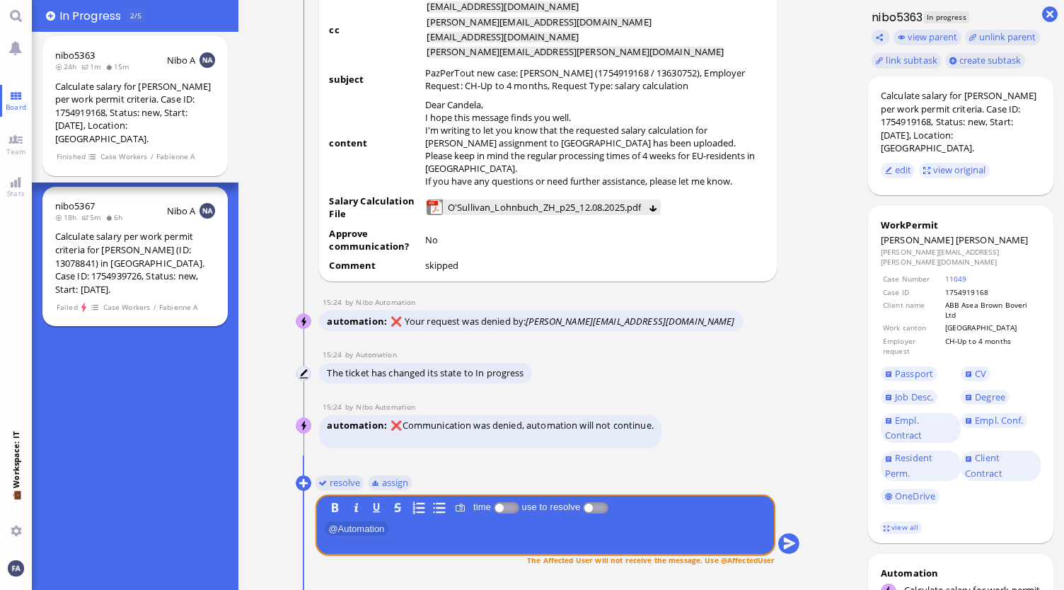
click at [97, 301] on span at bounding box center [96, 307] width 10 height 12
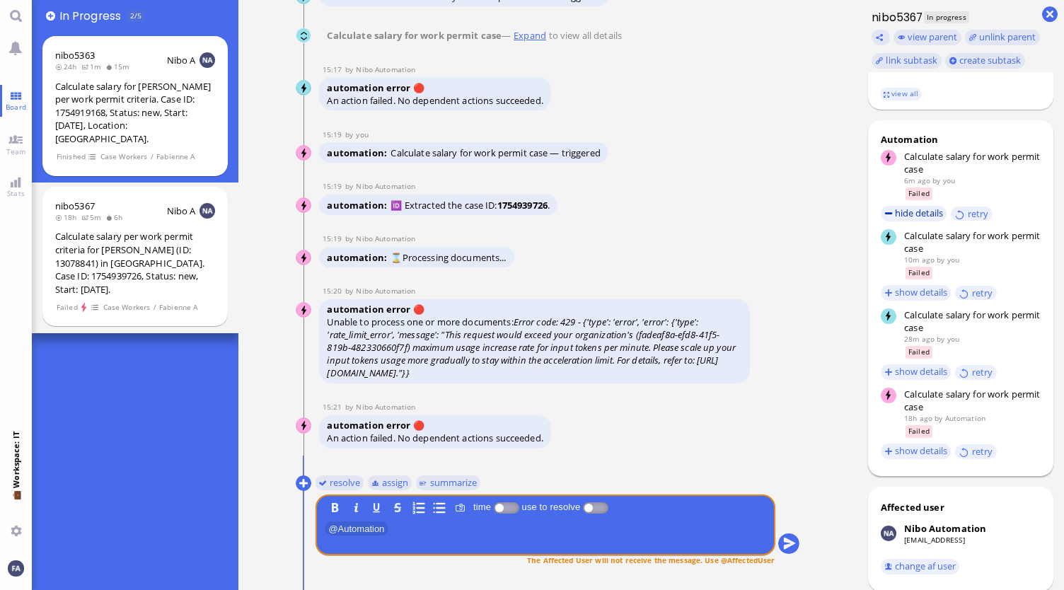
scroll to position [283, 0]
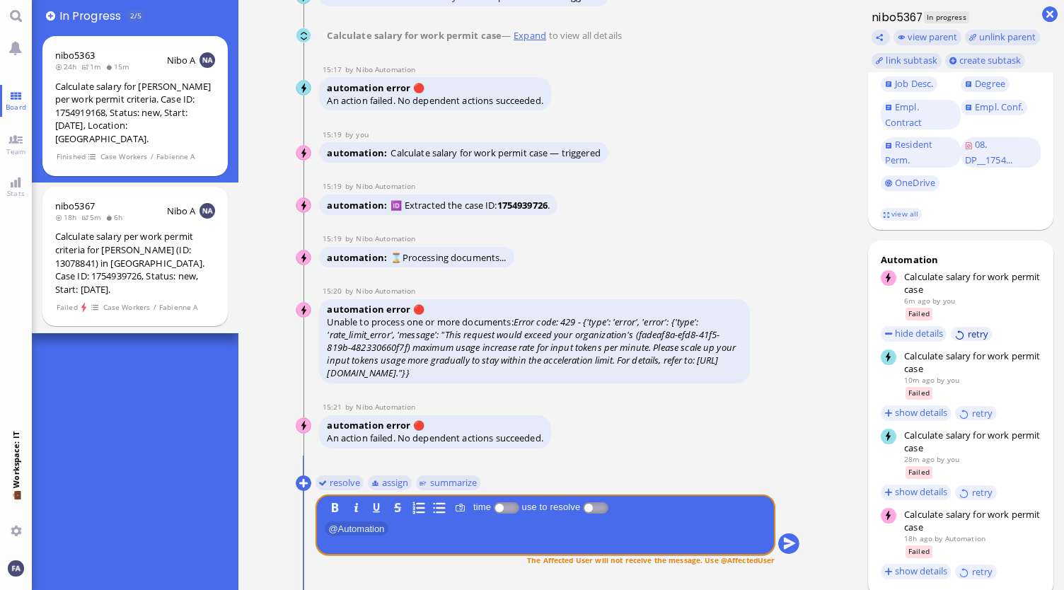
click at [971, 327] on button "retry" at bounding box center [972, 334] width 42 height 15
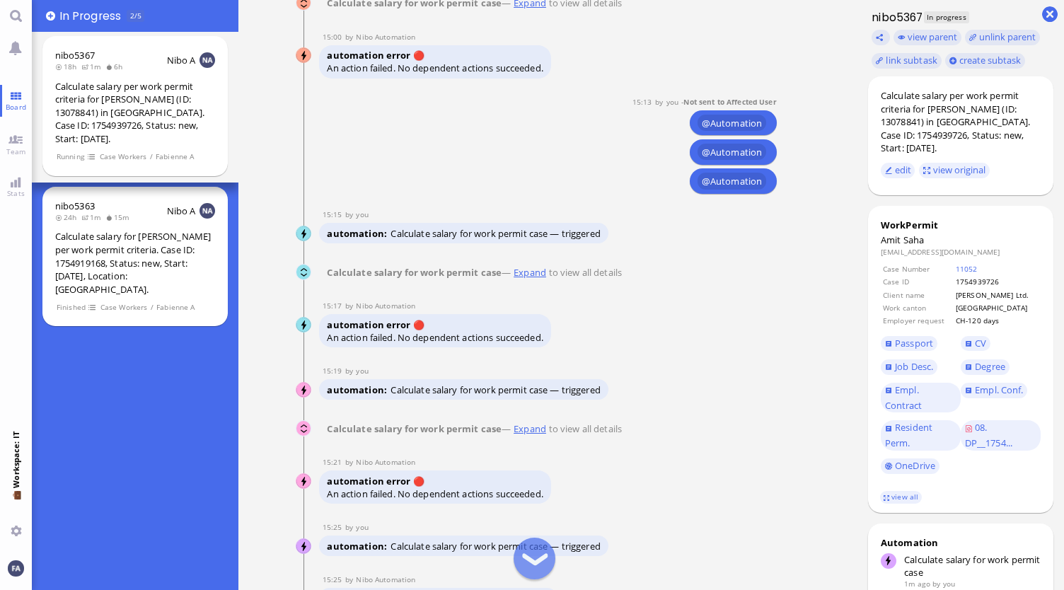
scroll to position [0, 0]
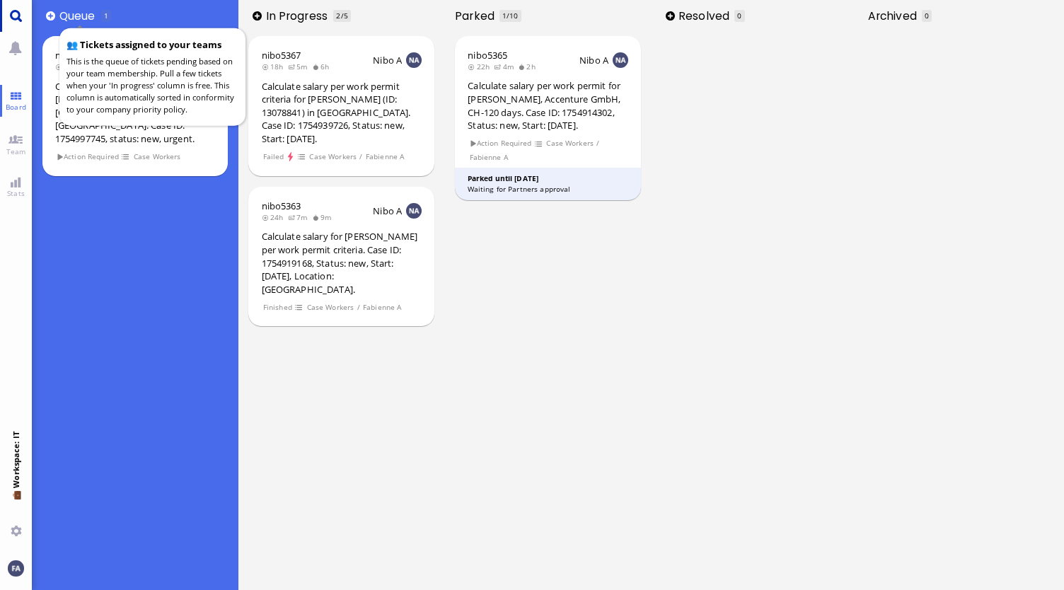
click at [1, 13] on link "Main menu" at bounding box center [16, 16] width 32 height 32
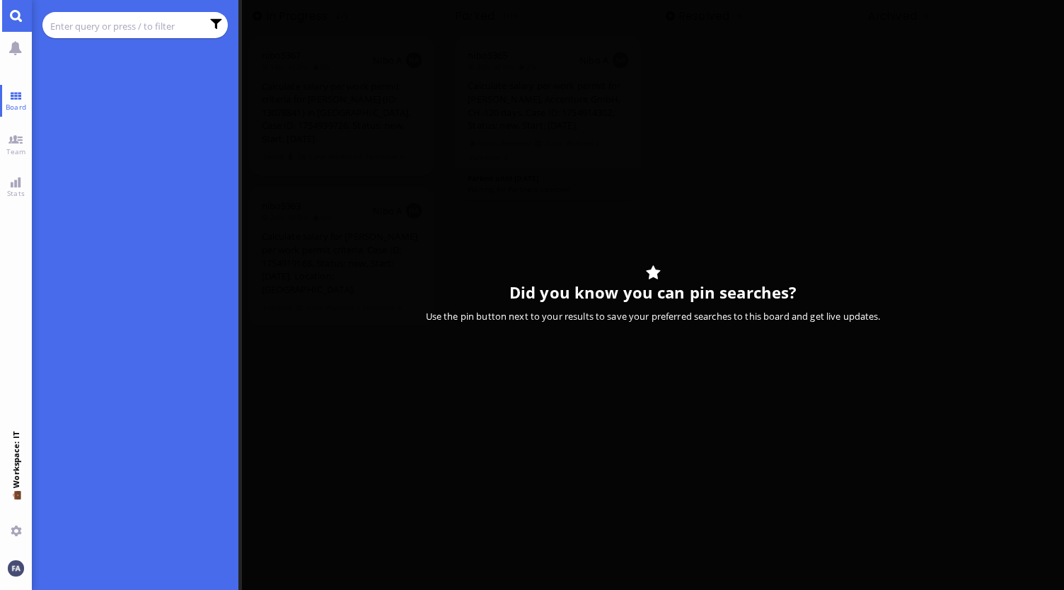
click at [137, 13] on chips at bounding box center [135, 25] width 186 height 26
click at [136, 25] on input "text" at bounding box center [125, 26] width 151 height 16
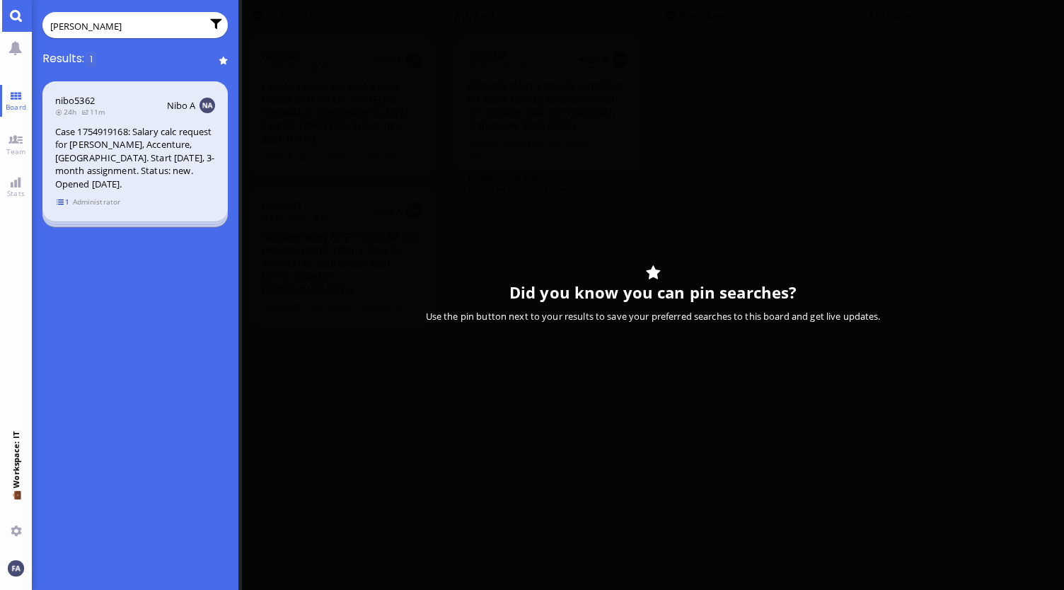
type input "[PERSON_NAME]"
click at [60, 197] on span "1" at bounding box center [63, 202] width 14 height 12
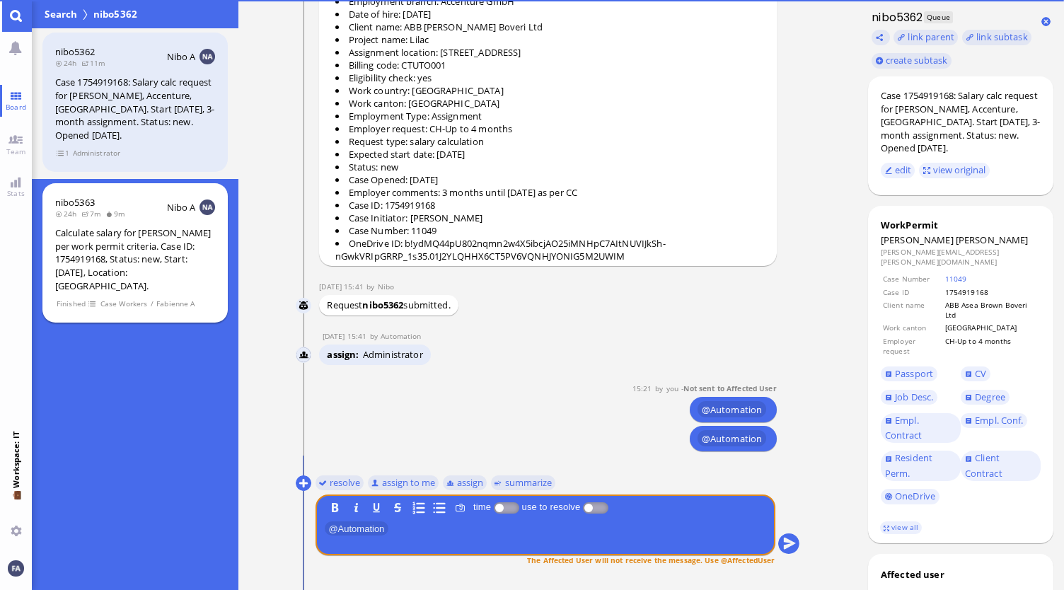
click at [78, 254] on div "Calculate salary for [PERSON_NAME] per work permit criteria. Case ID: 175491916…" at bounding box center [135, 259] width 160 height 66
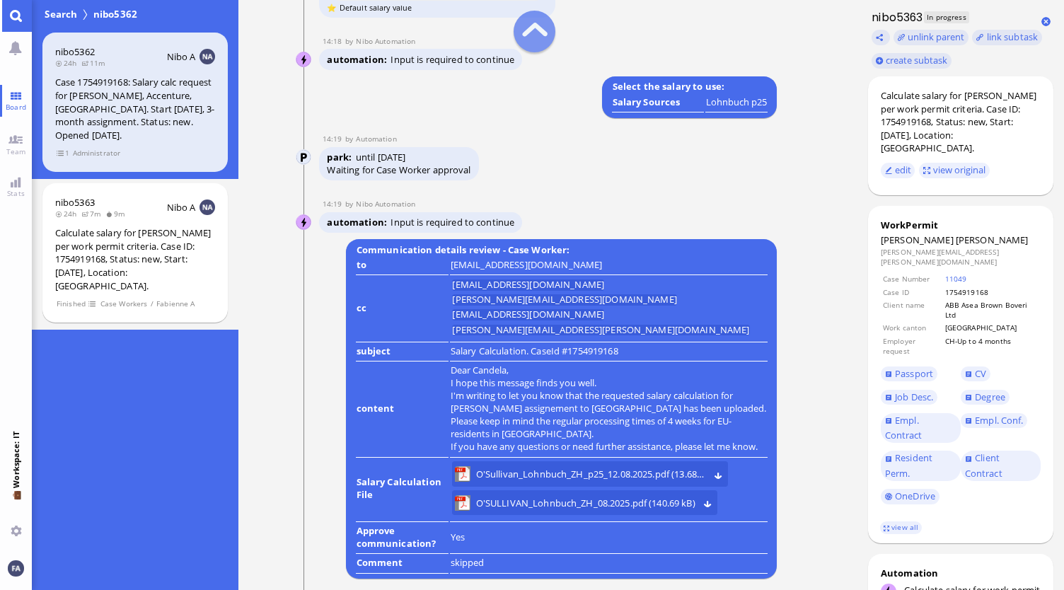
scroll to position [-1839, 0]
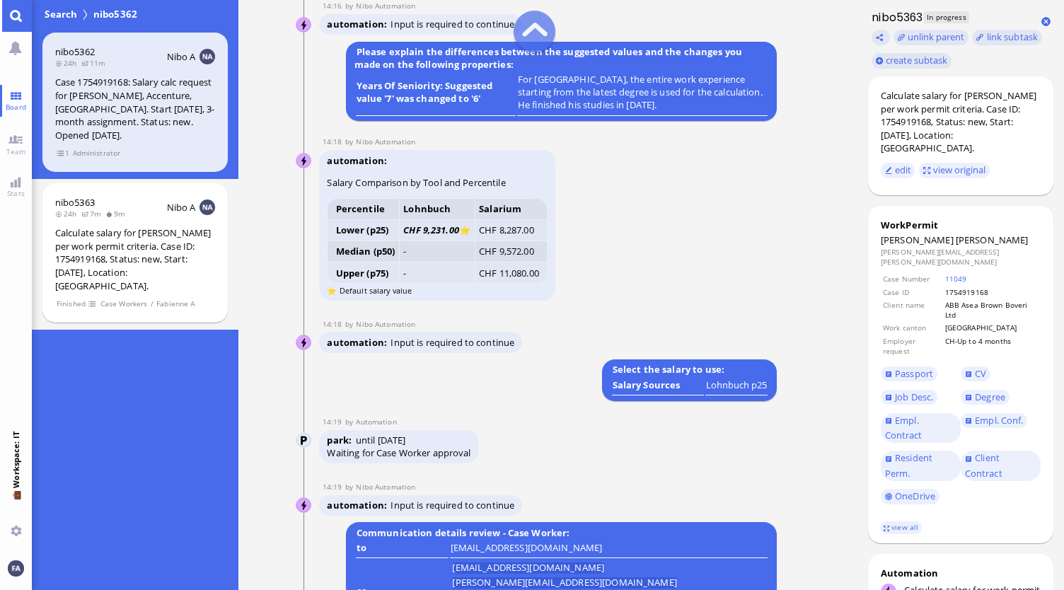
click at [717, 391] on div "Lohnbuch p25" at bounding box center [736, 384] width 61 height 13
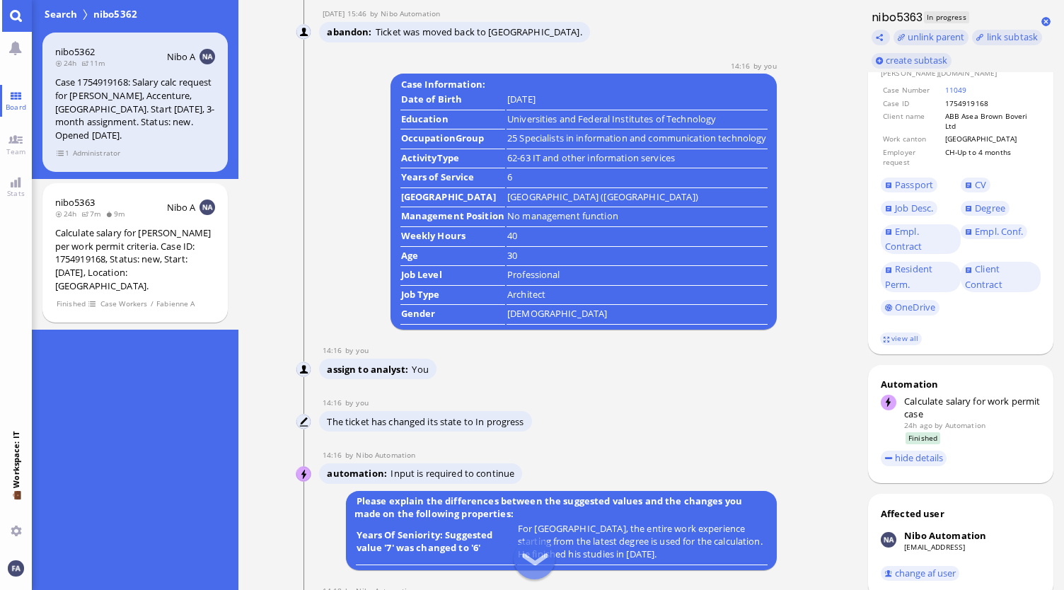
scroll to position [-2273, 0]
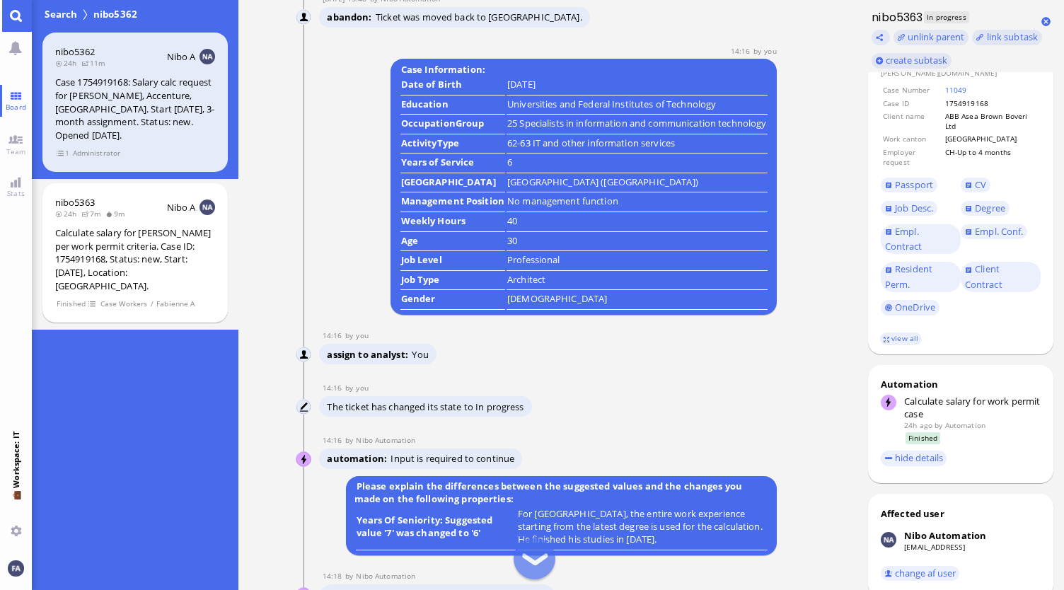
click at [545, 291] on td "Architect" at bounding box center [637, 281] width 261 height 18
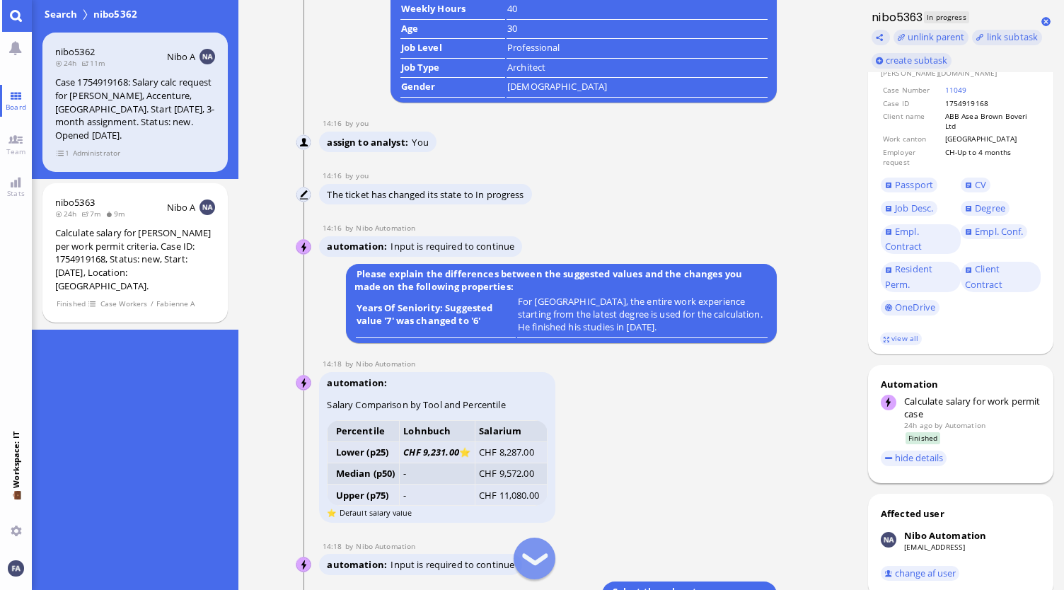
scroll to position [401, 0]
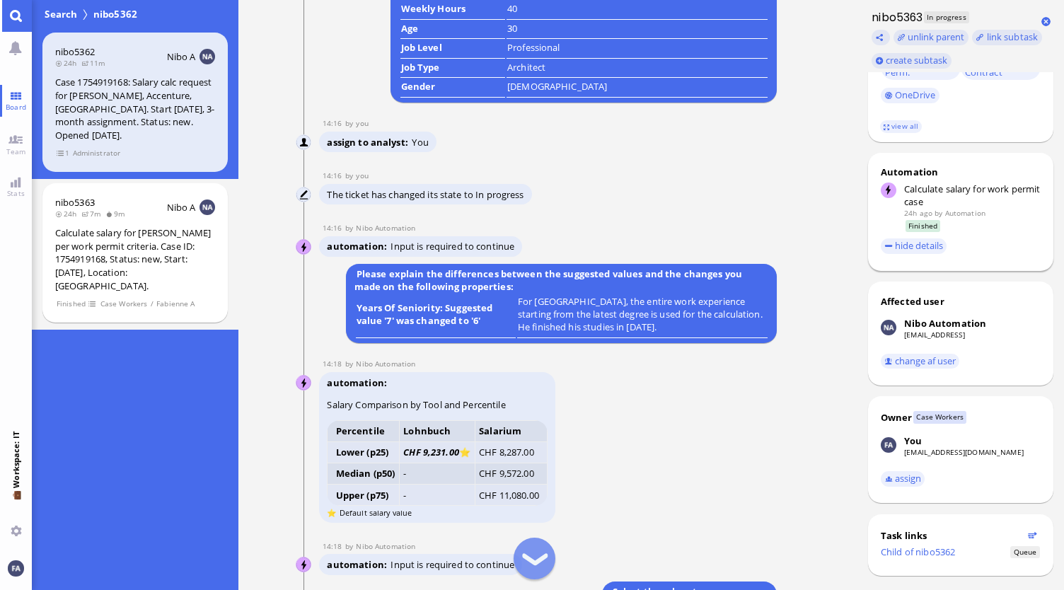
click at [935, 220] on span "Finished" at bounding box center [923, 226] width 35 height 12
click at [935, 183] on div "Calculate salary for work permit case" at bounding box center [972, 195] width 137 height 25
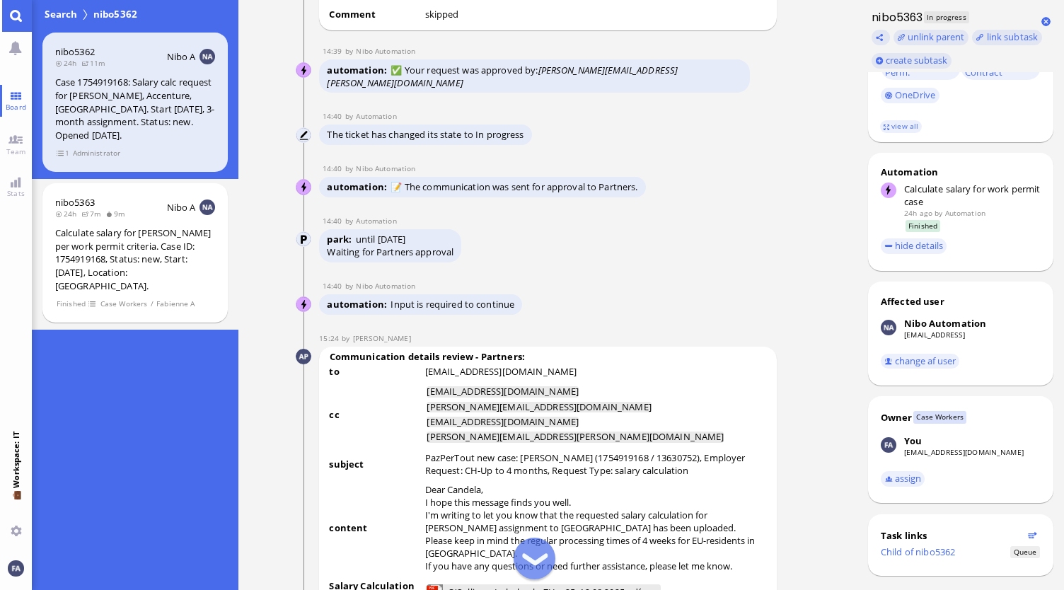
scroll to position [0, 0]
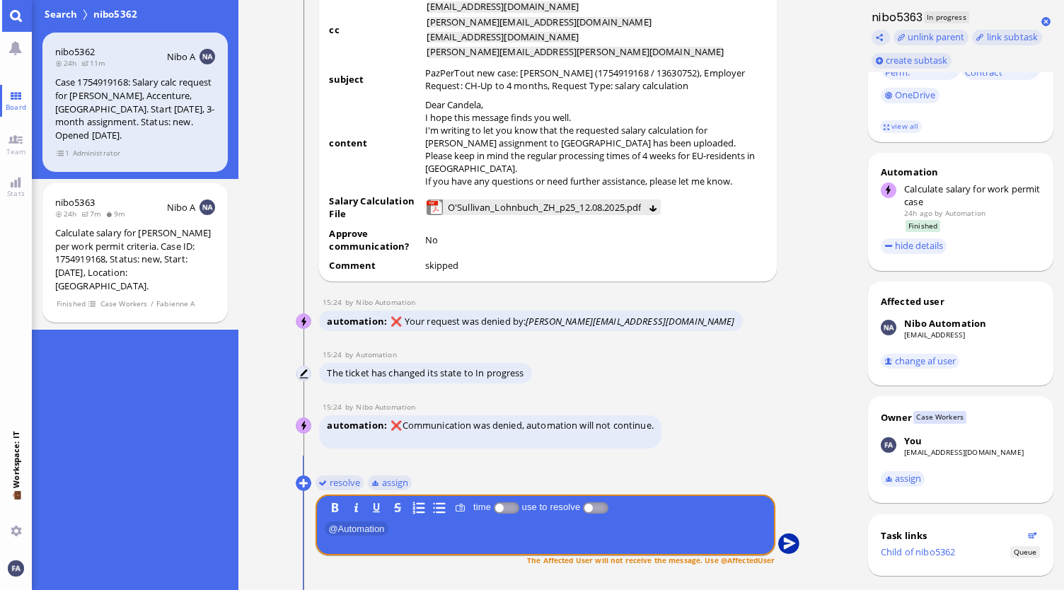
click at [786, 550] on button "submit" at bounding box center [788, 543] width 21 height 21
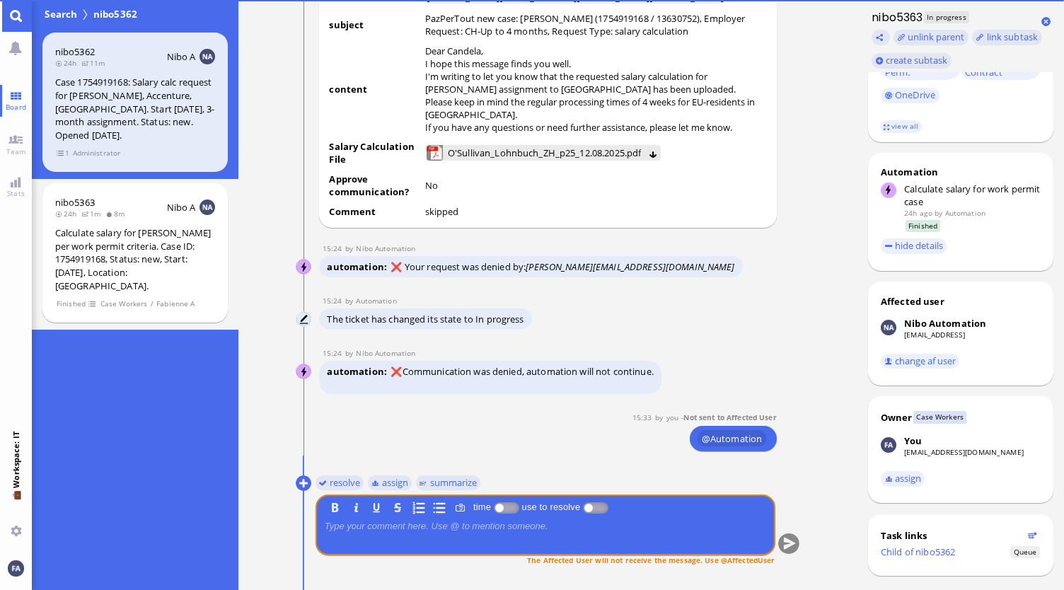
scroll to position [62, 0]
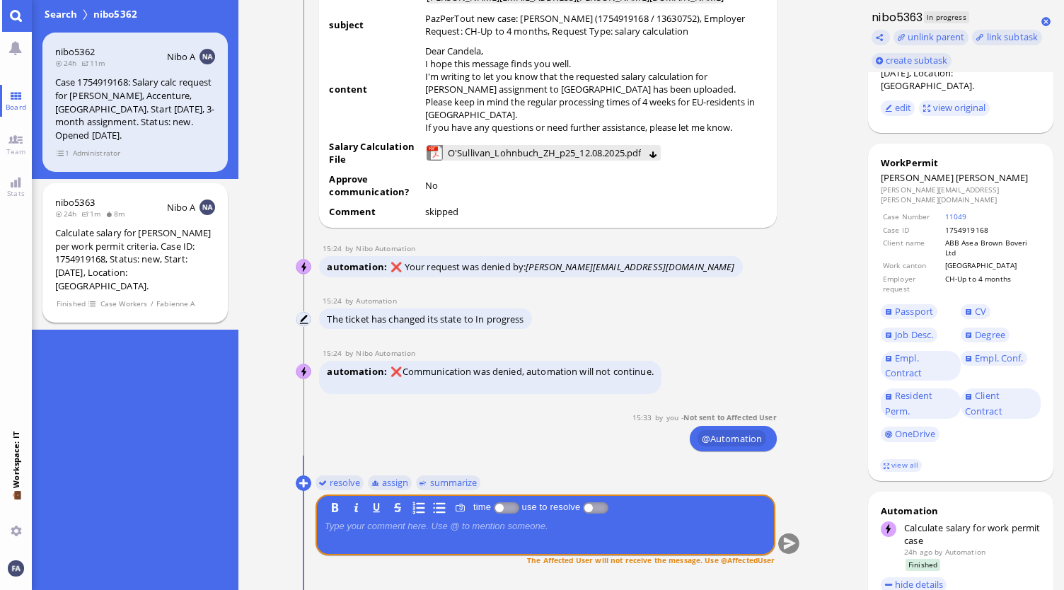
click at [144, 229] on div "Calculate salary for [PERSON_NAME] per work permit criteria. Case ID: 175491916…" at bounding box center [135, 259] width 160 height 66
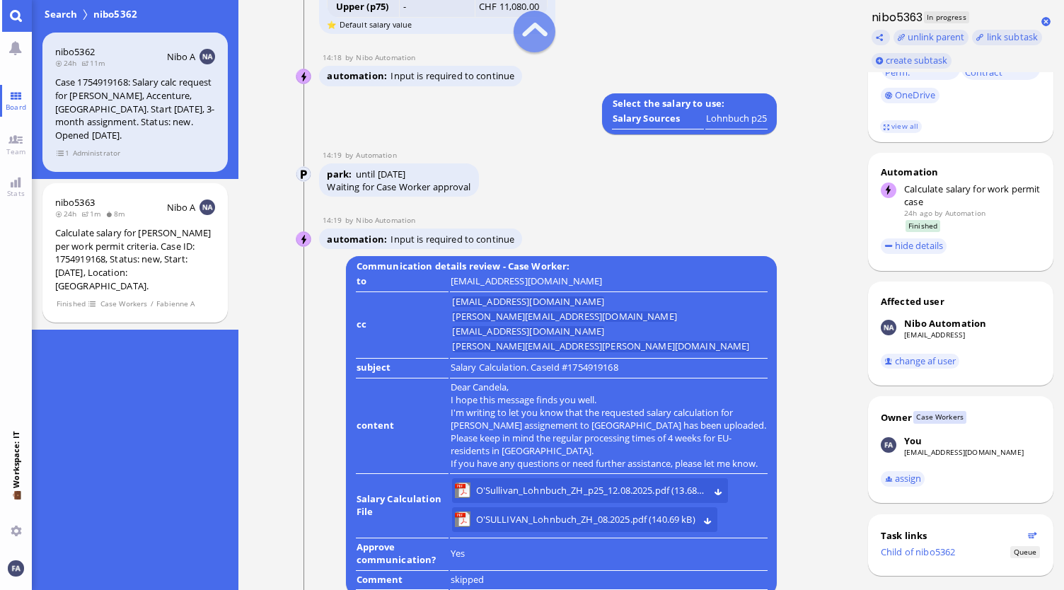
scroll to position [-1981, 0]
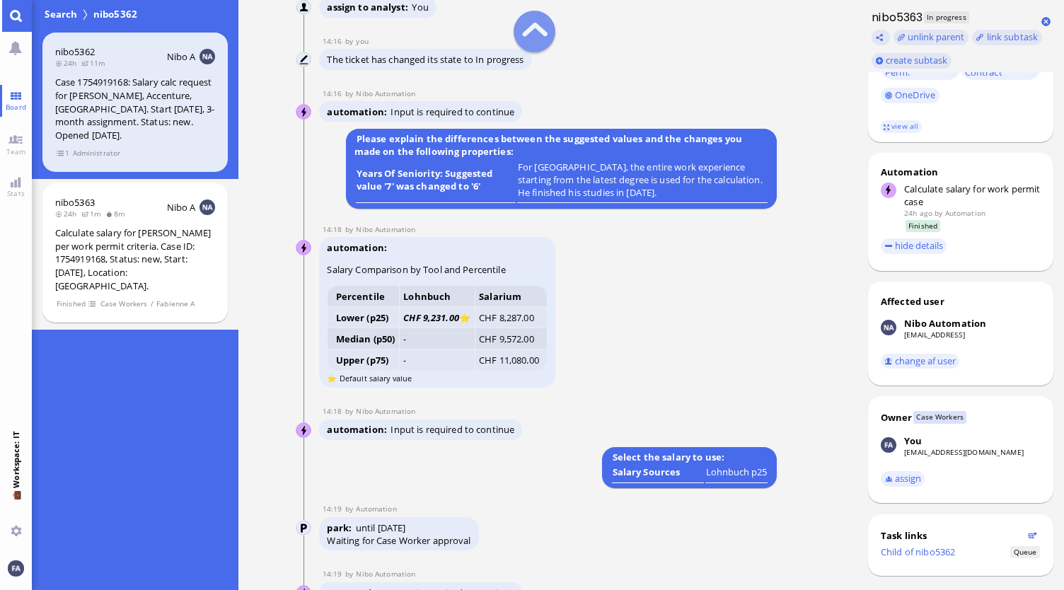
click at [305, 68] on img at bounding box center [304, 60] width 16 height 16
click at [506, 66] on span "The ticket has changed its state to In progress" at bounding box center [425, 59] width 197 height 13
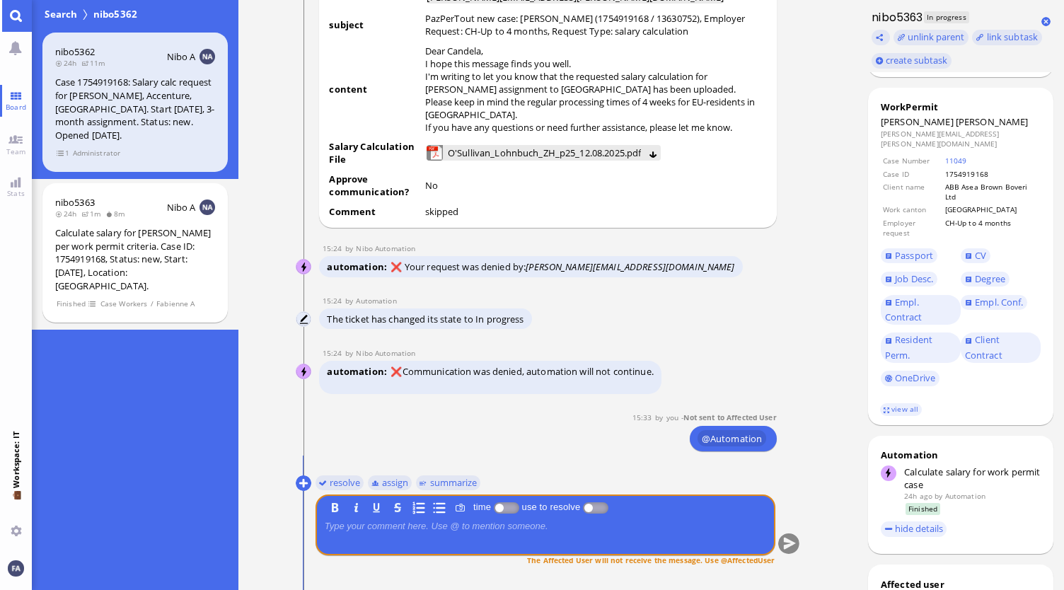
scroll to position [401, 0]
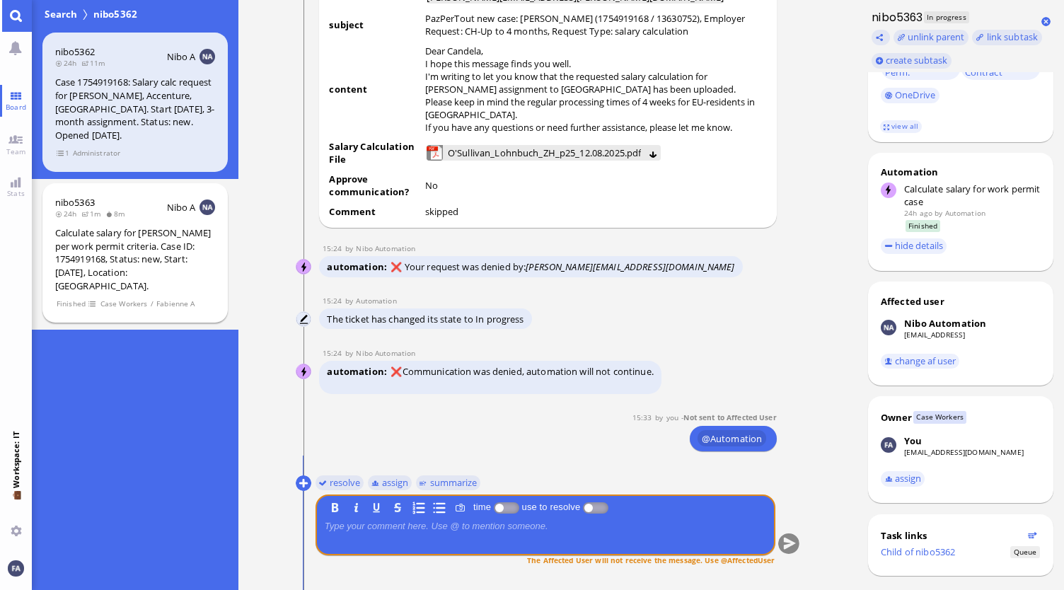
click at [120, 253] on div "Calculate salary for [PERSON_NAME] per work permit criteria. Case ID: 175491916…" at bounding box center [135, 259] width 160 height 66
click at [109, 298] on span "Case Workers" at bounding box center [124, 304] width 48 height 12
click at [100, 298] on span "Case Workers" at bounding box center [124, 304] width 48 height 12
click at [59, 155] on span "1" at bounding box center [63, 153] width 14 height 12
click at [122, 243] on div "Calculate salary for [PERSON_NAME] per work permit criteria. Case ID: 175491916…" at bounding box center [135, 259] width 160 height 66
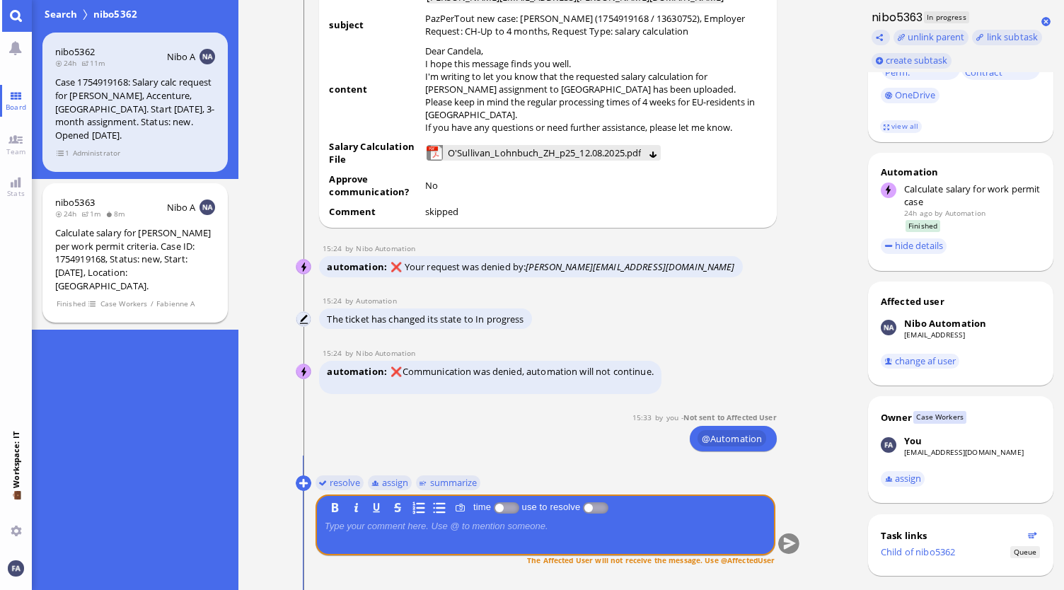
click at [109, 268] on div "Calculate salary for [PERSON_NAME] per work permit criteria. Case ID: 175491916…" at bounding box center [135, 259] width 160 height 66
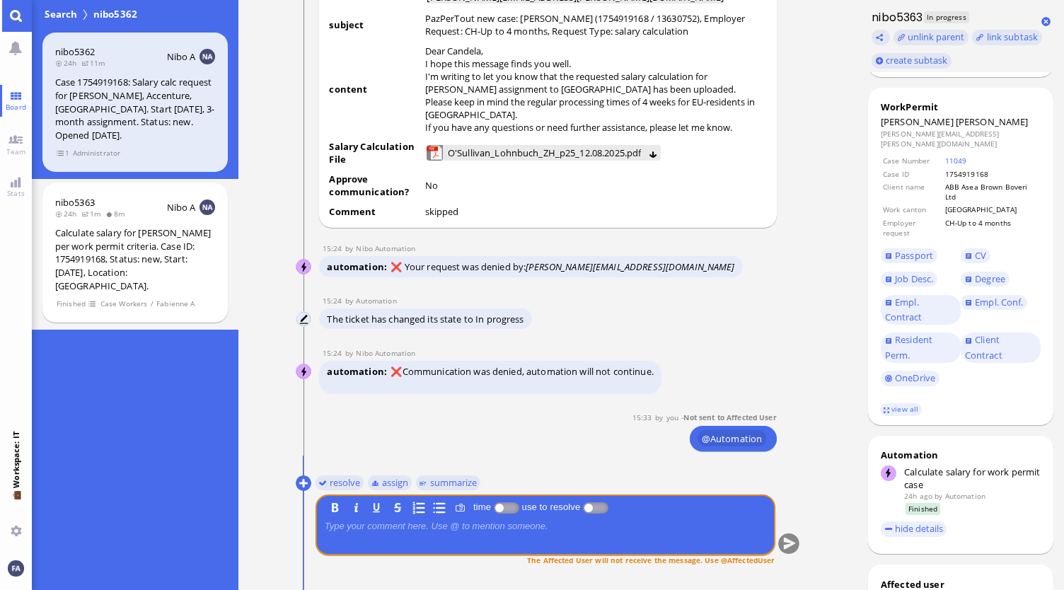
scroll to position [189, 0]
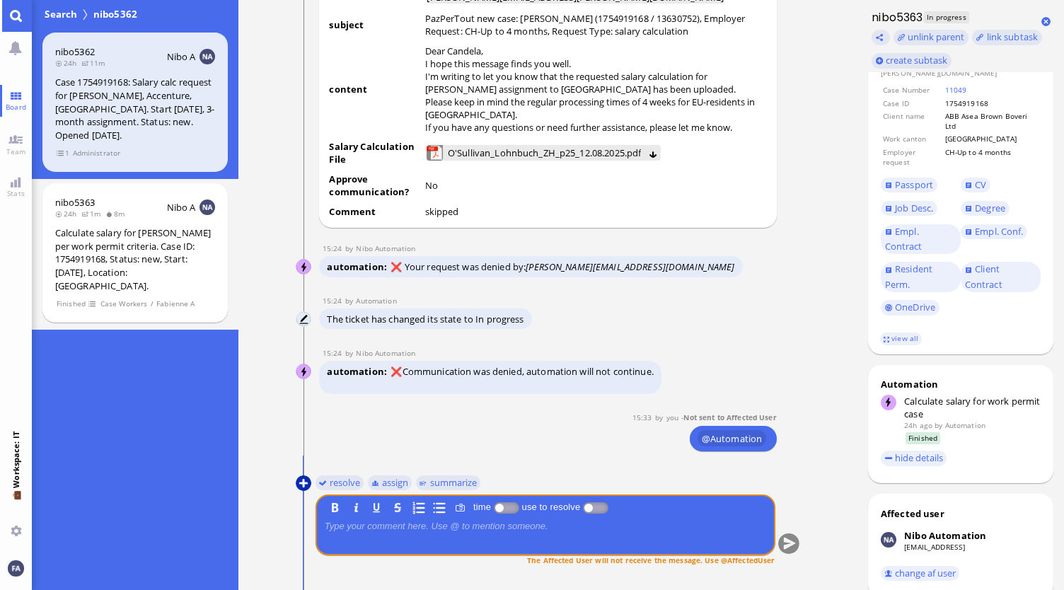
click at [307, 485] on button at bounding box center [304, 483] width 16 height 16
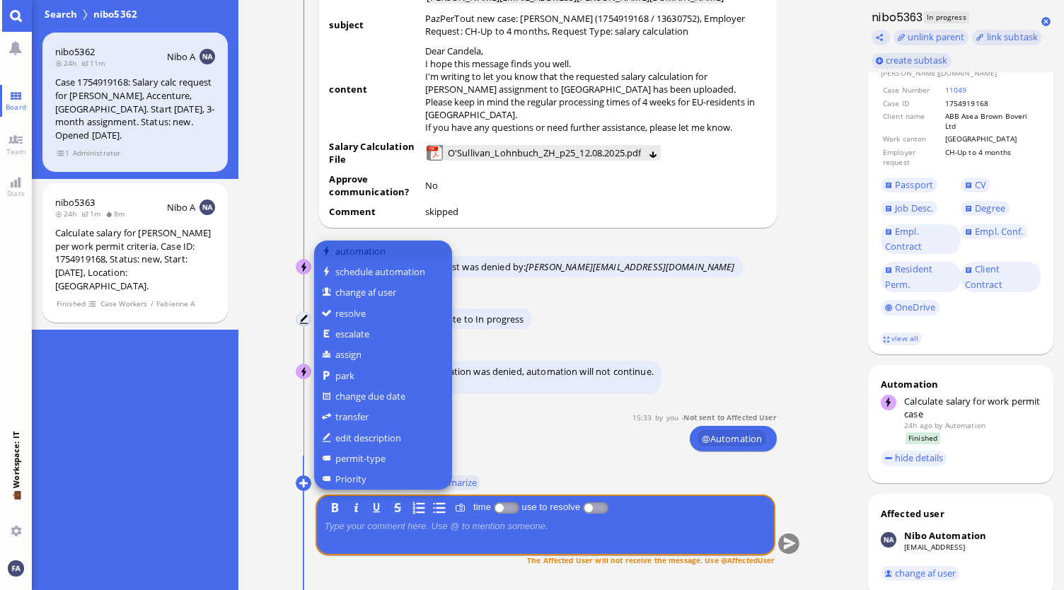
click at [382, 251] on button "automation" at bounding box center [383, 251] width 138 height 21
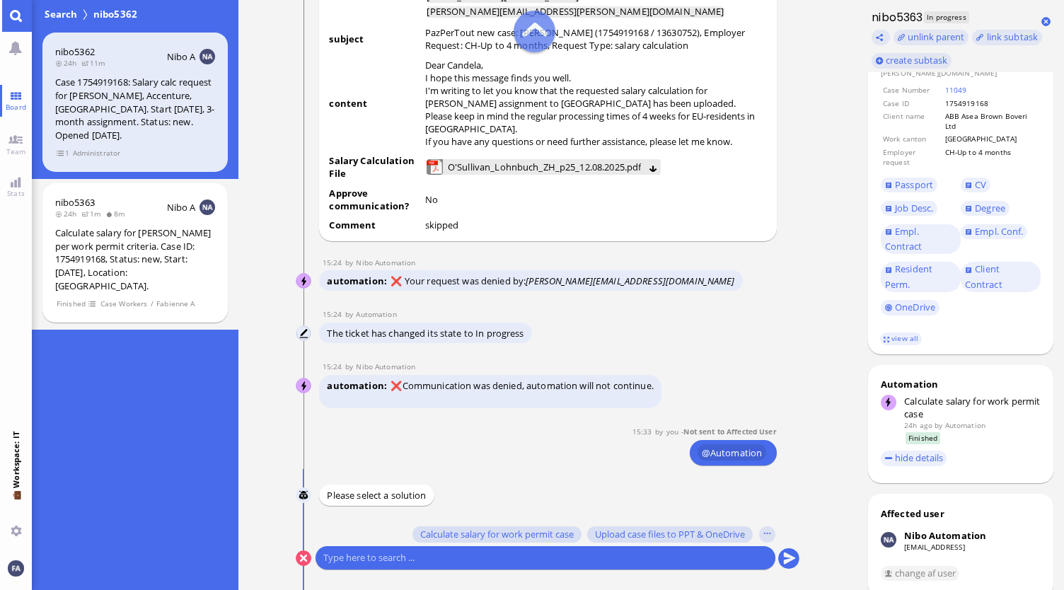
scroll to position [0, 0]
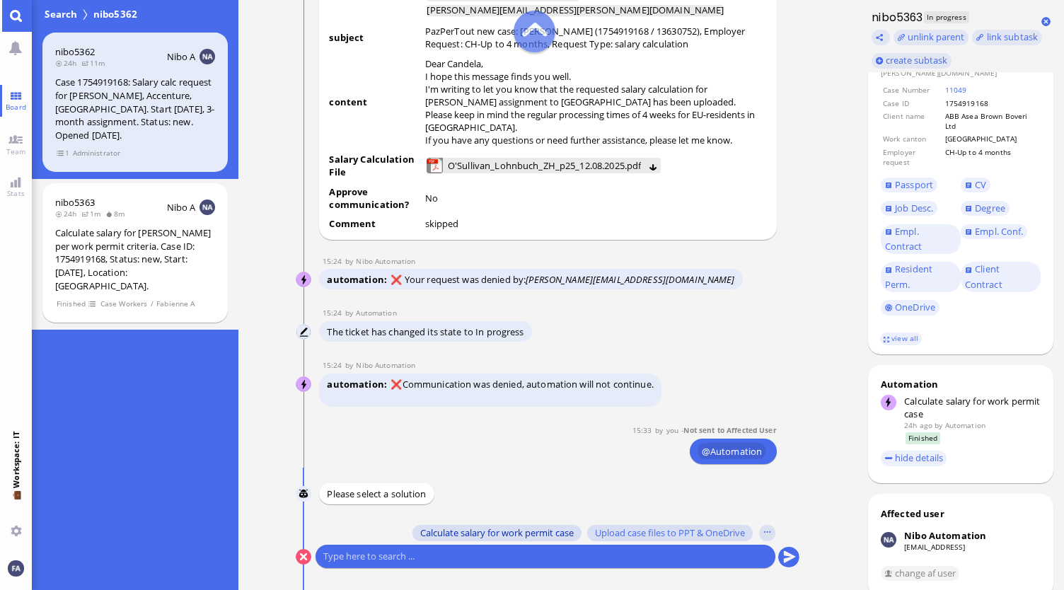
click at [540, 536] on span "Calculate salary for work permit case" at bounding box center [497, 532] width 154 height 11
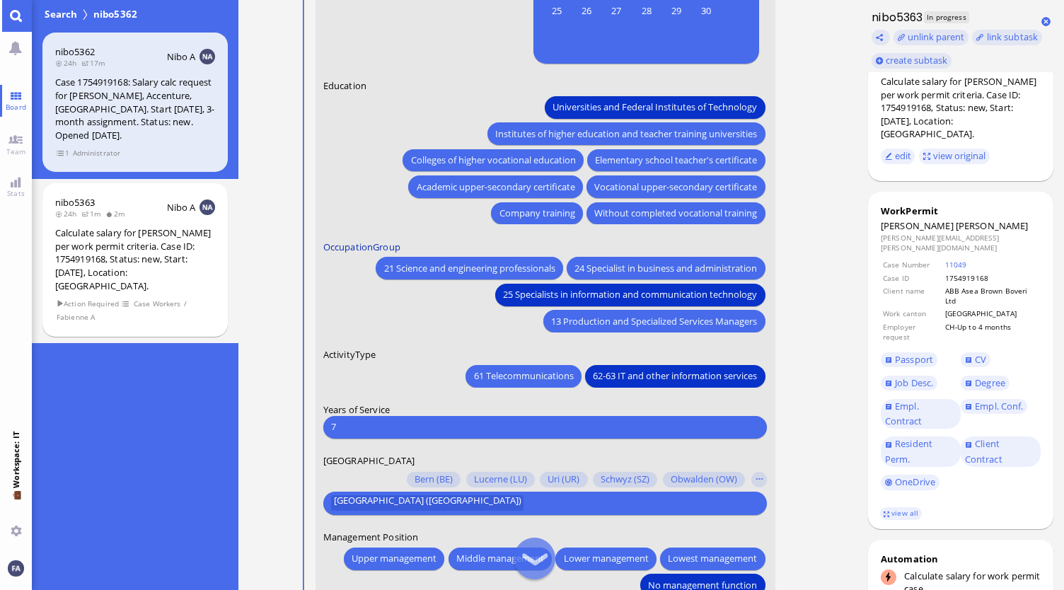
scroll to position [-283, 0]
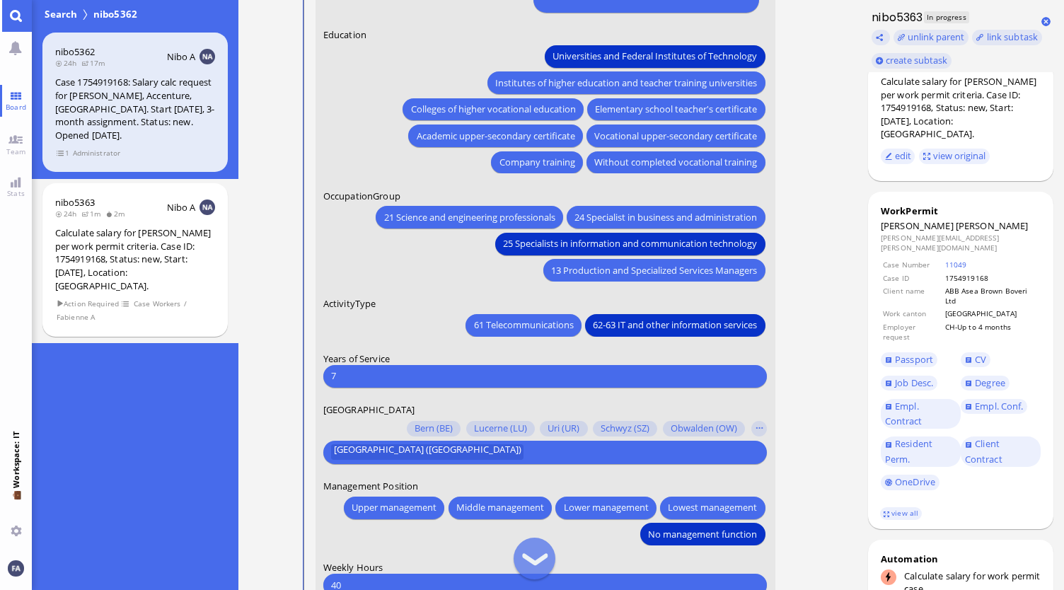
drag, startPoint x: 406, startPoint y: 377, endPoint x: 409, endPoint y: 366, distance: 11.7
click at [409, 366] on div "7 Please type something" at bounding box center [545, 376] width 444 height 23
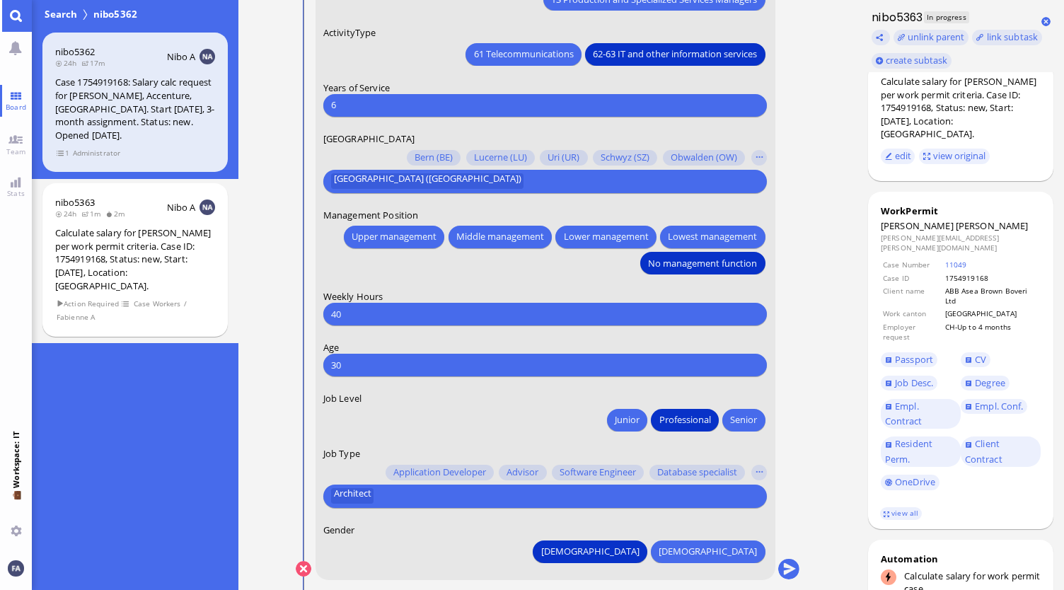
scroll to position [0, 0]
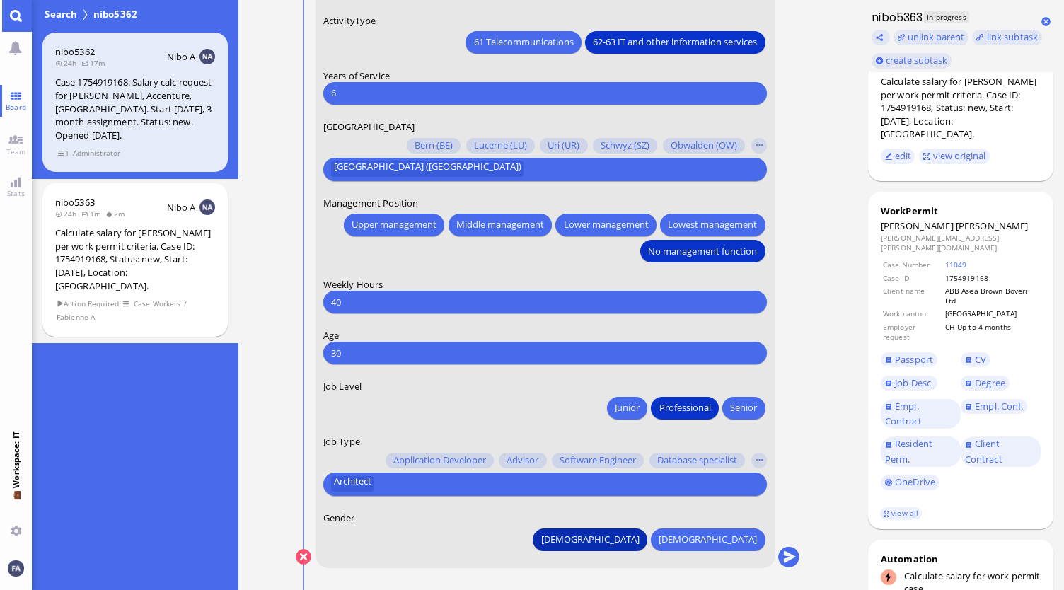
type input "6"
click at [640, 537] on span "Male" at bounding box center [590, 539] width 98 height 15
click at [647, 550] on button "Male" at bounding box center [590, 539] width 114 height 23
click at [792, 560] on button "submit" at bounding box center [788, 557] width 21 height 21
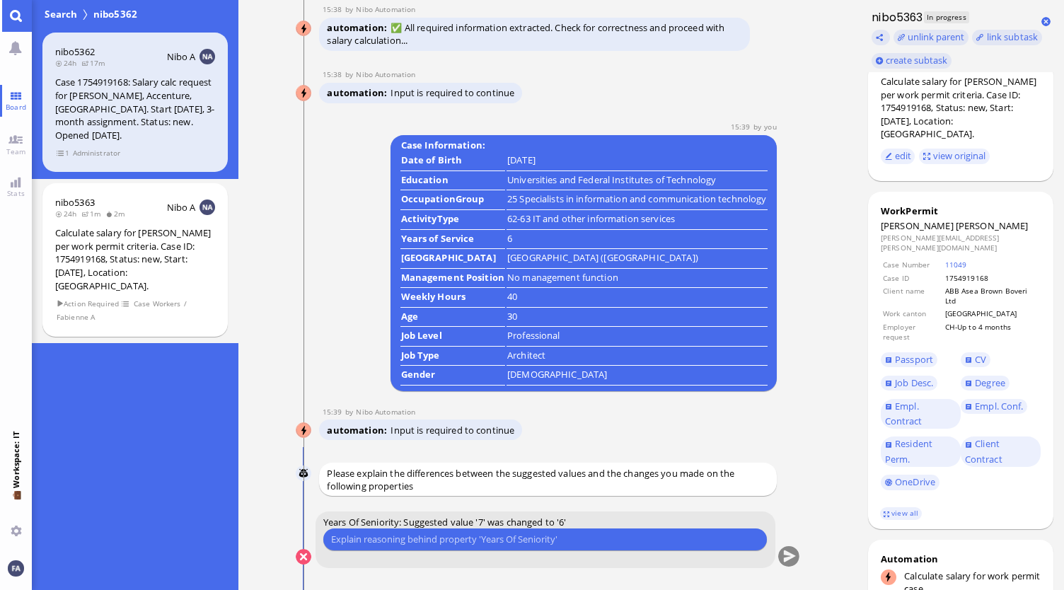
click at [563, 537] on input "text" at bounding box center [545, 539] width 428 height 15
click at [405, 533] on input "Zurich asks for the working years right after graduation up to now." at bounding box center [545, 539] width 428 height 15
click at [461, 538] on input "Zurich asks for the working years right after graduation up to now." at bounding box center [545, 539] width 428 height 15
click at [522, 541] on input "Zurich asks for the working years right after graduation up to now." at bounding box center [545, 539] width 428 height 15
type input "Zurich asks for the working years right after graduation up to now."
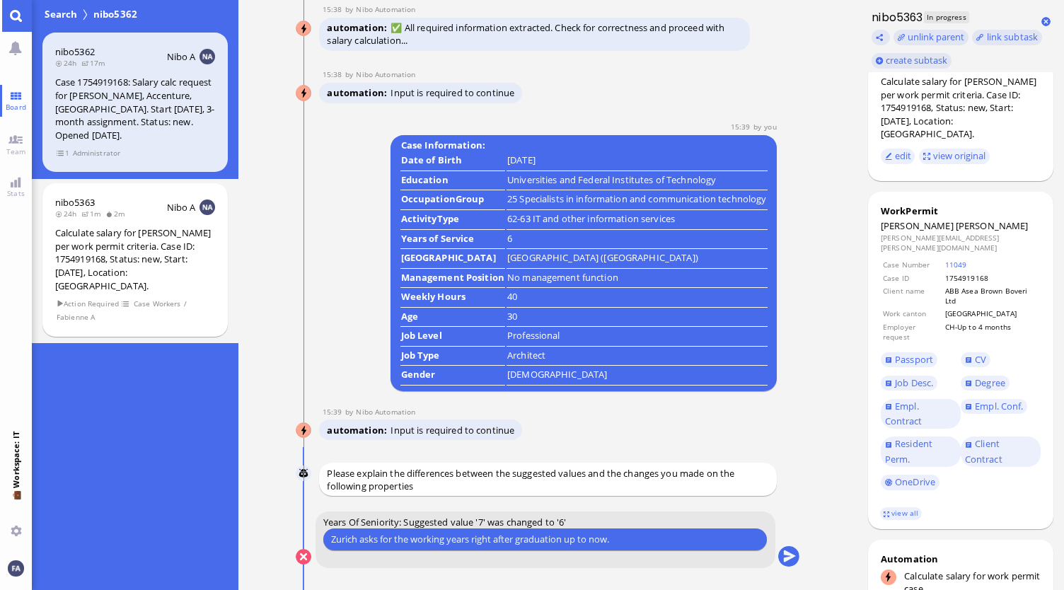
click at [671, 550] on div "Zurich asks for the working years right after graduation up to now. Please type…" at bounding box center [545, 539] width 444 height 23
click at [651, 533] on input "Zurich asks for the working years right after graduation up to now." at bounding box center [545, 539] width 428 height 15
click at [791, 557] on button "submit" at bounding box center [788, 557] width 21 height 21
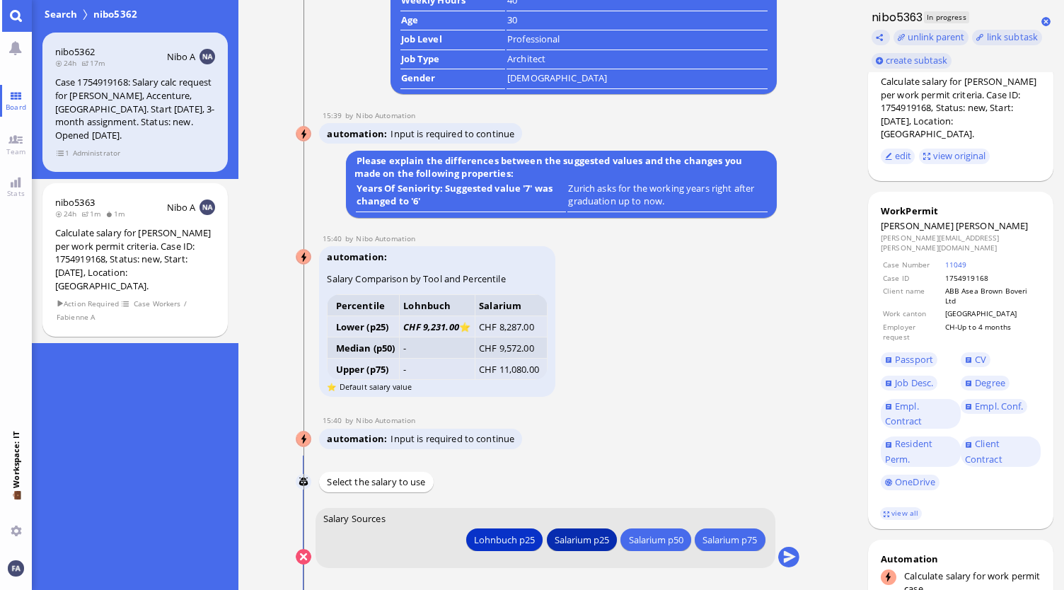
click at [535, 540] on div "Salarium p25" at bounding box center [504, 539] width 61 height 15
click at [794, 557] on button "submit" at bounding box center [788, 557] width 21 height 21
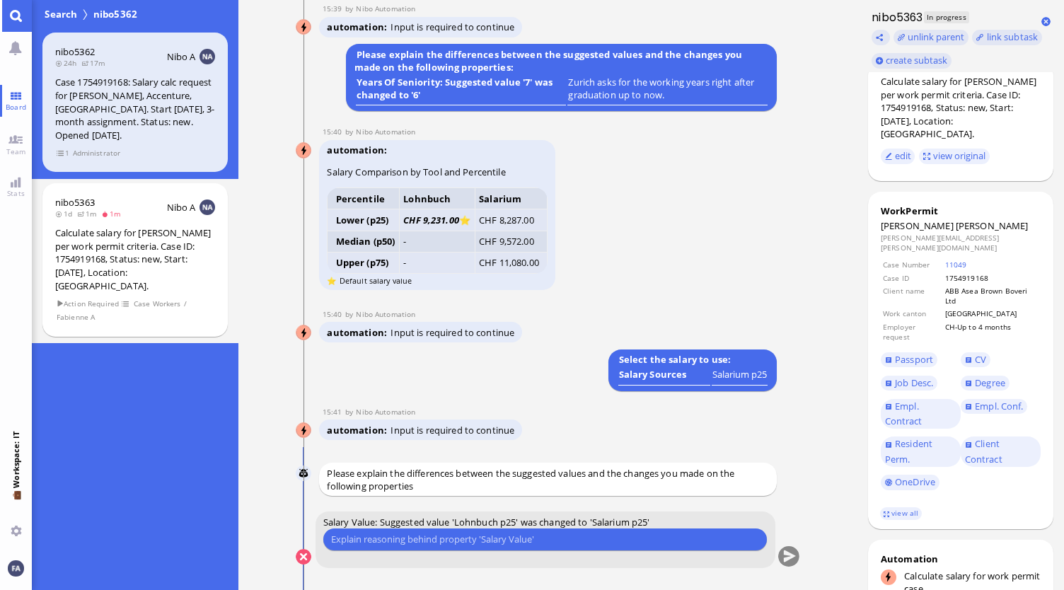
click at [426, 536] on input "text" at bounding box center [545, 539] width 428 height 15
click at [671, 538] on input "text" at bounding box center [545, 539] width 428 height 15
type input "x"
click at [548, 543] on input "text" at bounding box center [545, 539] width 428 height 15
type input "Salarium is much lower than Lohnbuch"
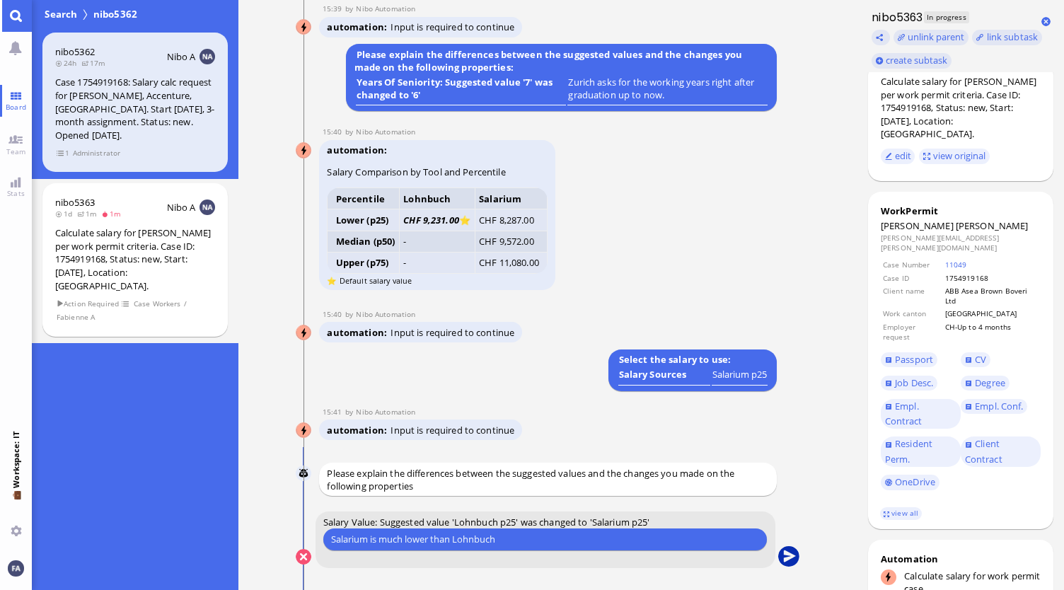
click at [794, 561] on button "submit" at bounding box center [788, 557] width 21 height 21
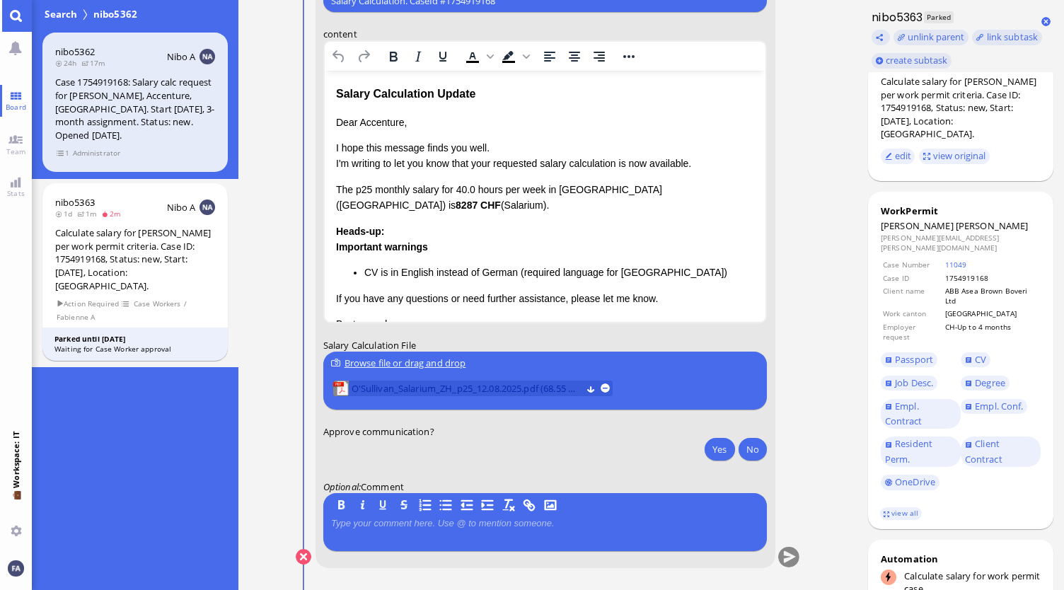
click at [470, 385] on span "O'Sullivan_Salarium_ZH_p25_12.08.2025.pdf (68.55 kB)" at bounding box center [467, 389] width 230 height 16
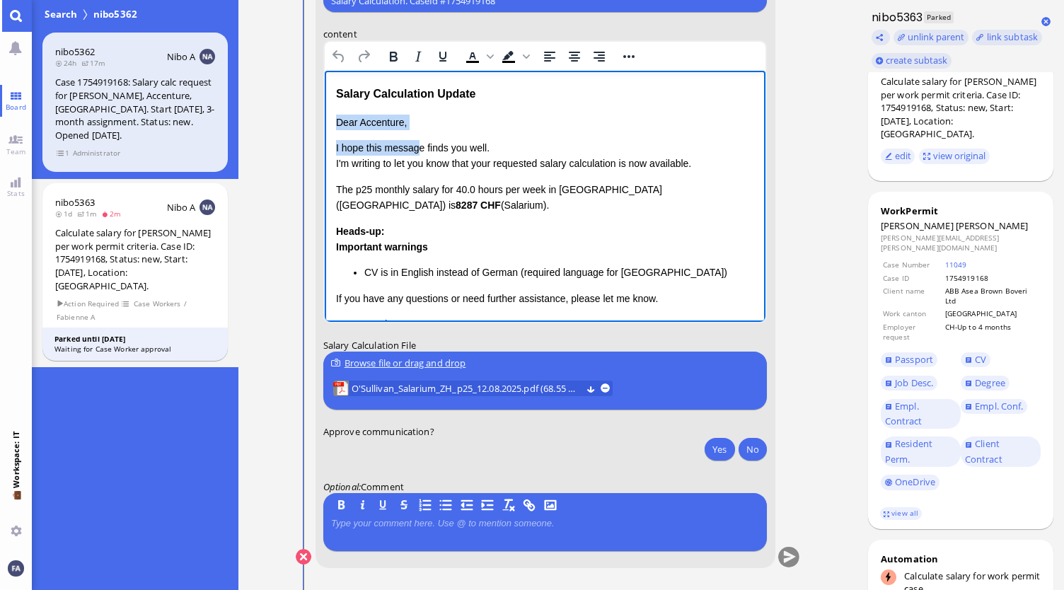
drag, startPoint x: 417, startPoint y: 139, endPoint x: 647, endPoint y: 183, distance: 234.9
click at [324, 112] on html "Salary Calculation Update Dear Accenture, I hope this message finds you well. I…" at bounding box center [544, 239] width 441 height 337
click at [484, 126] on p "Dear Accenture," at bounding box center [544, 123] width 419 height 16
click at [492, 90] on div "Salary Calculation Update" at bounding box center [544, 94] width 419 height 18
drag, startPoint x: 459, startPoint y: 98, endPoint x: 405, endPoint y: 105, distance: 54.1
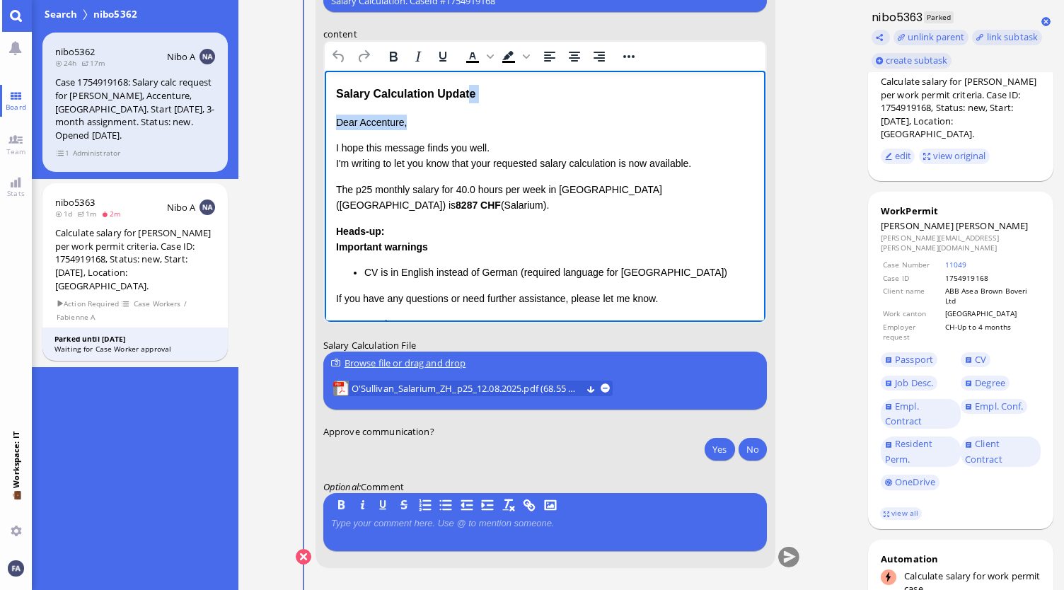
click at [405, 105] on div "Salary Calculation Update Dear Accenture, I hope this message finds you well. I…" at bounding box center [544, 239] width 419 height 308
click at [515, 89] on div "Salary Calculation Update" at bounding box center [544, 94] width 419 height 18
drag, startPoint x: 496, startPoint y: 96, endPoint x: 390, endPoint y: 98, distance: 106.1
click at [390, 98] on div "Salary Calculation Update" at bounding box center [544, 94] width 419 height 18
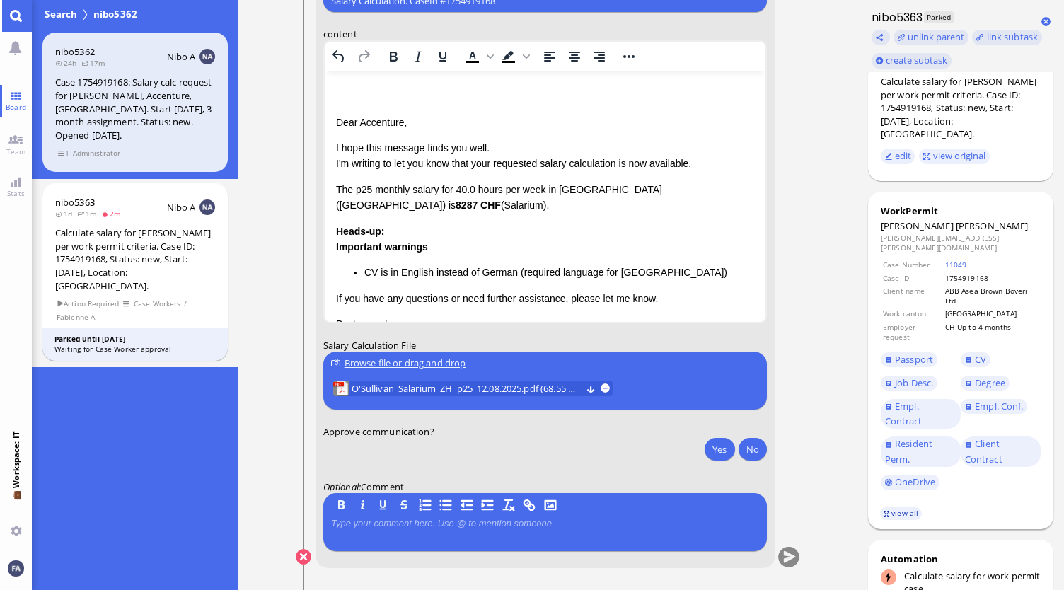
click at [909, 507] on link "view all" at bounding box center [900, 513] width 41 height 12
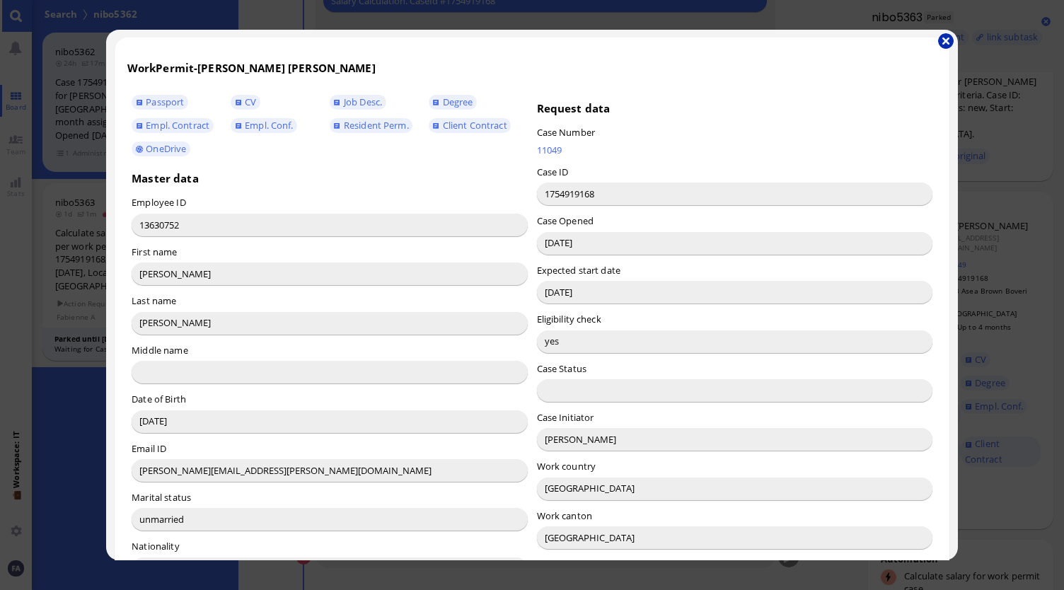
click at [947, 39] on button "button" at bounding box center [946, 41] width 16 height 16
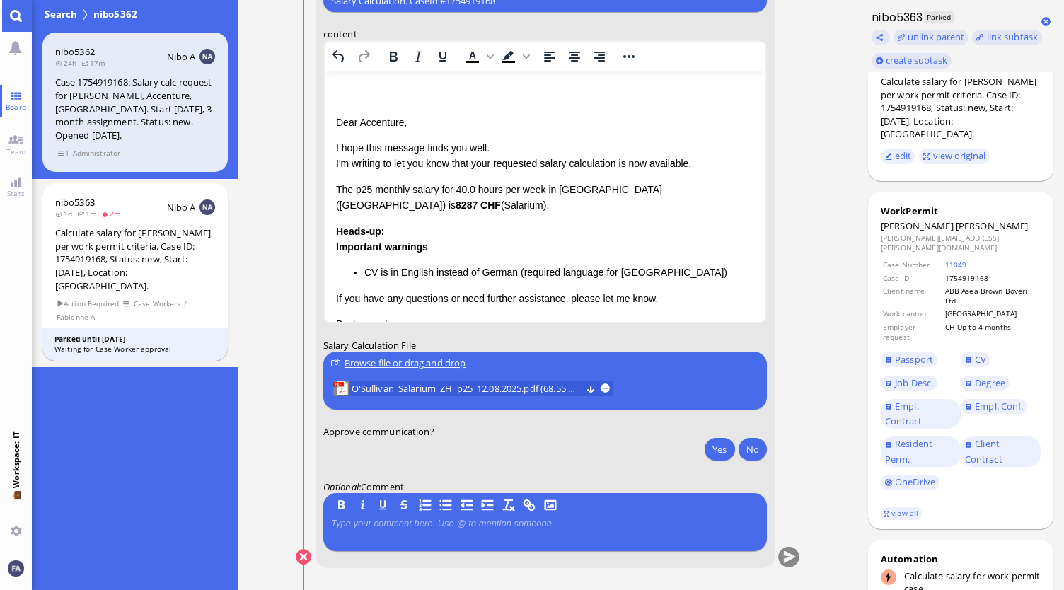
click at [561, 120] on p "Dear Accenture," at bounding box center [544, 123] width 419 height 16
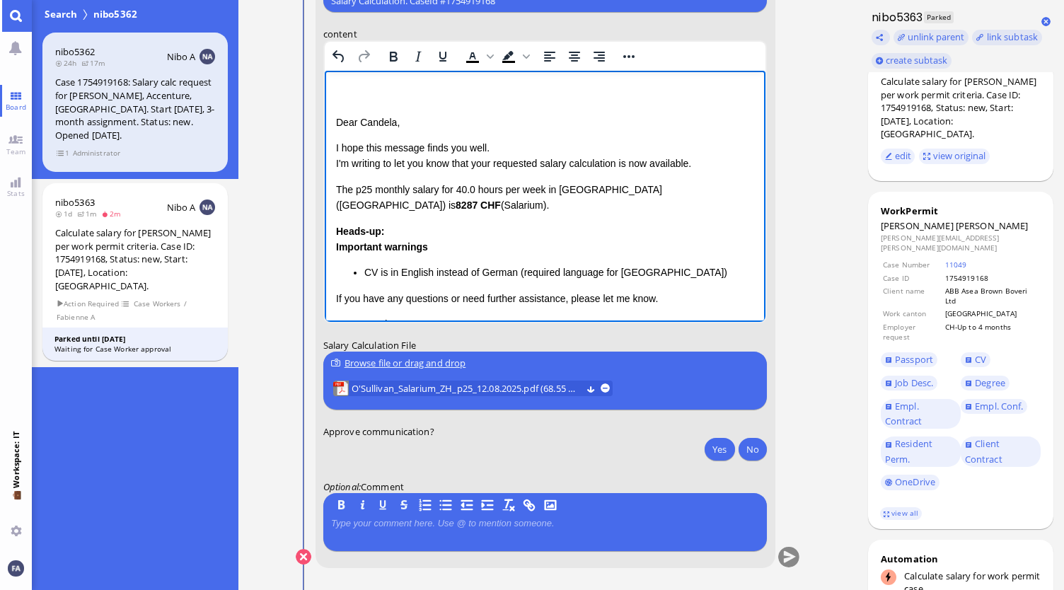
click at [564, 192] on p "The p25 monthly salary for 40.0 hours per week in Canton Zurich (ZH) is 8287 CH…" at bounding box center [544, 198] width 419 height 32
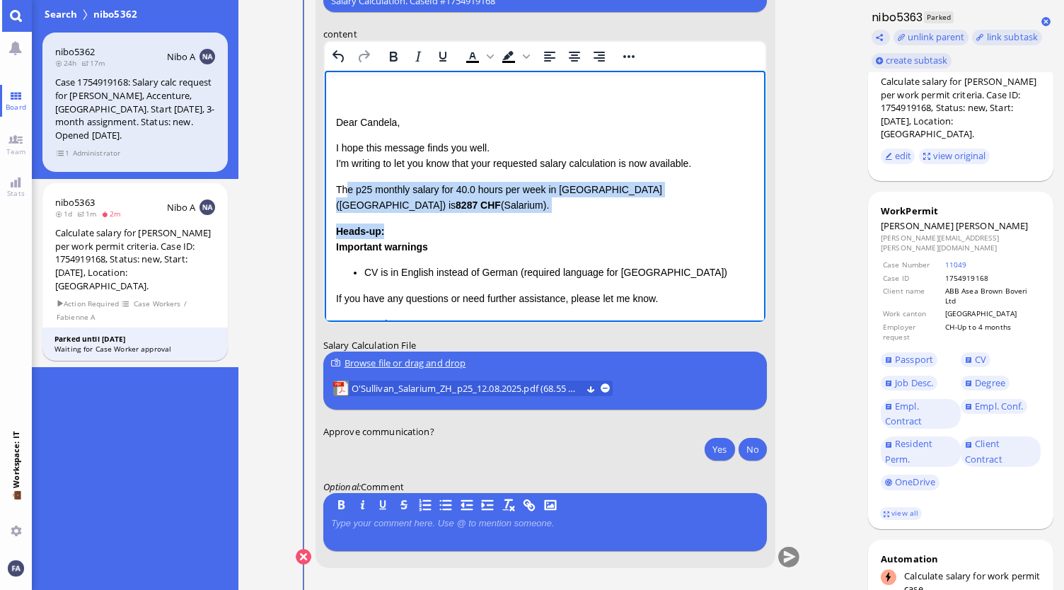
drag, startPoint x: 475, startPoint y: 215, endPoint x: 348, endPoint y: 187, distance: 129.6
click at [348, 187] on div "Dear Candela, I hope this message finds you well. I'm writing to let you know t…" at bounding box center [544, 240] width 419 height 250
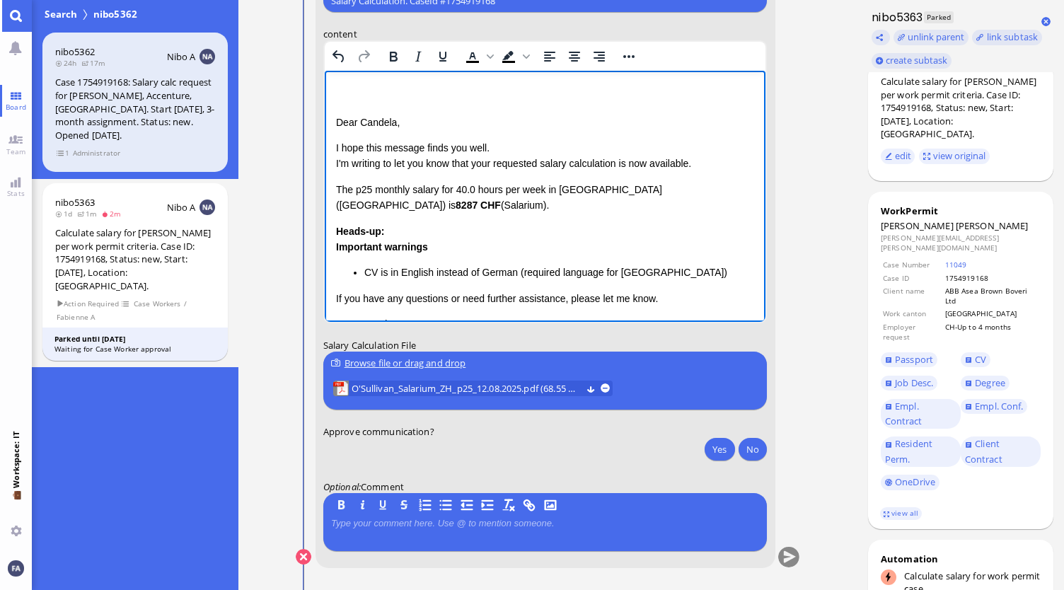
click at [436, 256] on div "Important warnings CV is in English instead of German (required language for Zu…" at bounding box center [544, 260] width 419 height 42
drag, startPoint x: 407, startPoint y: 208, endPoint x: 324, endPoint y: 183, distance: 86.6
click at [324, 183] on html "Dear Candela, I hope this message finds you well. I'm writing to let you know t…" at bounding box center [544, 239] width 441 height 337
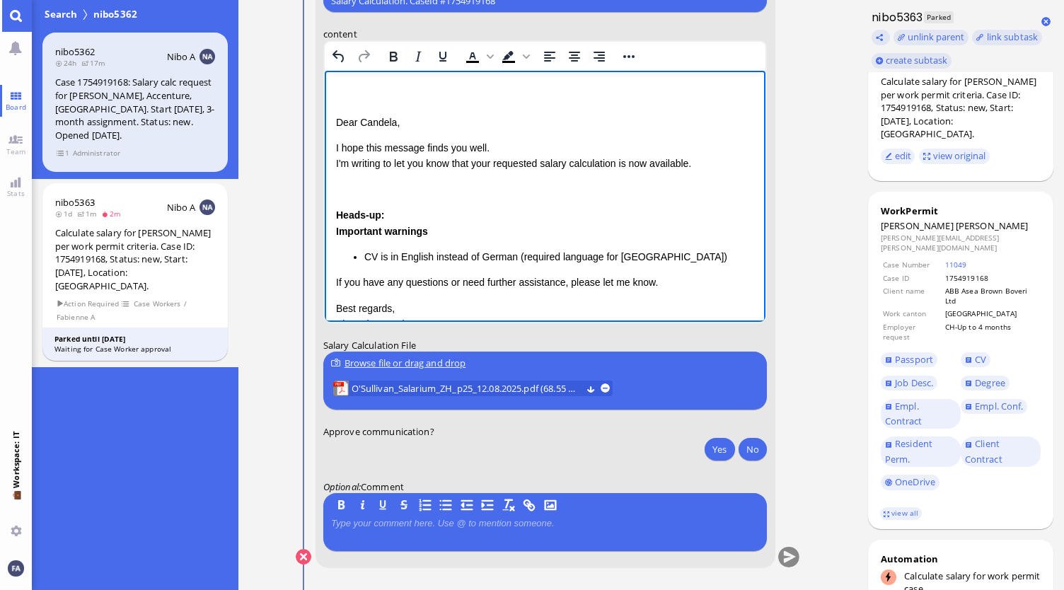
click at [495, 168] on p "I hope this message finds you well. I'm writing to let you know that your reque…" at bounding box center [544, 156] width 419 height 32
click at [614, 164] on p "I hope this message finds you well. I'm writing to let you know that the reques…" at bounding box center [544, 156] width 419 height 32
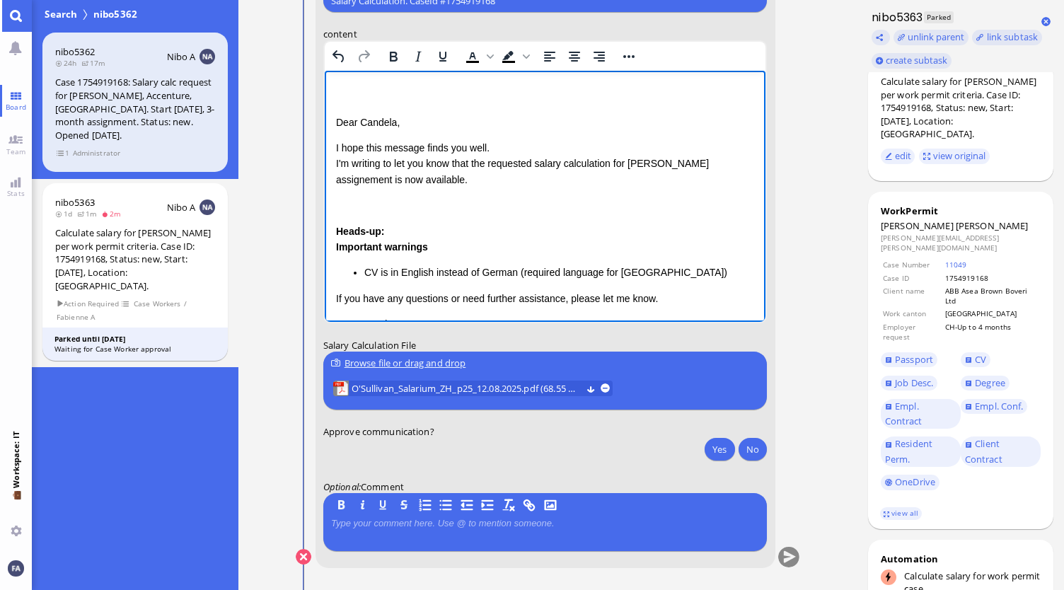
click at [628, 196] on div "Dear Candela, I hope this message finds you well. I'm writing to let you know t…" at bounding box center [544, 240] width 419 height 250
click at [393, 180] on p "I hope this message finds you well. I'm writing to let you know that the reques…" at bounding box center [544, 163] width 419 height 47
click at [516, 185] on p "I hope this message finds you well. I'm writing to let you know that the reques…" at bounding box center [544, 163] width 419 height 47
click at [472, 194] on div "Dear Candela, I hope this message finds you well. I'm writing to let you know t…" at bounding box center [544, 240] width 419 height 250
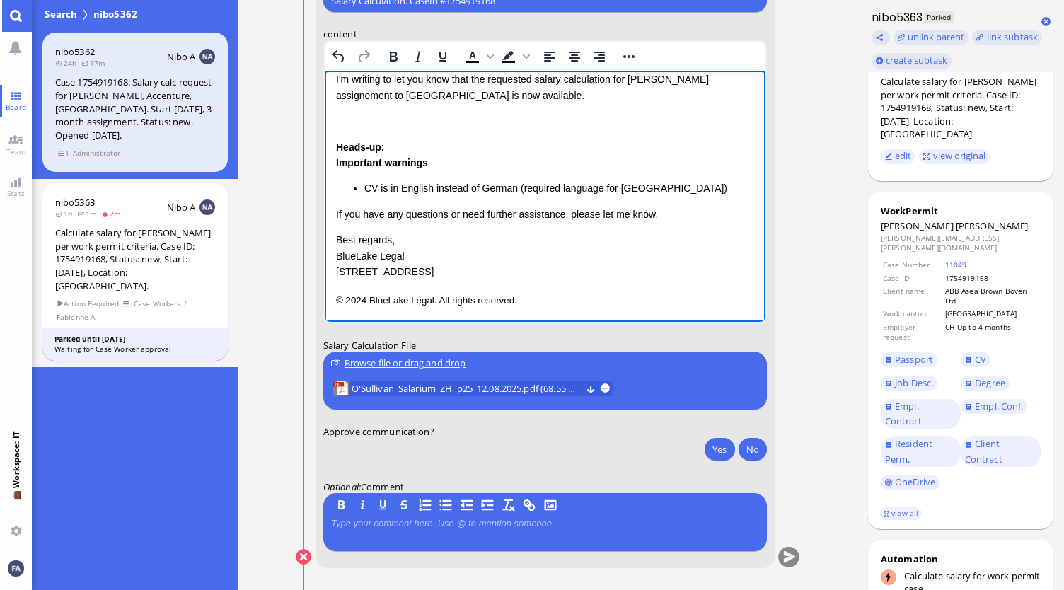
scroll to position [85, 0]
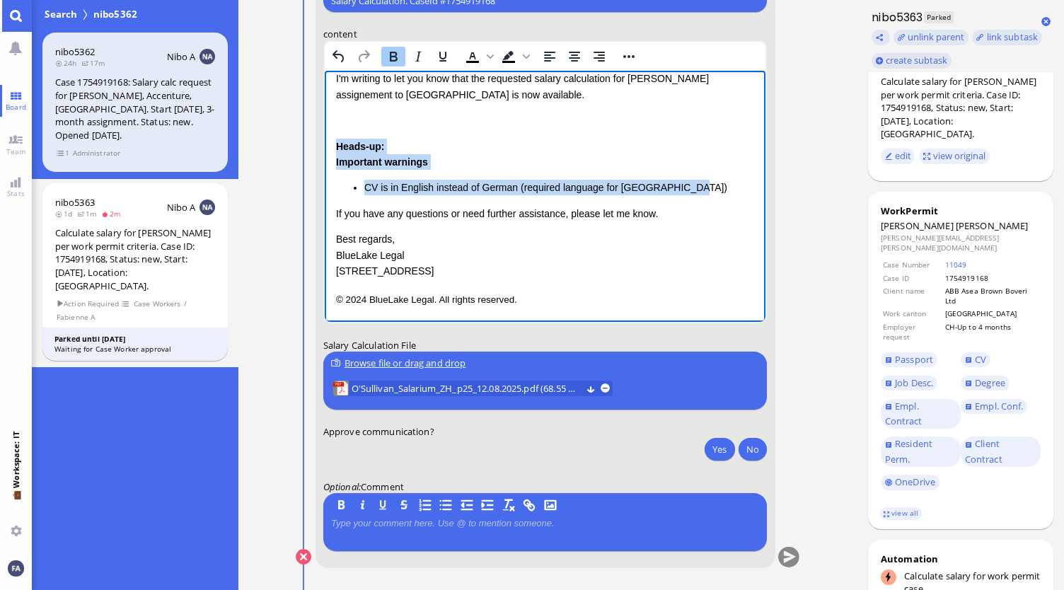
drag, startPoint x: 700, startPoint y: 192, endPoint x: 329, endPoint y: 147, distance: 374.1
click at [329, 147] on html "Dear Candela, I hope this message finds you well. I'm writing to let you know t…" at bounding box center [544, 154] width 441 height 337
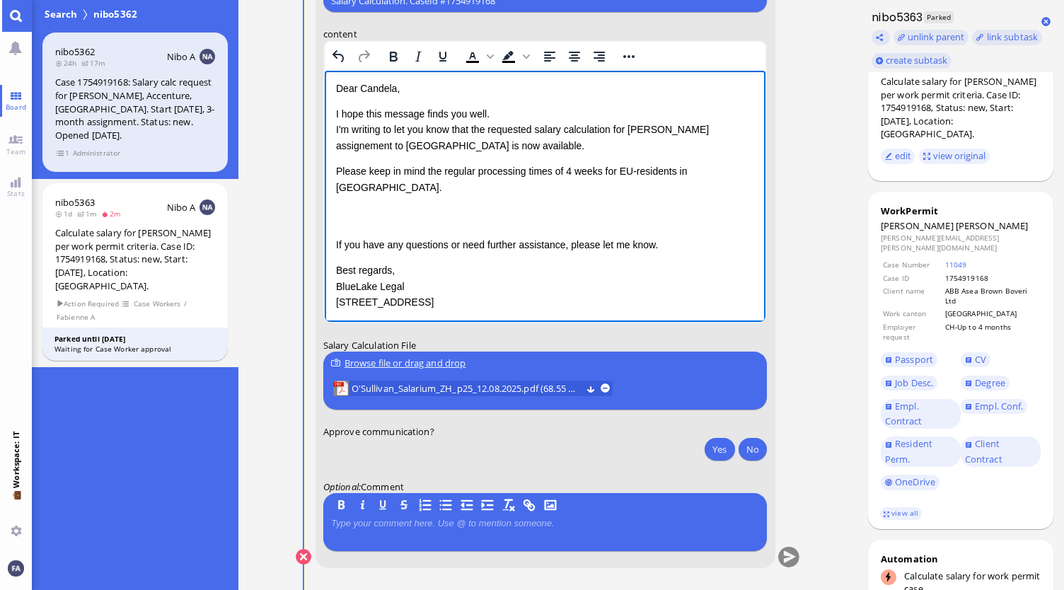
scroll to position [50, 0]
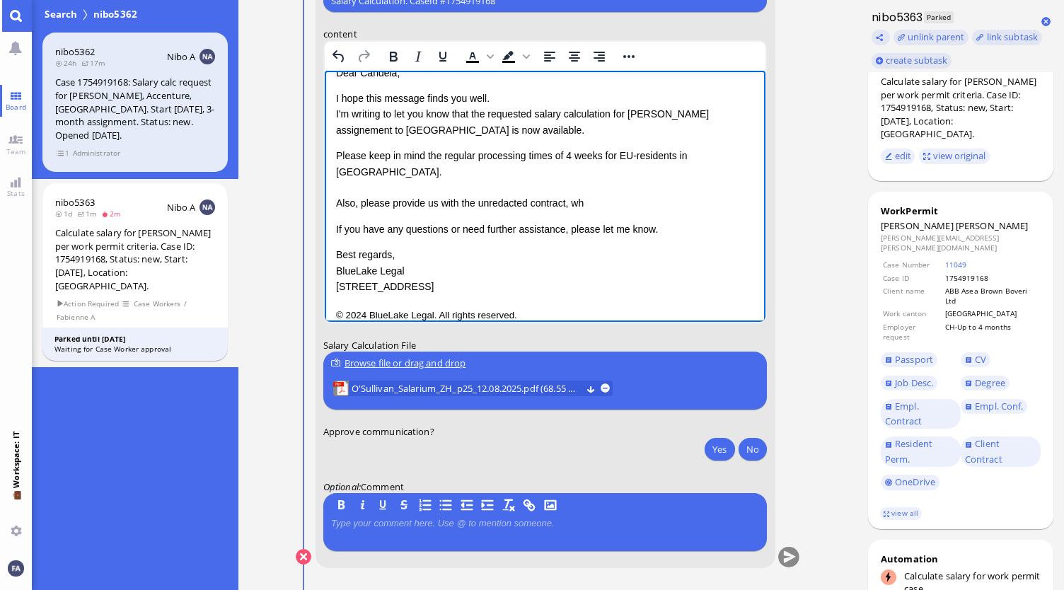
drag, startPoint x: 475, startPoint y: 187, endPoint x: 465, endPoint y: 185, distance: 10.0
click at [468, 195] on div "Also, please provide us with the unredacted contract, wh" at bounding box center [544, 203] width 419 height 16
click at [637, 195] on div "Also, please provide us with an unredacted contract, wh" at bounding box center [544, 203] width 419 height 16
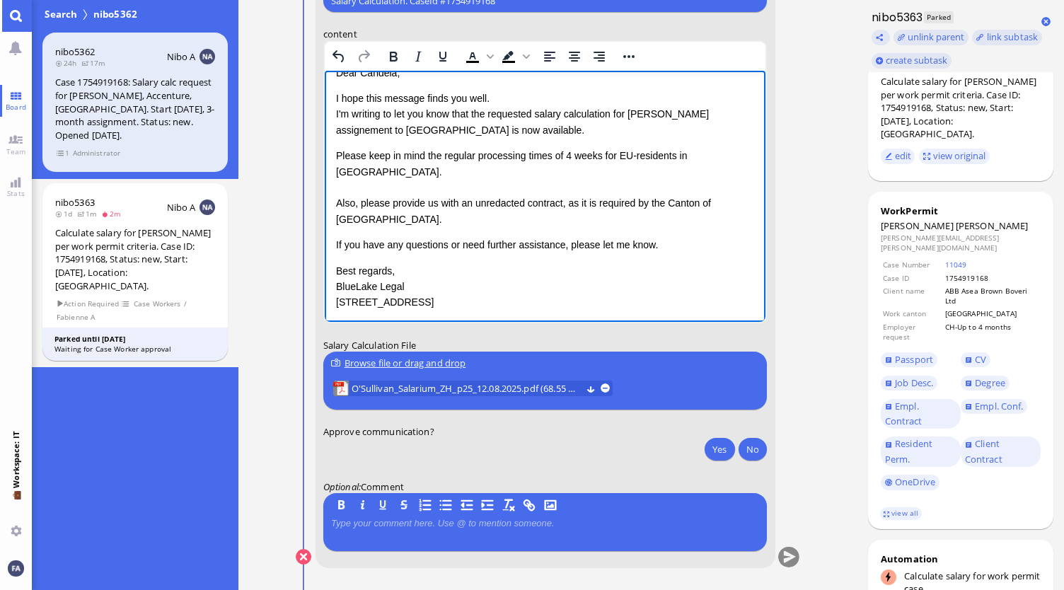
scroll to position [65, 0]
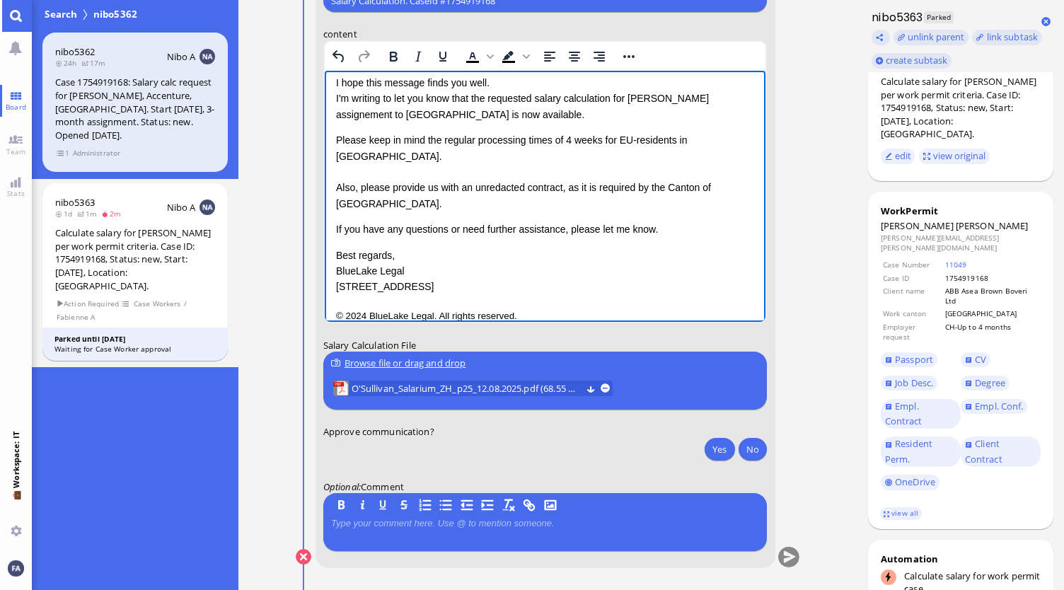
click at [591, 185] on div "Also, please provide us with an unredacted contract, as it is required by the C…" at bounding box center [544, 196] width 419 height 32
click at [569, 180] on div "Also, please provide us with an unredacted contract, as it is required by the C…" at bounding box center [544, 196] width 419 height 32
click at [565, 180] on div "Also, please provide us with an unredacted contract, as it is required by the C…" at bounding box center [544, 196] width 419 height 32
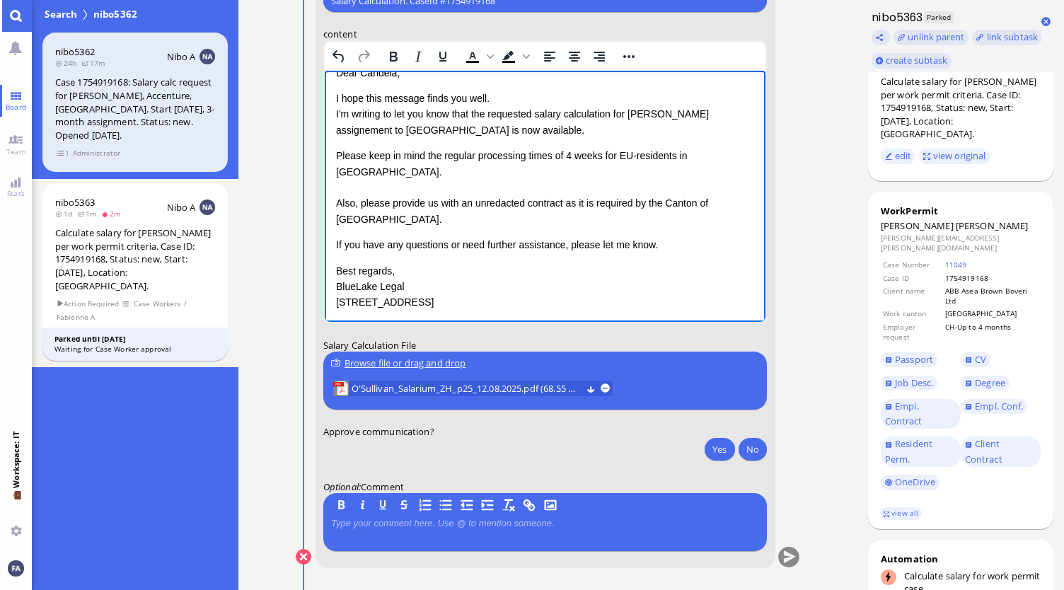
click at [737, 195] on div "Also, please provide us with an unredacted contract as it is required by the Ca…" at bounding box center [544, 211] width 419 height 32
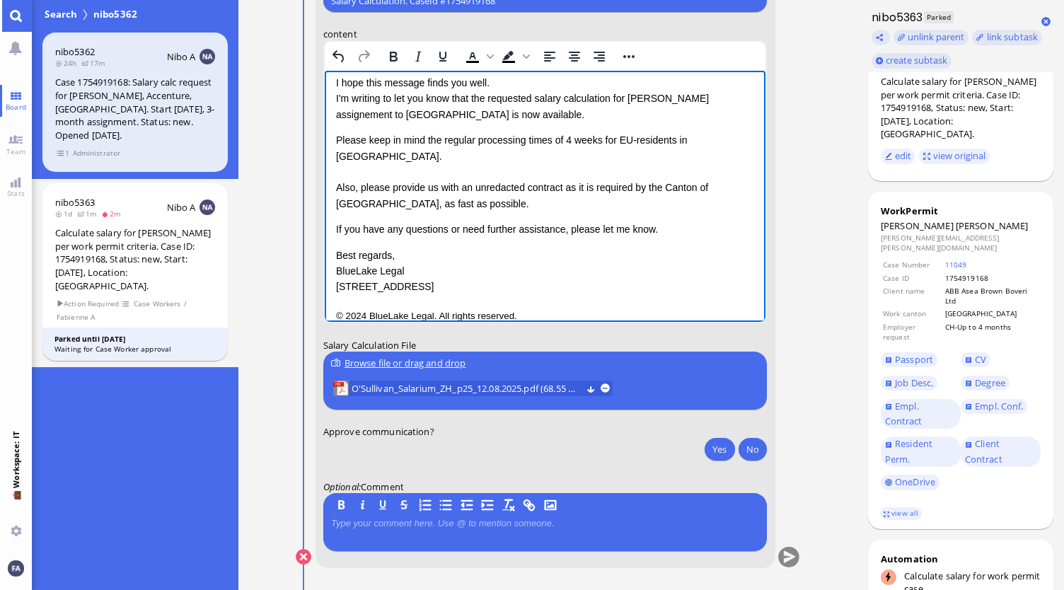
click at [566, 180] on div "Also, please provide us with an unredacted contract as it is required by the Ca…" at bounding box center [544, 196] width 419 height 32
click at [569, 180] on div "Also, please provide us with an unredacted contract as it is required by the Ca…" at bounding box center [544, 196] width 419 height 32
click at [564, 180] on div "Also, please provide us with an unredacted contract as it is required by the Ca…" at bounding box center [544, 196] width 419 height 32
click at [458, 192] on div "Also, please provide us with an unredacted contract, as it is required by the C…" at bounding box center [544, 196] width 419 height 32
click at [538, 180] on div "Also, please provide us with an unredacted contract, as it is required by the C…" at bounding box center [544, 196] width 419 height 32
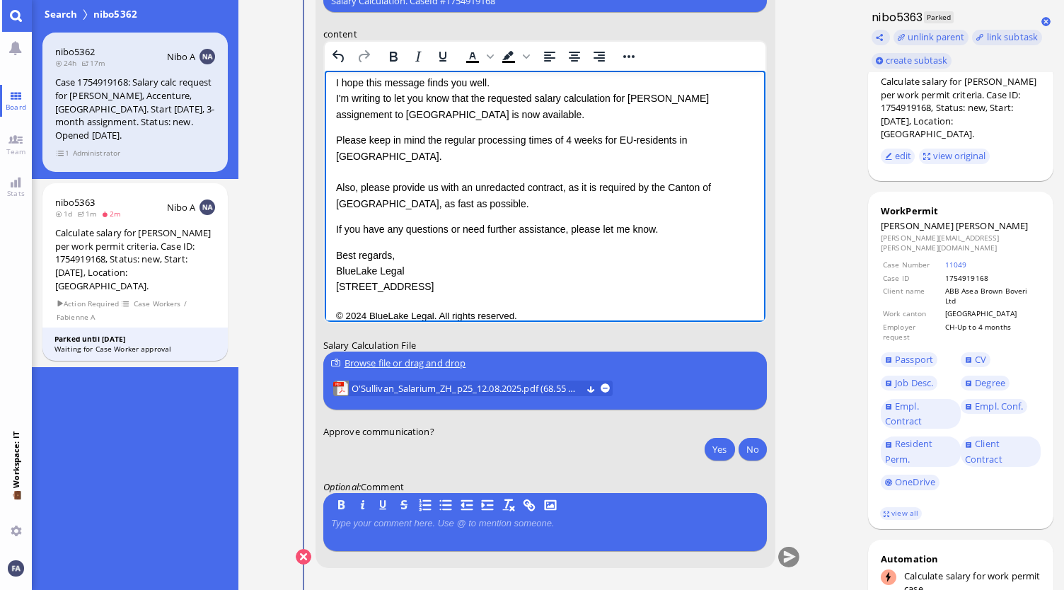
click at [563, 180] on div "Also, please provide us with an unredacted contract, as it is required by the C…" at bounding box center [544, 196] width 419 height 32
click at [560, 180] on div "Also, please provide us with an unredacted contract, as it is required by the C…" at bounding box center [544, 196] width 419 height 32
click at [533, 187] on div "Also, please provide us with an unredacted contract, as it is required by the C…" at bounding box center [544, 196] width 419 height 32
click at [558, 180] on div "Also, please provide us with an unredacted contract, as it is required by the C…" at bounding box center [544, 196] width 419 height 32
click at [560, 180] on div "Also, please provide us with an unredacted contract, as it is required by the C…" at bounding box center [544, 196] width 419 height 32
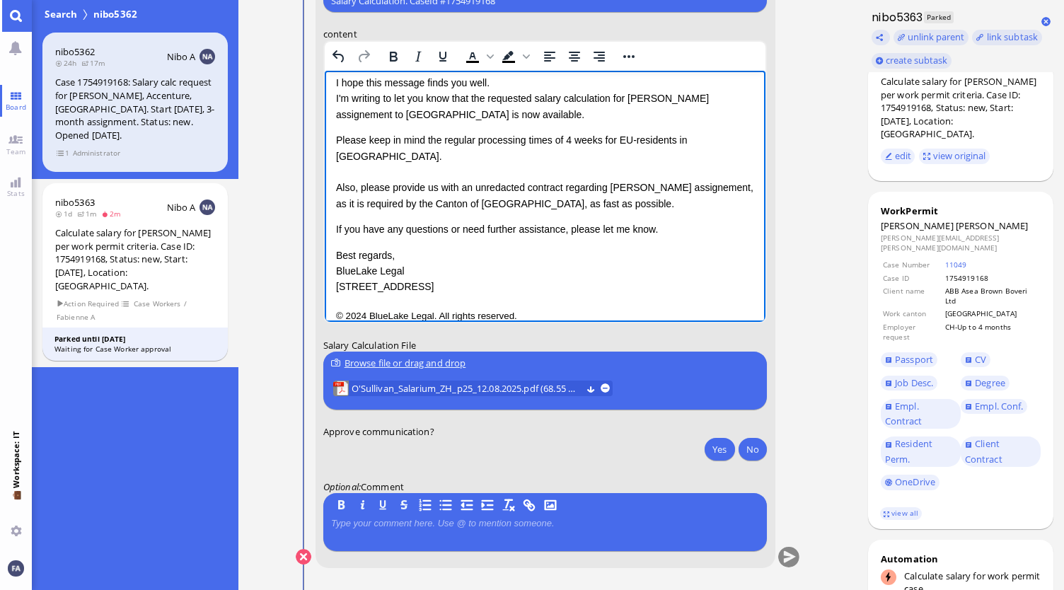
click at [687, 221] on p "If you have any questions or need further assistance, please let me know." at bounding box center [544, 229] width 419 height 16
click at [617, 192] on div "Also, please provide us with an unredacted contract regarding Mr. O'Sullivan's …" at bounding box center [544, 196] width 419 height 32
drag, startPoint x: 354, startPoint y: 185, endPoint x: 345, endPoint y: 183, distance: 9.4
click at [345, 183] on div "Also, please provide us with an unredacted contract regarding Mr. O'Sullivan's …" at bounding box center [544, 196] width 419 height 32
click at [630, 221] on p "If you have any questions or need further assistance, please let me know." at bounding box center [544, 229] width 419 height 16
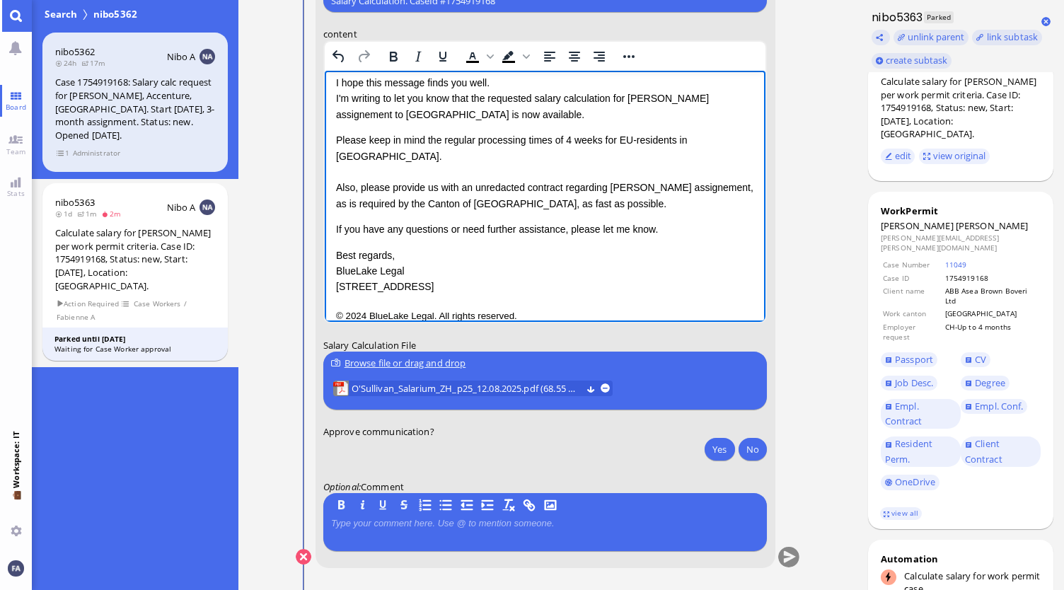
click at [619, 194] on div "Also, please provide us with an unredacted contract regarding Mr. O'Sullivan's …" at bounding box center [544, 196] width 419 height 32
drag, startPoint x: 581, startPoint y: 188, endPoint x: 503, endPoint y: 185, distance: 77.9
click at [503, 185] on div "Also, please provide us with an unredacted contract regarding Mr. O'Sullivan's …" at bounding box center [544, 196] width 419 height 32
click at [572, 221] on p "If you have any questions or need further assistance, please let me know." at bounding box center [544, 229] width 419 height 16
click at [625, 199] on div "Dear Candela, I hope this message finds you well. I'm writing to let you know t…" at bounding box center [544, 172] width 419 height 245
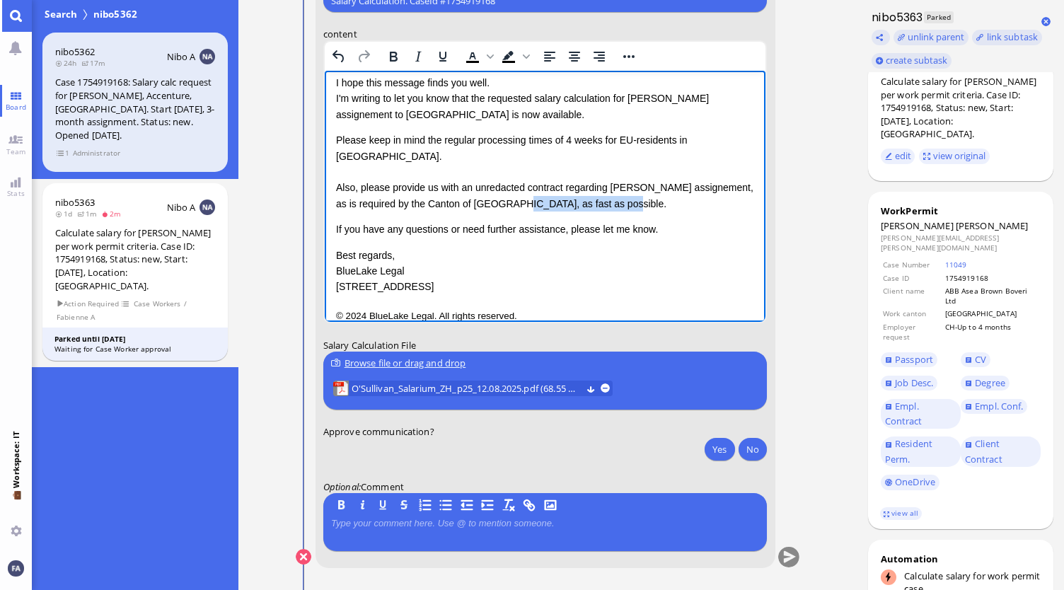
drag, startPoint x: 591, startPoint y: 189, endPoint x: 497, endPoint y: 186, distance: 93.4
click at [497, 186] on div "Also, please provide us with an unredacted contract regarding Mr. O'Sullivan's …" at bounding box center [544, 196] width 419 height 32
copy div ", as fast as possible."
click at [730, 180] on div "Also, please provide us with an unredacted contract regarding Mr. O'Sullivan's …" at bounding box center [544, 196] width 419 height 32
click at [333, 190] on html "Dear Candela, I hope this message finds you well. I'm writing to let you know t…" at bounding box center [544, 172] width 441 height 332
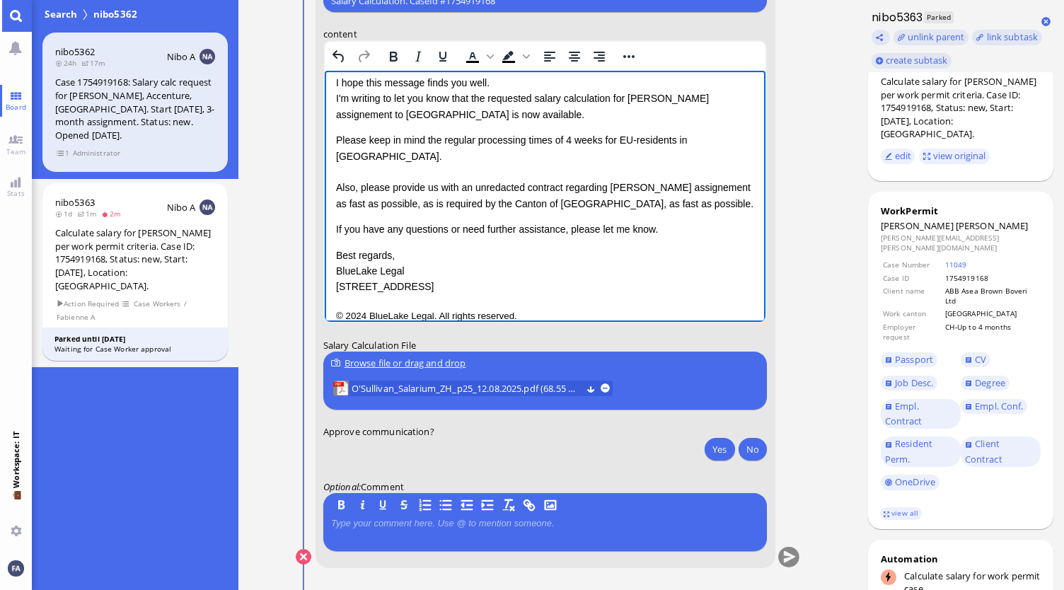
click at [465, 194] on div "Also, please provide us with an unredacted contract regarding Mr. O'Sullivan's …" at bounding box center [544, 196] width 419 height 32
click at [581, 197] on div "Dear Candela, I hope this message finds you well. I'm writing to let you know t…" at bounding box center [544, 172] width 419 height 245
click at [594, 221] on p "If you have any questions or need further assistance, please let me know." at bounding box center [544, 229] width 419 height 16
click at [363, 183] on div "Also, please provide us with an unredacted contract regarding Mr. O'Sullivan's …" at bounding box center [544, 196] width 419 height 32
click at [507, 186] on div "Also, please provide us with an unredacted contract regarding Mr. O'Sullivan's …" at bounding box center [544, 196] width 419 height 32
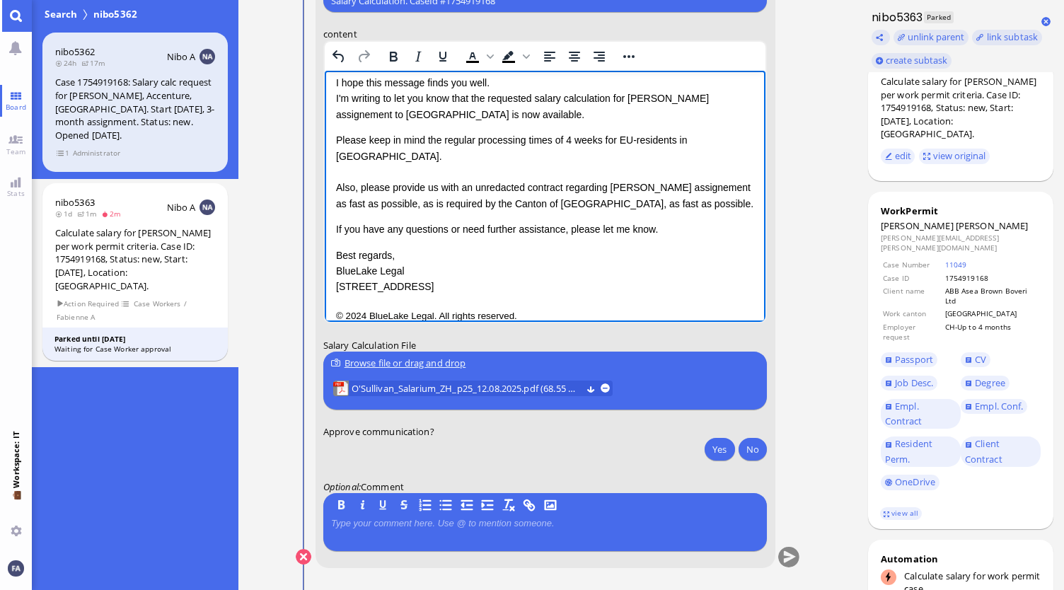
click at [439, 184] on div "Also, please provide us with an unredacted contract regarding Mr. O'Sullivan's …" at bounding box center [544, 196] width 419 height 32
drag, startPoint x: 690, startPoint y: 188, endPoint x: 587, endPoint y: 187, distance: 102.6
click at [587, 187] on div "Also, please provide us with an unredacted contract regarding Mr. O'Sullivan's …" at bounding box center [544, 196] width 419 height 32
click at [633, 199] on div "Dear Candela, I hope this message finds you well. I'm writing to let you know t…" at bounding box center [544, 172] width 419 height 245
drag, startPoint x: 428, startPoint y: 187, endPoint x: 420, endPoint y: 187, distance: 7.8
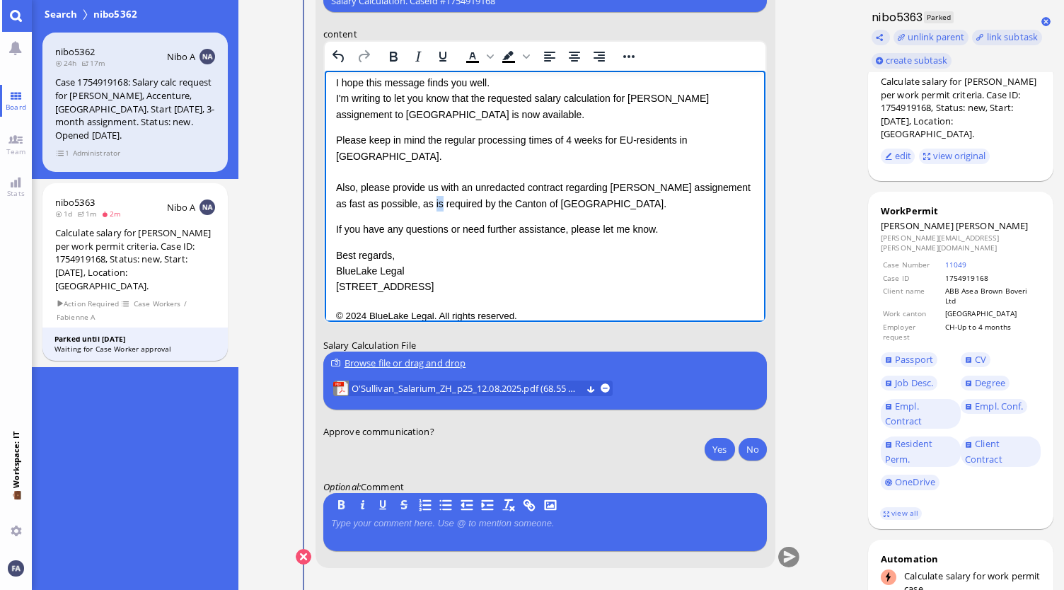
click at [420, 187] on div "Also, please provide us with an unredacted contract regarding Mr. O'Sullivan's …" at bounding box center [544, 196] width 419 height 32
click at [460, 191] on div "Also, please provide us with an unredacted contract regarding Mr. O'Sullivan's …" at bounding box center [544, 196] width 419 height 32
click at [432, 188] on div "Also, please provide us with an unredacted contract regarding Mr. O'Sullivan's …" at bounding box center [544, 196] width 419 height 32
click at [633, 221] on p "If you have any questions or need further assistance, please let me know." at bounding box center [544, 229] width 419 height 16
click at [420, 248] on p "Best regards, BlueLake Legal 1 Blue Street, Zurich" at bounding box center [544, 271] width 419 height 47
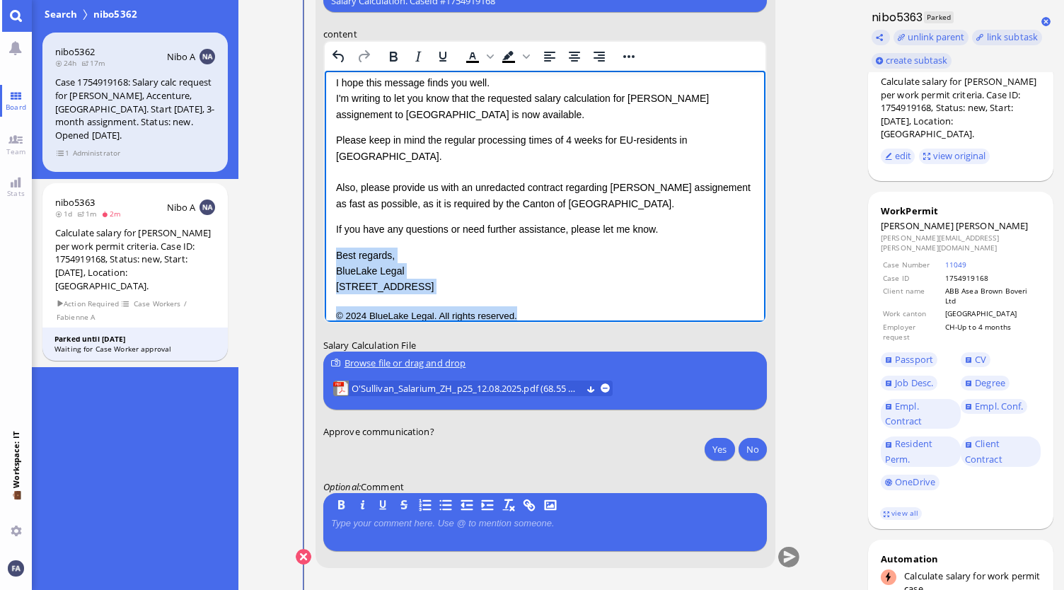
drag, startPoint x: 534, startPoint y: 301, endPoint x: 644, endPoint y: 297, distance: 109.7
click at [326, 226] on html "Dear Candela, I hope this message finds you well. I'm writing to let you know t…" at bounding box center [544, 172] width 441 height 332
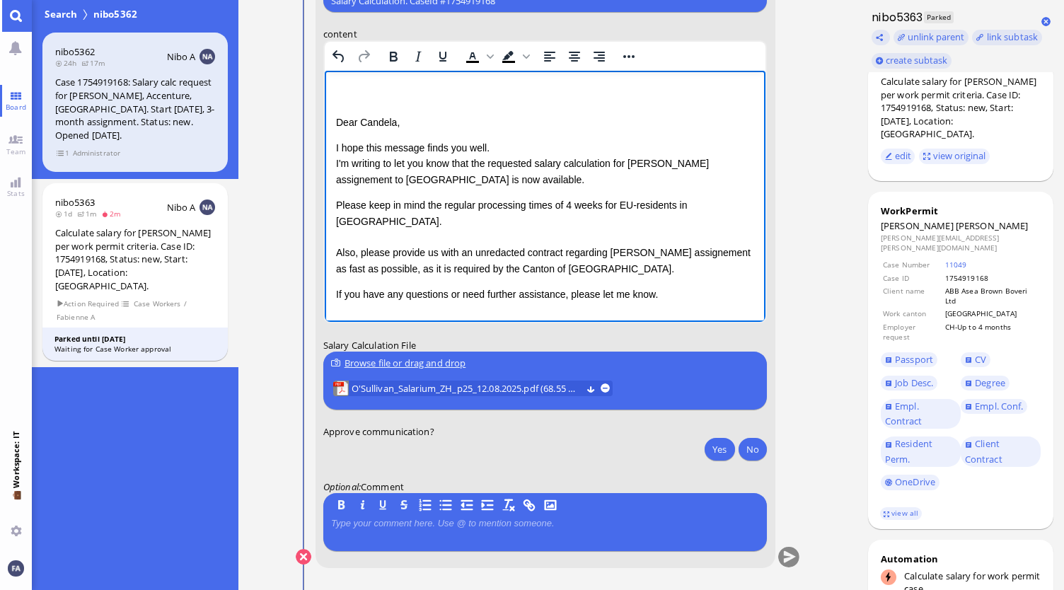
click at [563, 177] on p "I hope this message finds you well. I'm writing to let you know that the reques…" at bounding box center [544, 163] width 419 height 47
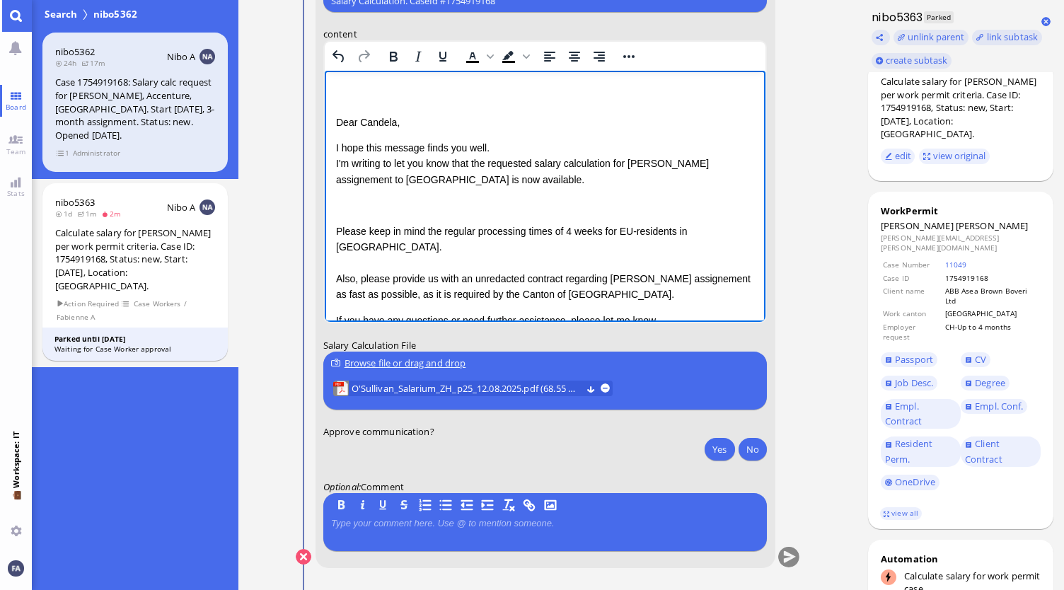
scroll to position [34, 0]
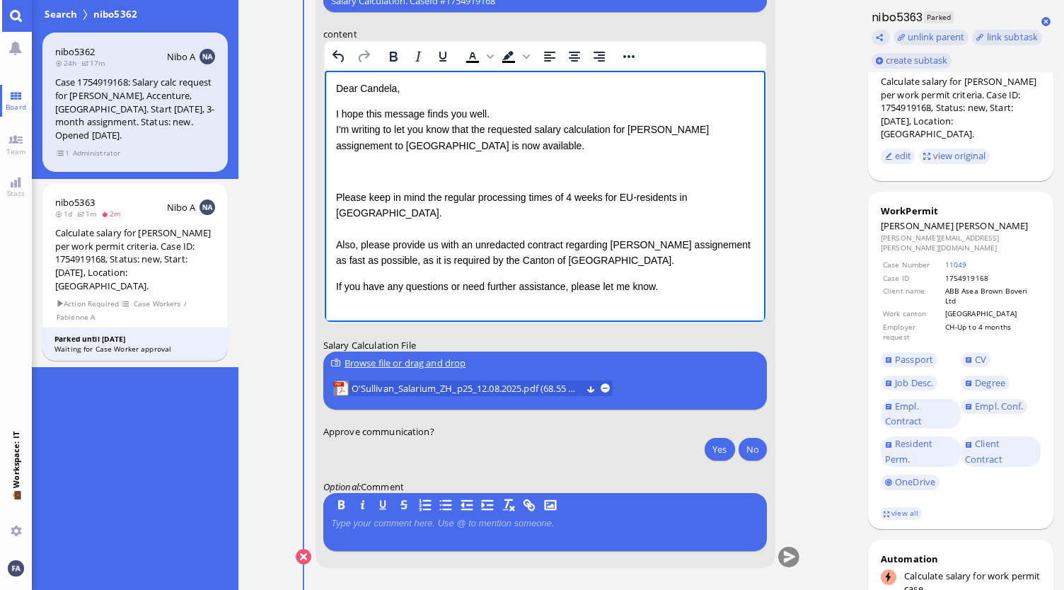
click at [629, 251] on div "Also, please provide us with an unredacted contract regarding Mr. O'Sullivan's …" at bounding box center [544, 253] width 419 height 32
click at [644, 306] on p "Rich Text Area. Press ALT-0 for help." at bounding box center [544, 315] width 419 height 18
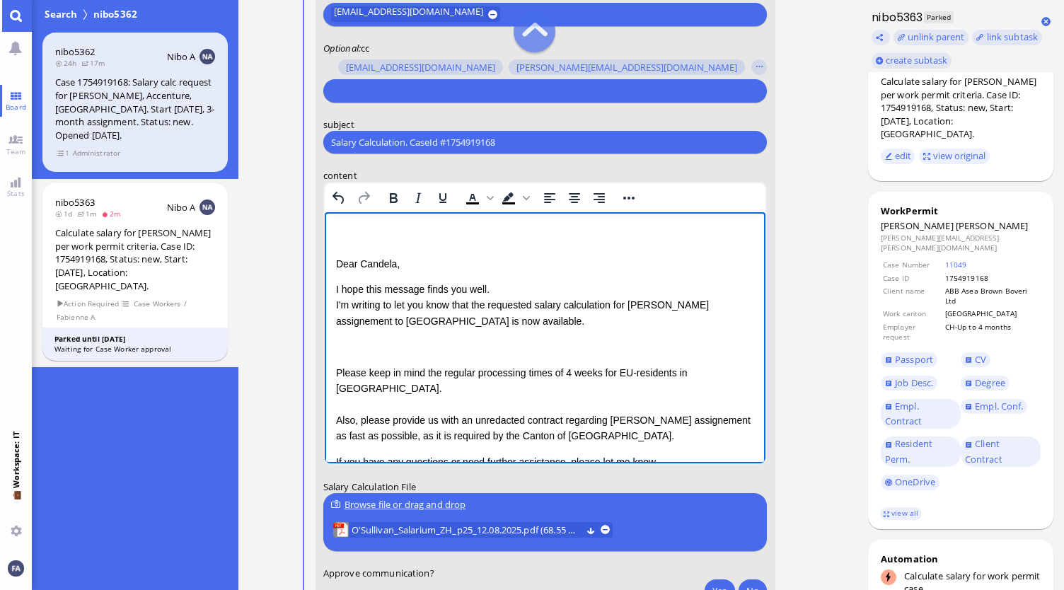
scroll to position [-282, 0]
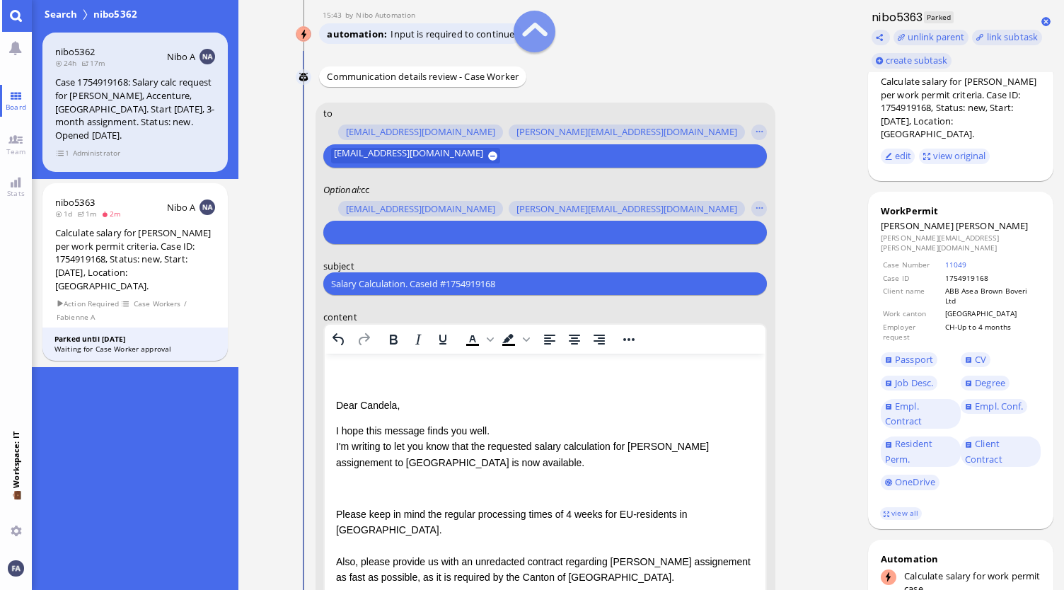
click at [416, 225] on input "text" at bounding box center [543, 232] width 424 height 15
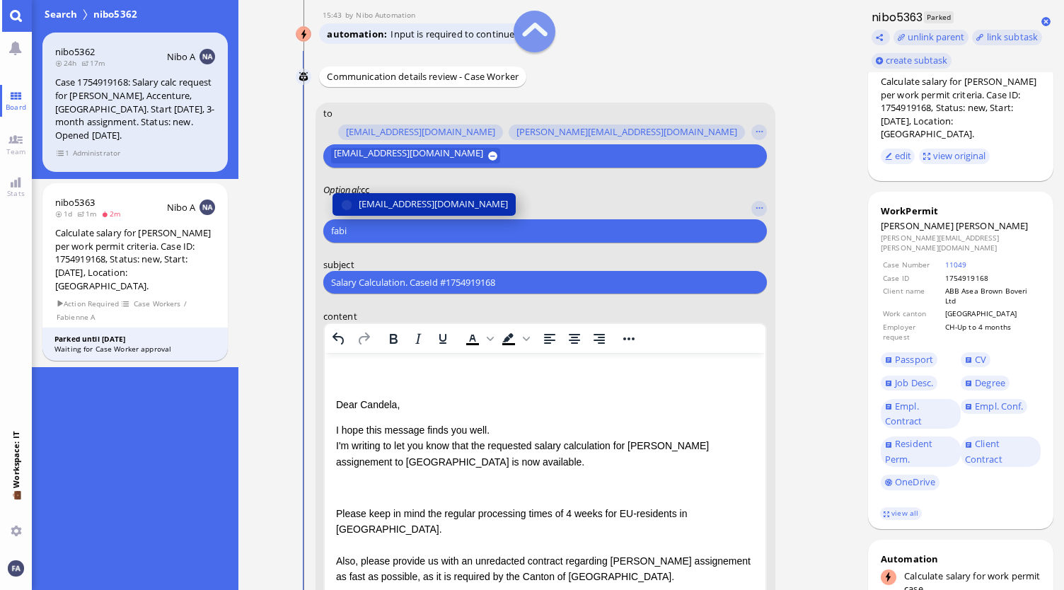
type input "fabi"
click at [436, 204] on span "[EMAIL_ADDRESS][DOMAIN_NAME]" at bounding box center [433, 204] width 149 height 15
type input "den"
click at [436, 204] on span "den.ezhukattil@bluelakelegal.com" at bounding box center [433, 204] width 149 height 15
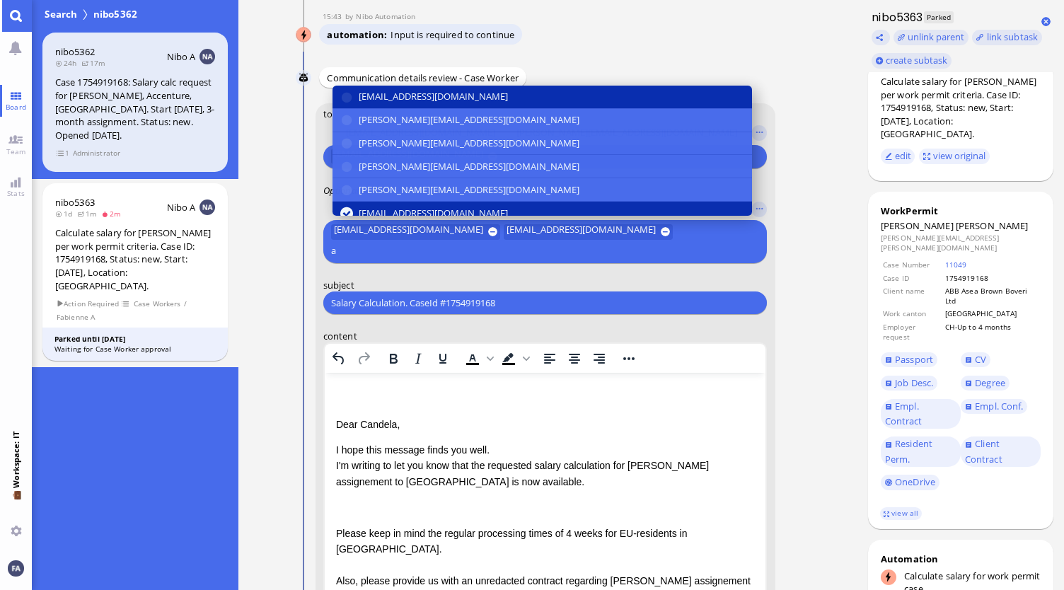
scroll to position [-301, 0]
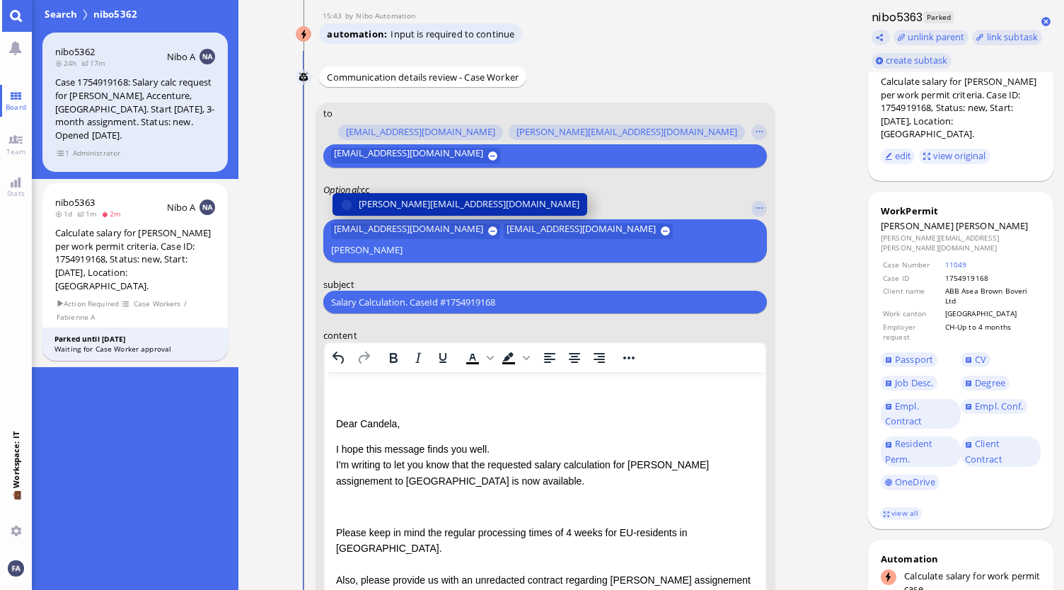
type input "anush"
click at [436, 204] on span "anusha.thakur@bluelakelegal.com" at bounding box center [469, 204] width 221 height 15
type input "janet"
click at [436, 204] on span "janet.mathews@bluelakelegal.com" at bounding box center [505, 204] width 292 height 15
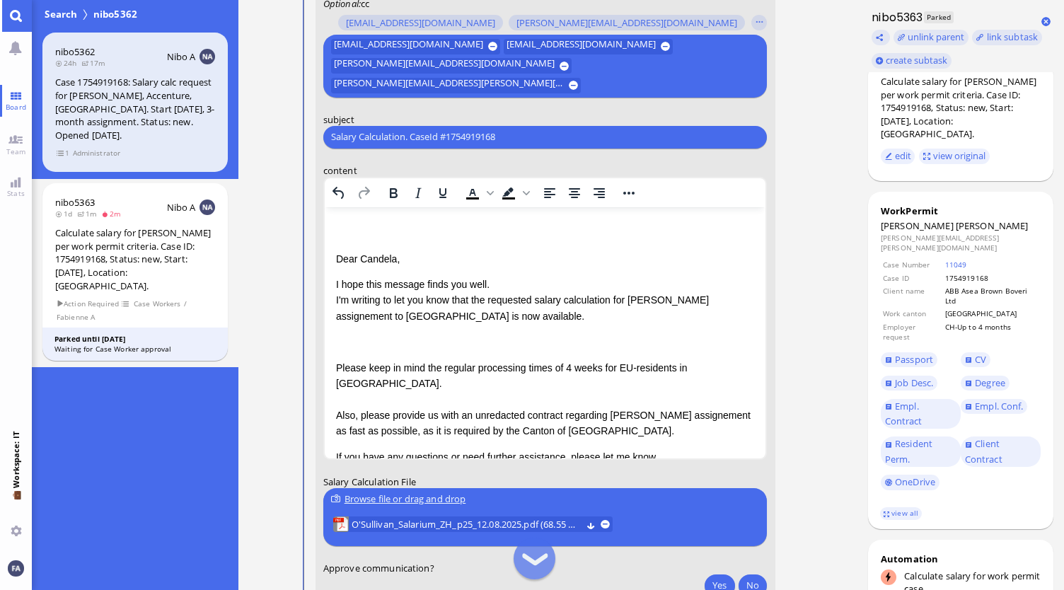
scroll to position [-109, 0]
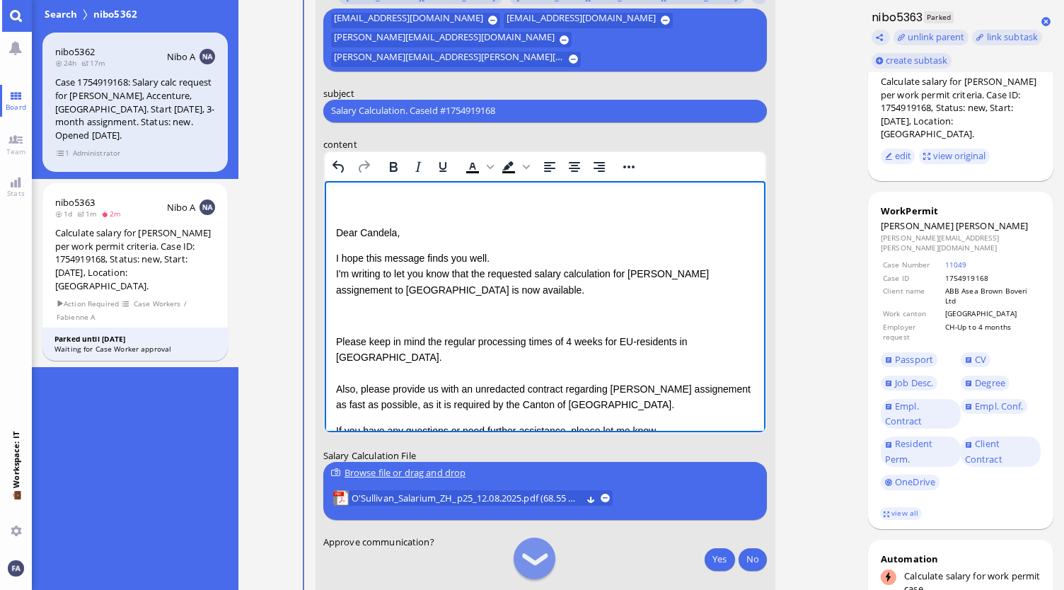
click at [553, 284] on p "I hope this message finds you well. I'm writing to let you know that the reques…" at bounding box center [544, 273] width 419 height 47
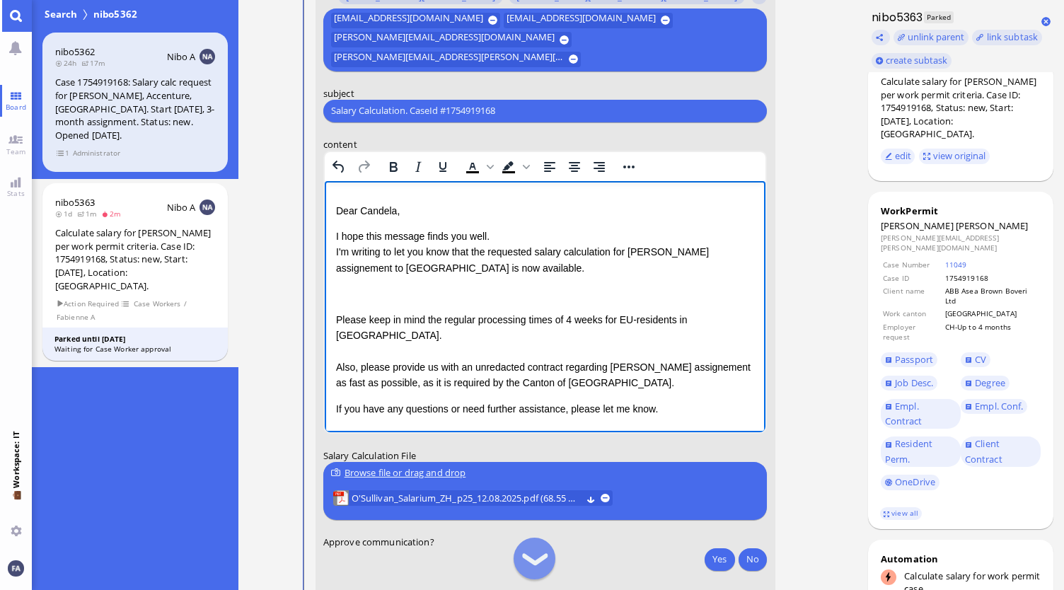
scroll to position [34, 0]
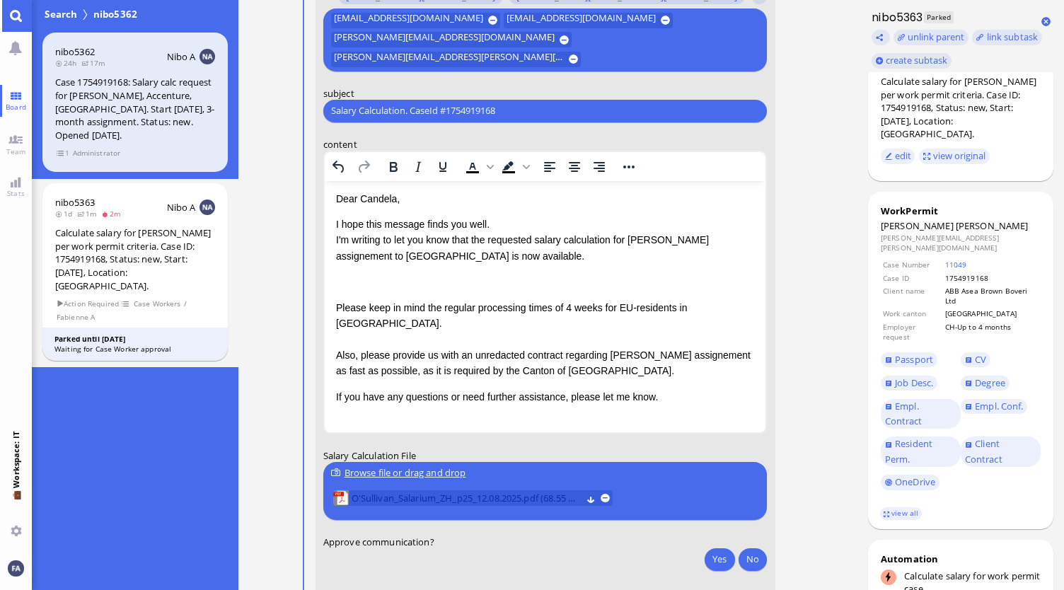
click at [483, 499] on span "O'Sullivan_Salarium_ZH_p25_12.08.2025.pdf (68.55 kB)" at bounding box center [467, 498] width 230 height 16
click at [719, 553] on button "Yes" at bounding box center [720, 559] width 30 height 23
click at [754, 555] on button "No" at bounding box center [753, 559] width 28 height 23
click at [722, 561] on button "Yes" at bounding box center [720, 559] width 30 height 23
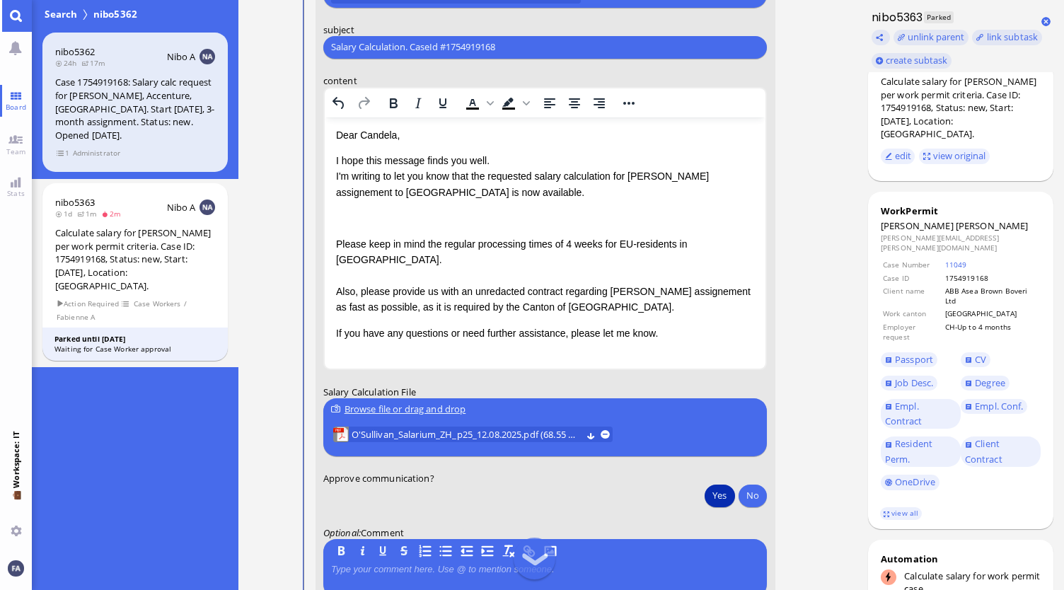
scroll to position [0, 0]
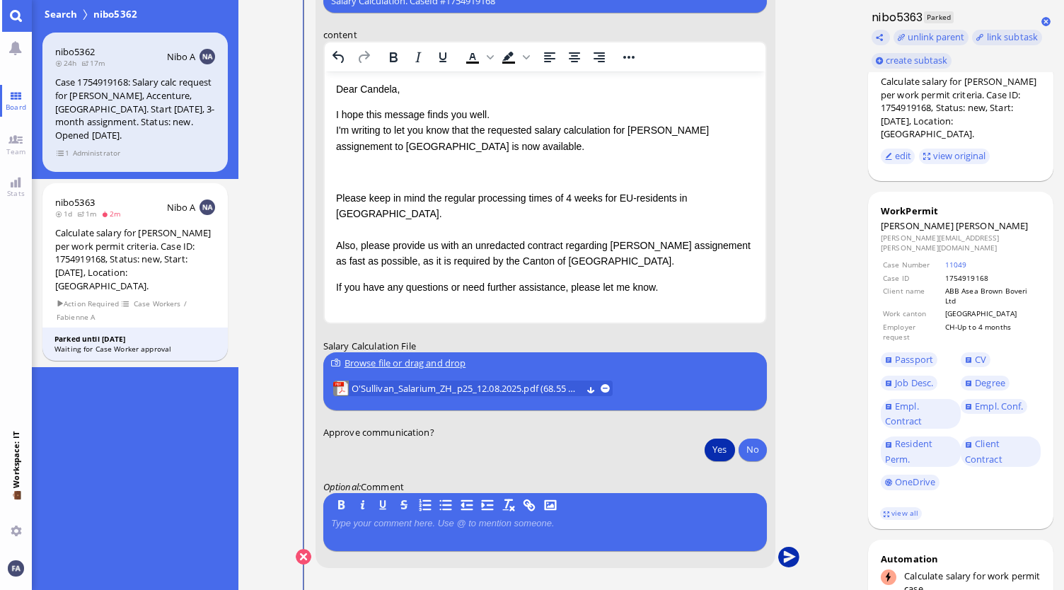
click at [781, 555] on button "submit" at bounding box center [788, 557] width 21 height 21
